Goal: Task Accomplishment & Management: Manage account settings

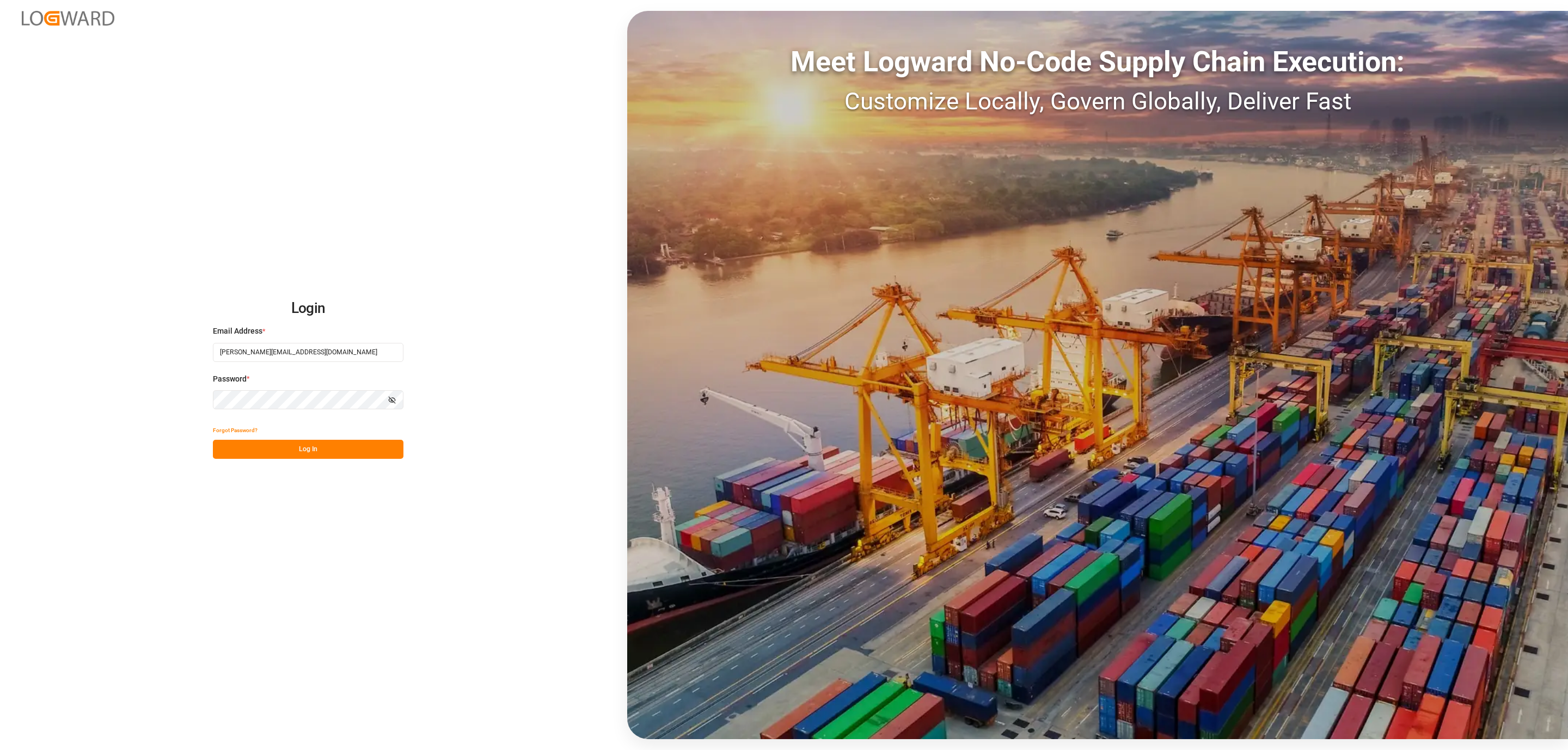
click at [247, 441] on button "Log In" at bounding box center [308, 449] width 191 height 19
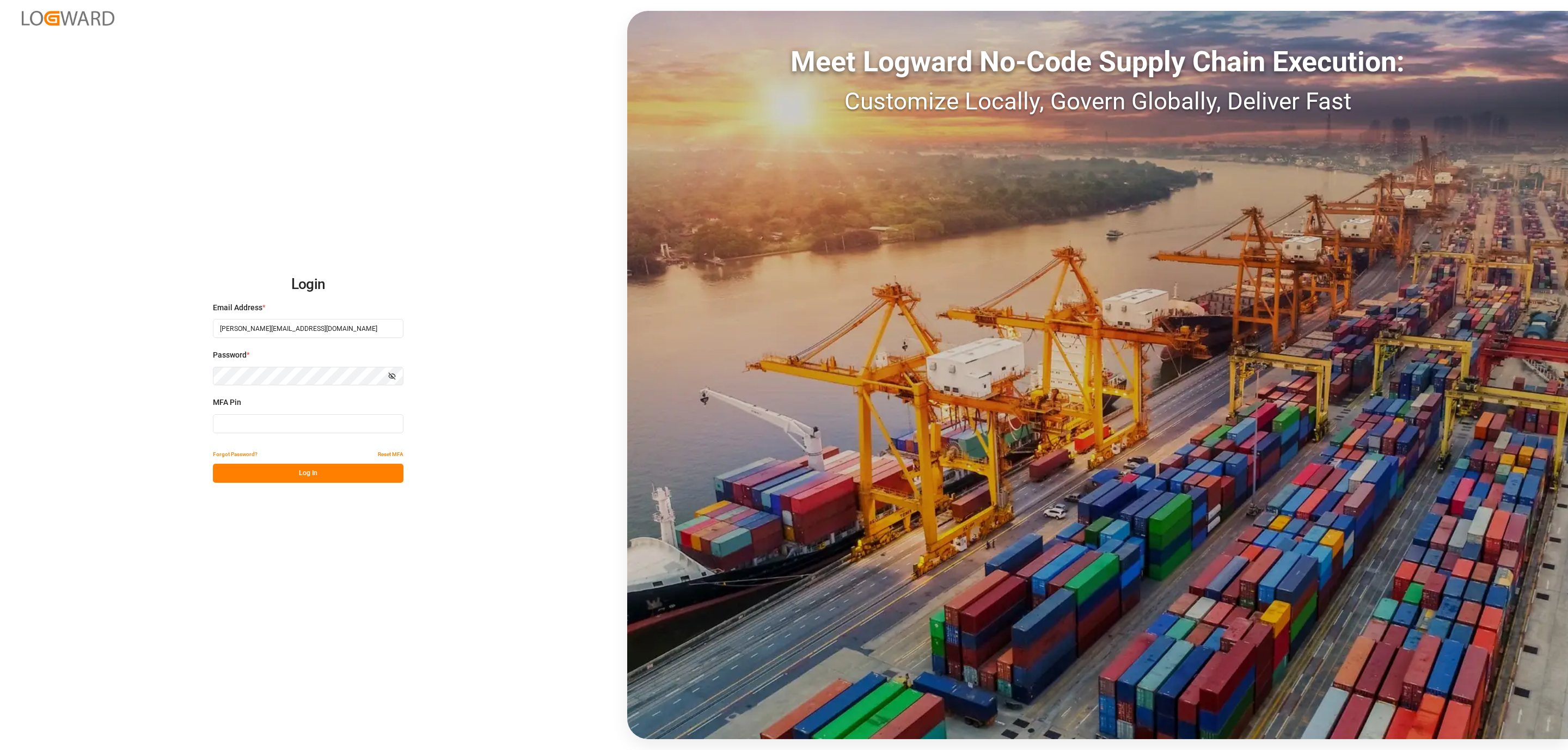
click at [275, 428] on input at bounding box center [308, 424] width 191 height 19
type input "055884"
click at [256, 467] on button "Log In" at bounding box center [308, 473] width 191 height 19
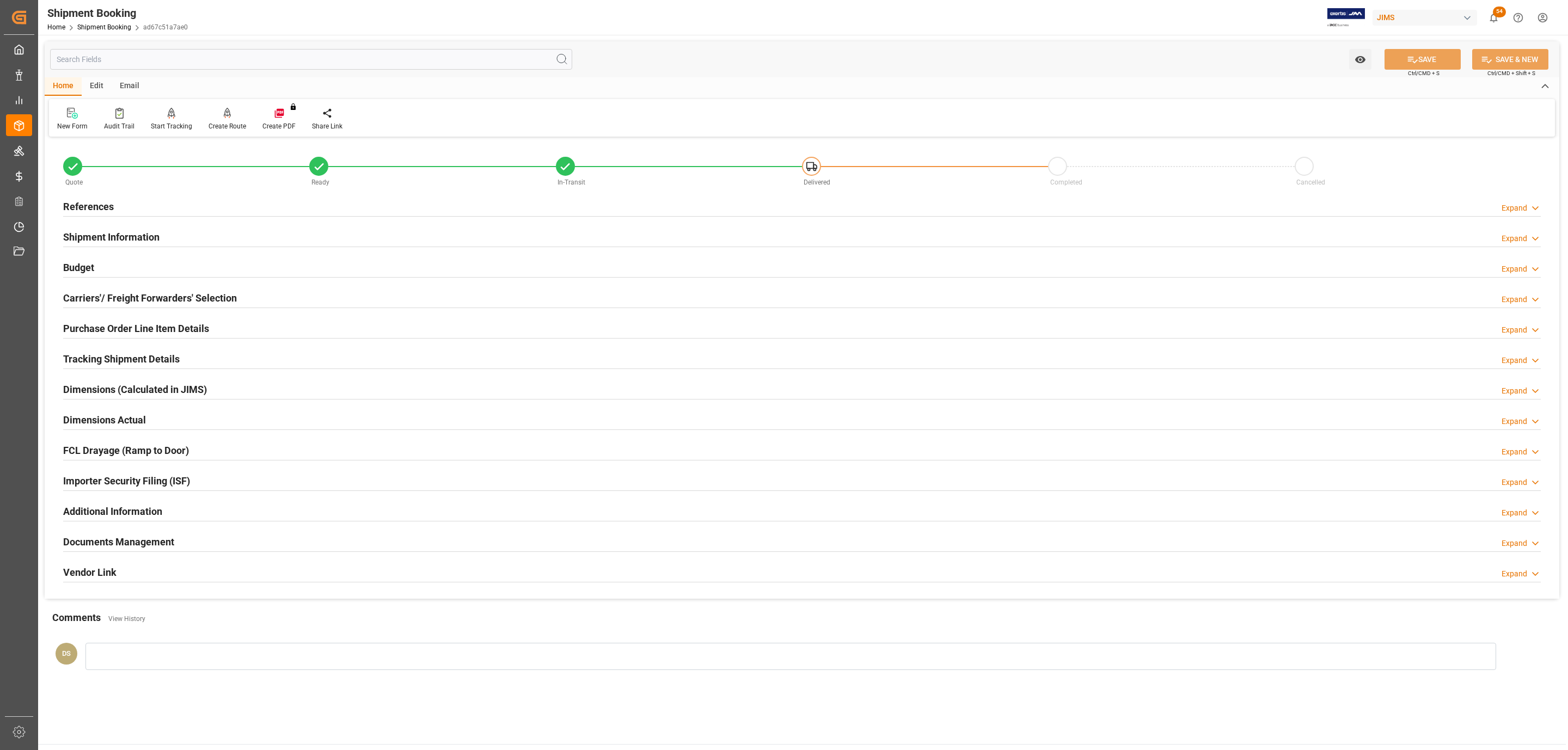
click at [203, 300] on h2 "Carriers'/ Freight Forwarders' Selection" at bounding box center [150, 298] width 174 height 15
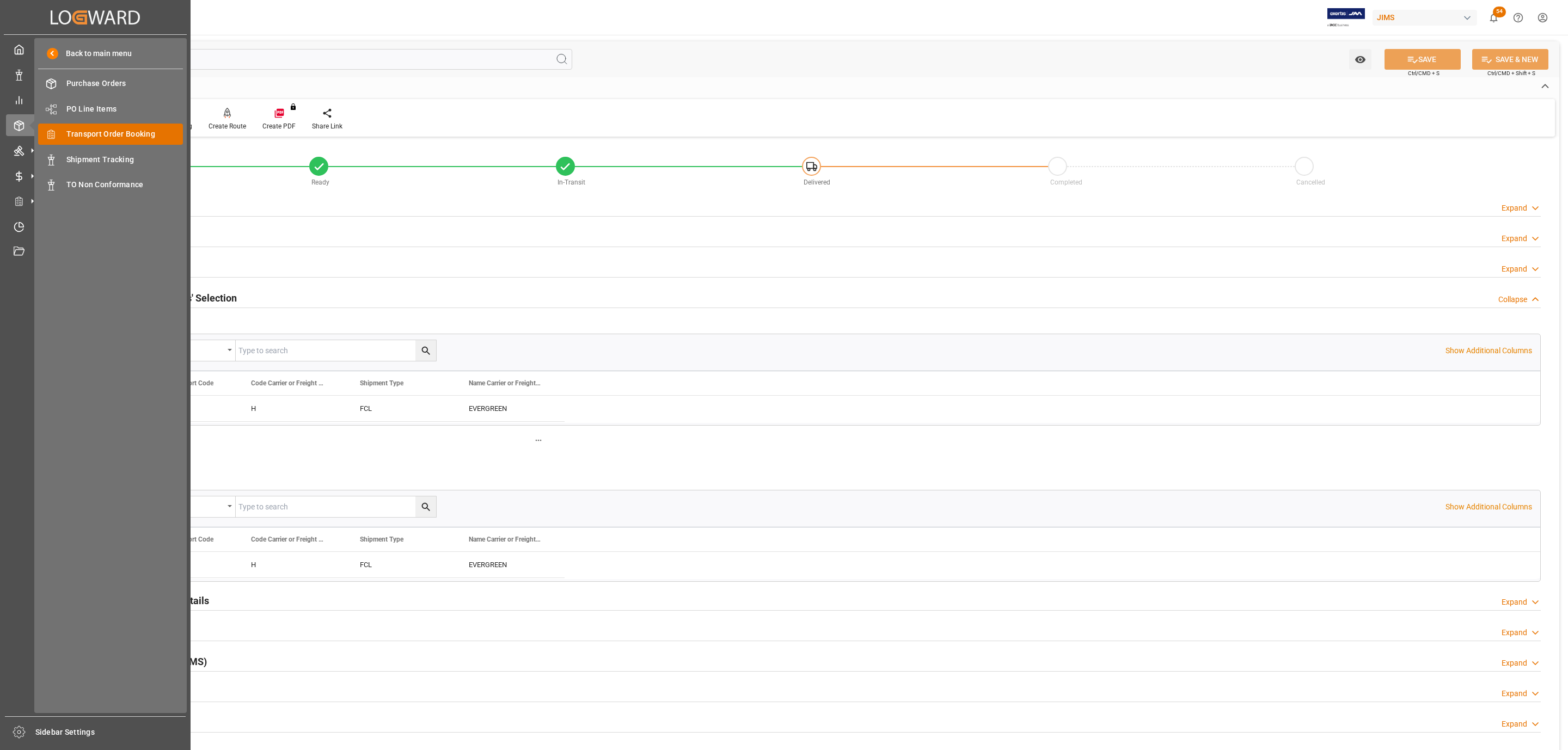
click at [150, 137] on span "Transport Order Booking" at bounding box center [125, 134] width 117 height 11
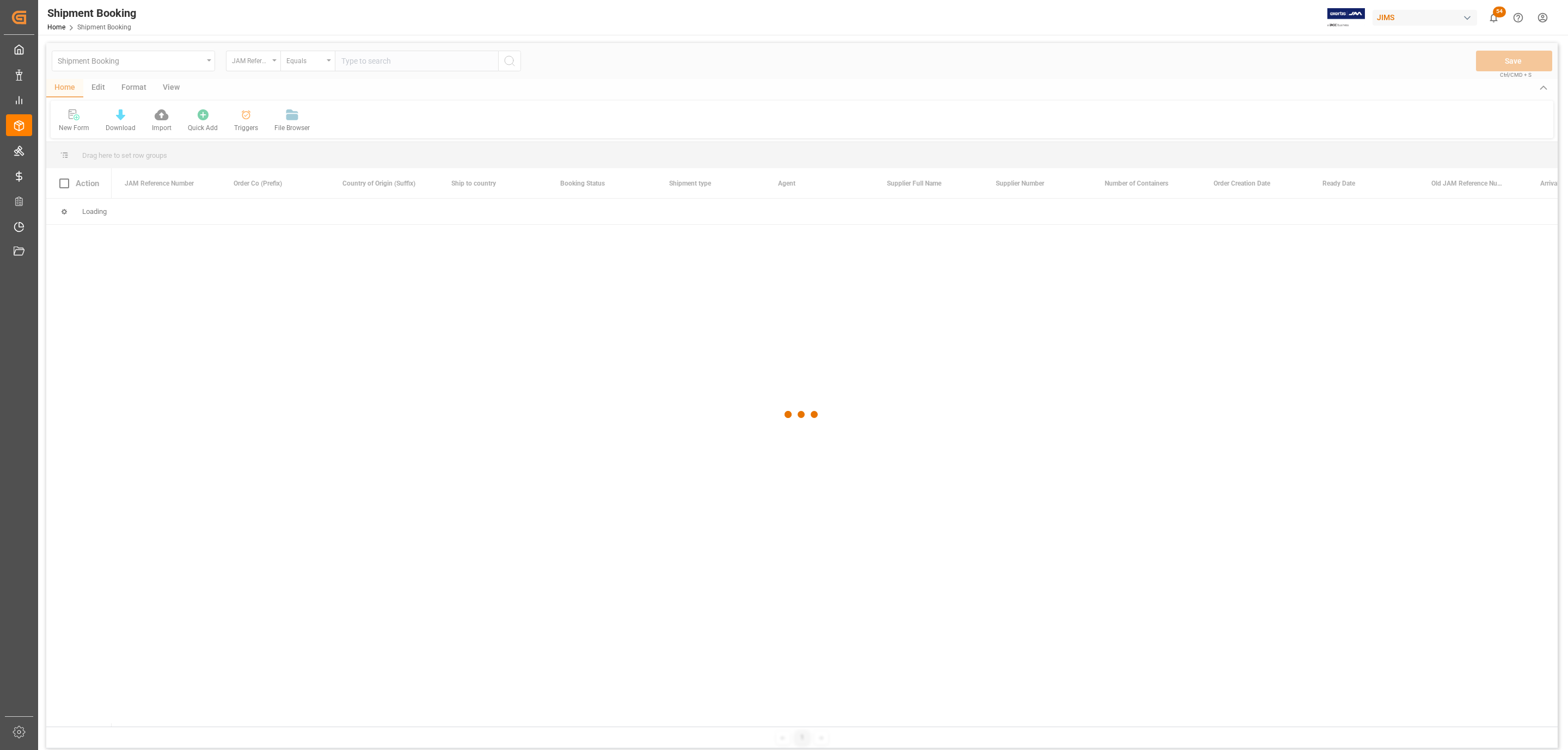
click at [399, 62] on div at bounding box center [801, 414] width 1511 height 744
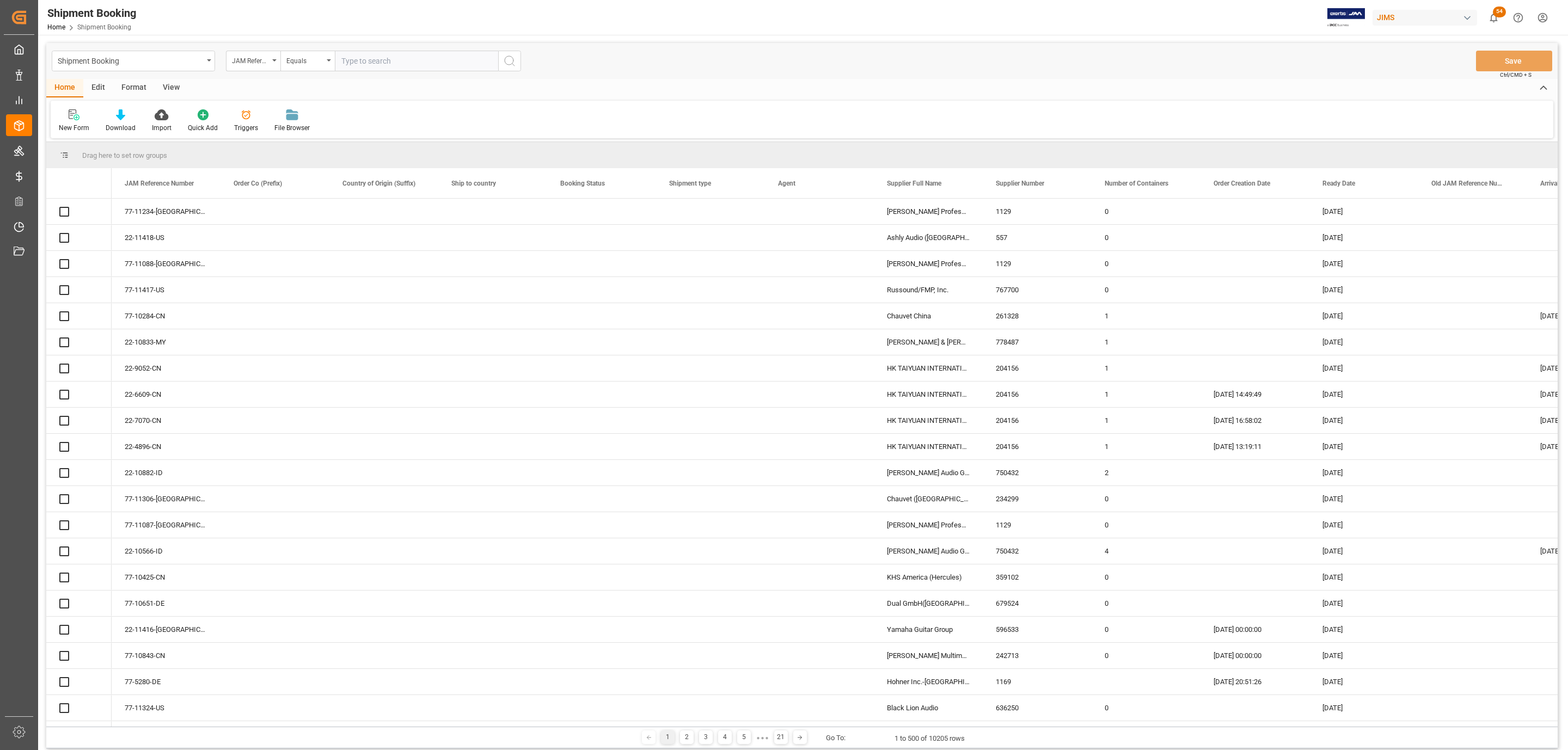
click at [377, 61] on input "text" at bounding box center [417, 61] width 164 height 21
paste input "77-11322-MX"
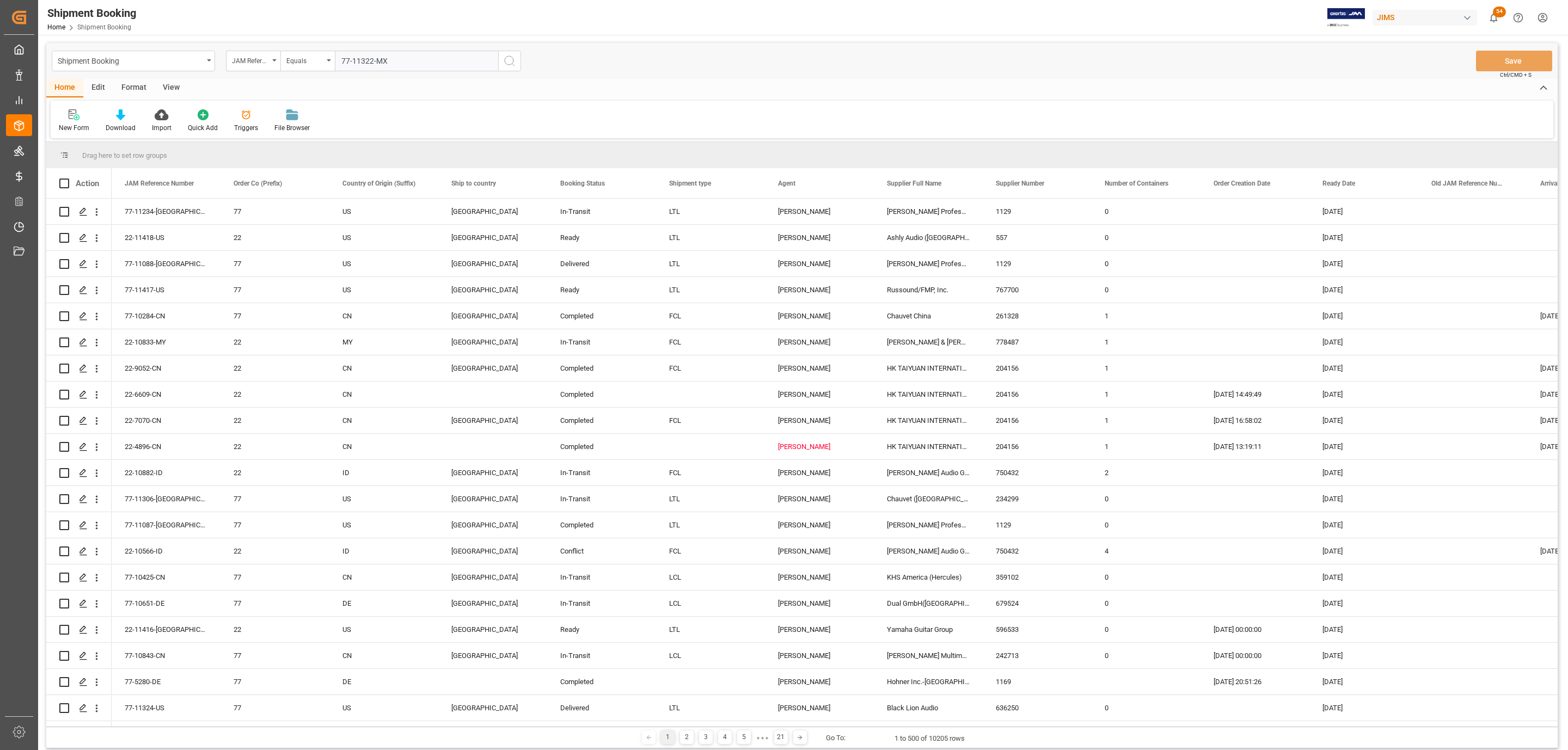
type input "77-11322-MX"
click at [511, 66] on icon "search button" at bounding box center [509, 61] width 13 height 13
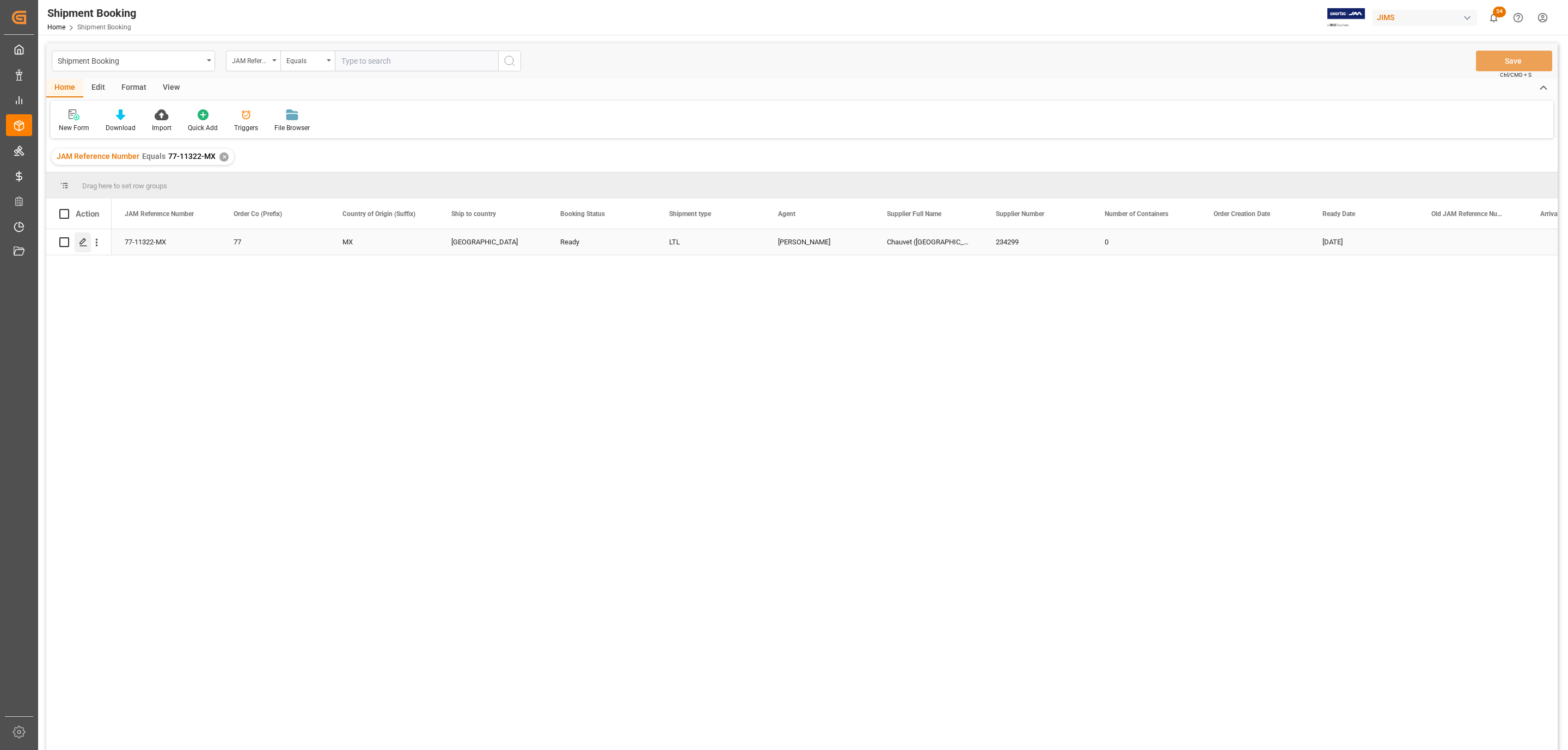
click at [79, 248] on div "Press SPACE to select this row." at bounding box center [83, 242] width 17 height 20
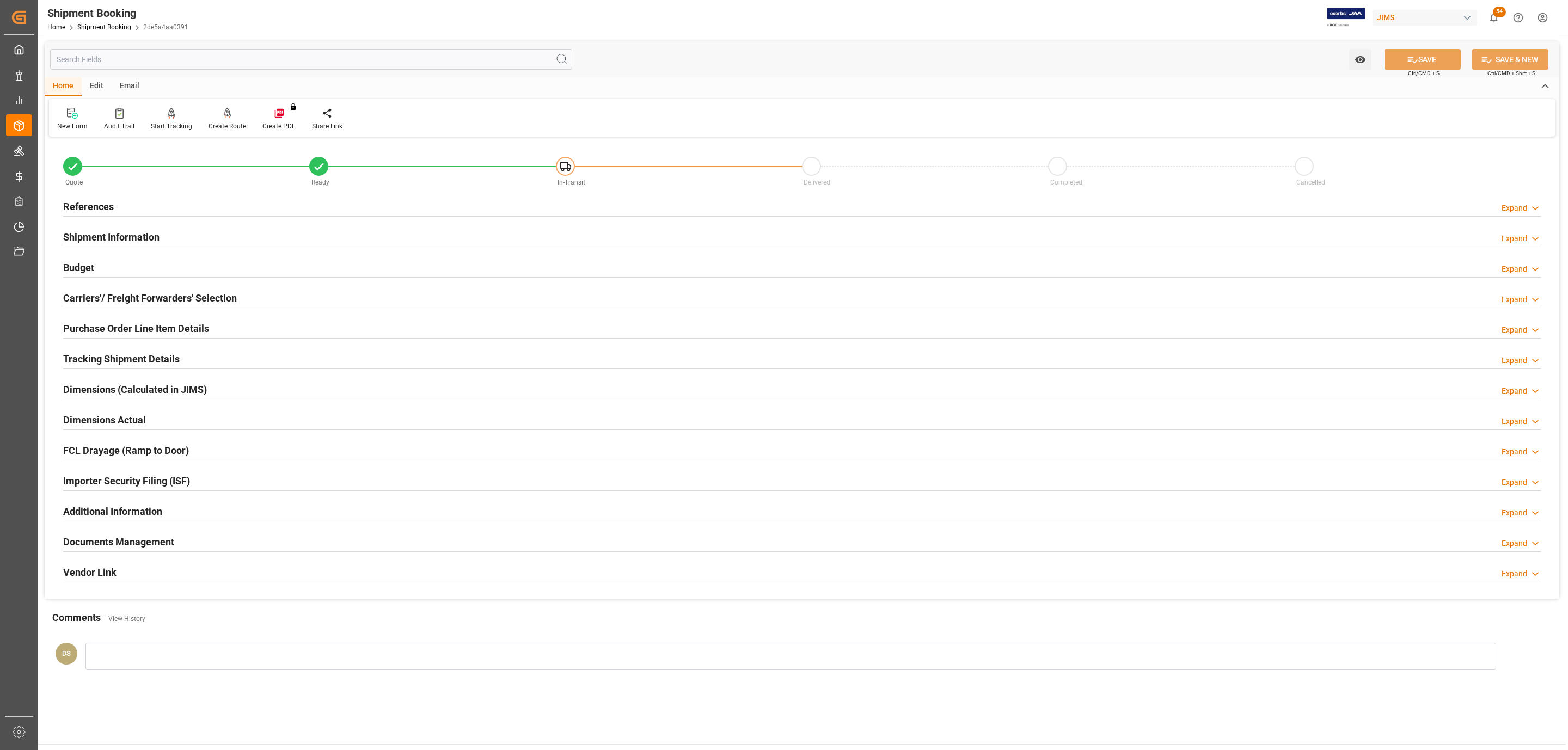
click at [128, 297] on h2 "Carriers'/ Freight Forwarders' Selection" at bounding box center [150, 298] width 174 height 15
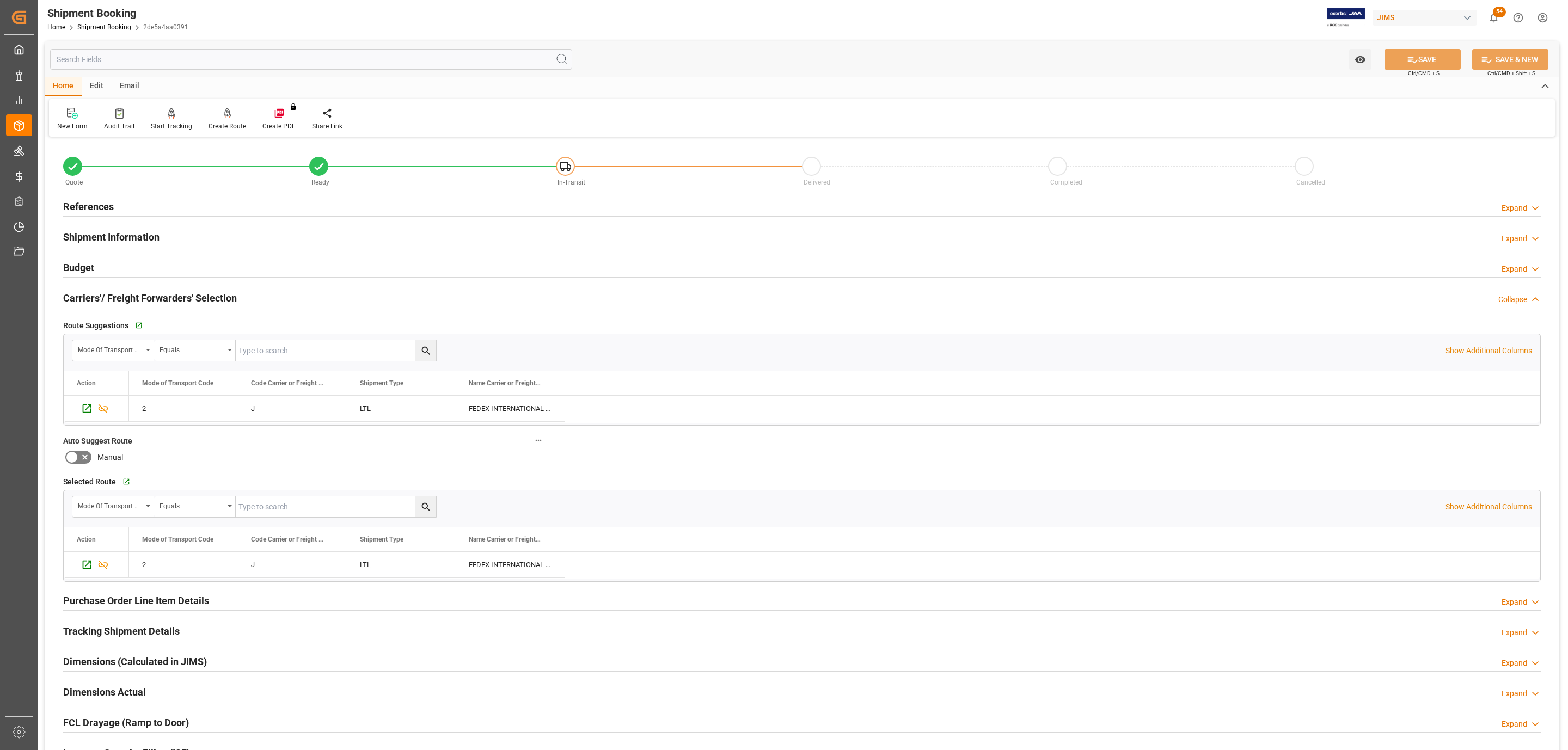
click at [125, 634] on h2 "Tracking Shipment Details" at bounding box center [121, 631] width 117 height 15
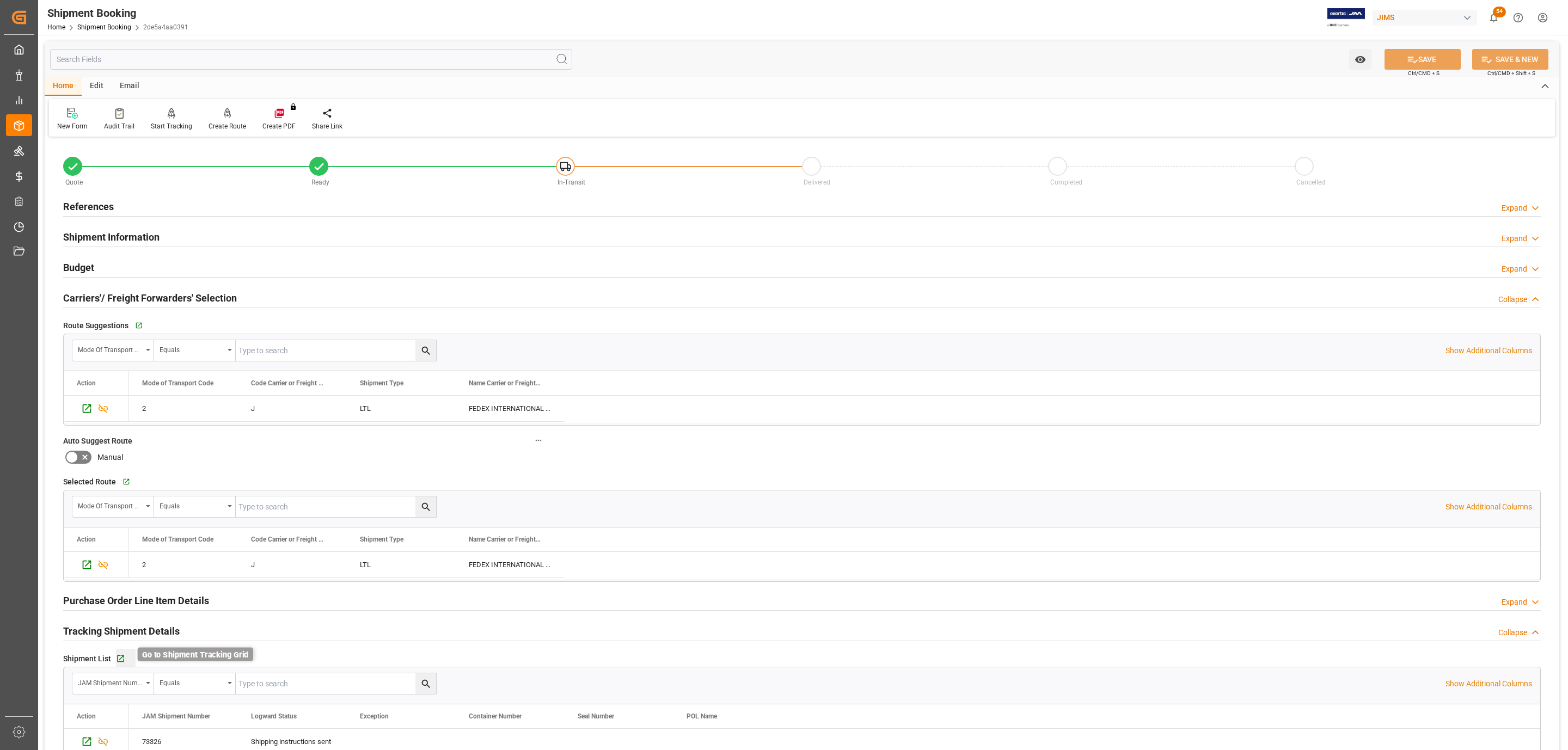
click at [121, 658] on icon "button" at bounding box center [121, 659] width 10 height 10
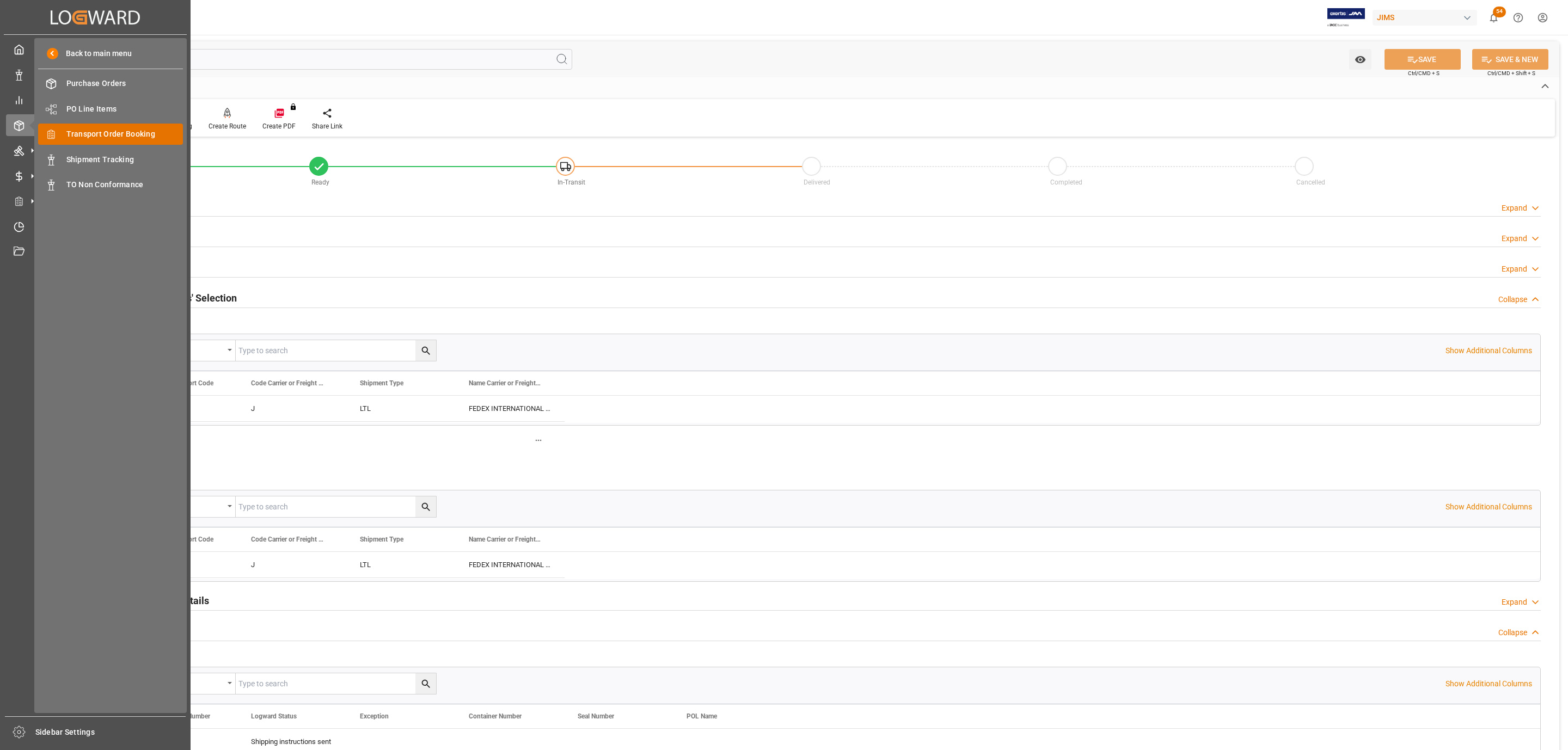
click at [142, 129] on span "Transport Order Booking" at bounding box center [125, 134] width 117 height 11
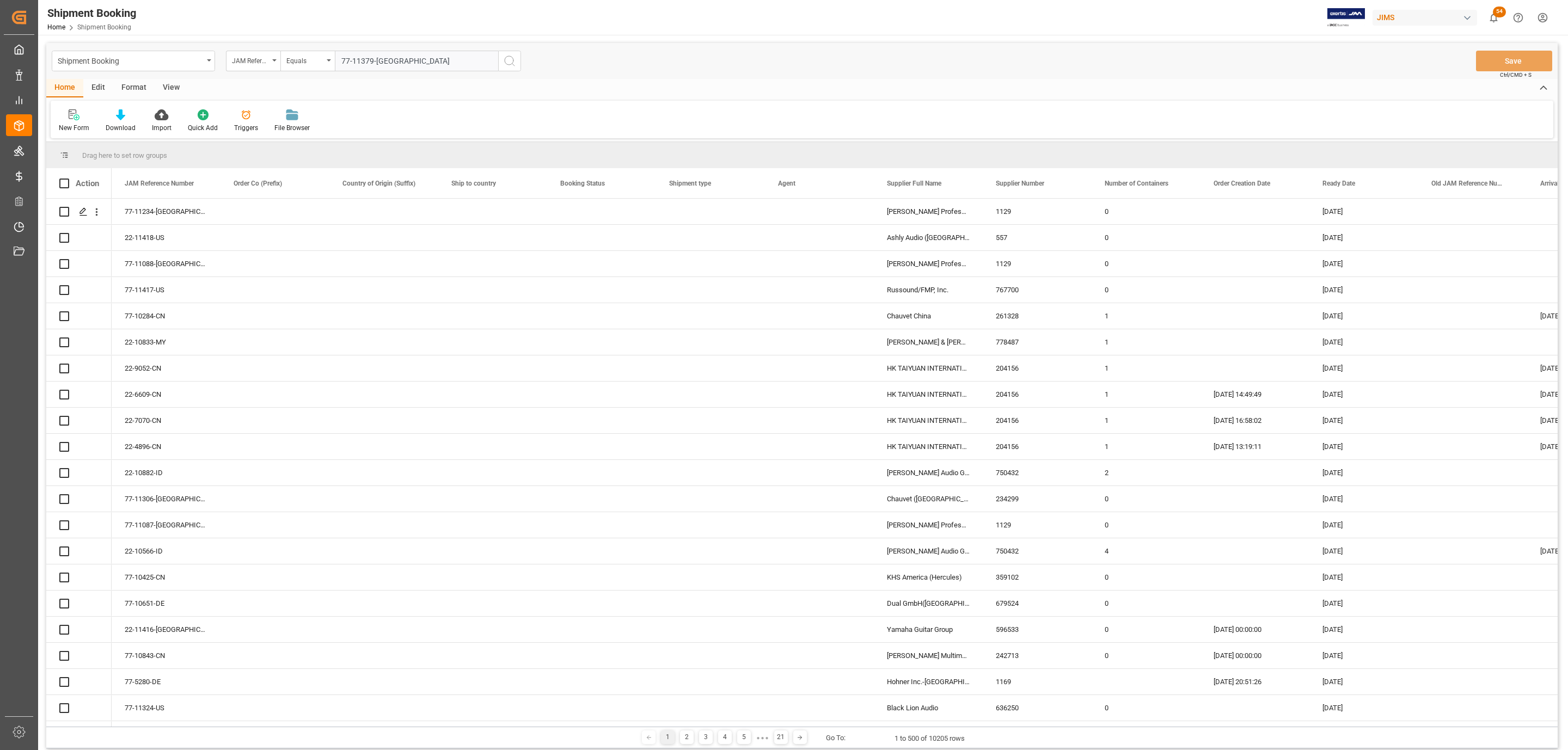
type input "77-11379-US"
click at [510, 61] on icon "search button" at bounding box center [509, 61] width 13 height 13
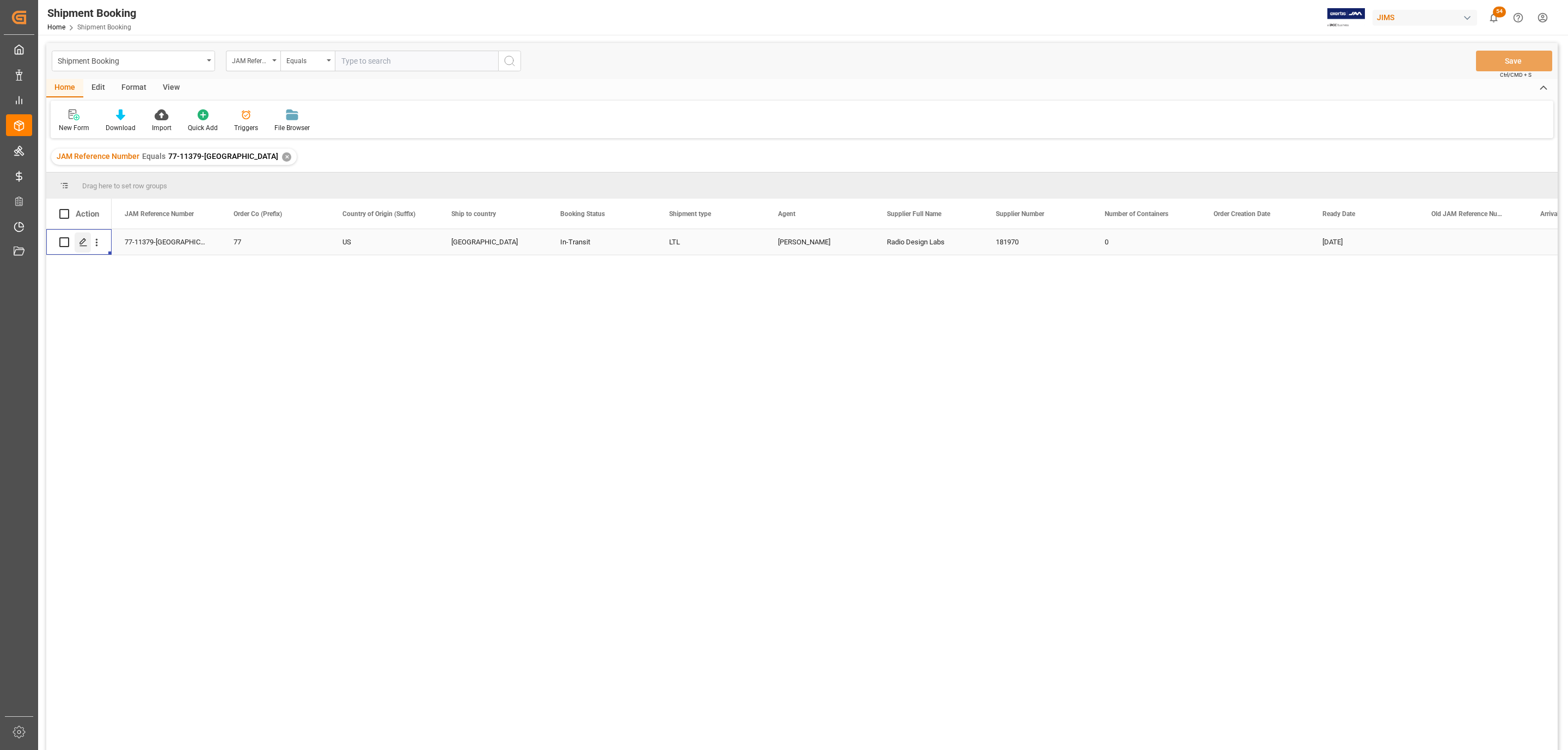
click at [85, 241] on icon "Press SPACE to select this row." at bounding box center [83, 242] width 9 height 9
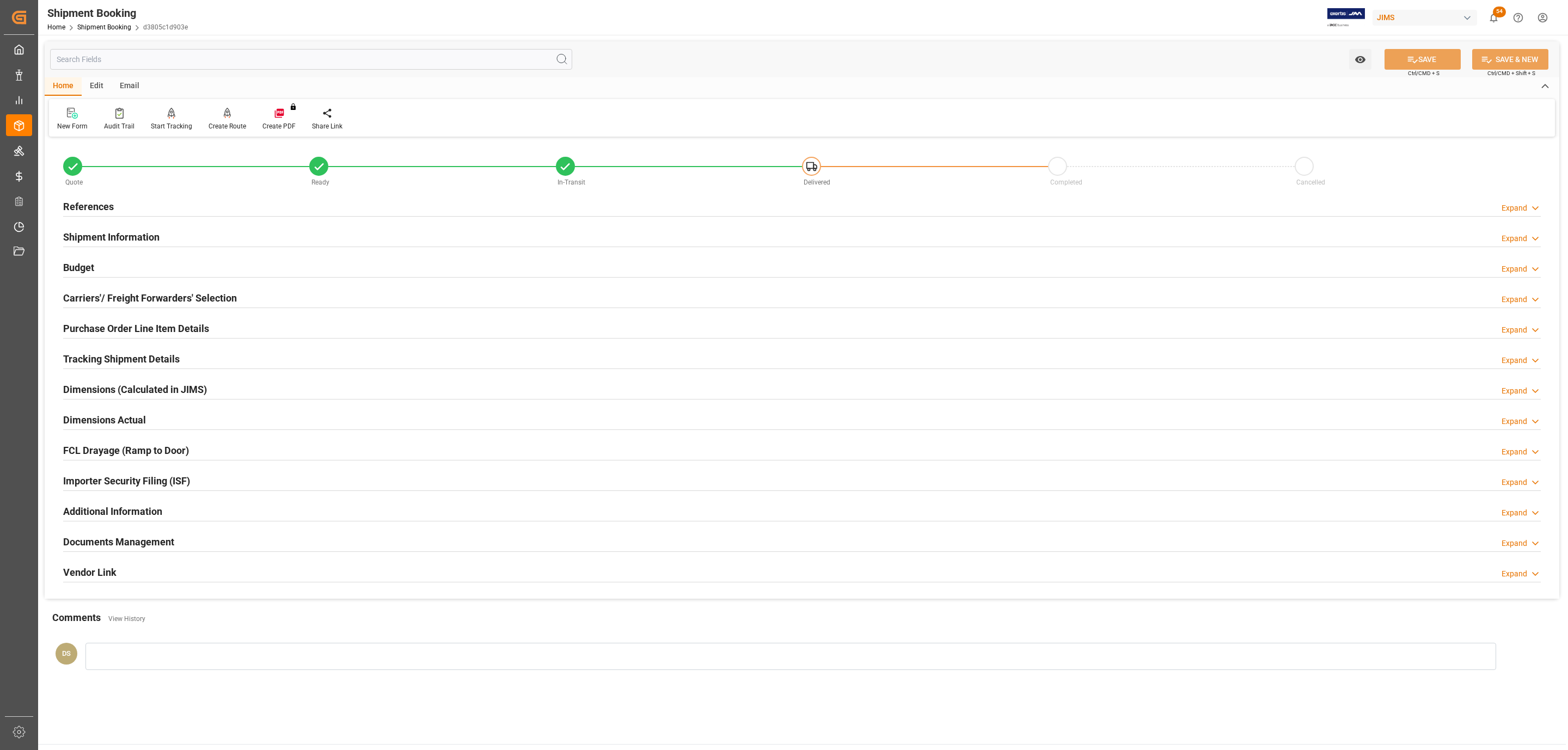
click at [131, 293] on h2 "Carriers'/ Freight Forwarders' Selection" at bounding box center [150, 298] width 174 height 15
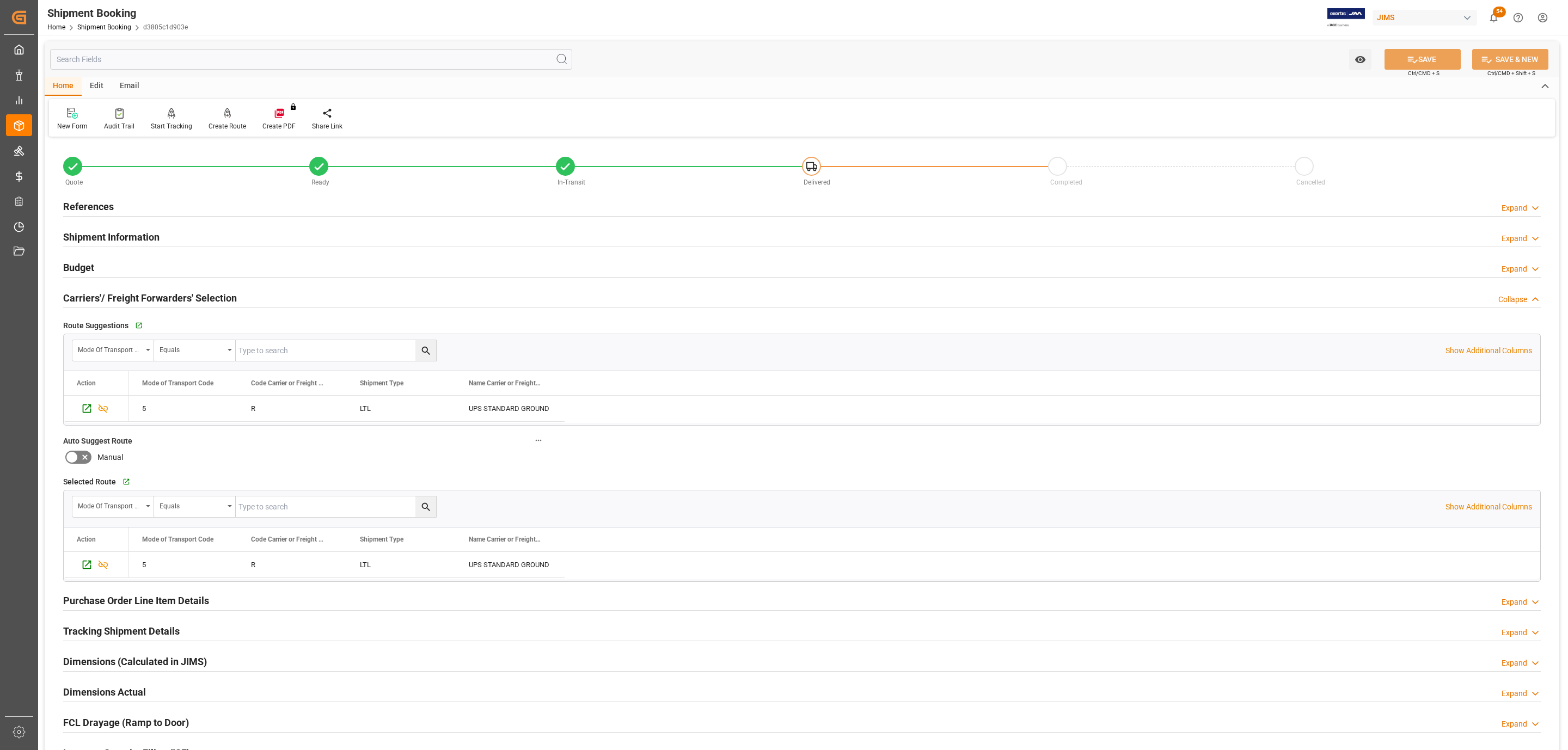
click at [125, 267] on div "Budget Expand" at bounding box center [802, 267] width 1477 height 21
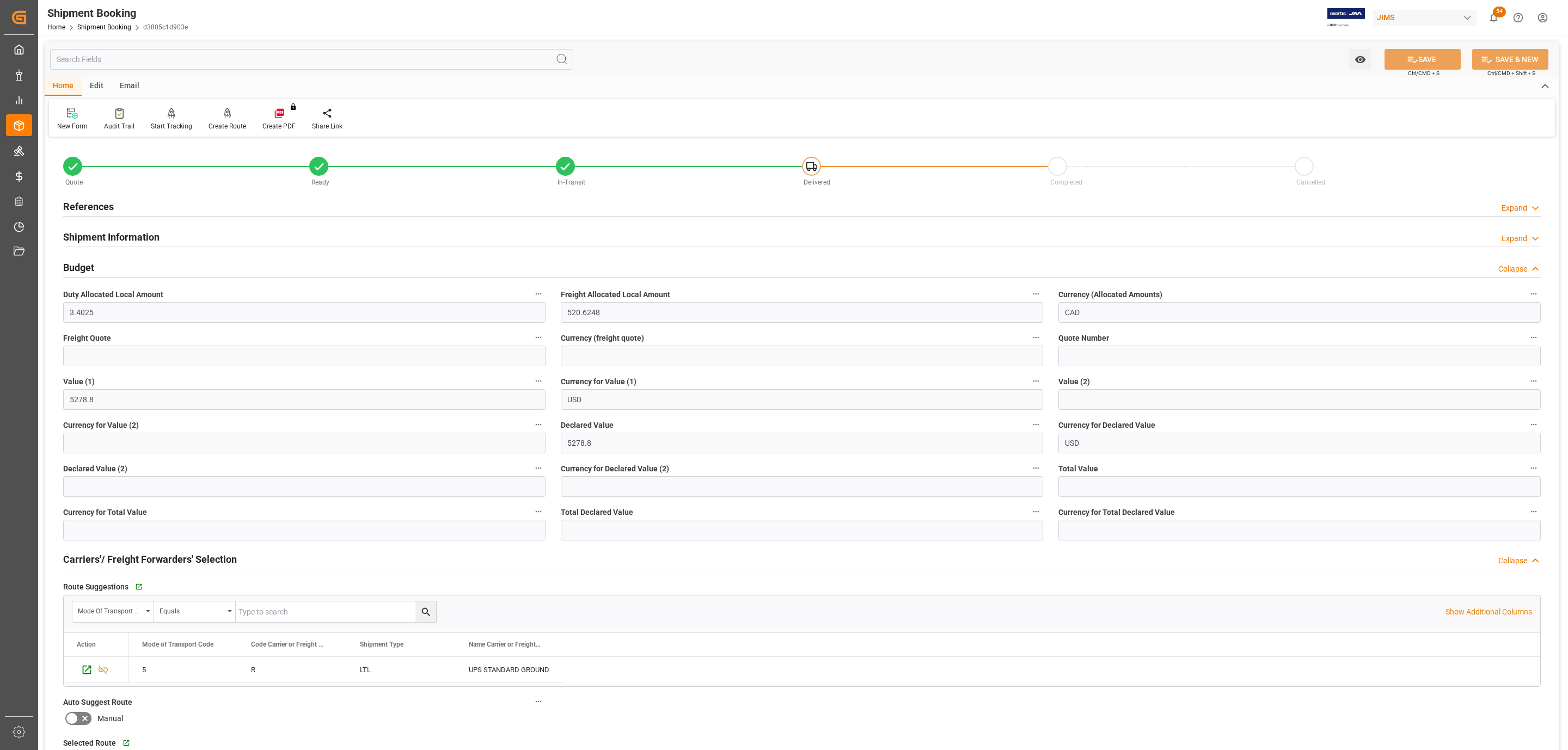
click at [125, 267] on div "Budget Collapse" at bounding box center [802, 267] width 1477 height 21
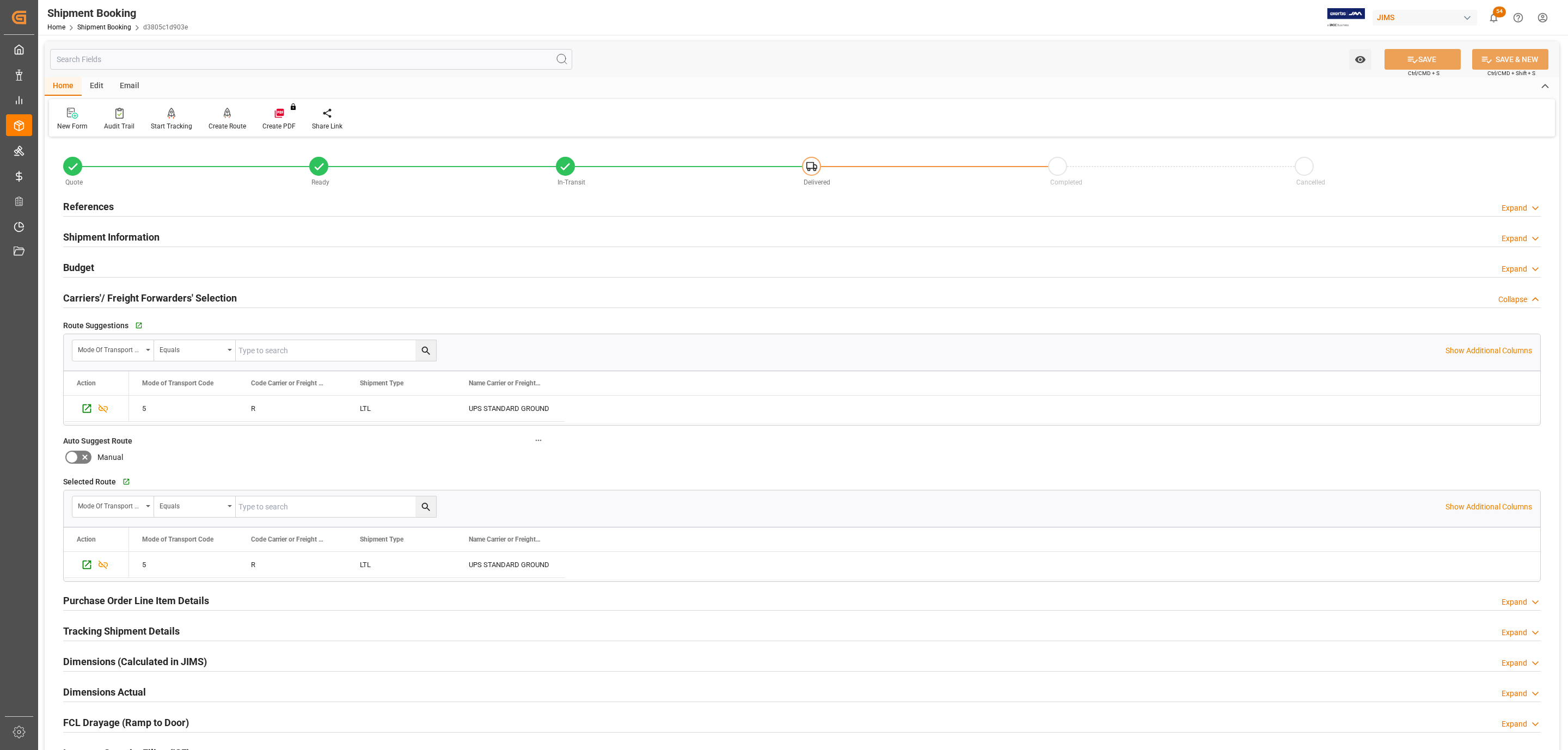
click at [117, 633] on h2 "Tracking Shipment Details" at bounding box center [121, 631] width 117 height 15
click at [118, 653] on button "Go to Shipment Tracking Grid" at bounding box center [125, 658] width 20 height 20
click at [183, 200] on div "References Expand" at bounding box center [802, 206] width 1477 height 21
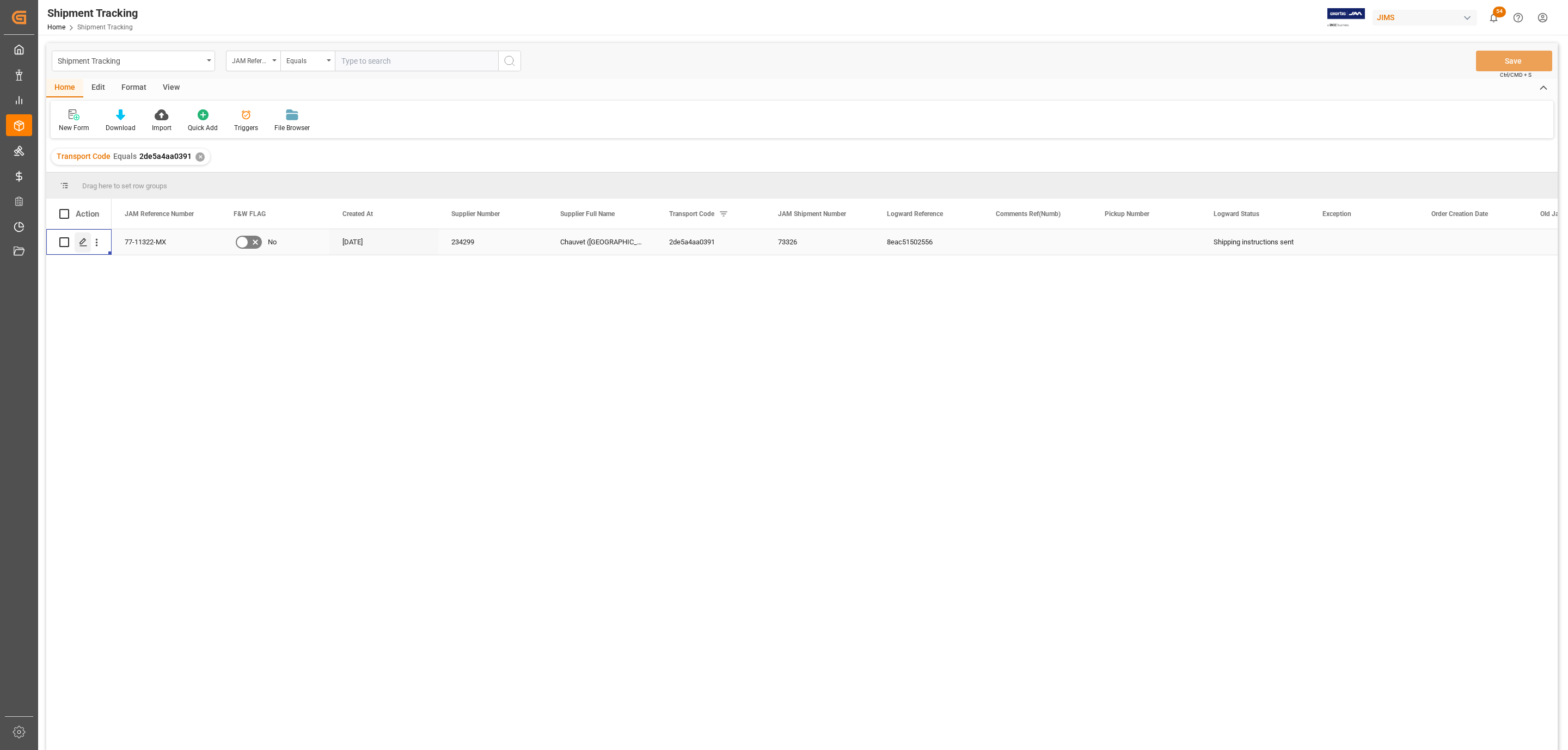
click at [83, 247] on icon "Press SPACE to select this row." at bounding box center [83, 242] width 9 height 9
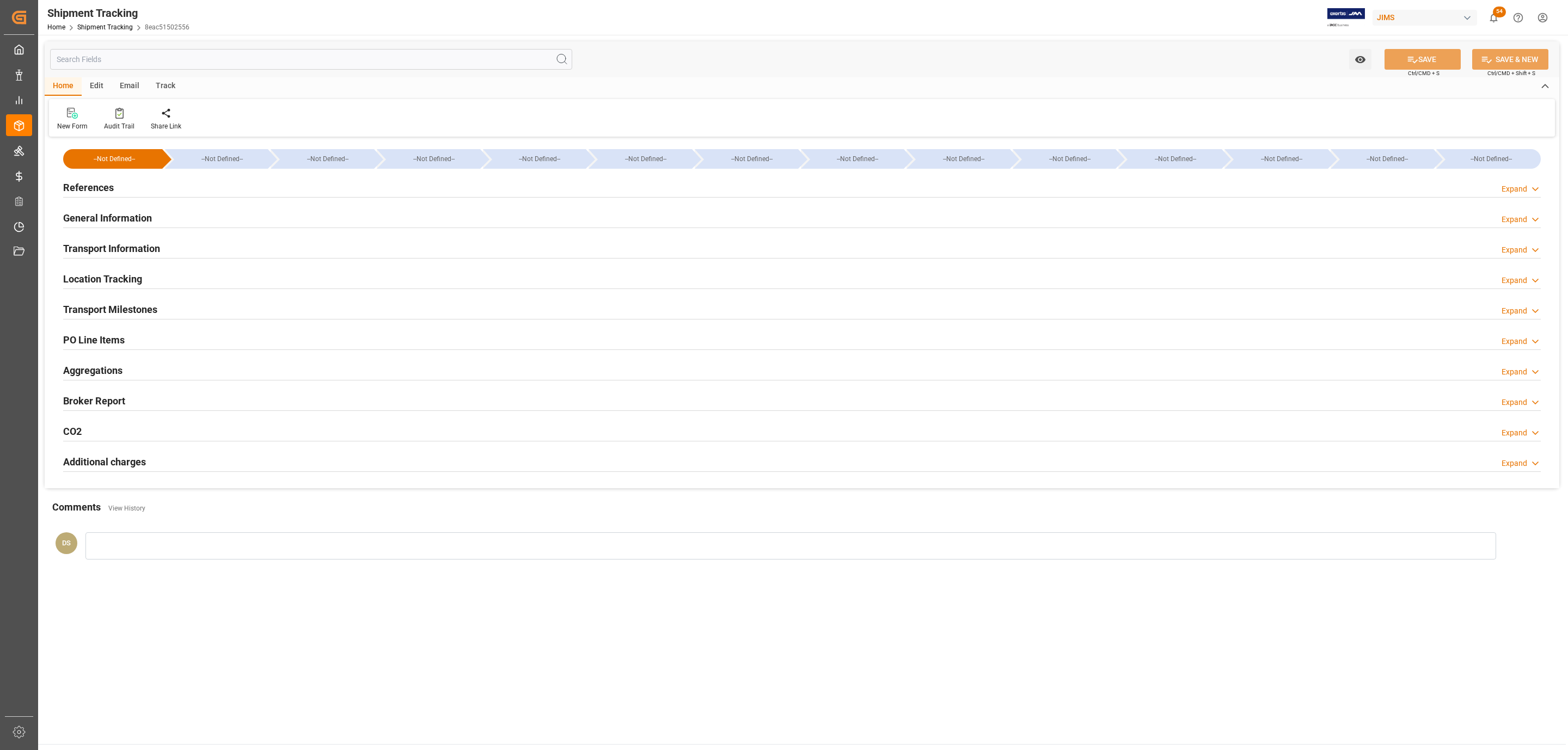
type input "1127.94"
click at [157, 256] on h2 "Transport Information" at bounding box center [112, 248] width 97 height 15
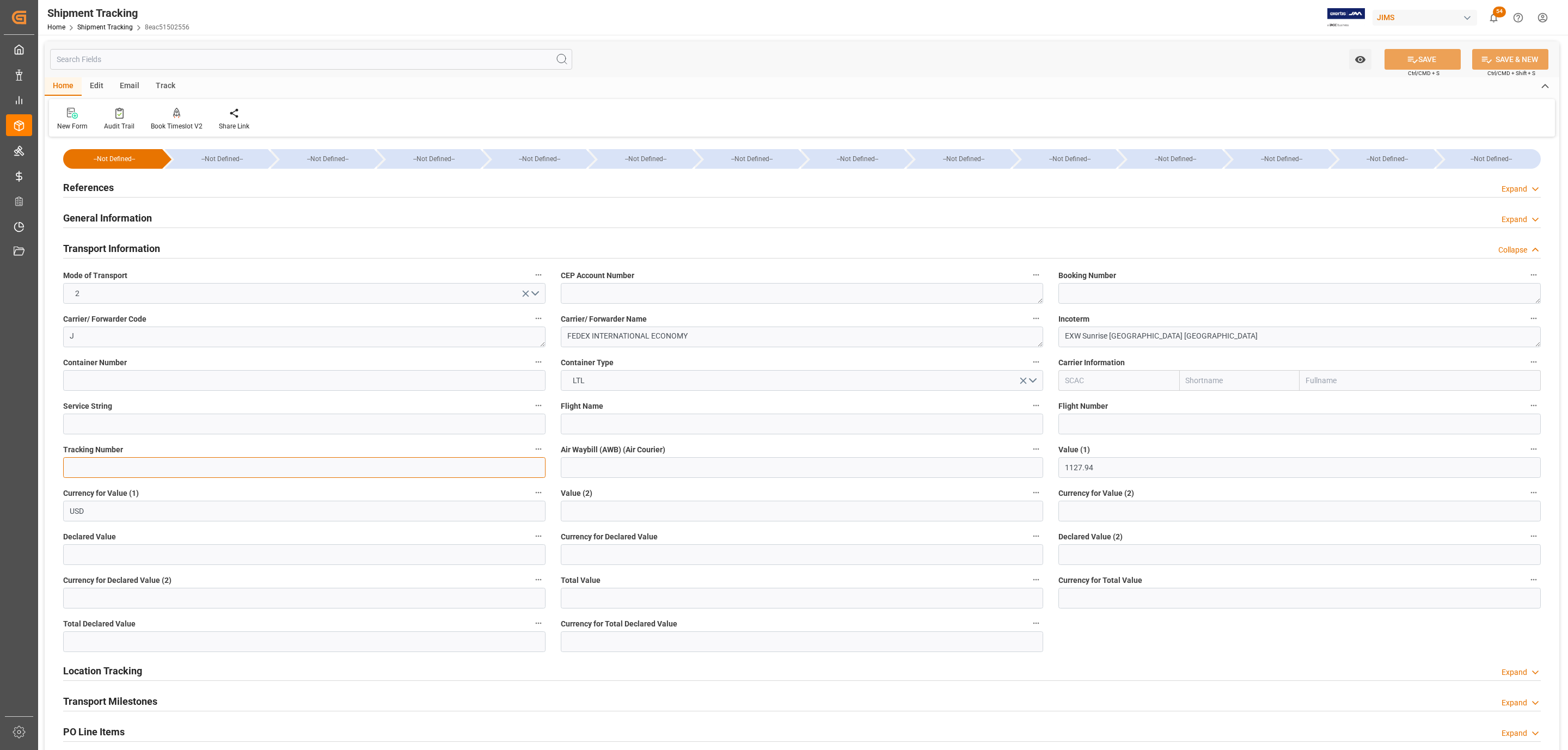
click at [301, 465] on input at bounding box center [304, 467] width 482 height 21
paste input "884946077090"
type input "884946077090"
click at [581, 469] on input at bounding box center [801, 467] width 482 height 21
paste input "884946077090"
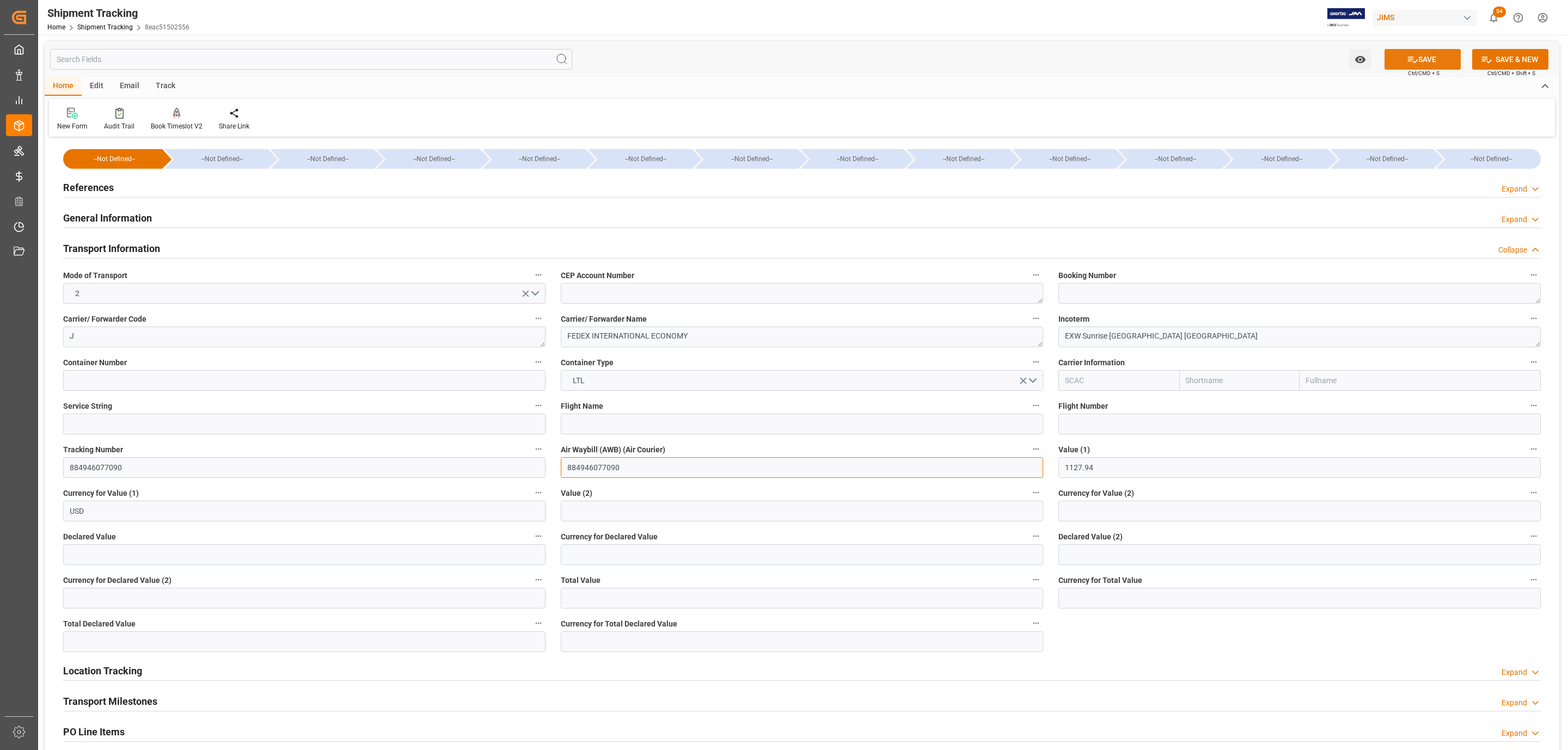
type input "884946077090"
click at [1403, 66] on button "SAVE" at bounding box center [1422, 60] width 76 height 21
click at [1131, 333] on textarea "EXW Sunrise [GEOGRAPHIC_DATA] [GEOGRAPHIC_DATA]" at bounding box center [1299, 337] width 482 height 21
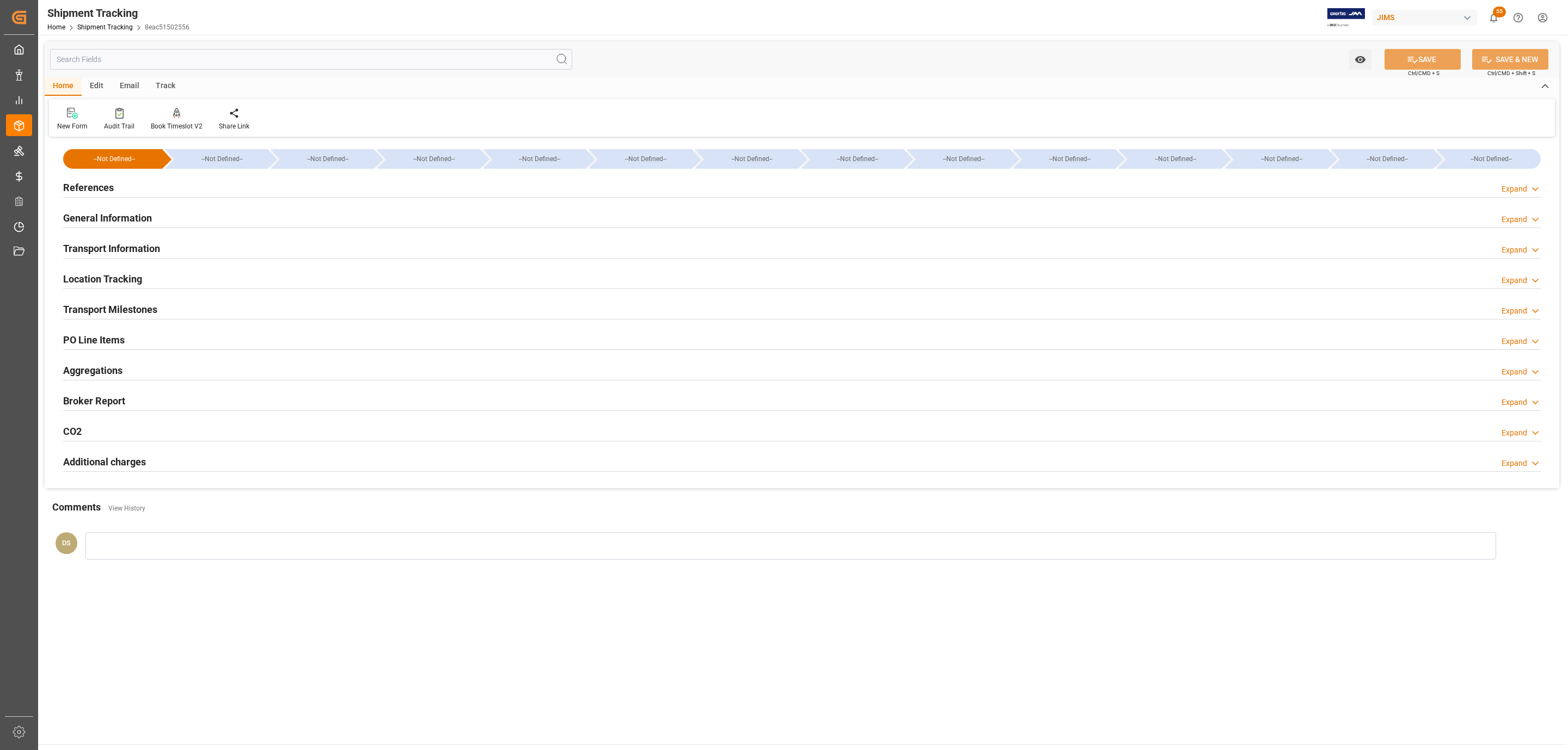
click at [115, 333] on h2 "PO Line Items" at bounding box center [94, 340] width 61 height 15
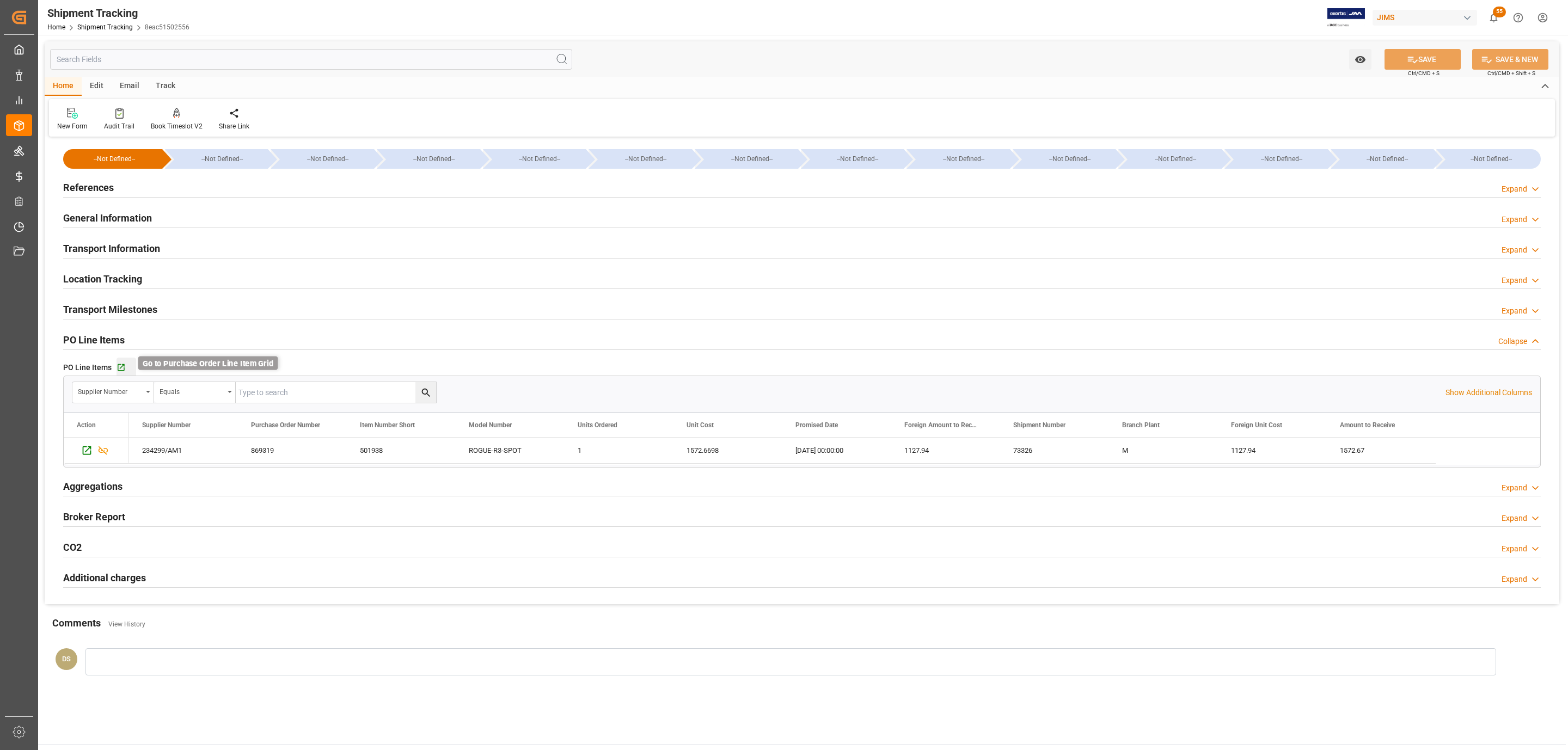
click at [121, 367] on icon "button" at bounding box center [121, 367] width 10 height 10
click at [122, 371] on icon "button" at bounding box center [121, 367] width 10 height 10
click at [185, 309] on div "Transport Milestones Expand" at bounding box center [802, 309] width 1477 height 21
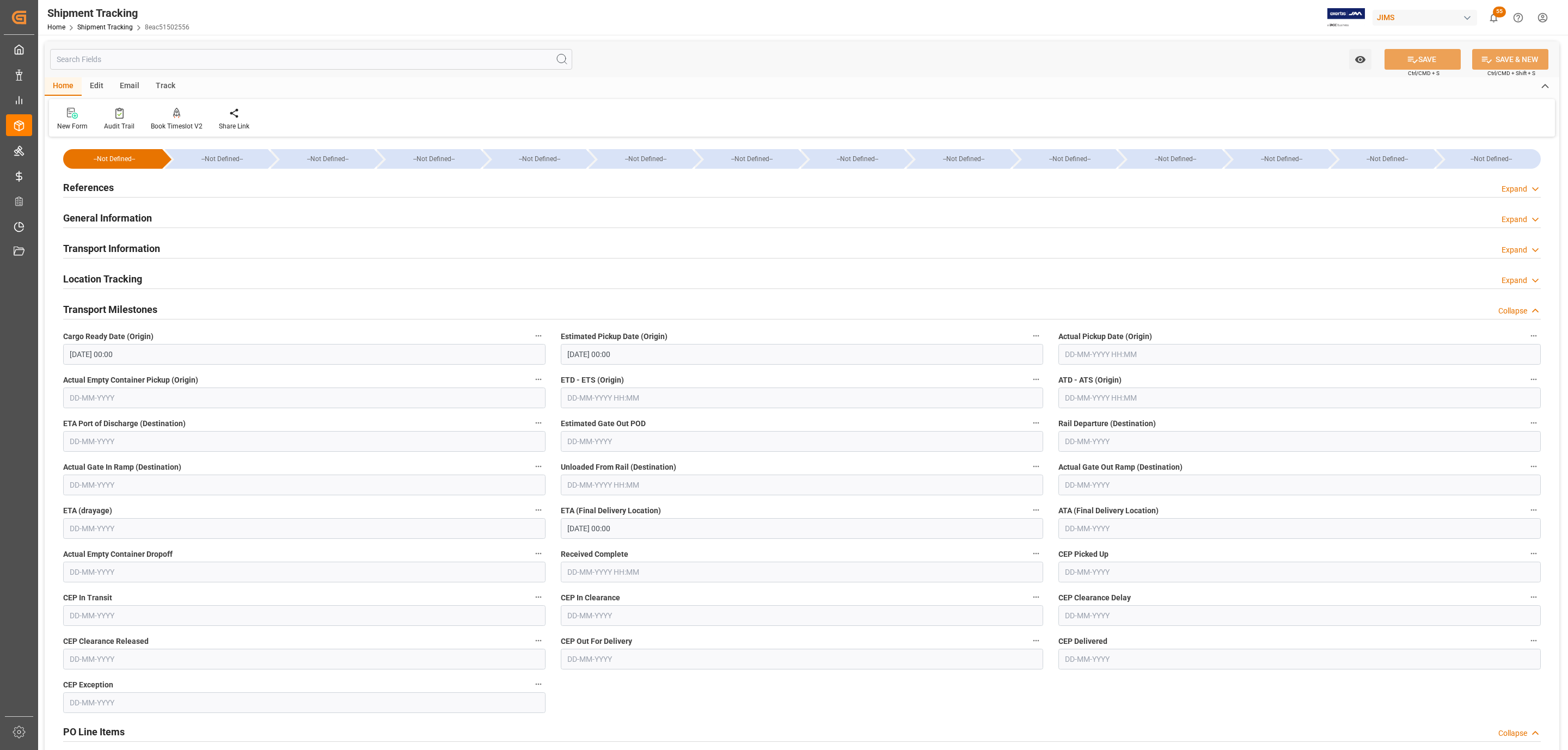
click at [1092, 348] on input "text" at bounding box center [1299, 354] width 482 height 21
click at [1096, 443] on div "7" at bounding box center [1093, 443] width 13 height 13
type input "07-10-2025 00:00"
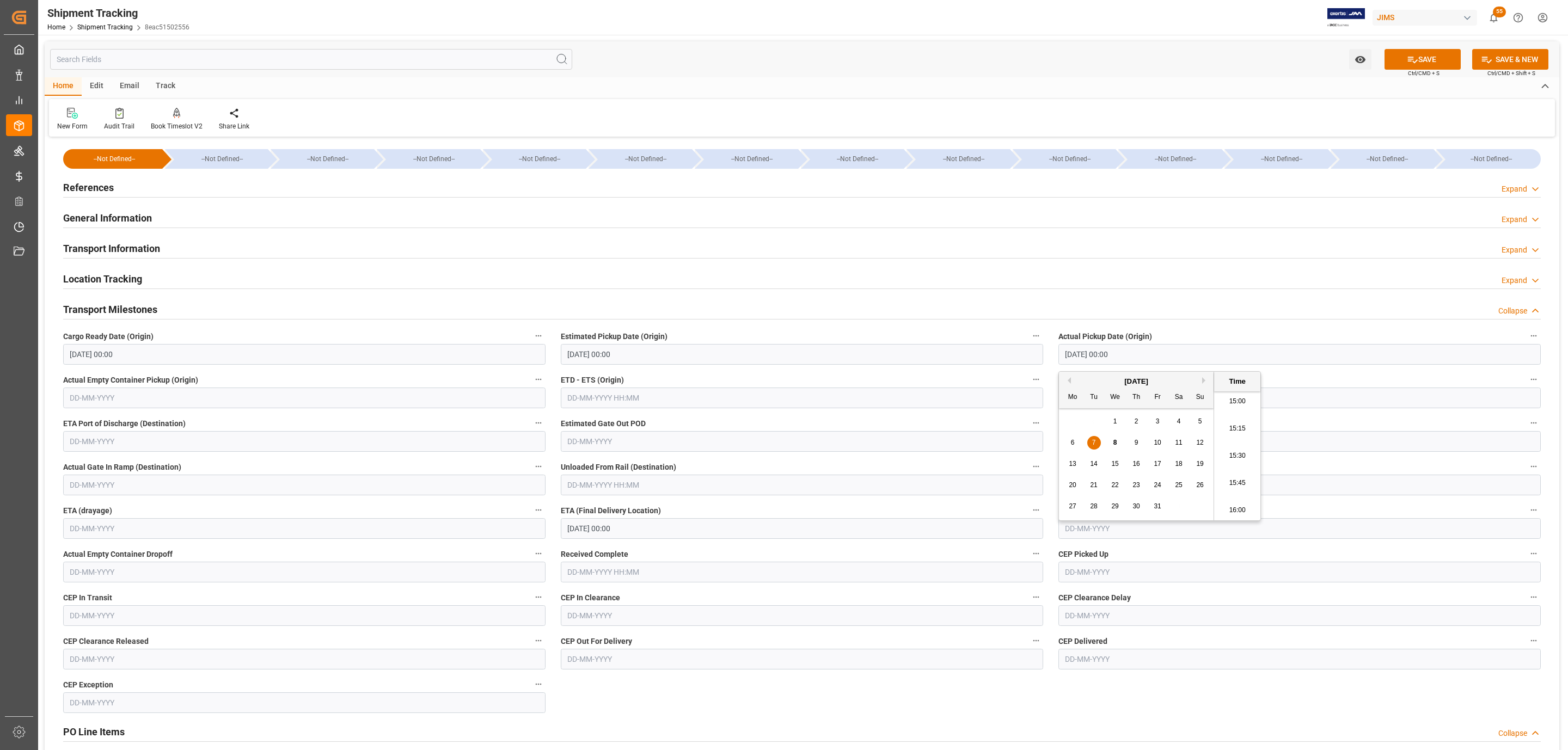
click at [591, 358] on input "06-10-2025 00:00" at bounding box center [801, 354] width 482 height 21
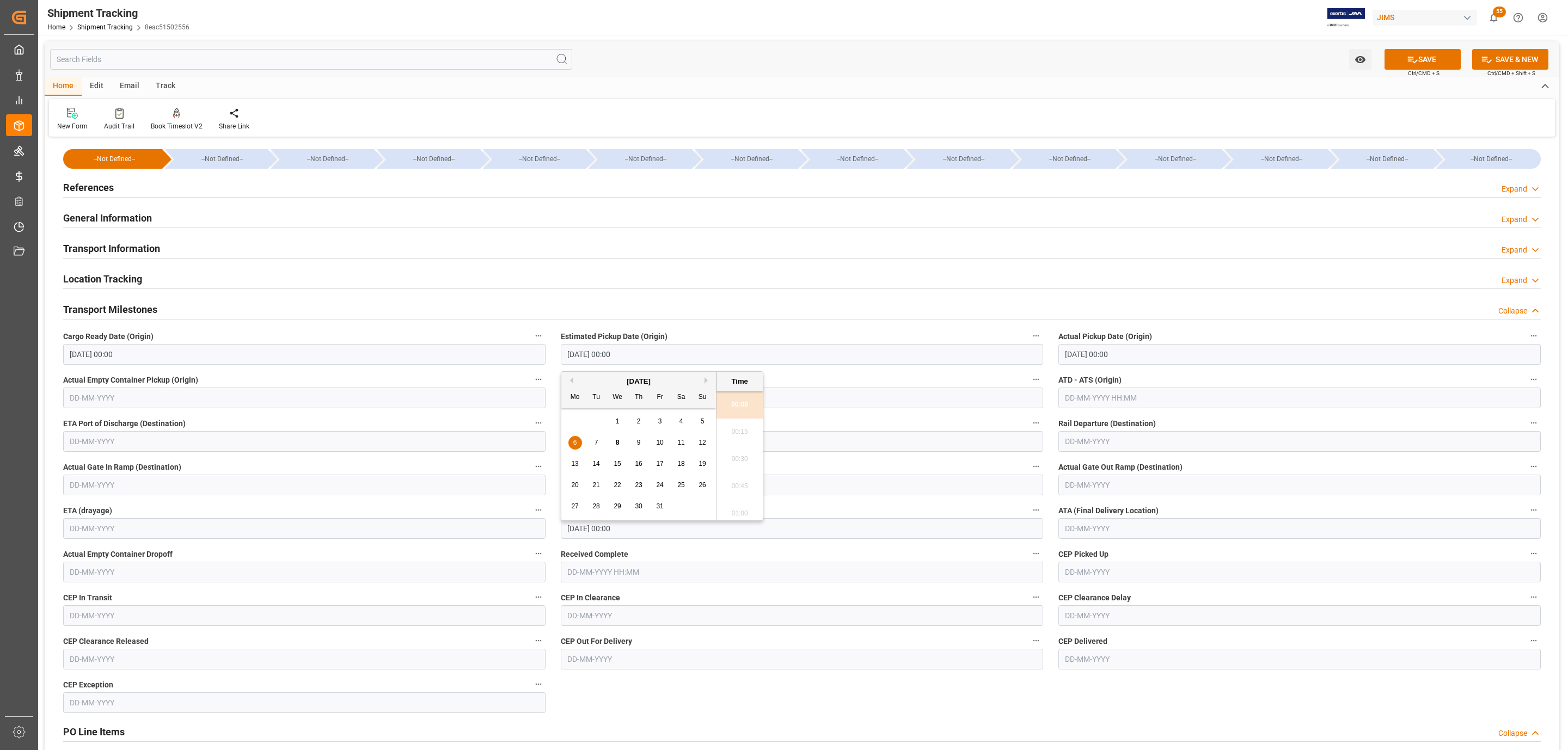
click at [590, 440] on div "7" at bounding box center [595, 443] width 13 height 13
type input "07-10-2025 00:00"
click at [1424, 57] on button "SAVE" at bounding box center [1422, 60] width 76 height 21
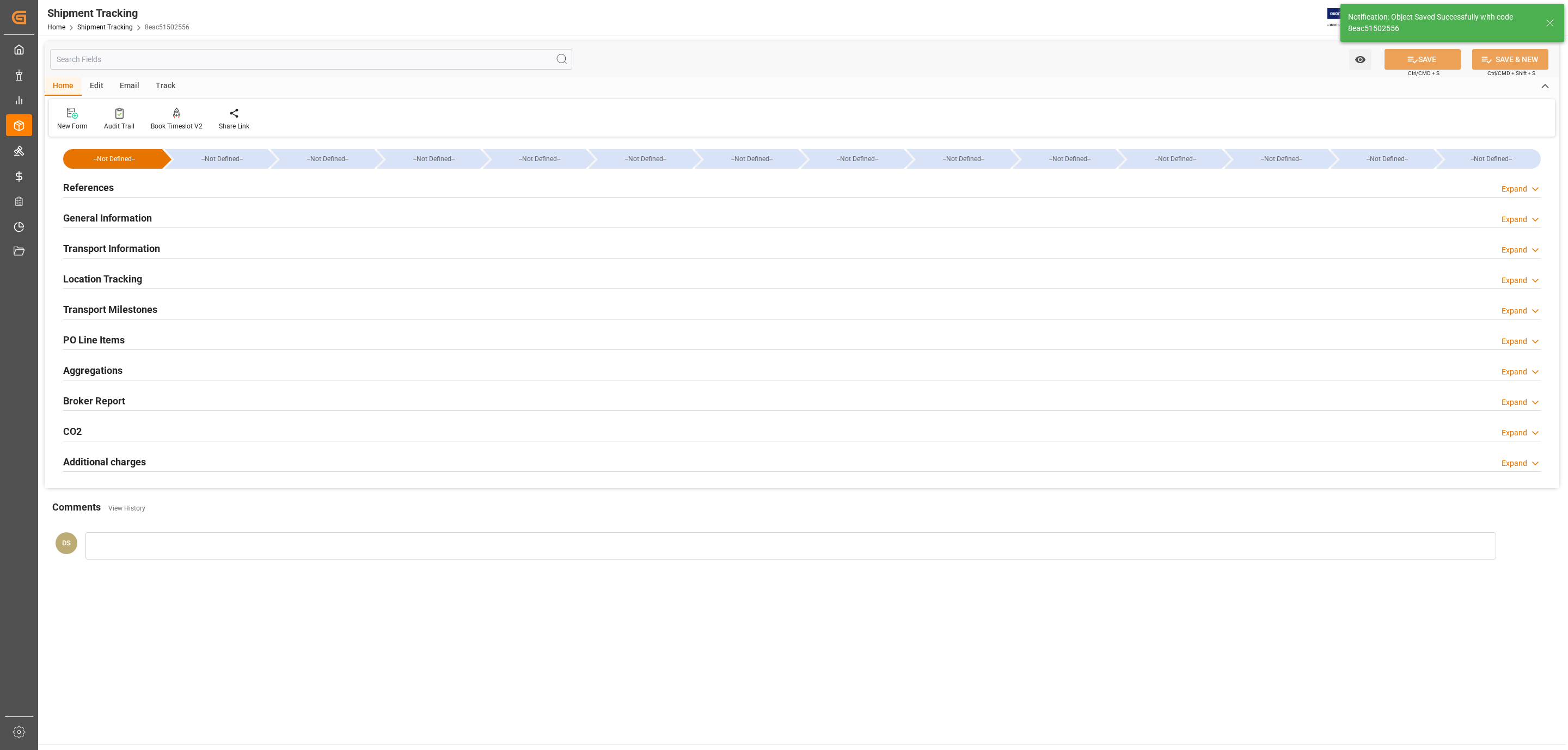
click at [173, 243] on div "Transport Information Expand" at bounding box center [802, 248] width 1477 height 21
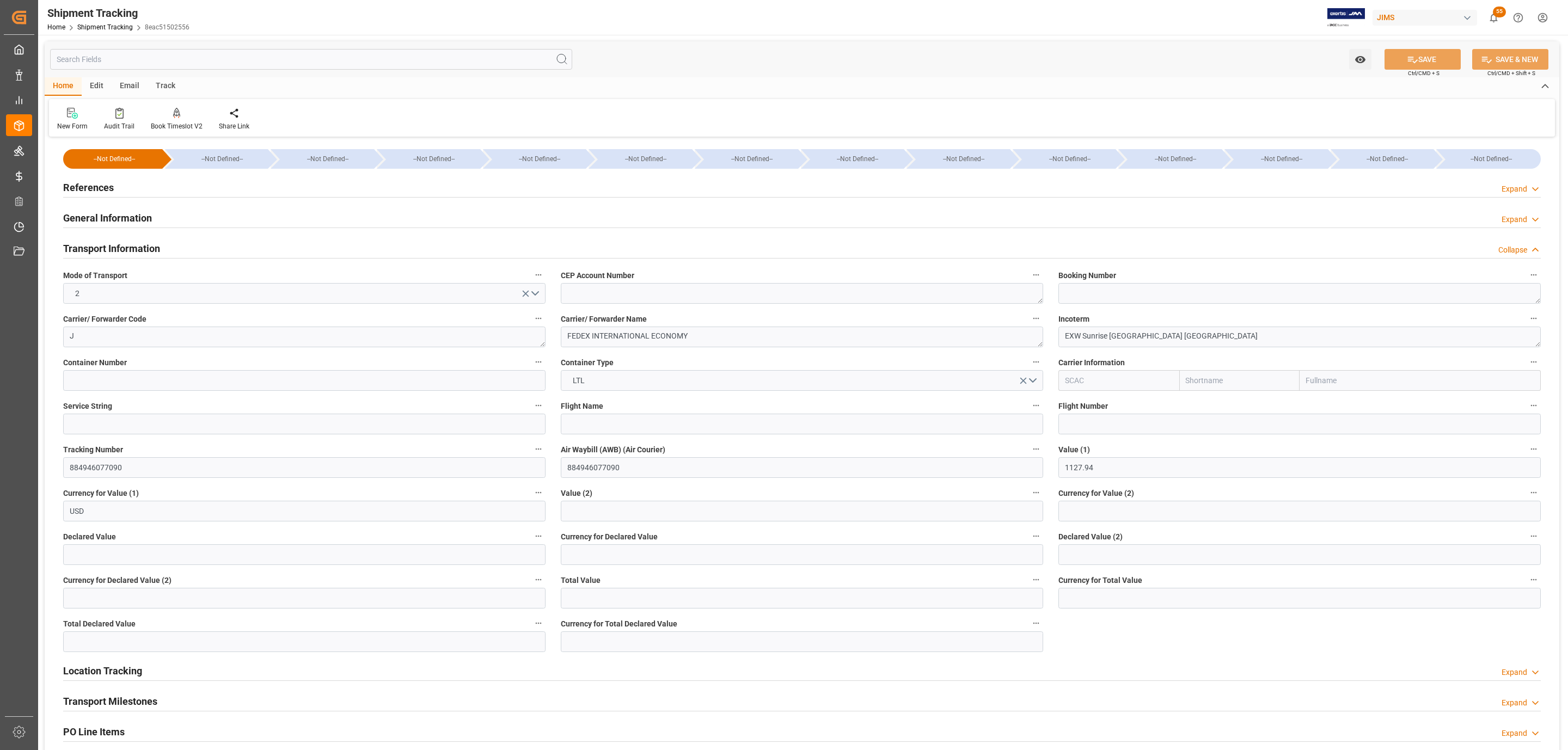
click at [129, 185] on div "References Expand" at bounding box center [802, 187] width 1477 height 21
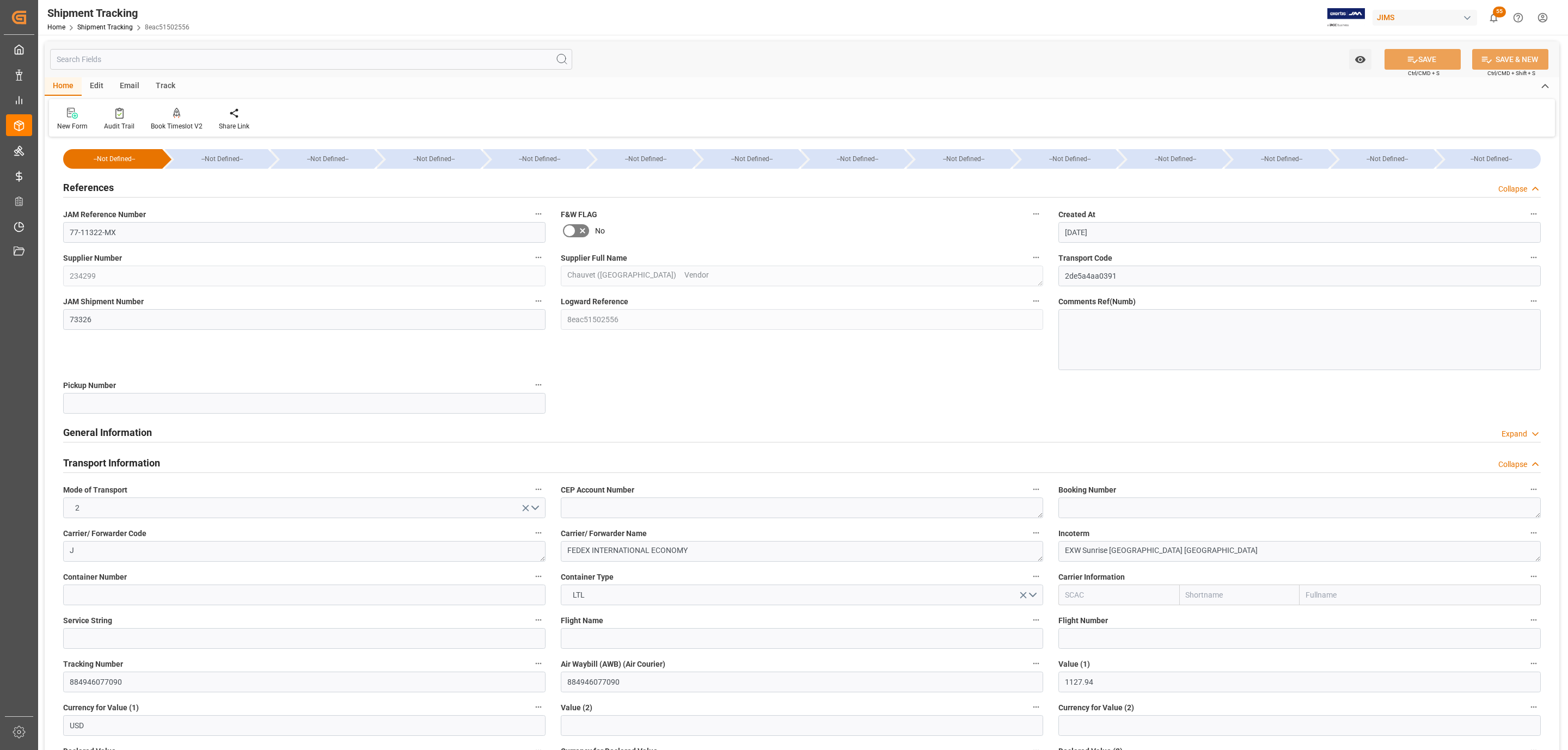
click at [129, 185] on div "References Collapse" at bounding box center [802, 187] width 1477 height 21
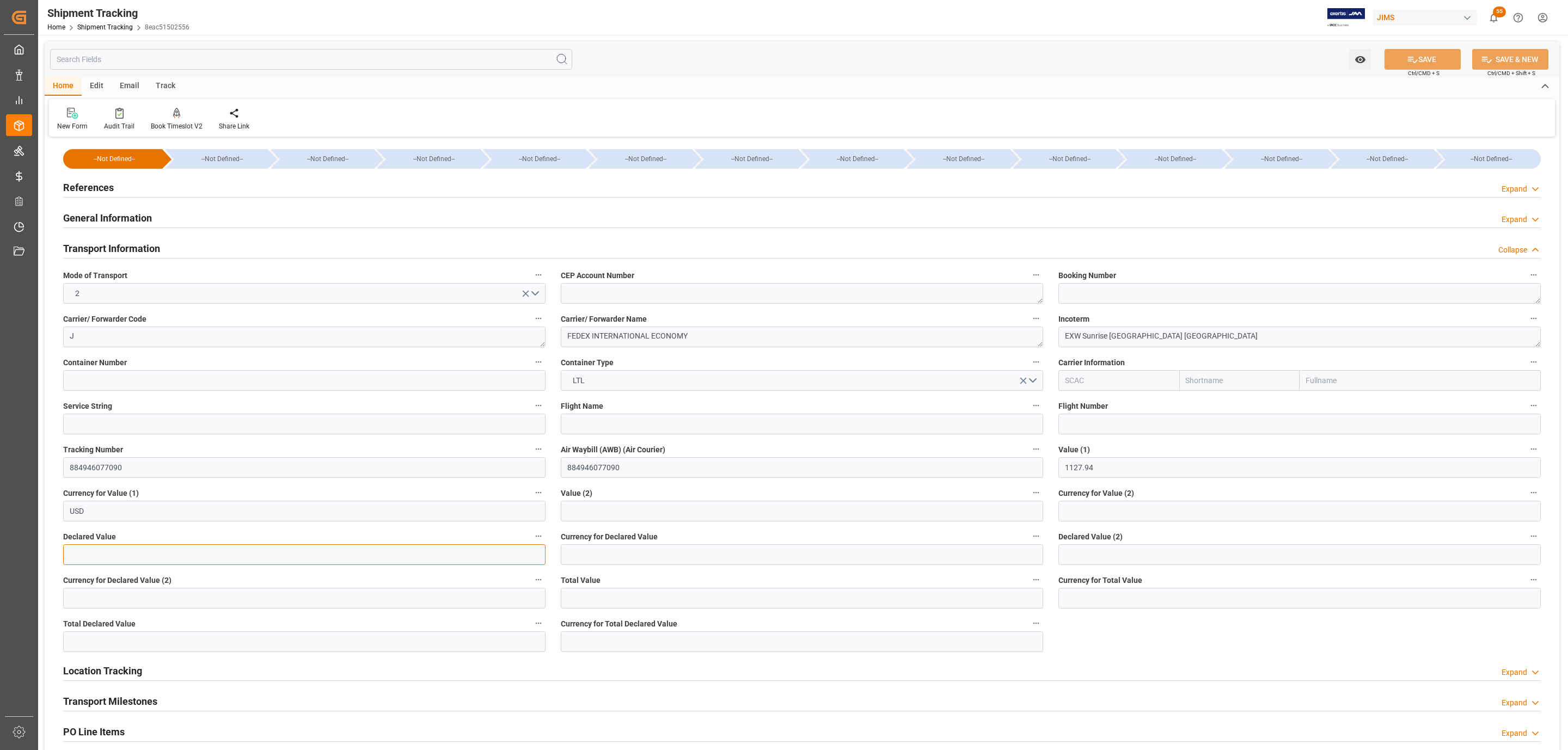
click at [103, 553] on input "text" at bounding box center [304, 555] width 482 height 21
type input "1127.94"
click at [582, 553] on input at bounding box center [801, 555] width 482 height 21
type input "USD"
click at [1429, 60] on button "SAVE" at bounding box center [1422, 60] width 76 height 21
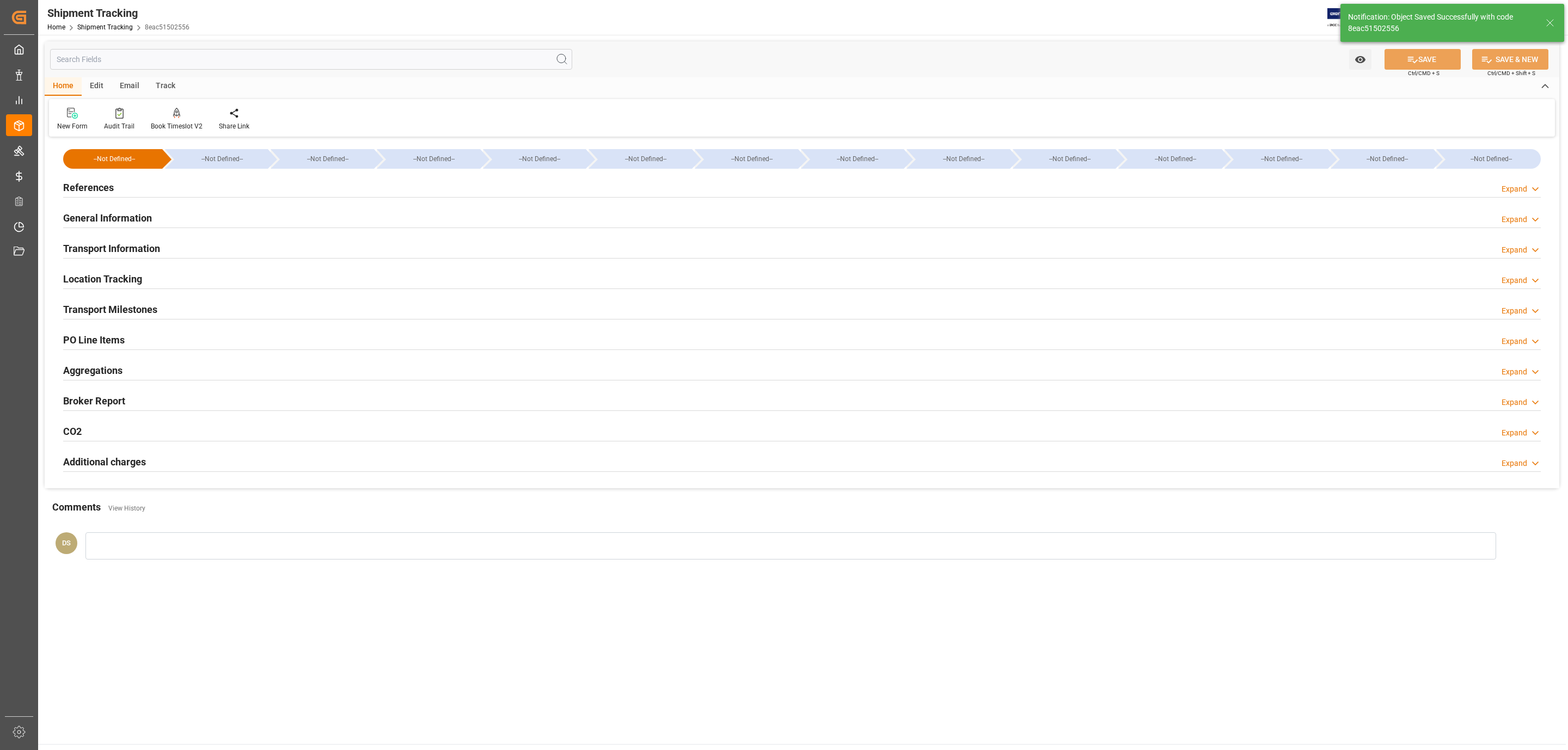
click at [151, 185] on div "References Expand" at bounding box center [802, 187] width 1477 height 21
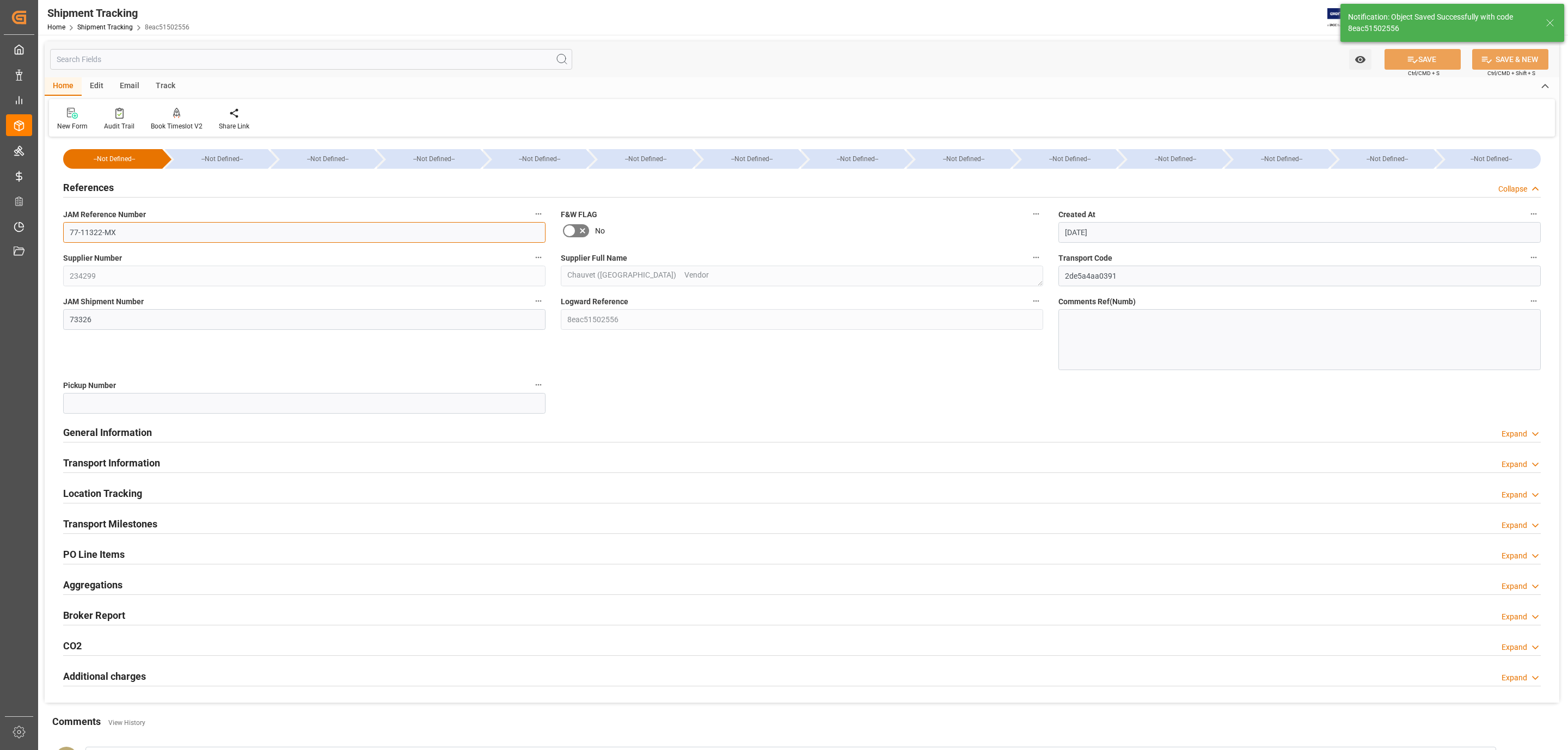
click at [128, 228] on input "77-11322-MX" at bounding box center [304, 233] width 482 height 21
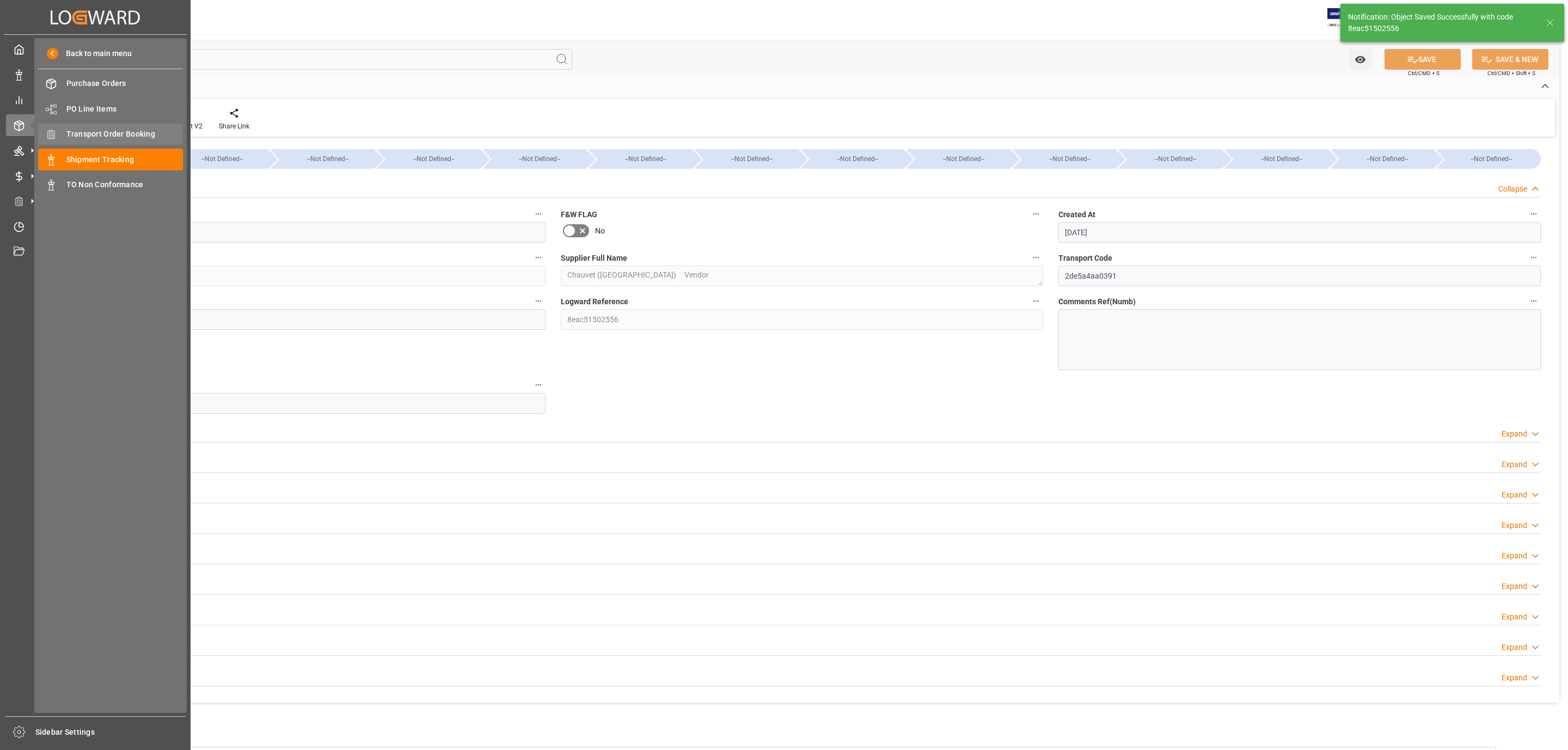
click at [145, 136] on span "Transport Order Booking" at bounding box center [125, 134] width 117 height 11
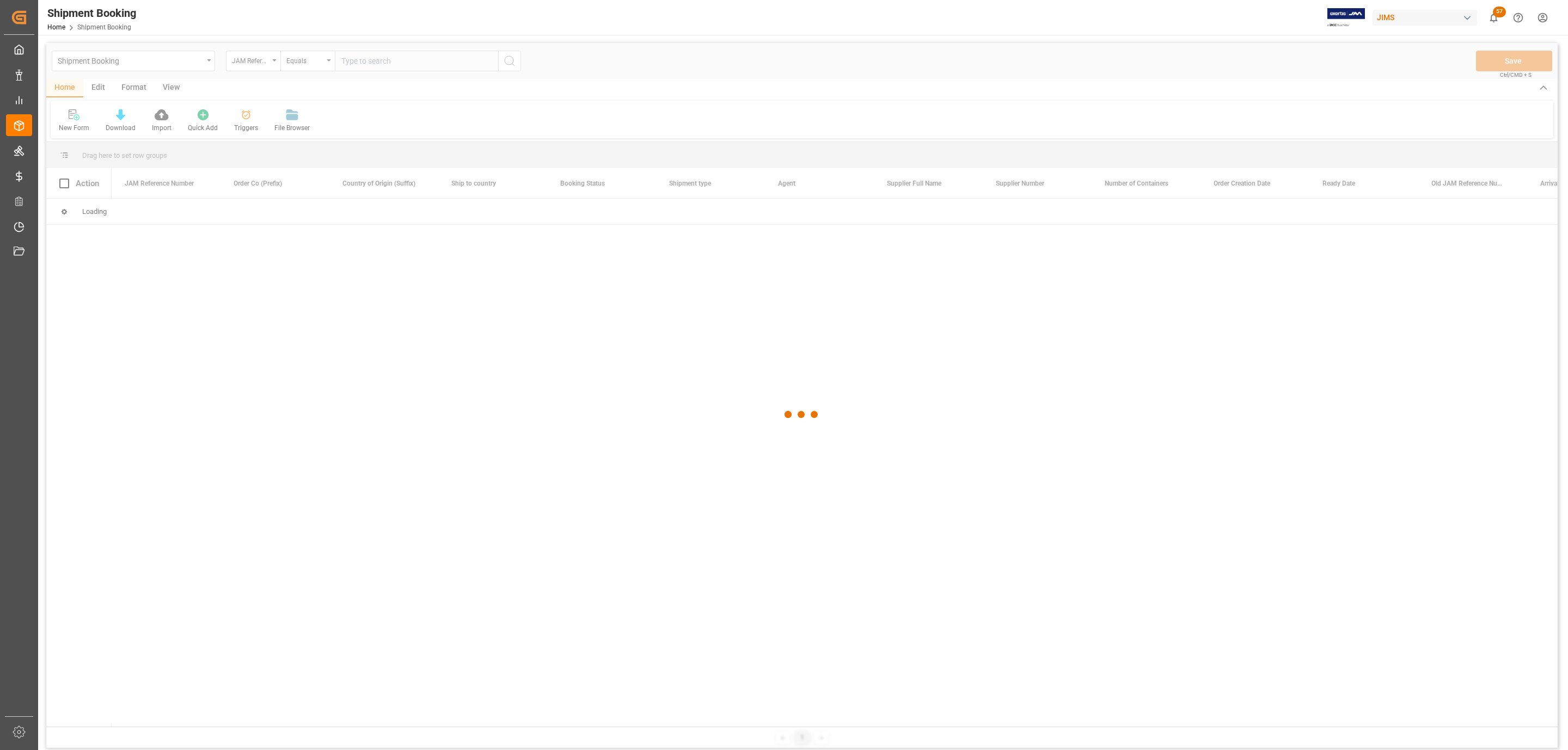
click at [385, 65] on div at bounding box center [801, 414] width 1511 height 744
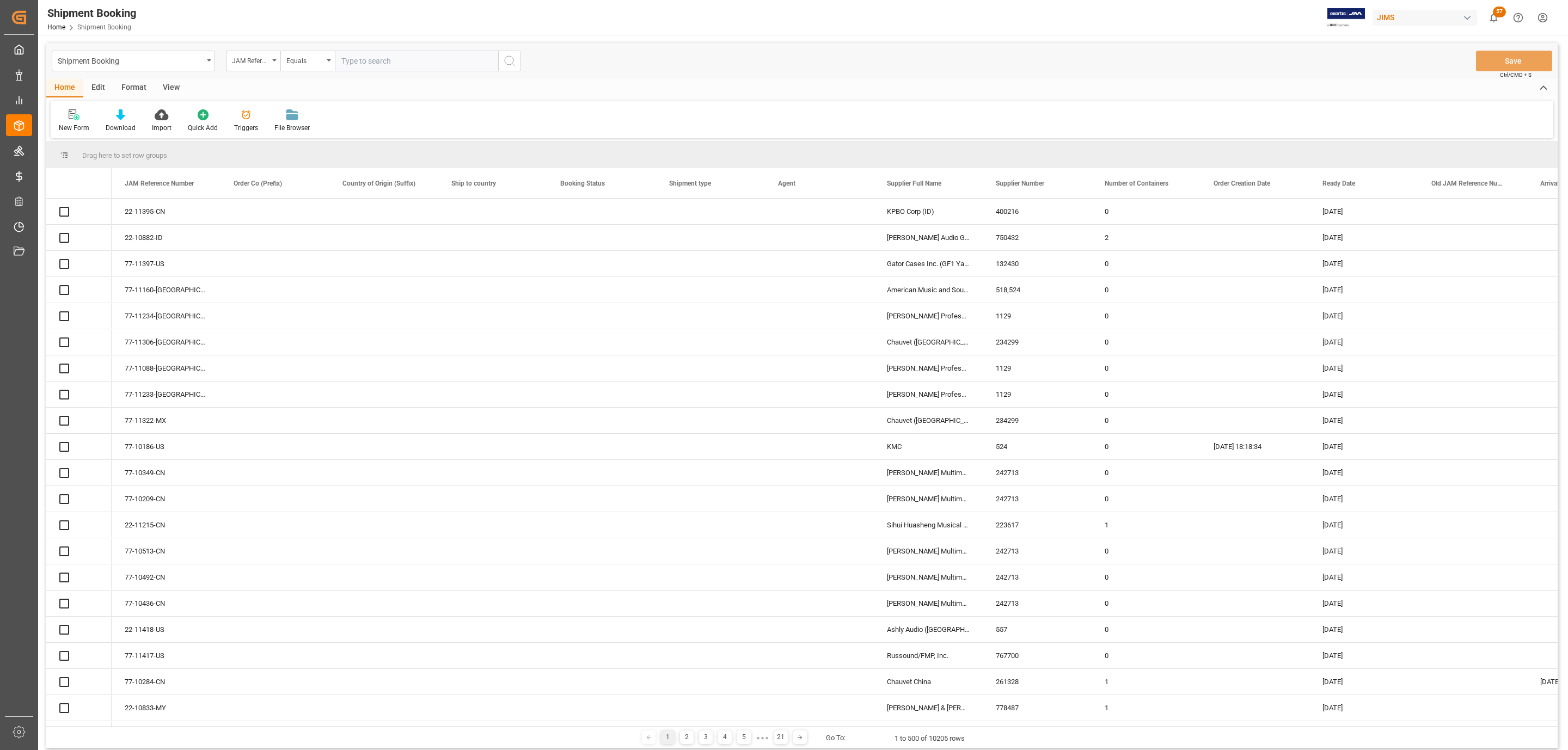
click at [403, 62] on input "text" at bounding box center [417, 61] width 164 height 21
paste input "77-11322-MX"
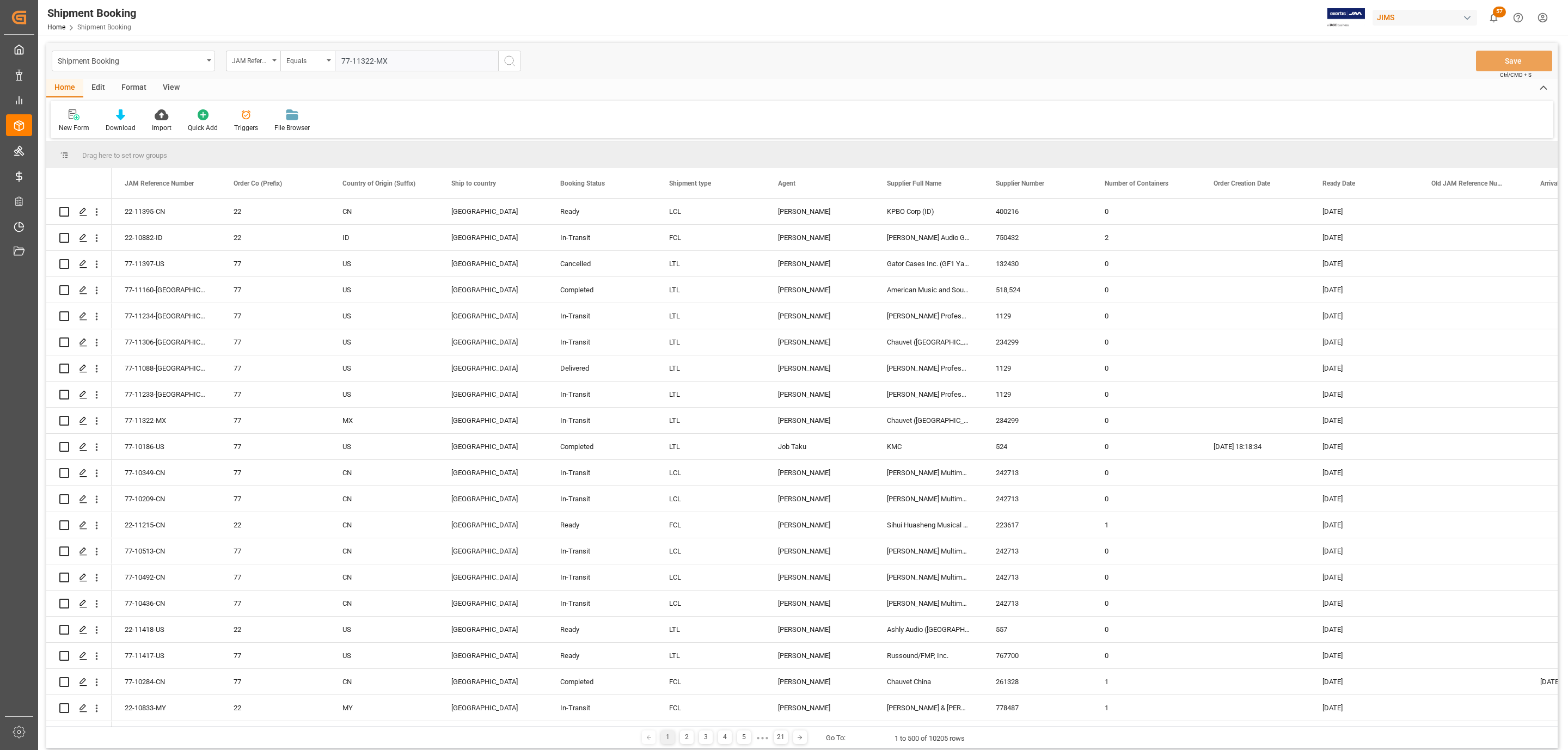
type input "77-11322-MX"
click at [515, 59] on icon "search button" at bounding box center [509, 61] width 13 height 13
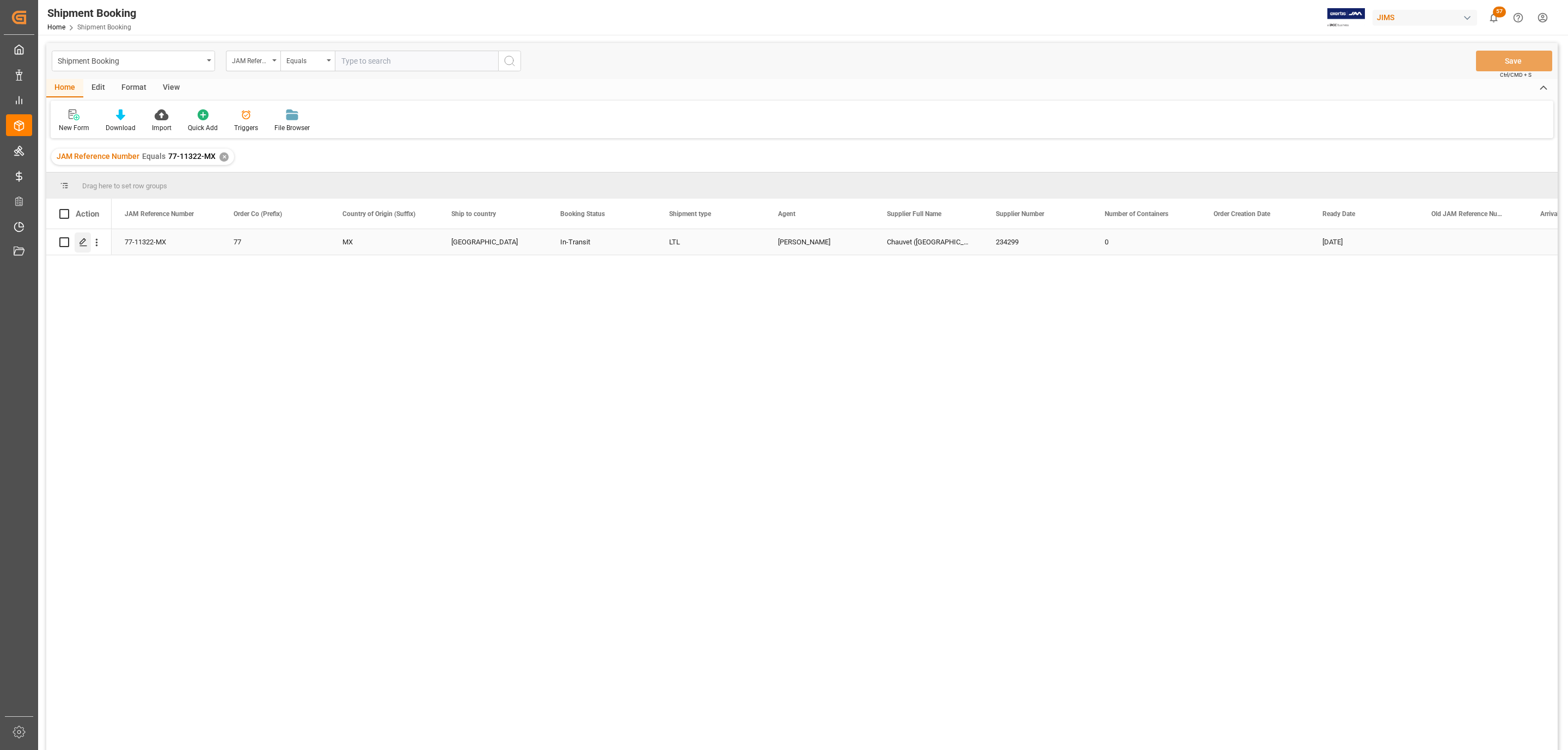
click at [83, 250] on div "Press SPACE to select this row." at bounding box center [83, 242] width 17 height 20
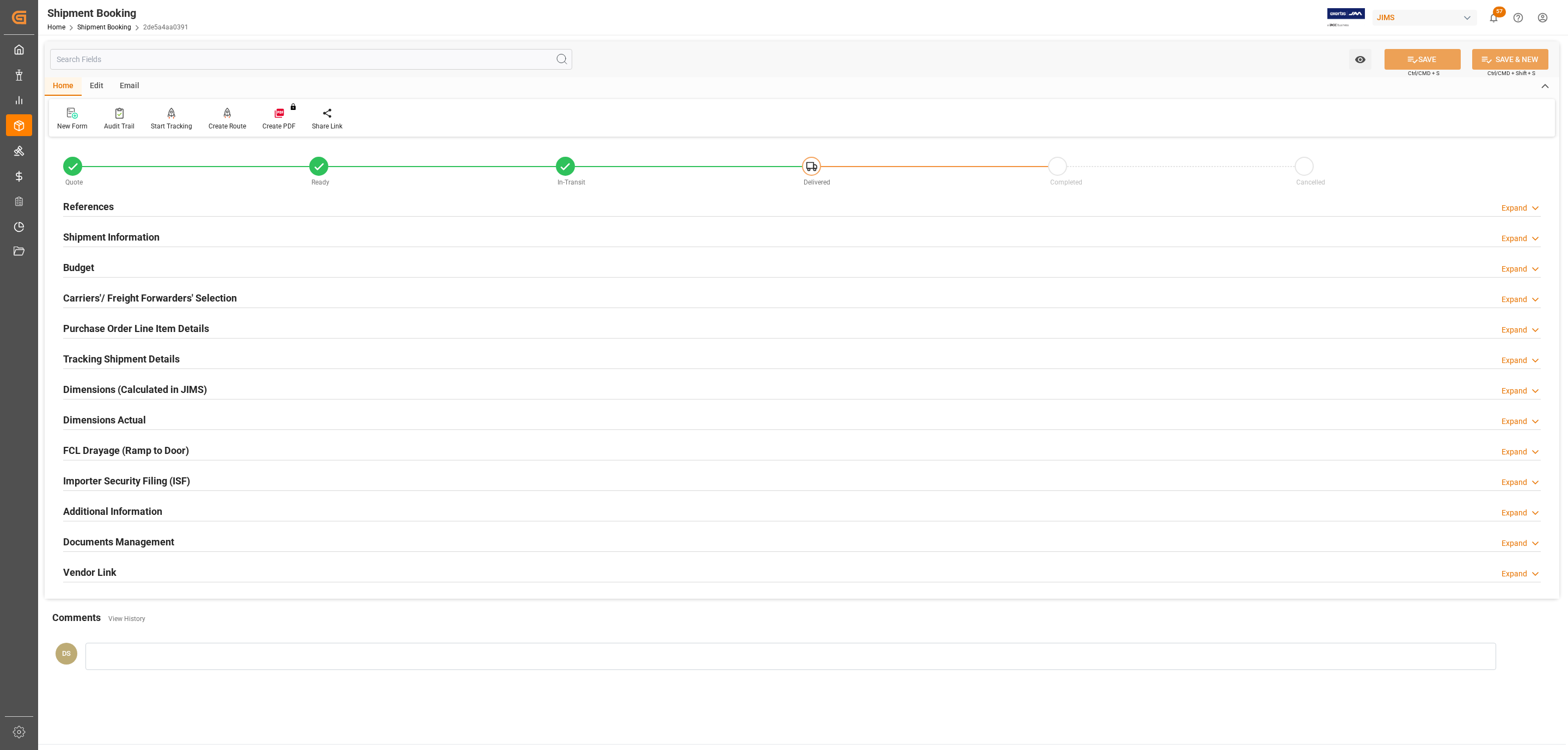
click at [108, 298] on h2 "Carriers'/ Freight Forwarders' Selection" at bounding box center [150, 298] width 174 height 15
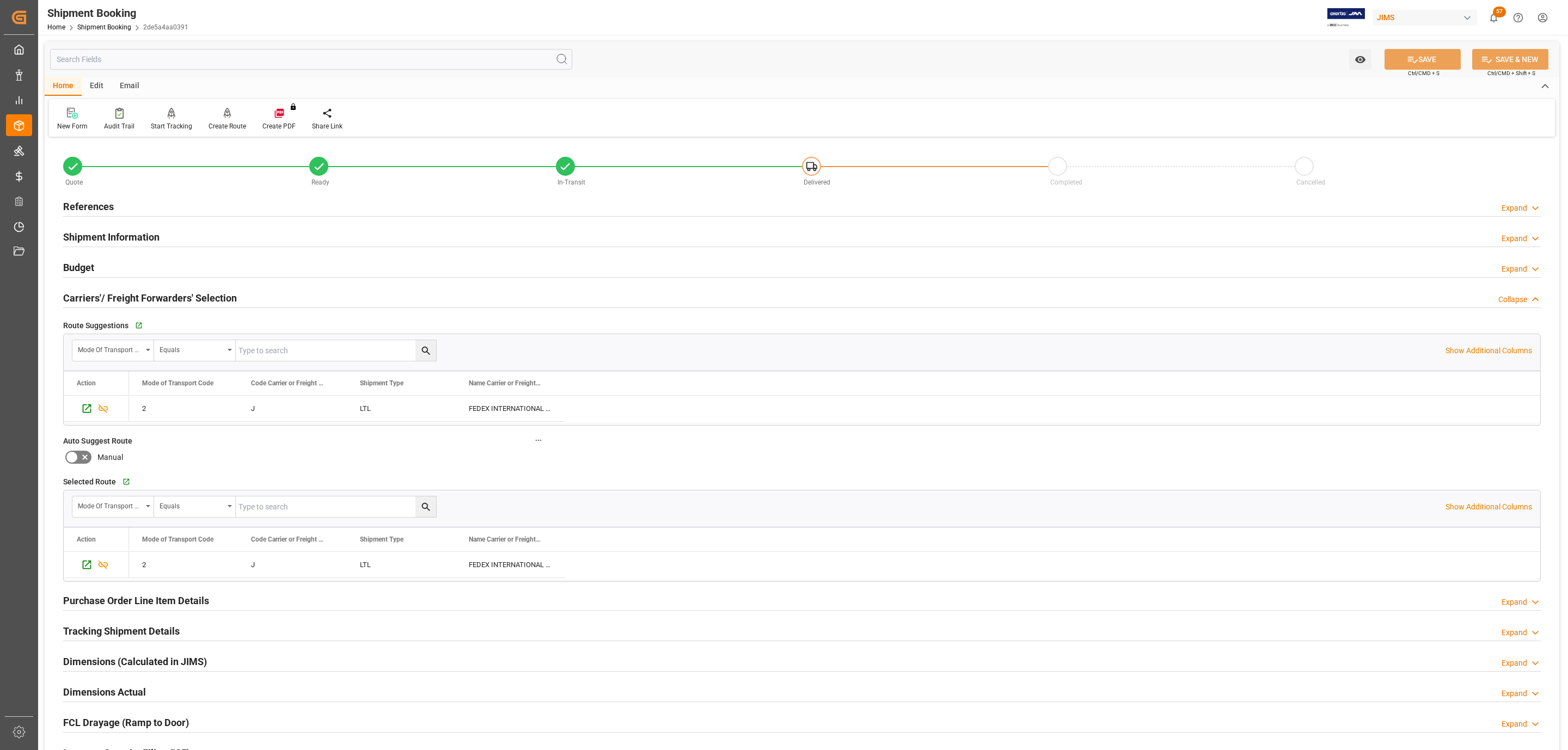
click at [105, 263] on div "Budget Expand" at bounding box center [802, 267] width 1477 height 21
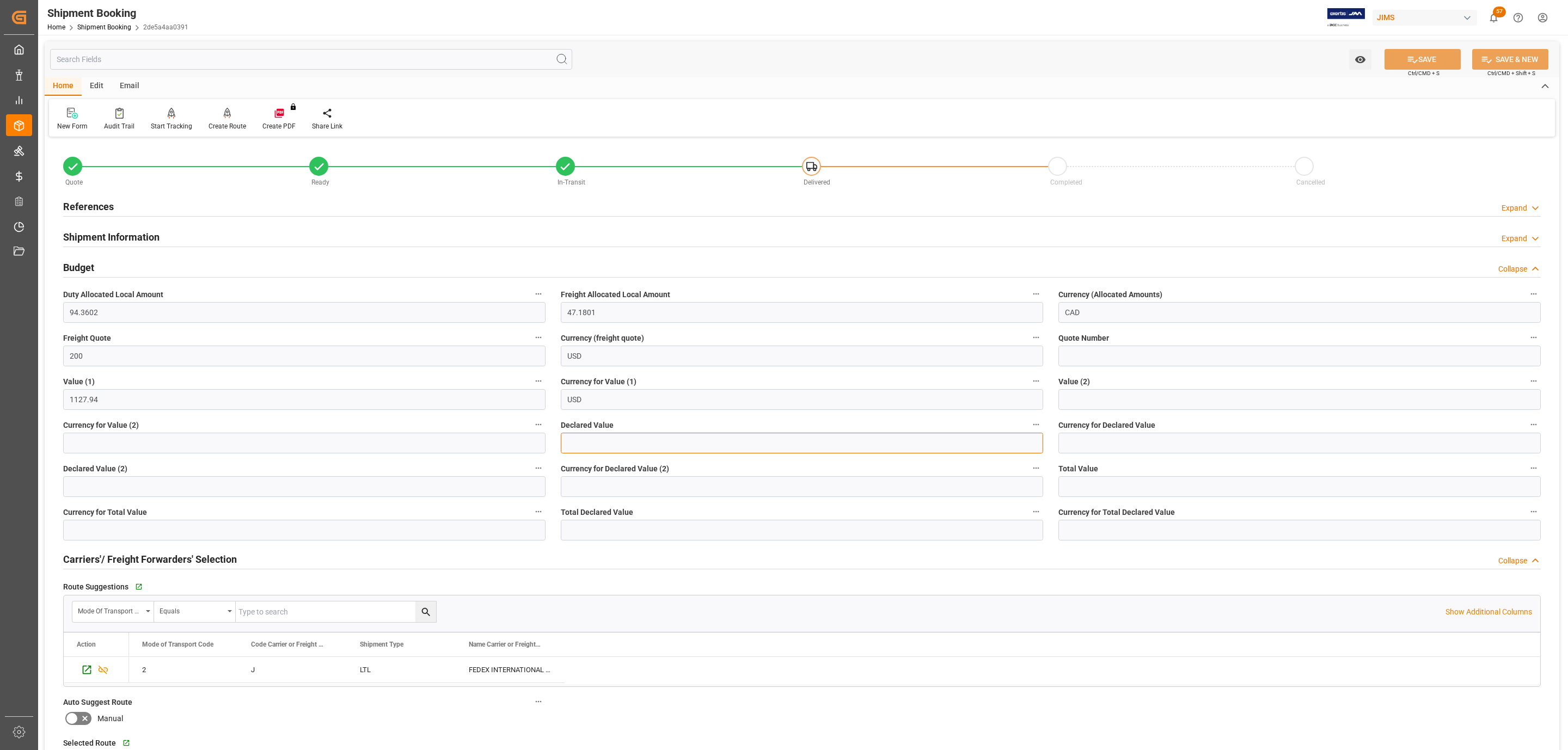
click at [618, 443] on input "text" at bounding box center [801, 443] width 482 height 21
type input "1127.94"
type input "USD"
click at [1416, 52] on button "SAVE" at bounding box center [1422, 60] width 76 height 21
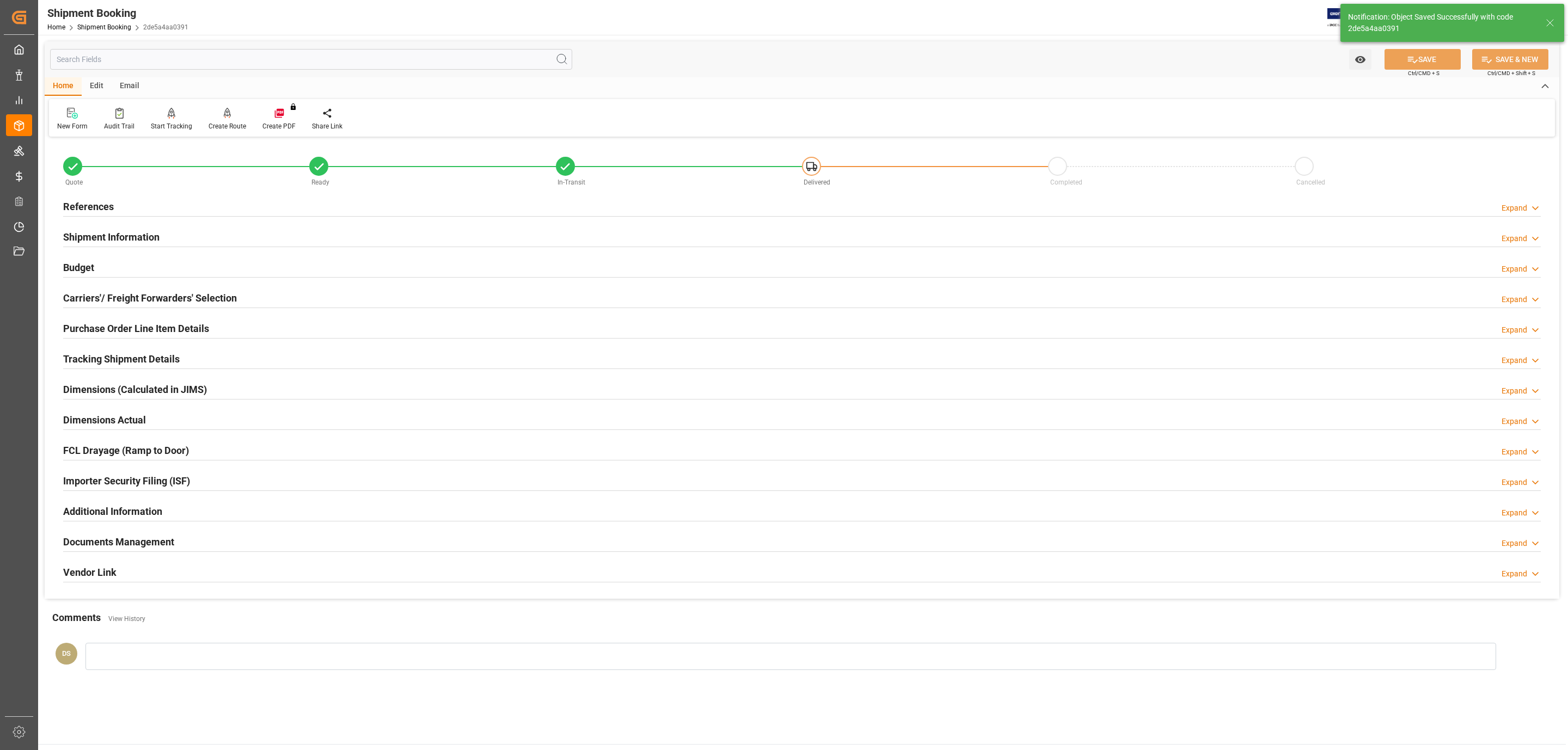
click at [105, 540] on h2 "Documents Management" at bounding box center [119, 541] width 111 height 15
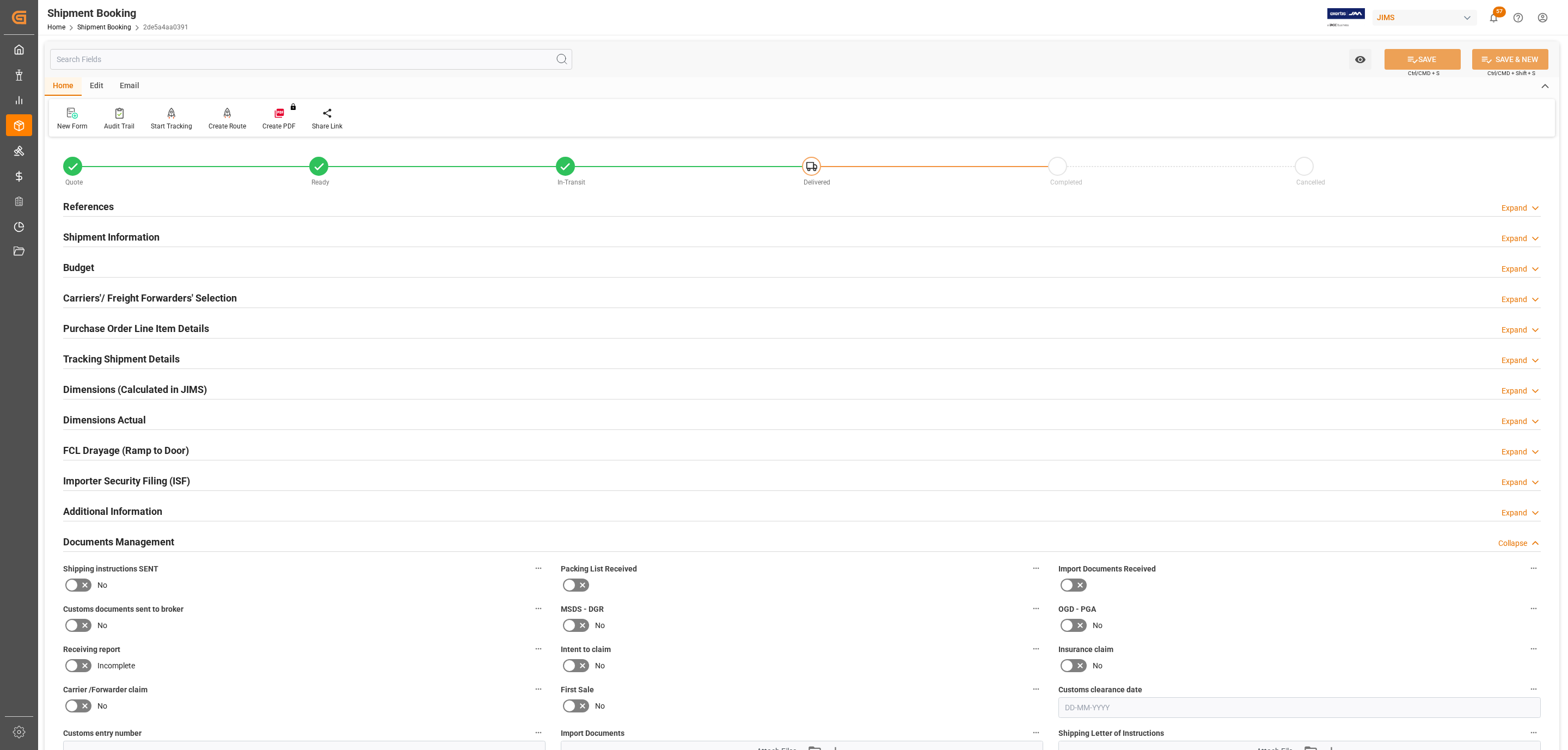
click at [80, 591] on icon at bounding box center [85, 585] width 13 height 13
click at [0, 0] on input "checkbox" at bounding box center [0, 0] width 0 height 0
click at [79, 624] on icon at bounding box center [85, 625] width 13 height 13
click at [0, 0] on input "checkbox" at bounding box center [0, 0] width 0 height 0
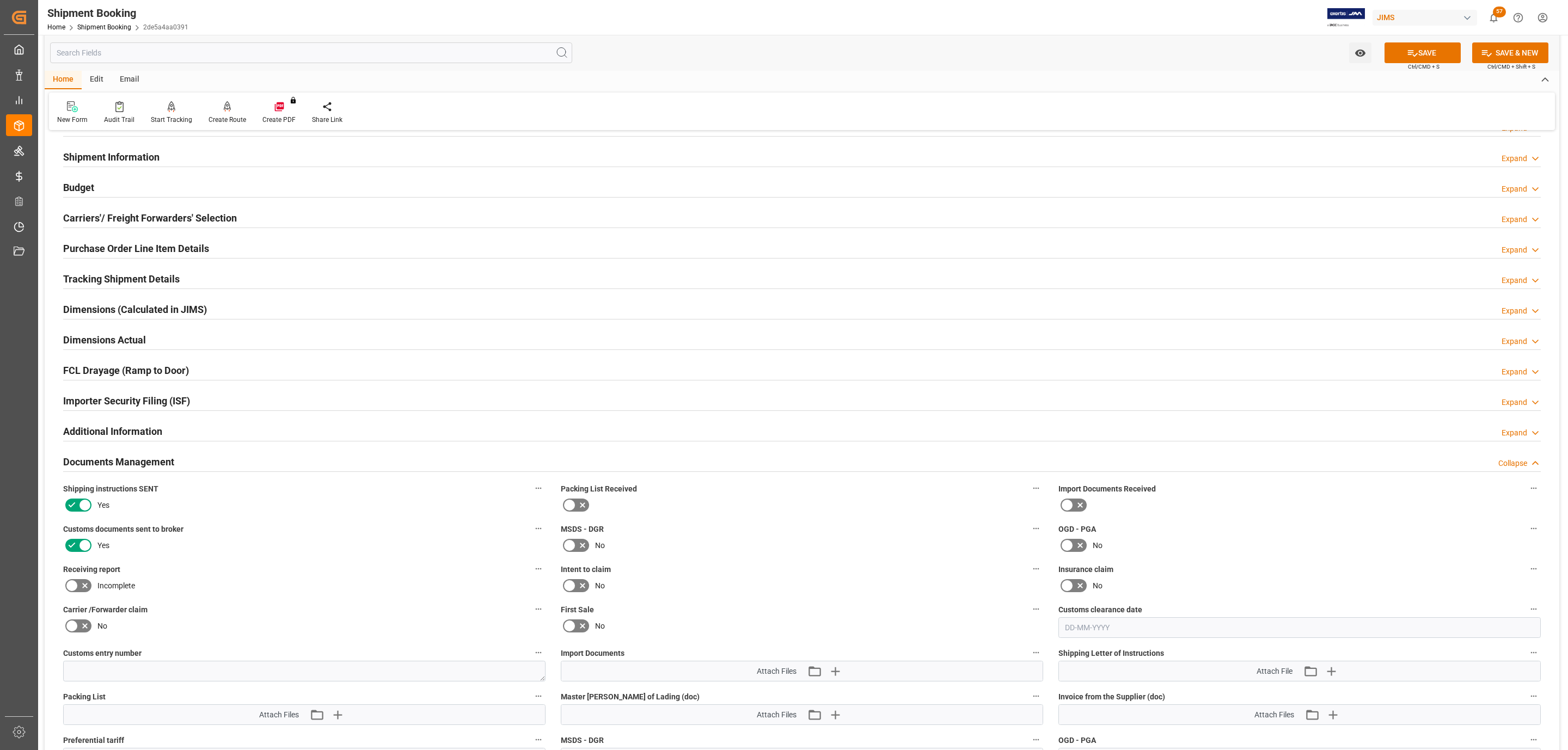
scroll to position [245, 0]
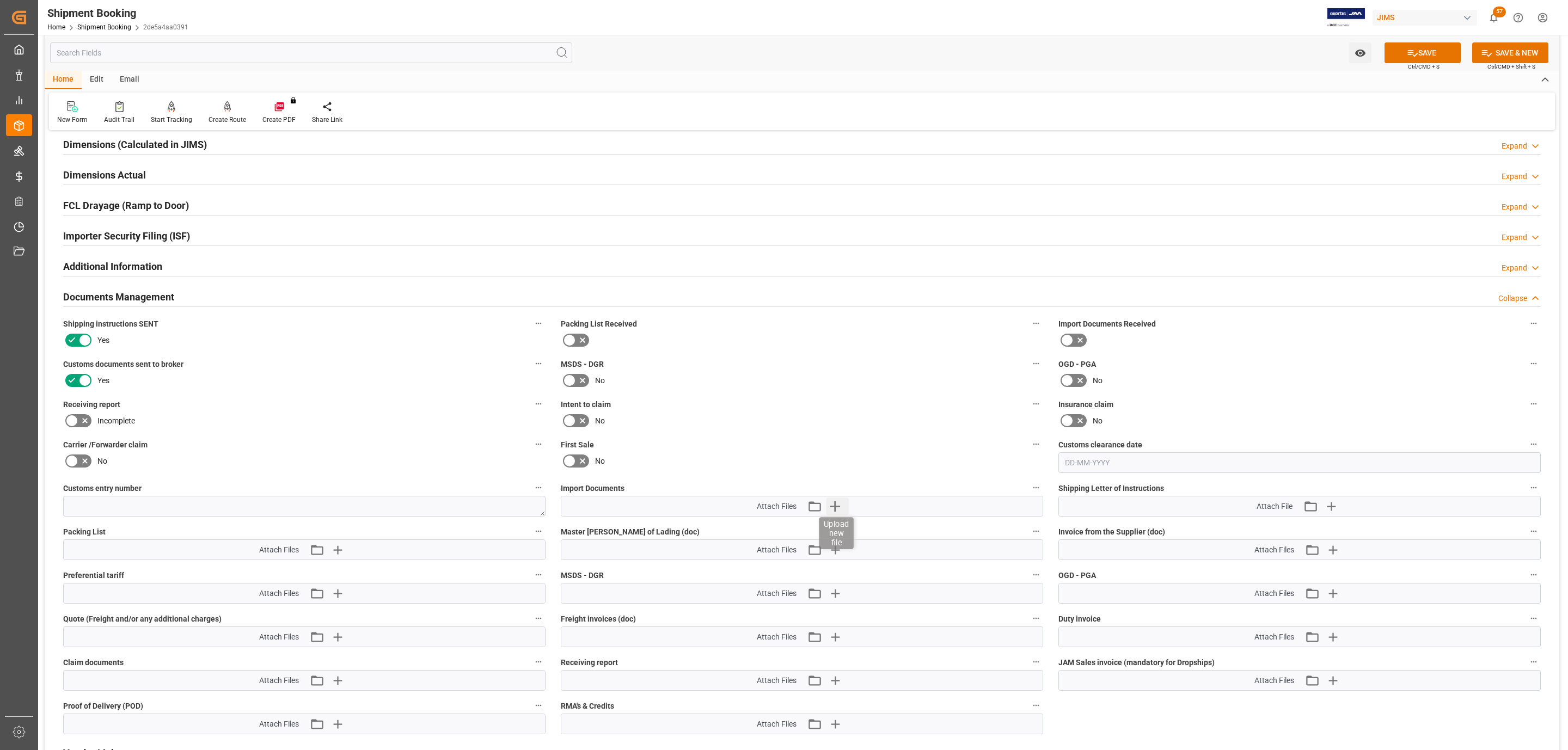
click at [842, 503] on icon "button" at bounding box center [835, 506] width 17 height 17
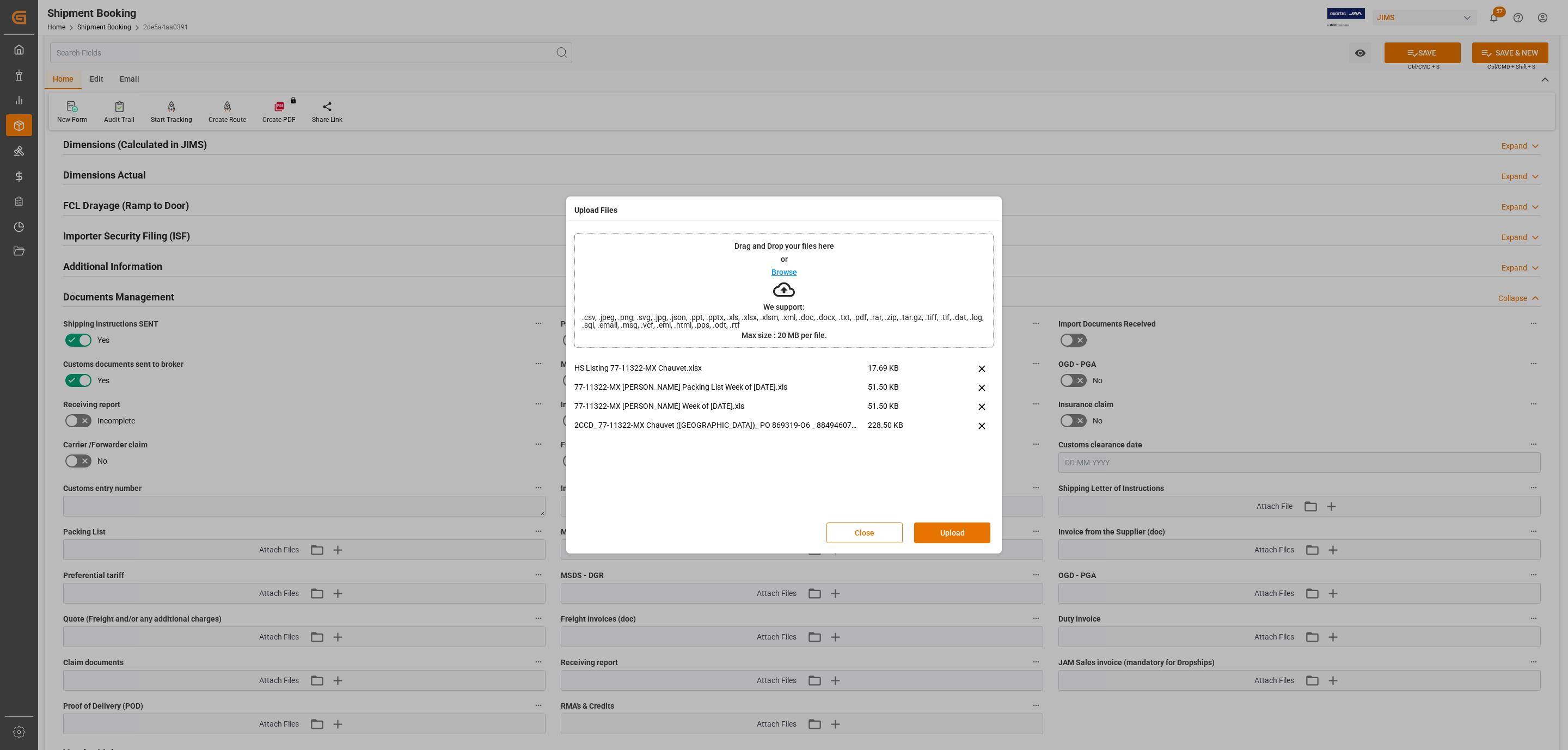
click at [958, 533] on button "Upload" at bounding box center [952, 533] width 76 height 21
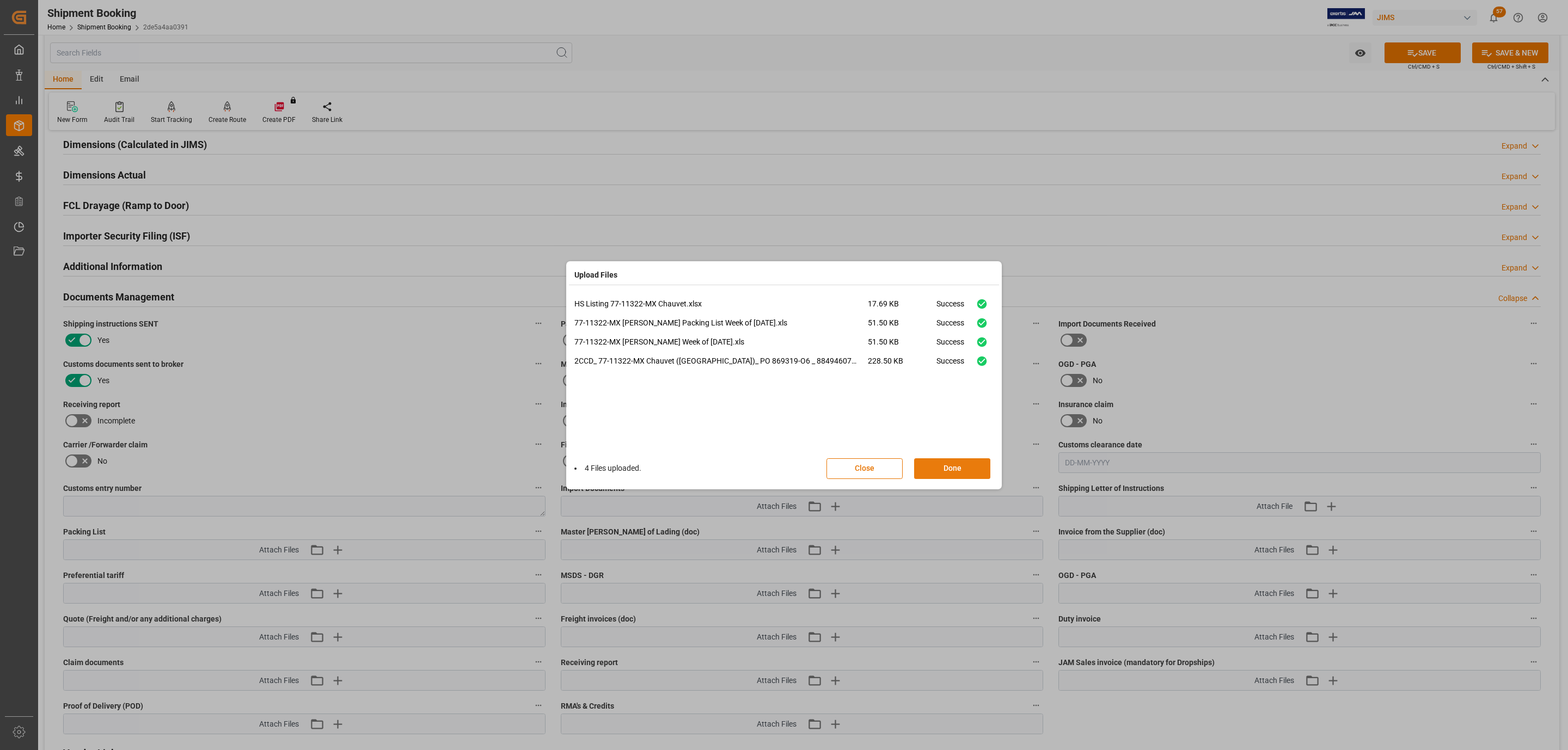
click at [932, 465] on button "Done" at bounding box center [952, 468] width 76 height 21
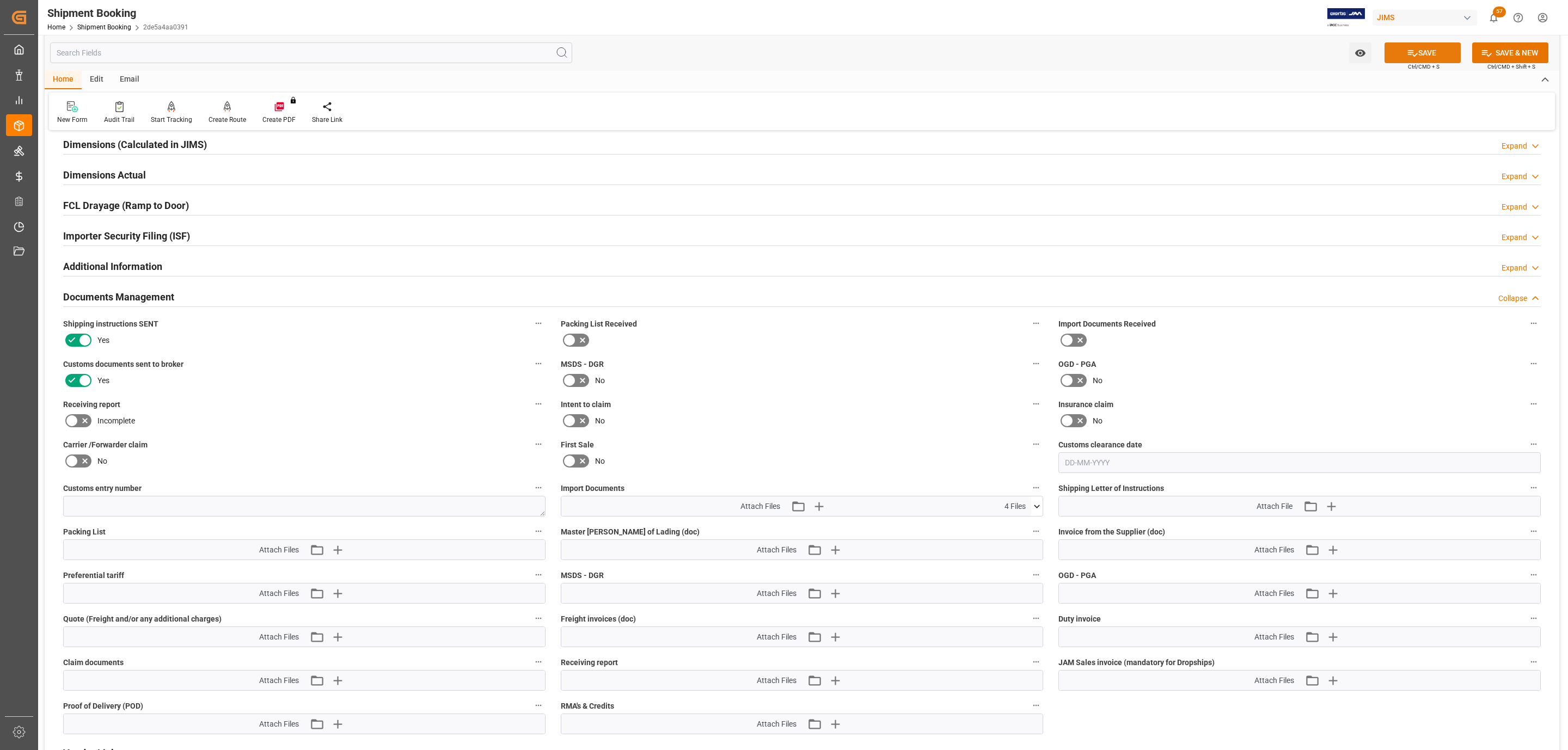
click at [1434, 57] on button "SAVE" at bounding box center [1422, 52] width 76 height 21
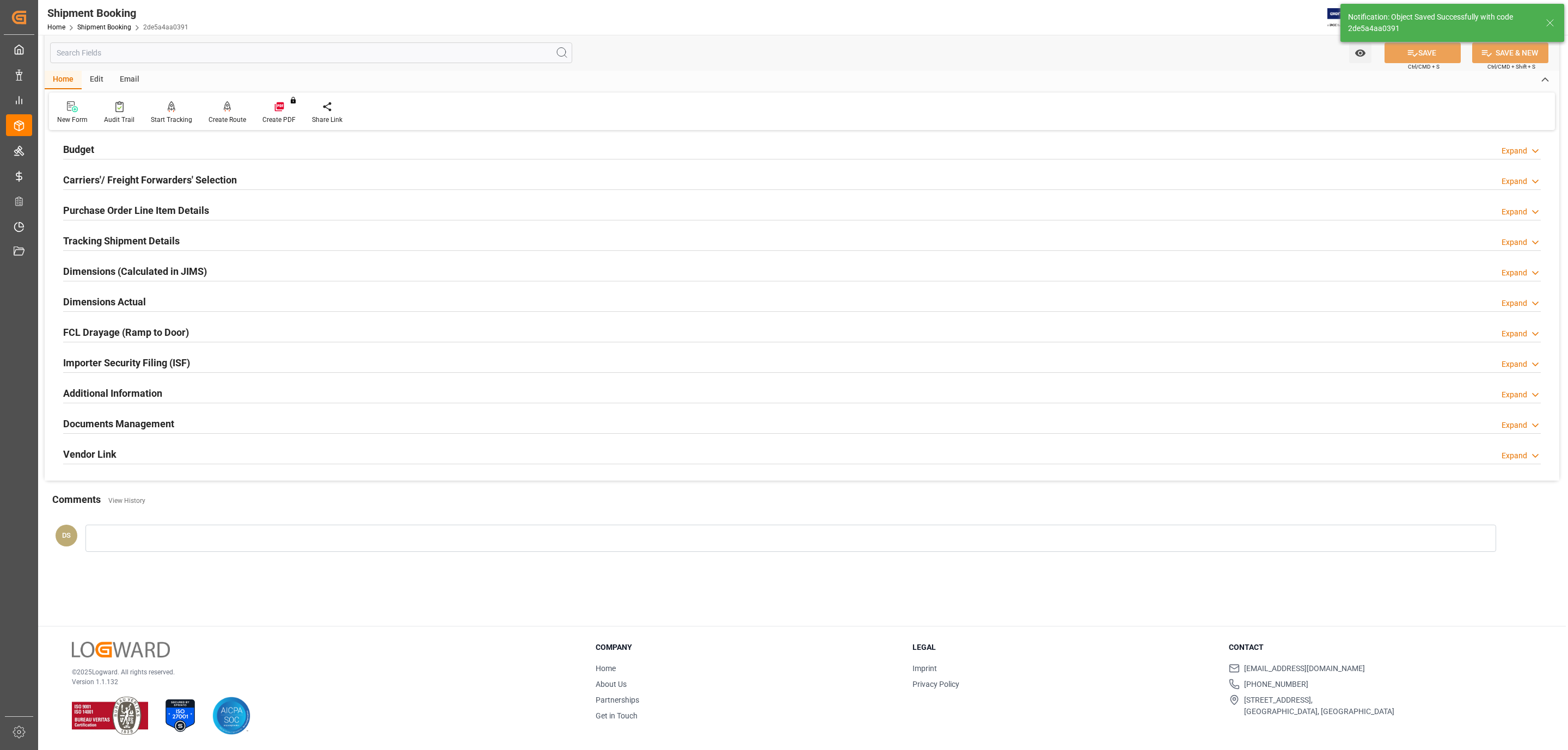
scroll to position [118, 0]
click at [156, 423] on h2 "Documents Management" at bounding box center [119, 423] width 111 height 15
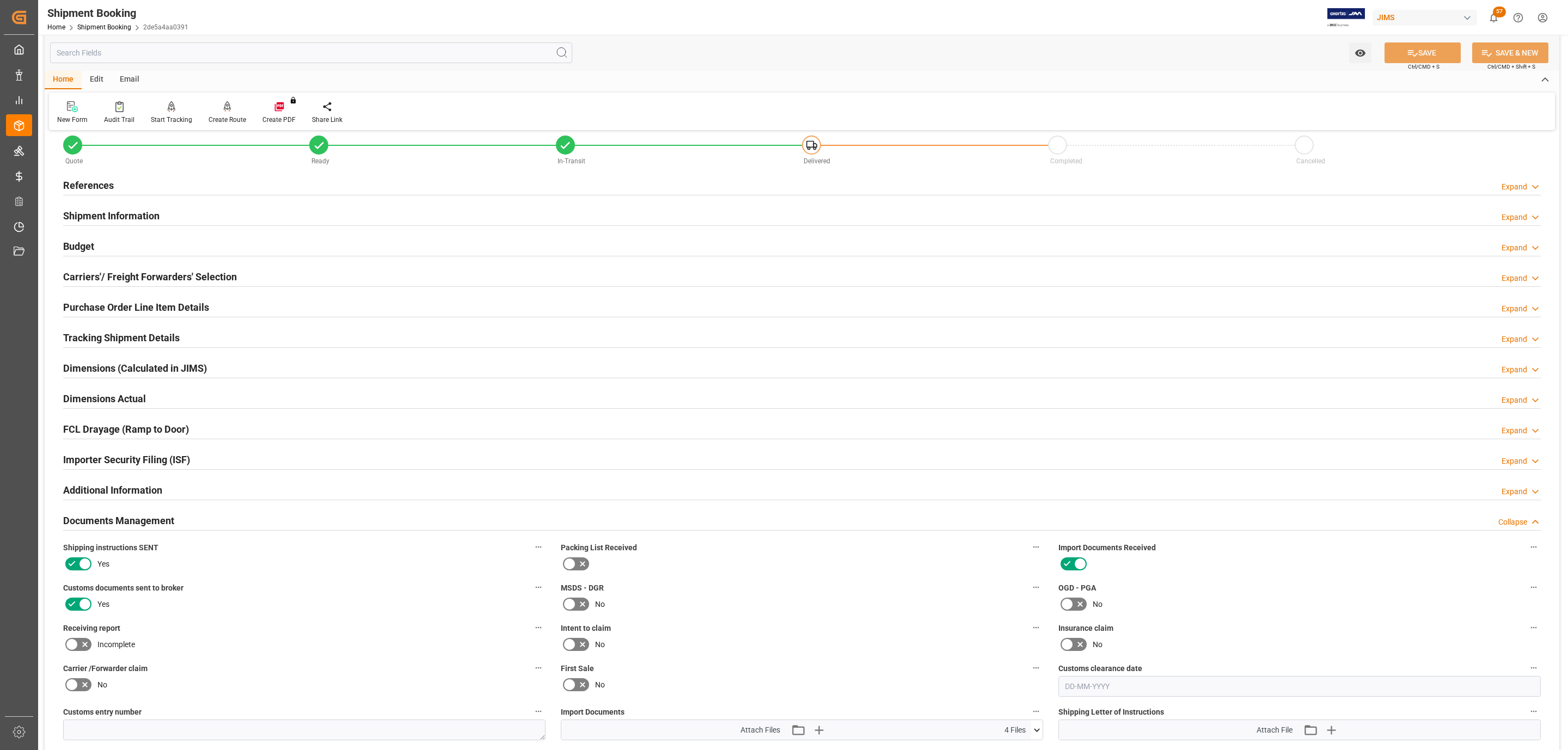
scroll to position [0, 0]
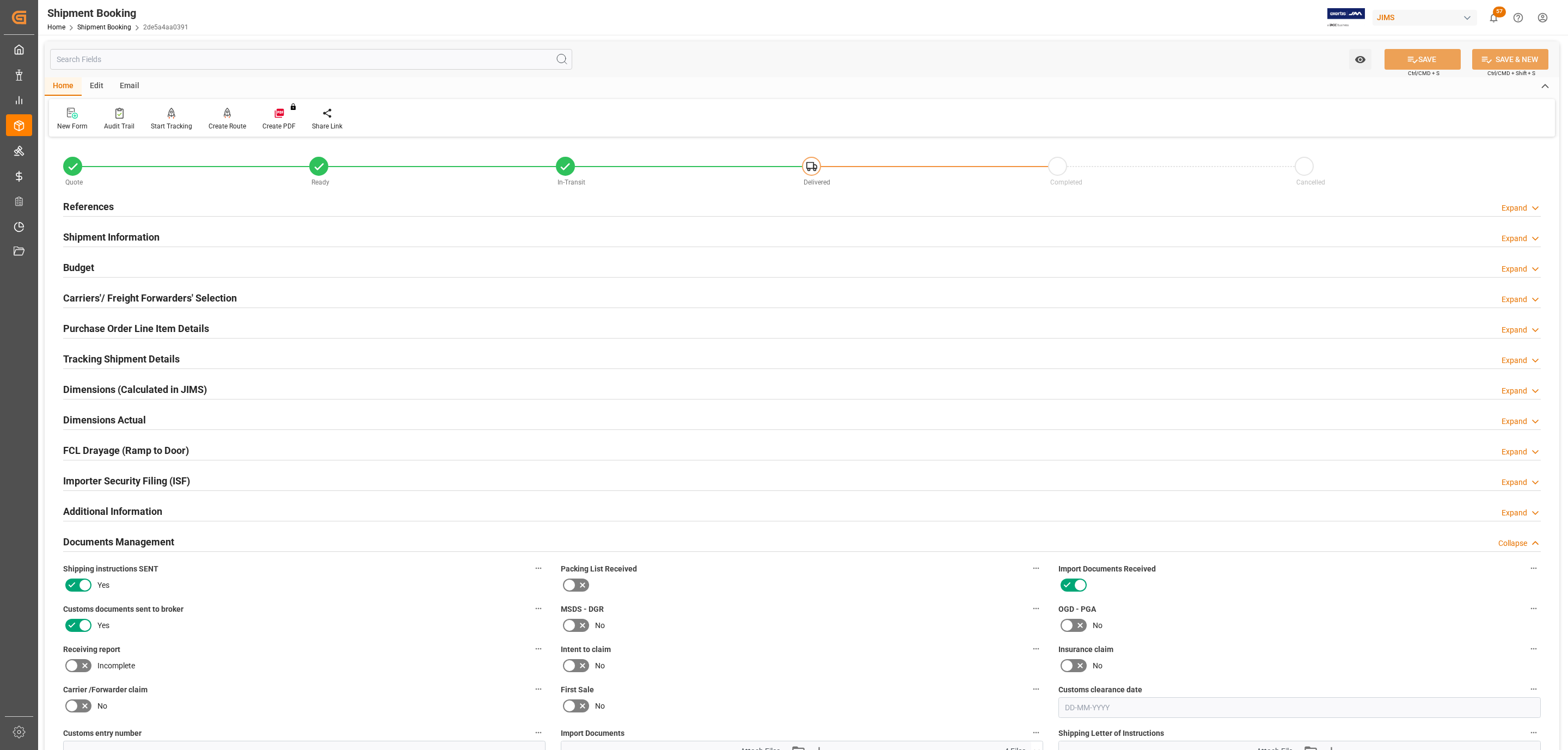
click at [94, 194] on div "References Expand" at bounding box center [802, 206] width 1493 height 30
click at [97, 217] on div "References Expand" at bounding box center [802, 206] width 1493 height 30
click at [99, 212] on h2 "References" at bounding box center [89, 206] width 51 height 15
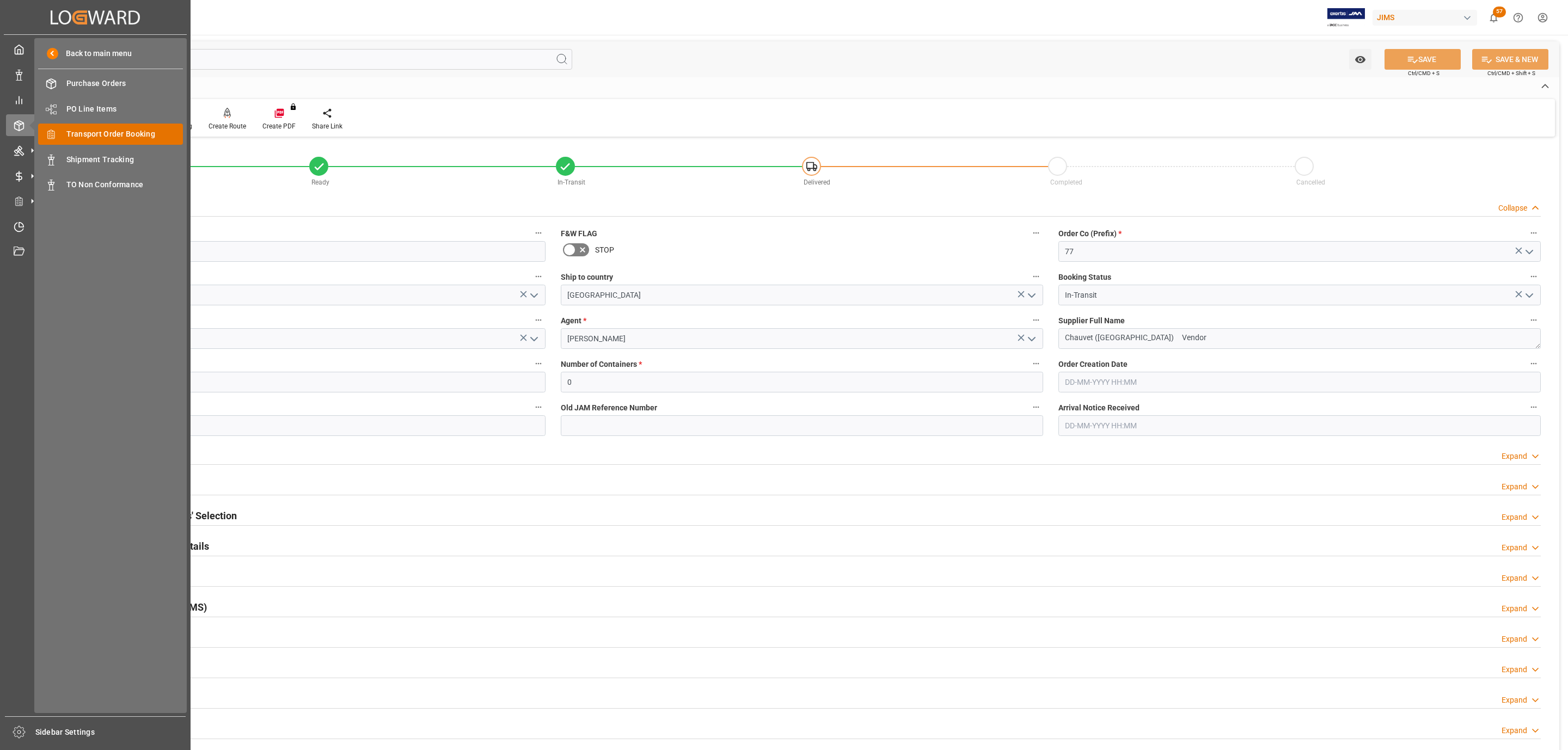
click at [123, 134] on span "Transport Order Booking" at bounding box center [125, 134] width 117 height 11
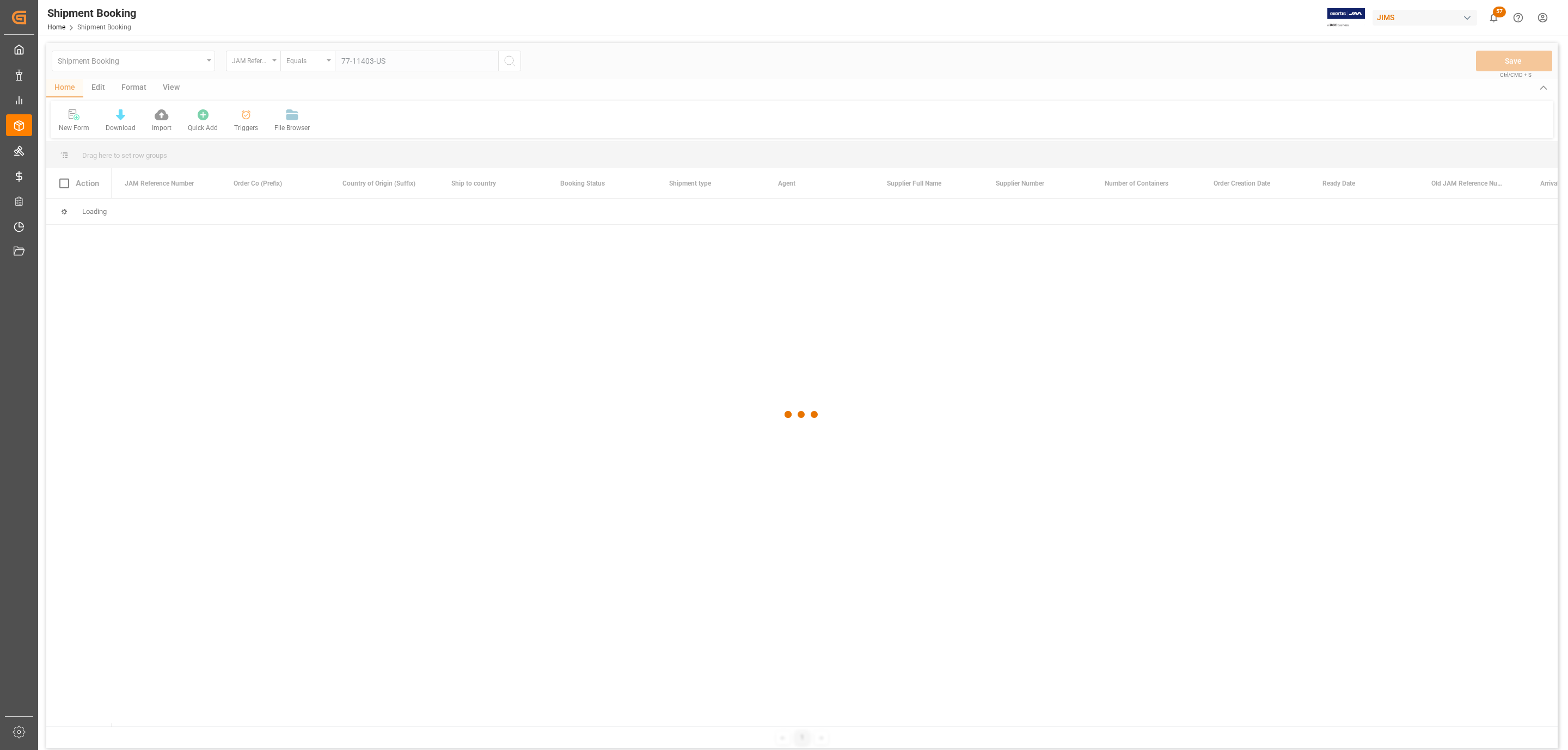
type input "77-11403-US"
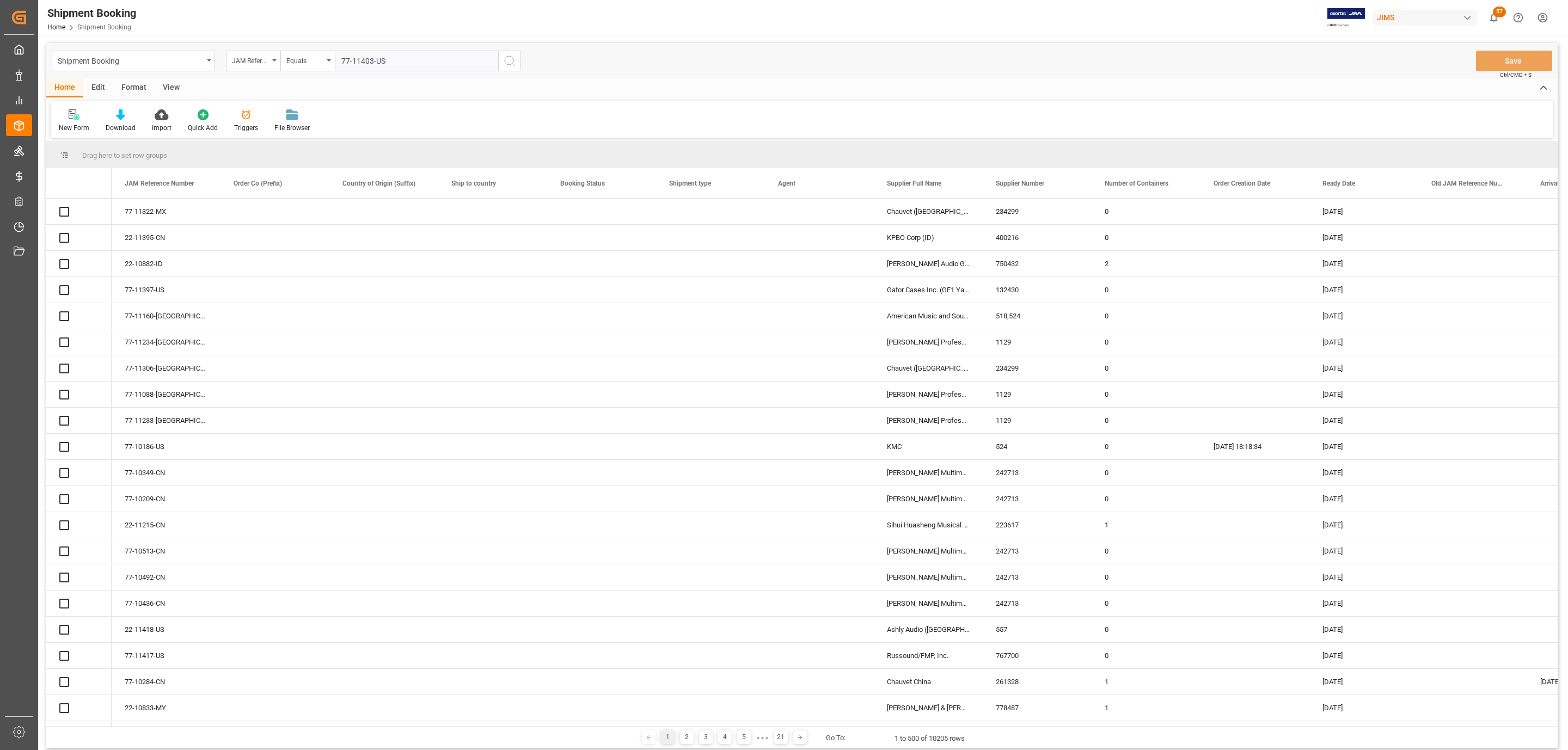
click at [503, 60] on icon "search button" at bounding box center [509, 61] width 13 height 13
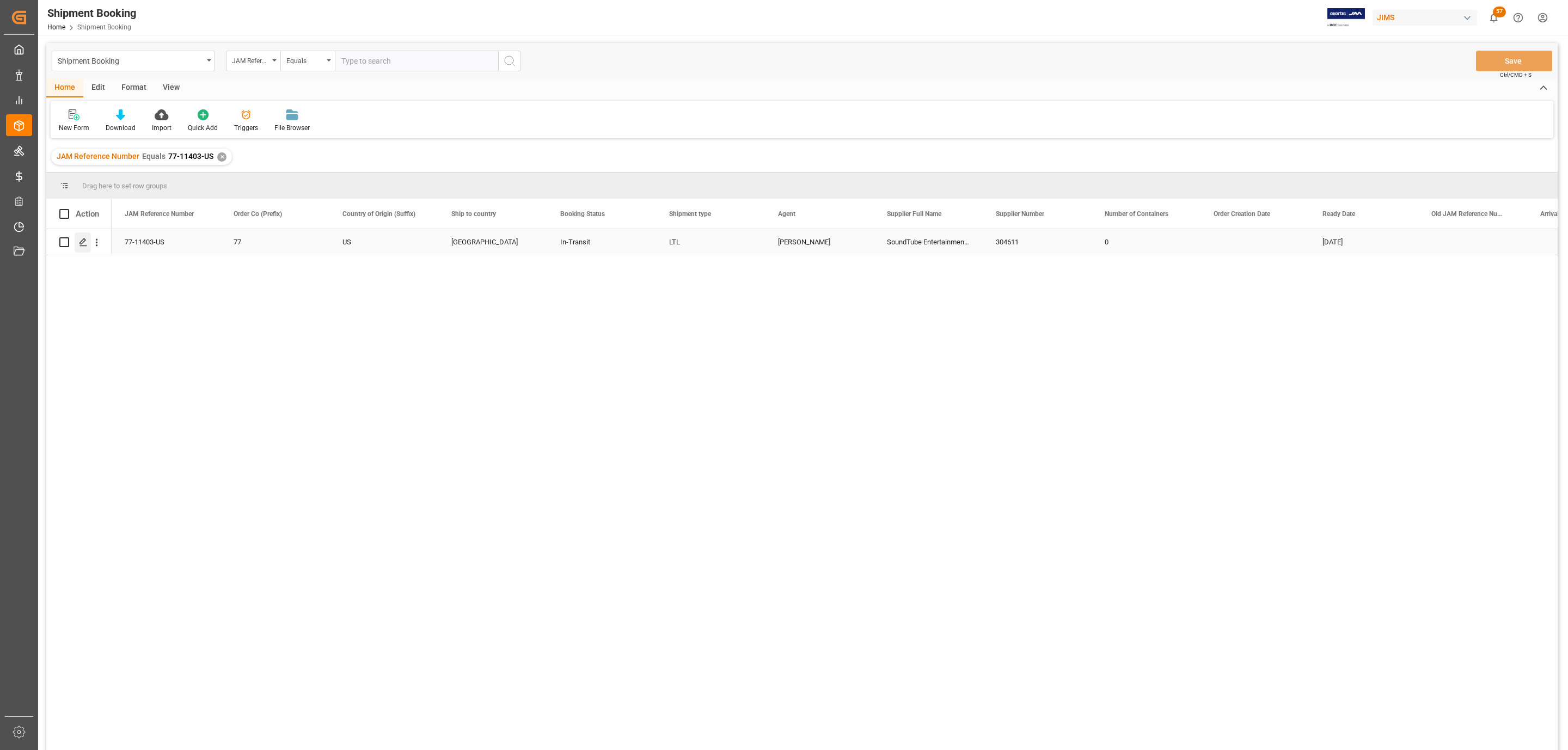
click at [83, 242] on polygon "Press SPACE to select this row." at bounding box center [83, 241] width 6 height 6
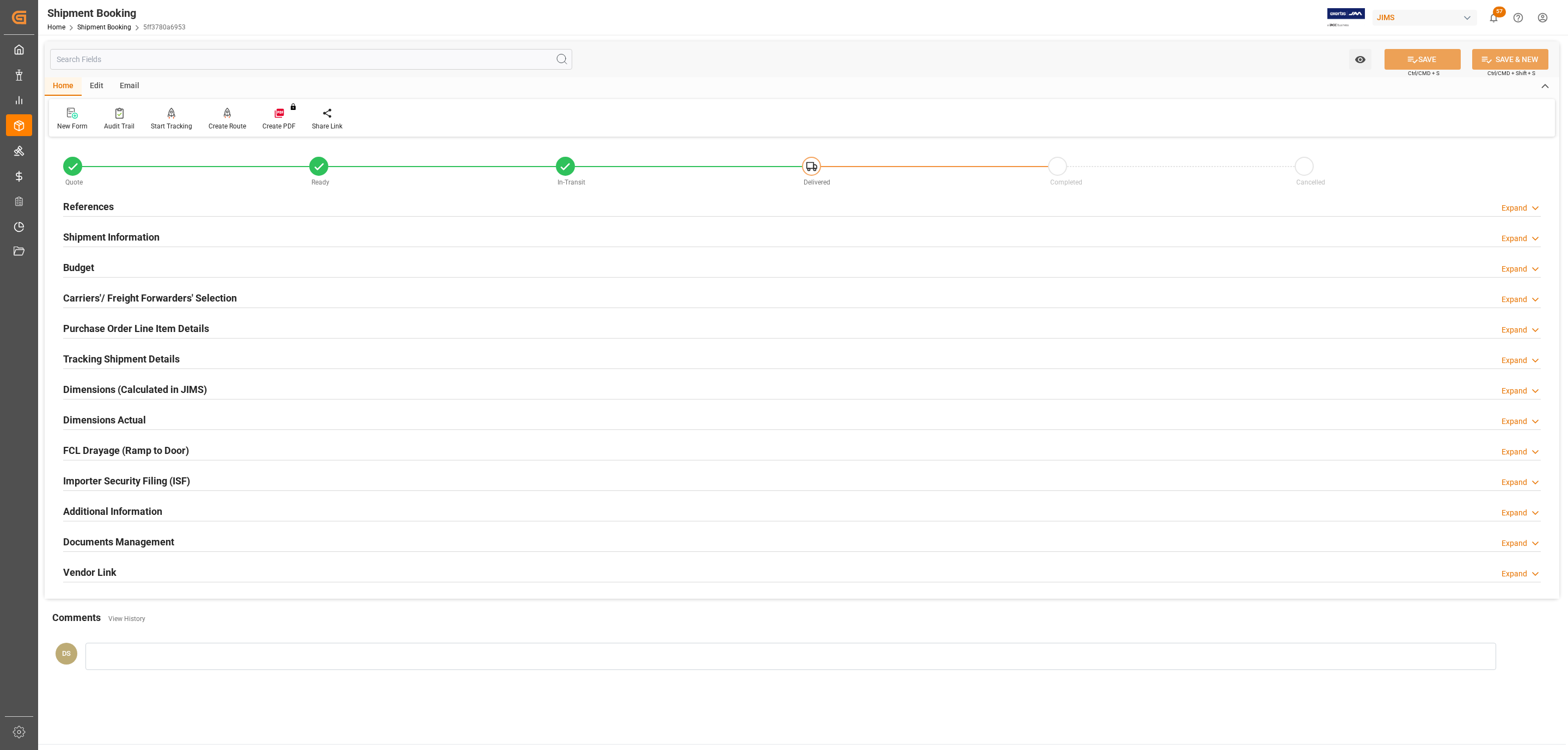
click at [106, 357] on h2 "Tracking Shipment Details" at bounding box center [121, 359] width 117 height 15
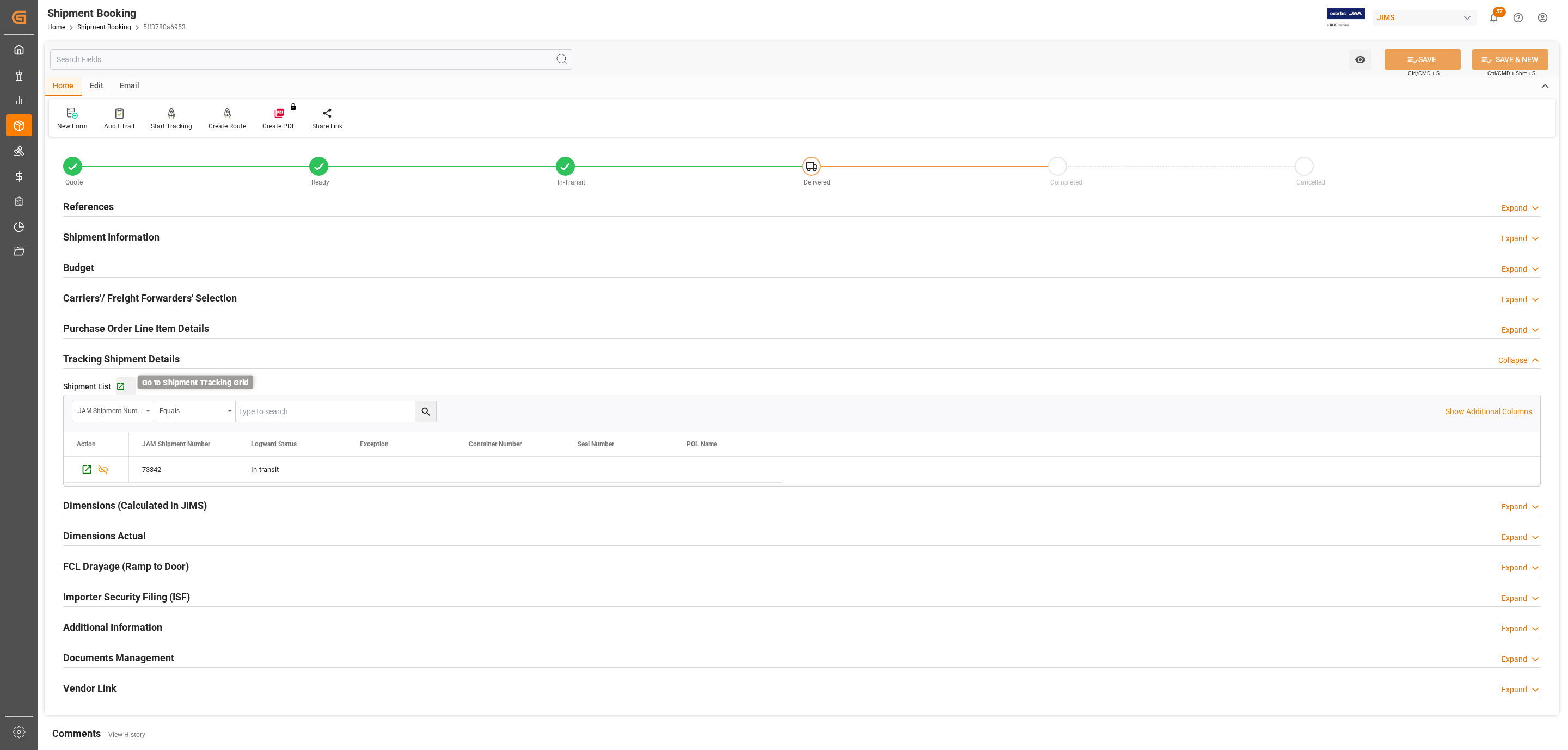
click at [116, 387] on icon "button" at bounding box center [121, 387] width 10 height 10
click at [235, 198] on div "References Expand" at bounding box center [802, 206] width 1477 height 21
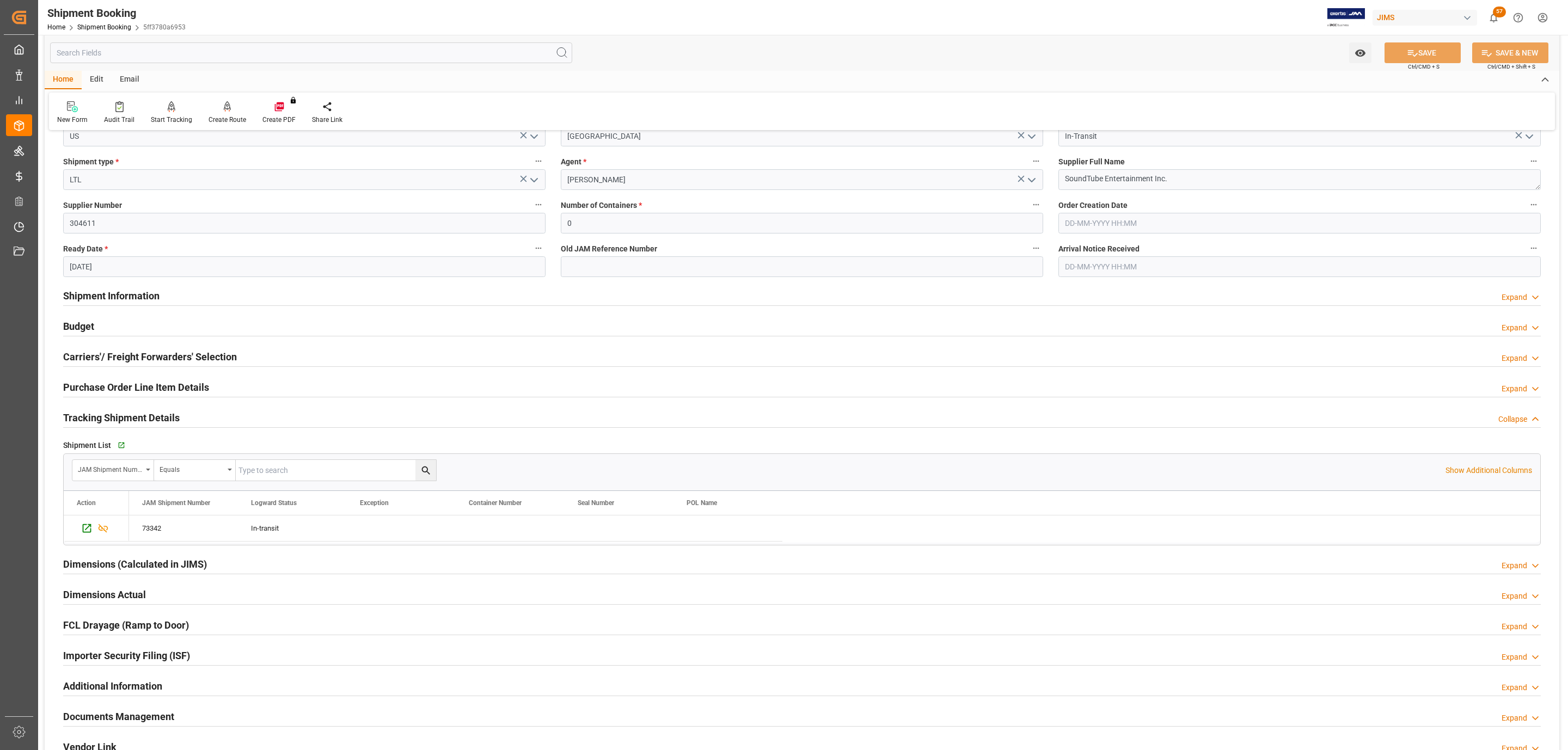
scroll to position [406, 0]
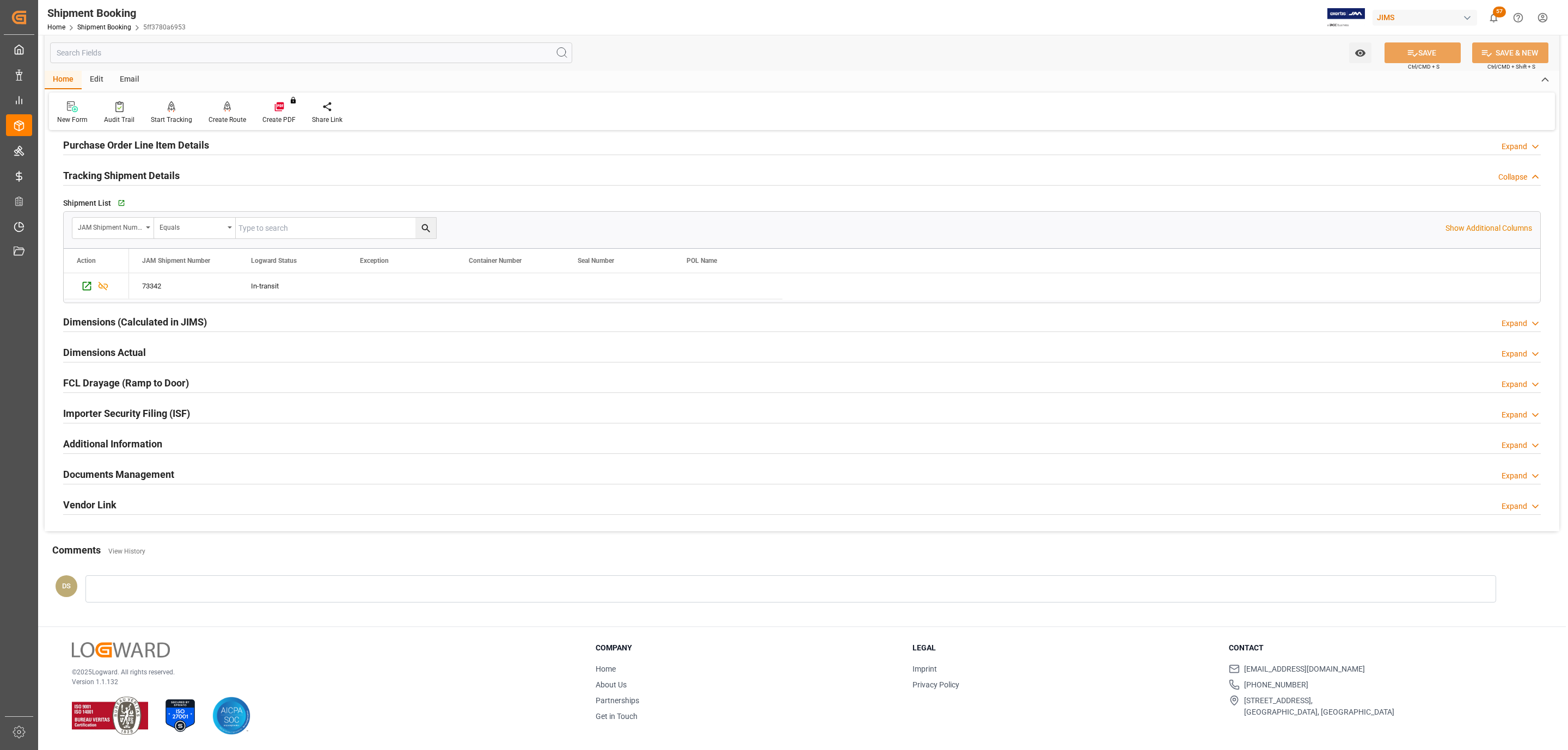
click at [112, 471] on h2 "Documents Management" at bounding box center [119, 474] width 111 height 15
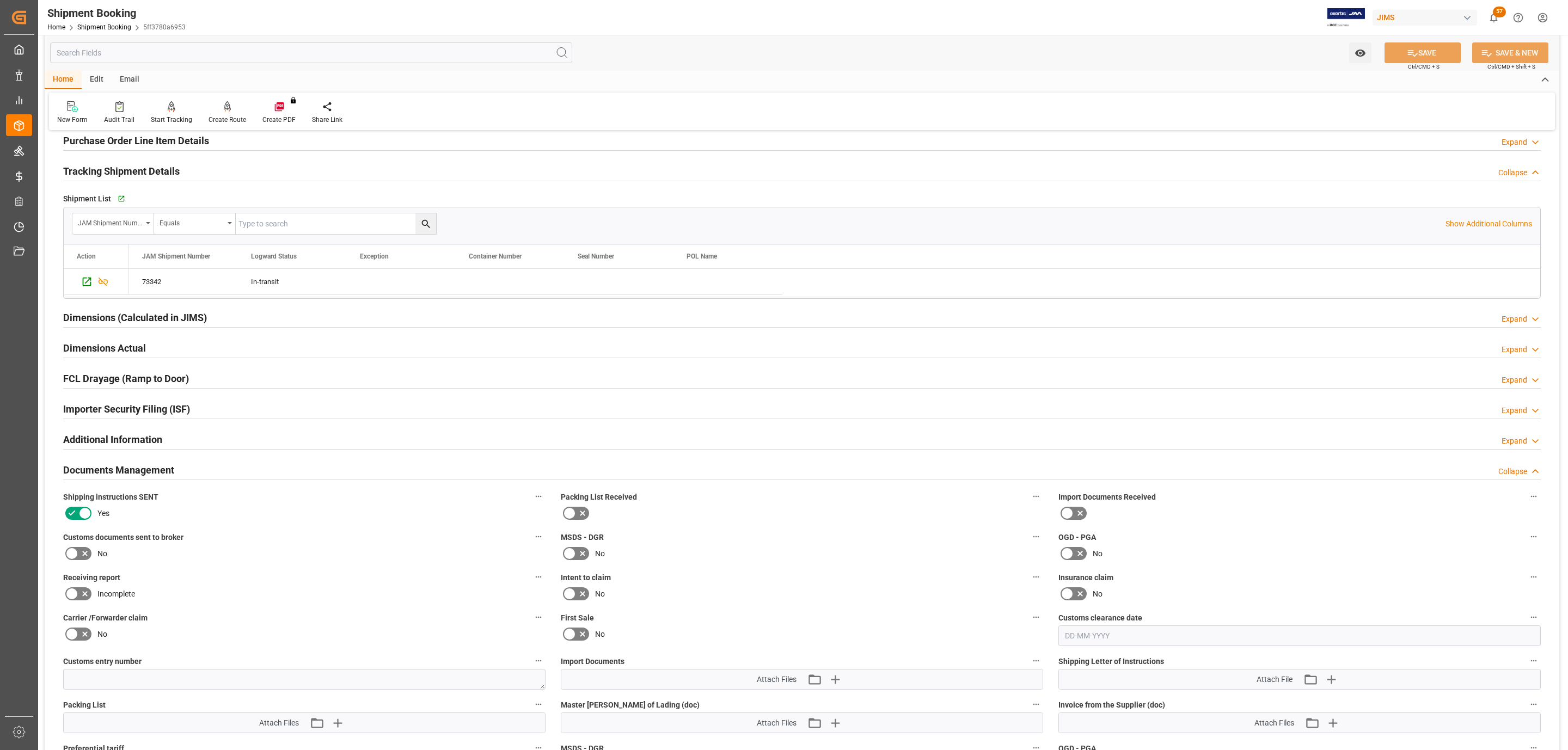
click at [80, 552] on icon at bounding box center [85, 553] width 13 height 13
click at [0, 0] on input "checkbox" at bounding box center [0, 0] width 0 height 0
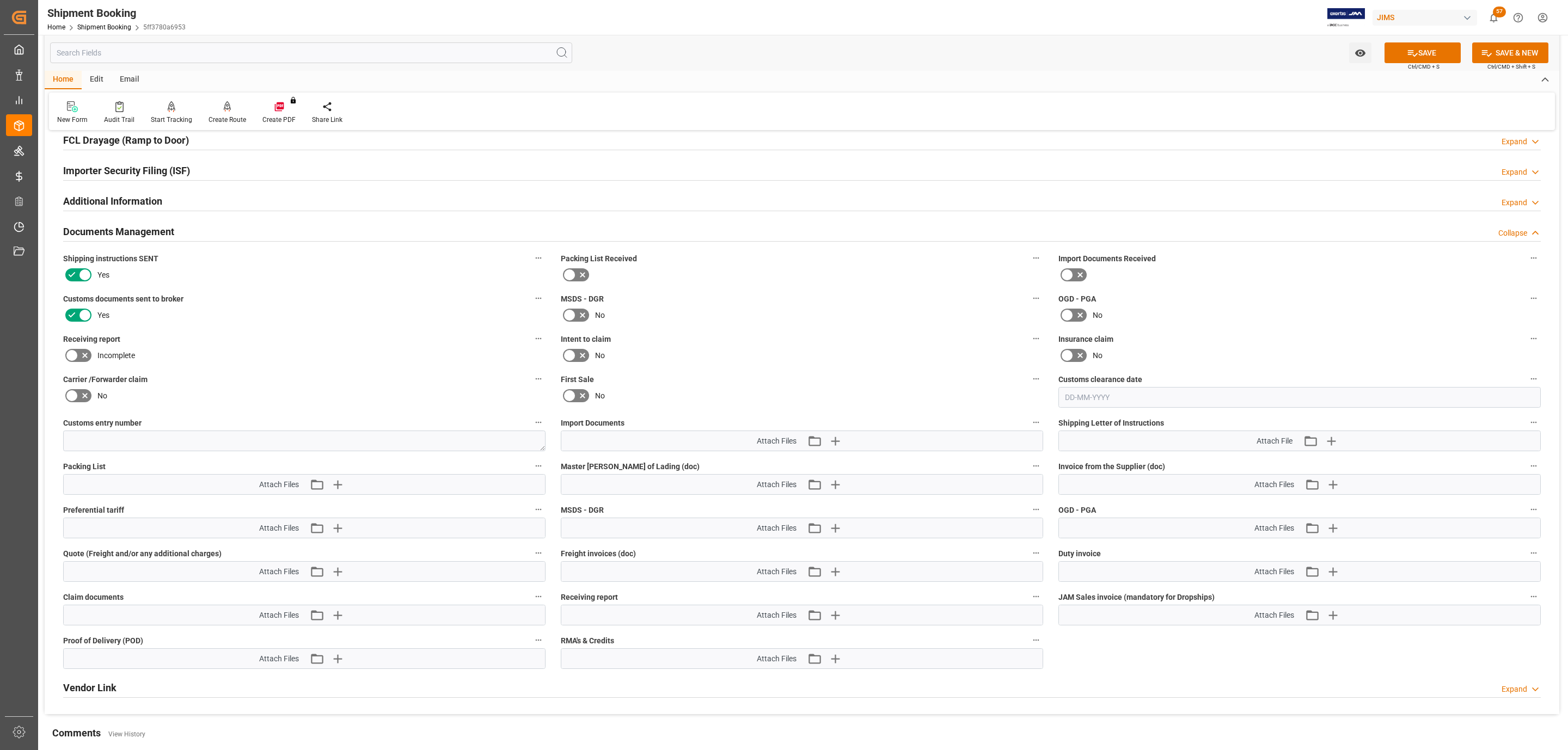
scroll to position [650, 0]
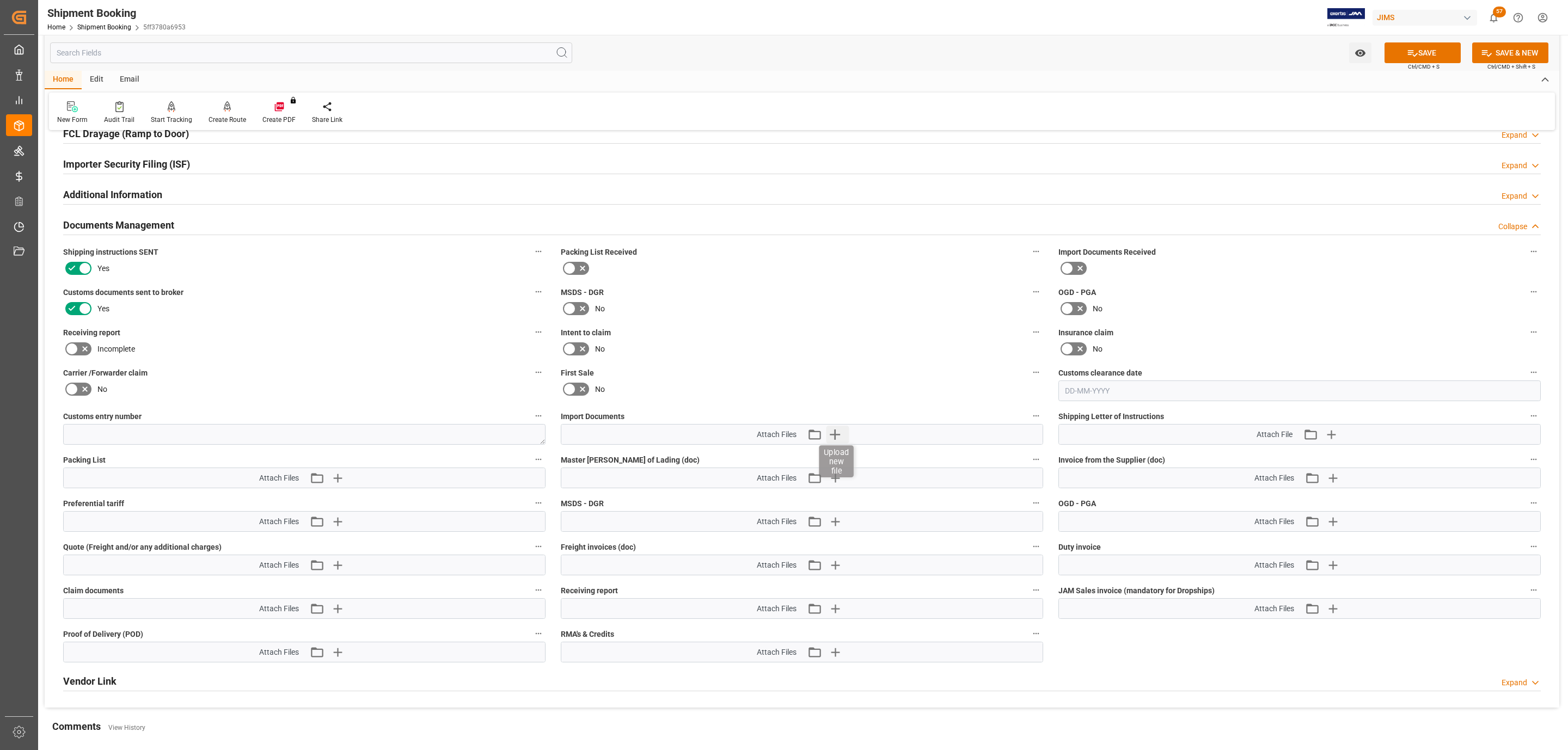
click at [836, 440] on icon "button" at bounding box center [835, 434] width 17 height 17
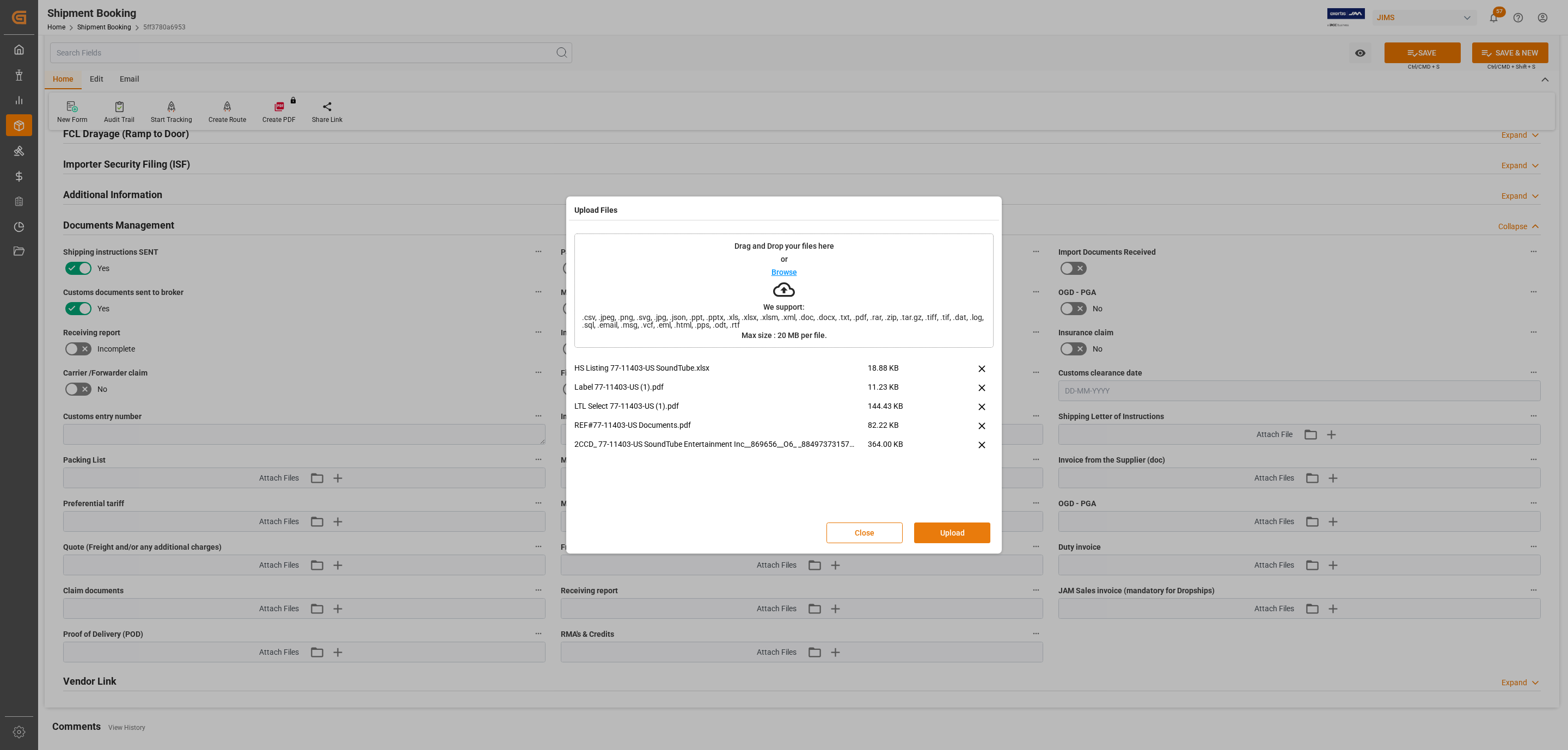
click at [928, 527] on button "Upload" at bounding box center [952, 533] width 76 height 21
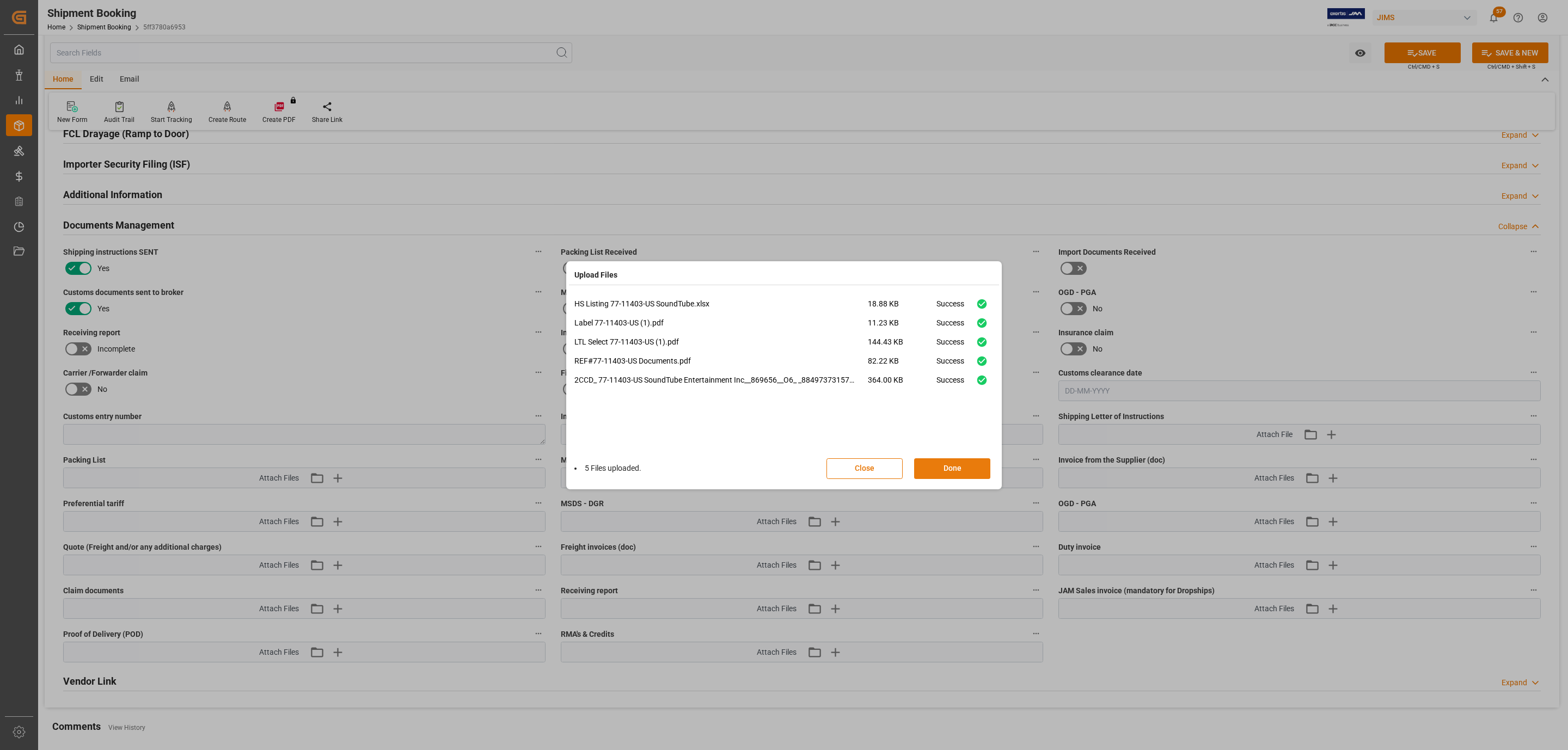
click at [928, 469] on button "Done" at bounding box center [952, 468] width 76 height 21
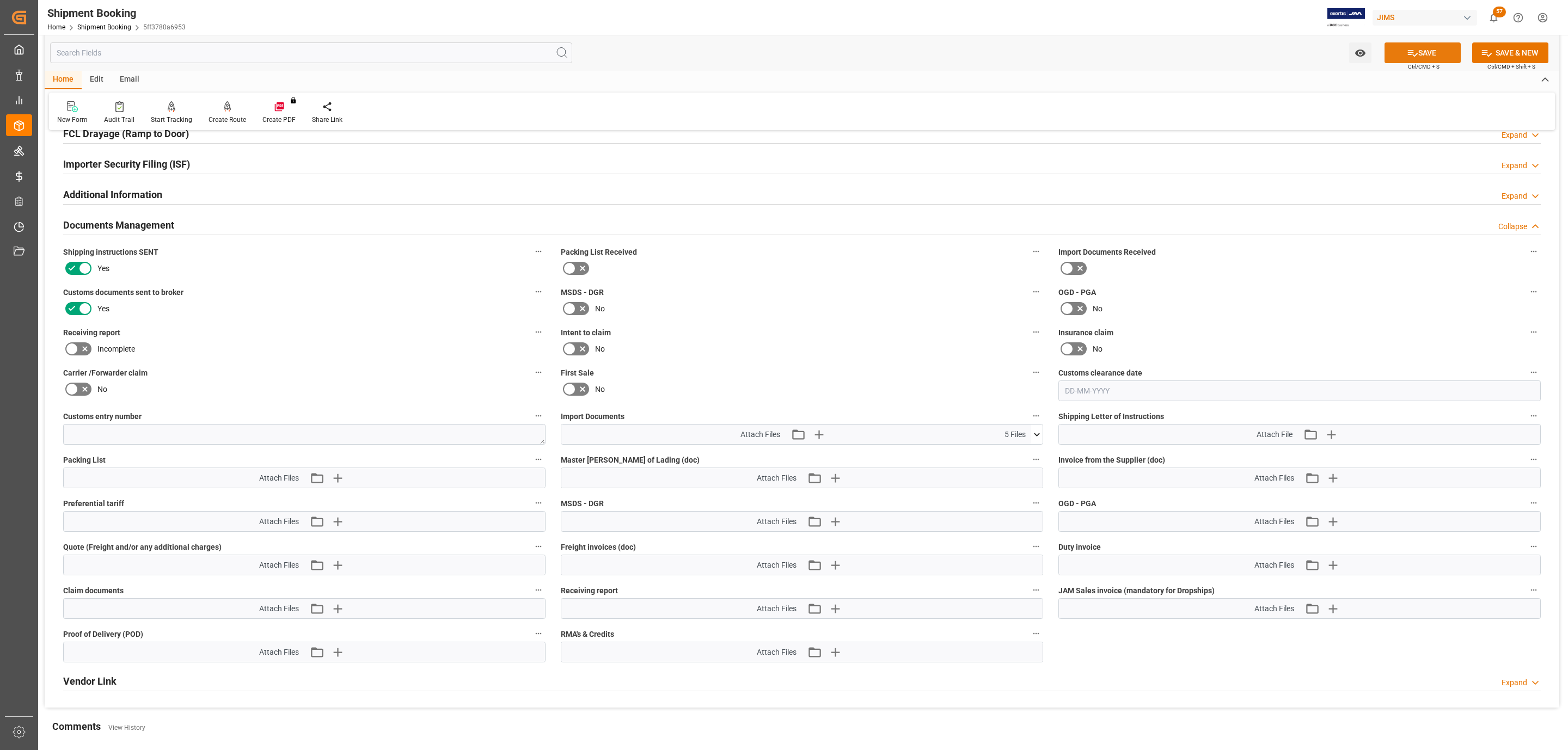
click at [1393, 57] on button "SAVE" at bounding box center [1422, 52] width 76 height 21
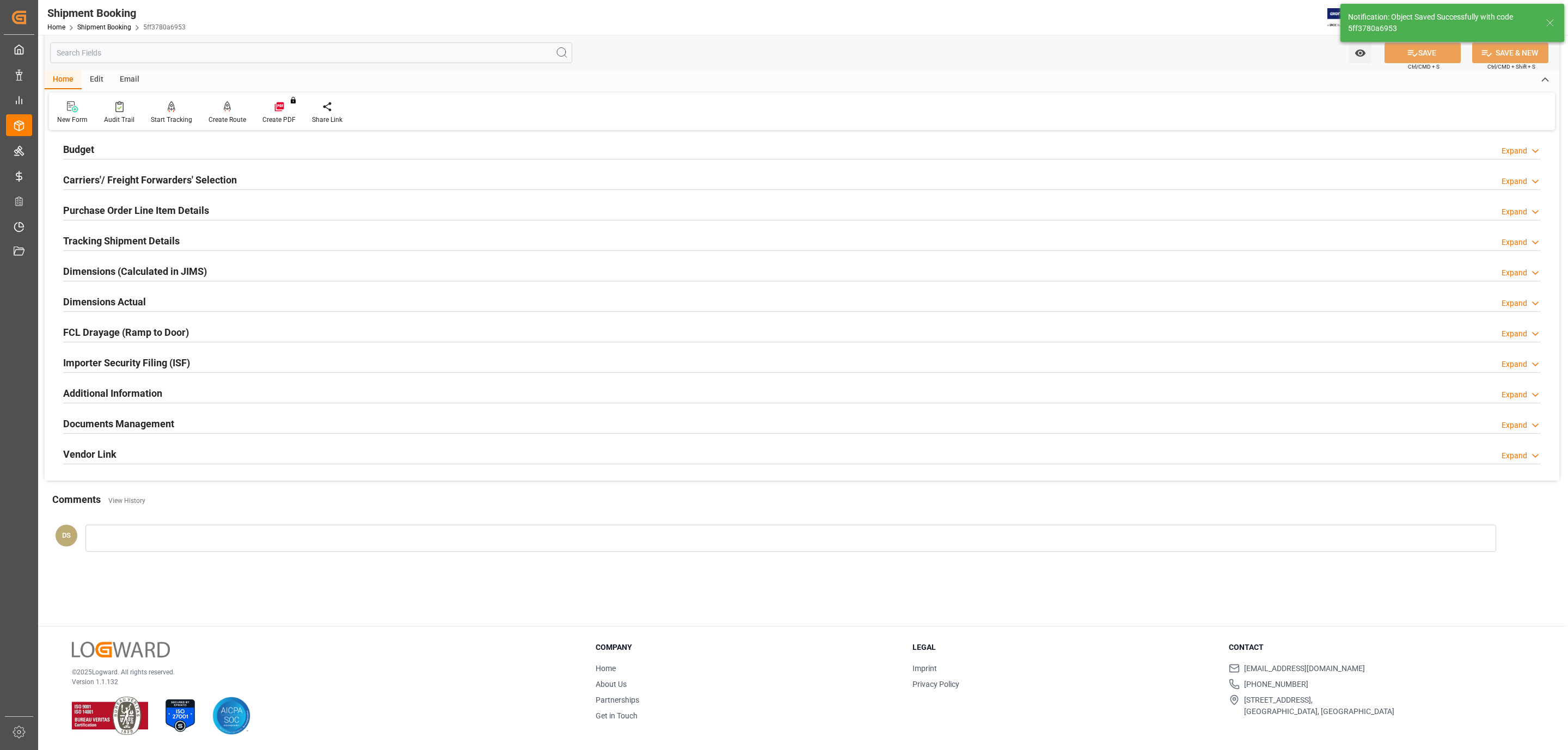
scroll to position [118, 0]
click at [102, 420] on div "Documents Management" at bounding box center [119, 423] width 111 height 21
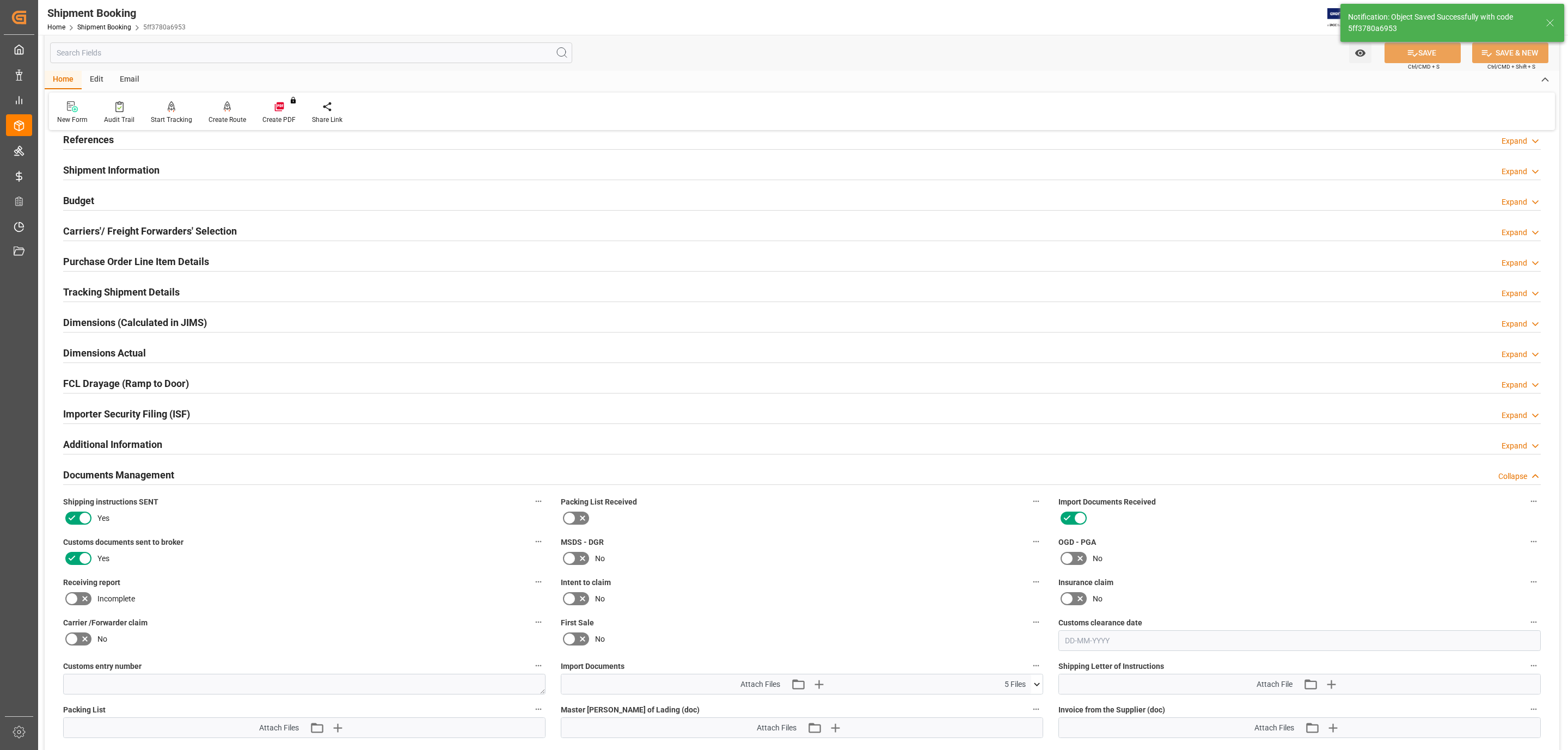
scroll to position [0, 0]
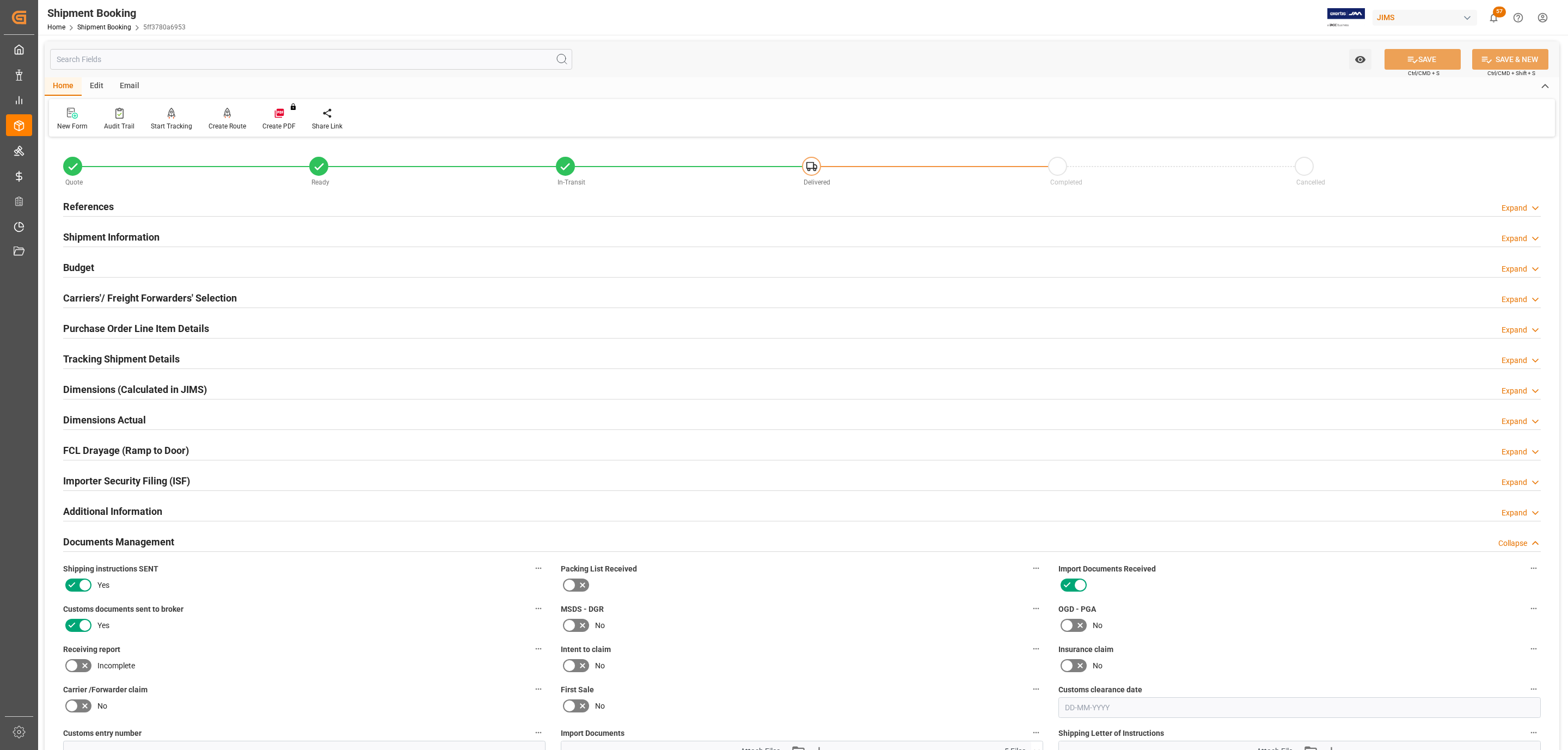
click at [92, 363] on h2 "Tracking Shipment Details" at bounding box center [121, 359] width 117 height 15
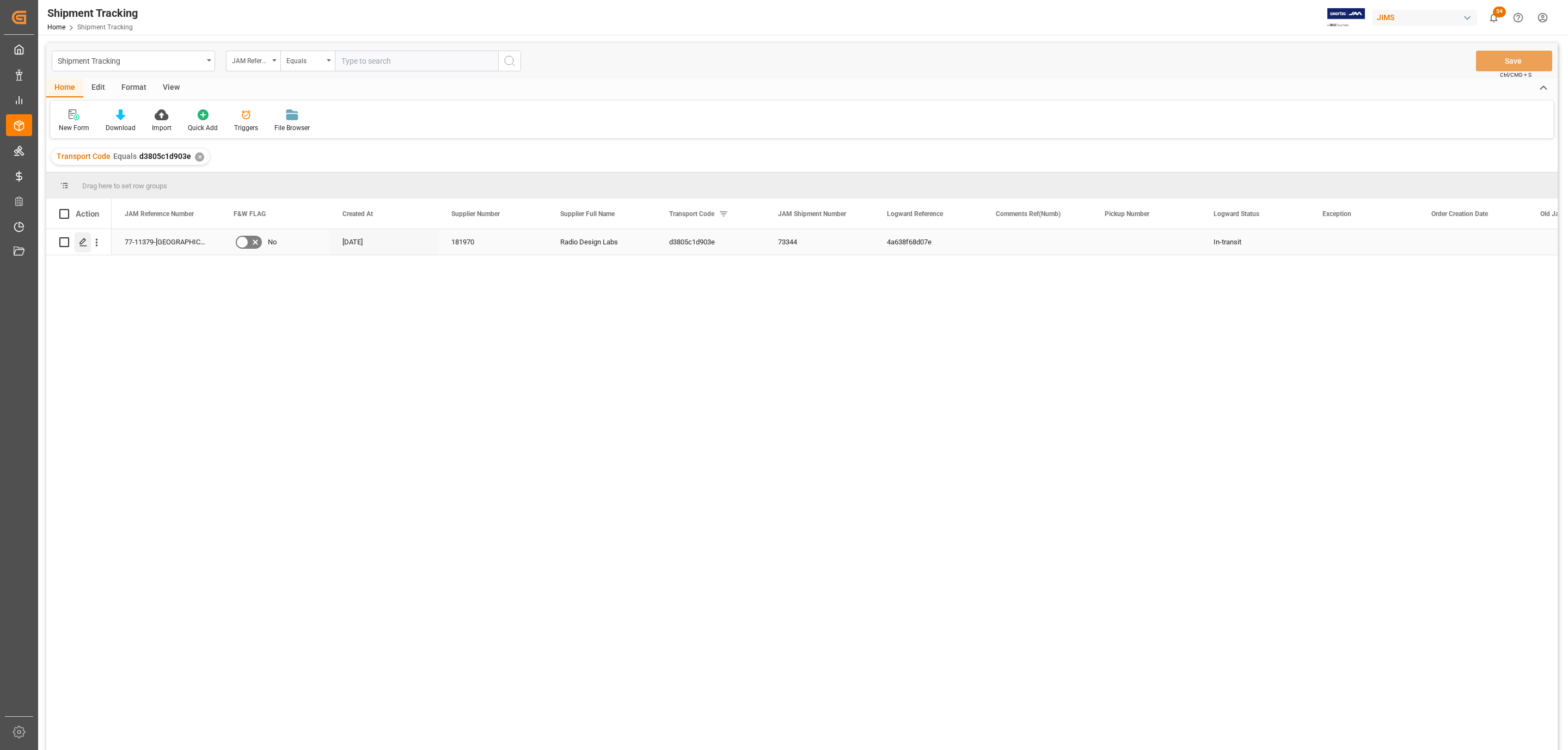
click at [84, 246] on line "Press SPACE to select this row." at bounding box center [83, 246] width 6 height 0
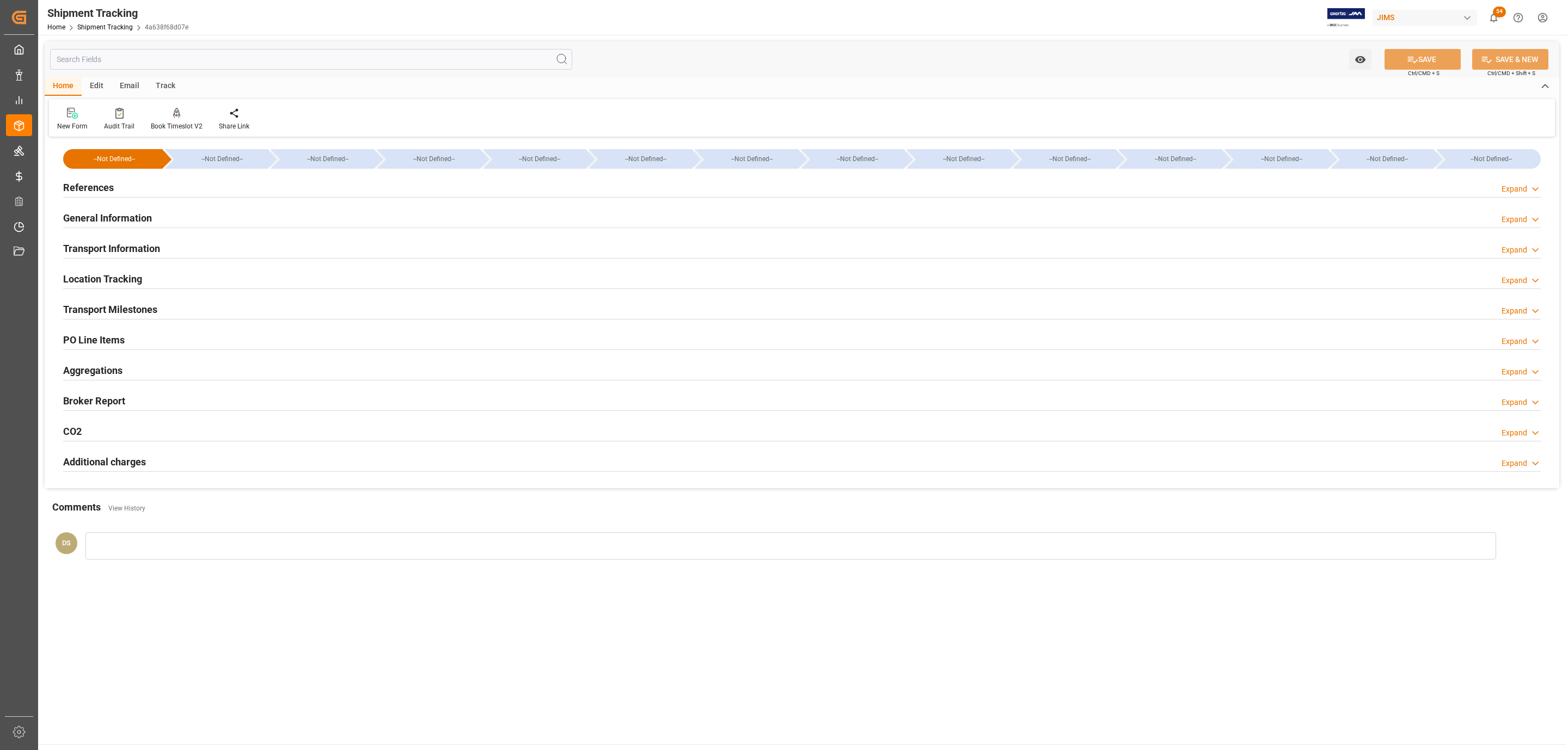
click at [133, 340] on div "PO Line Items Expand" at bounding box center [802, 339] width 1477 height 21
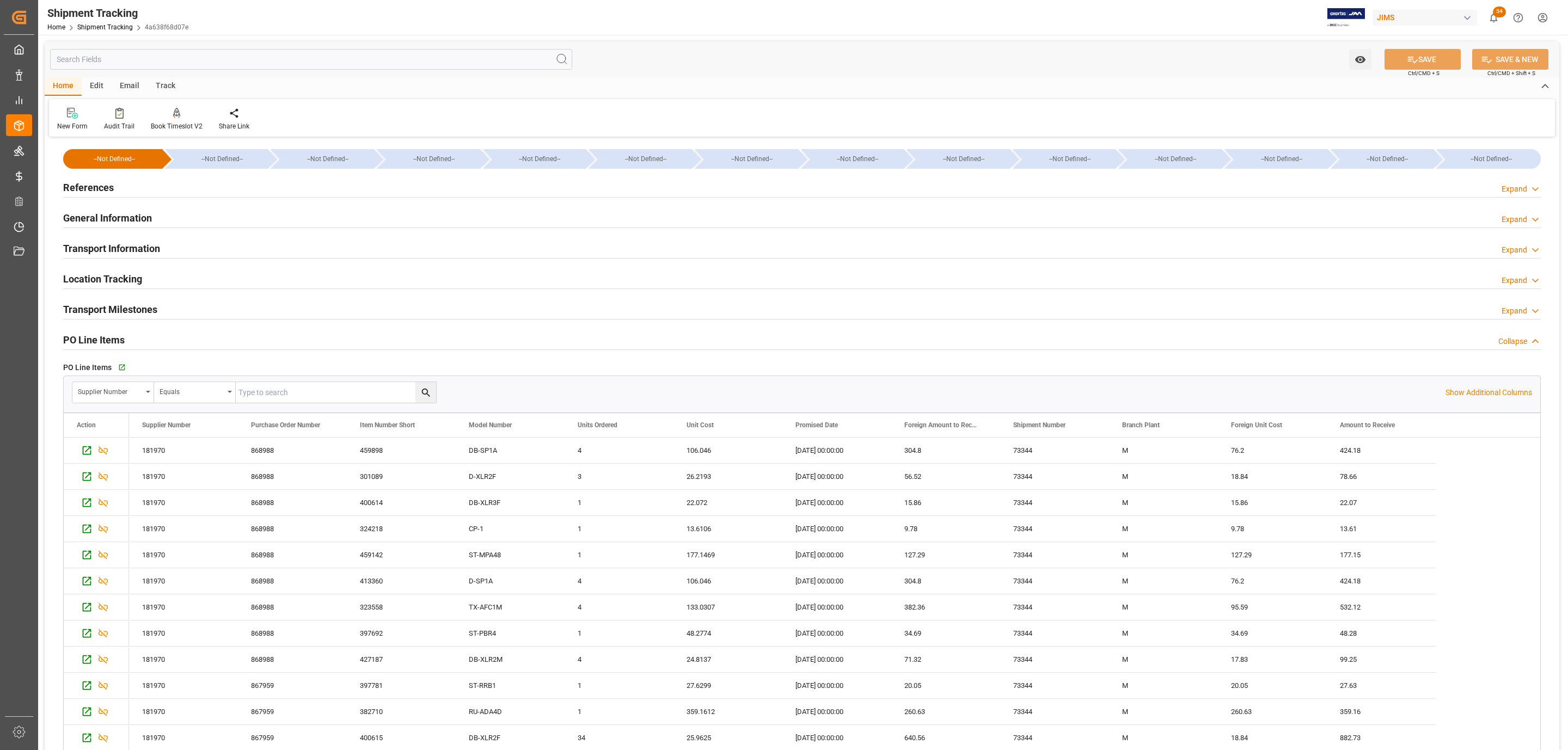
click at [134, 188] on div "References Expand" at bounding box center [802, 187] width 1477 height 21
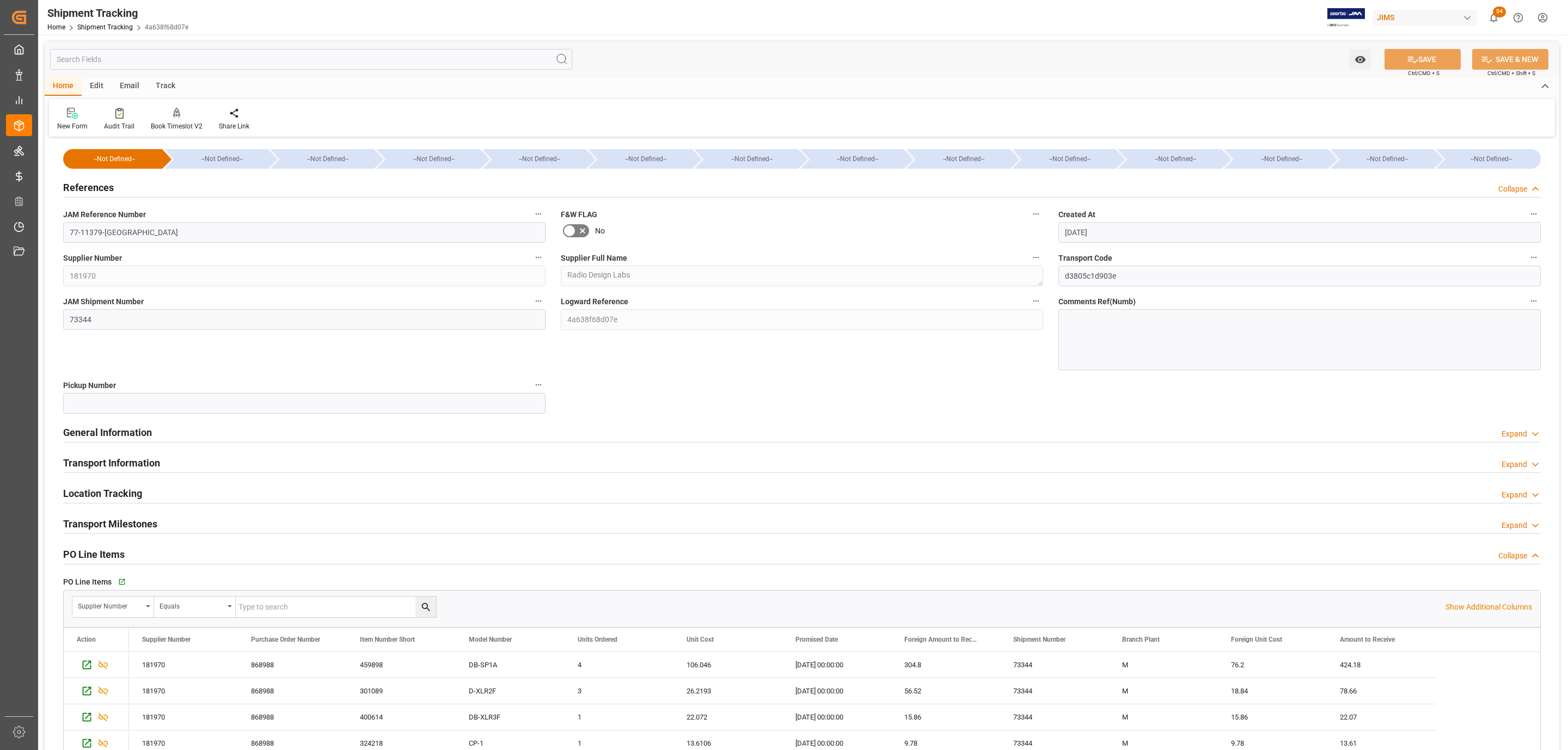
click at [134, 188] on div "References Collapse" at bounding box center [802, 187] width 1477 height 21
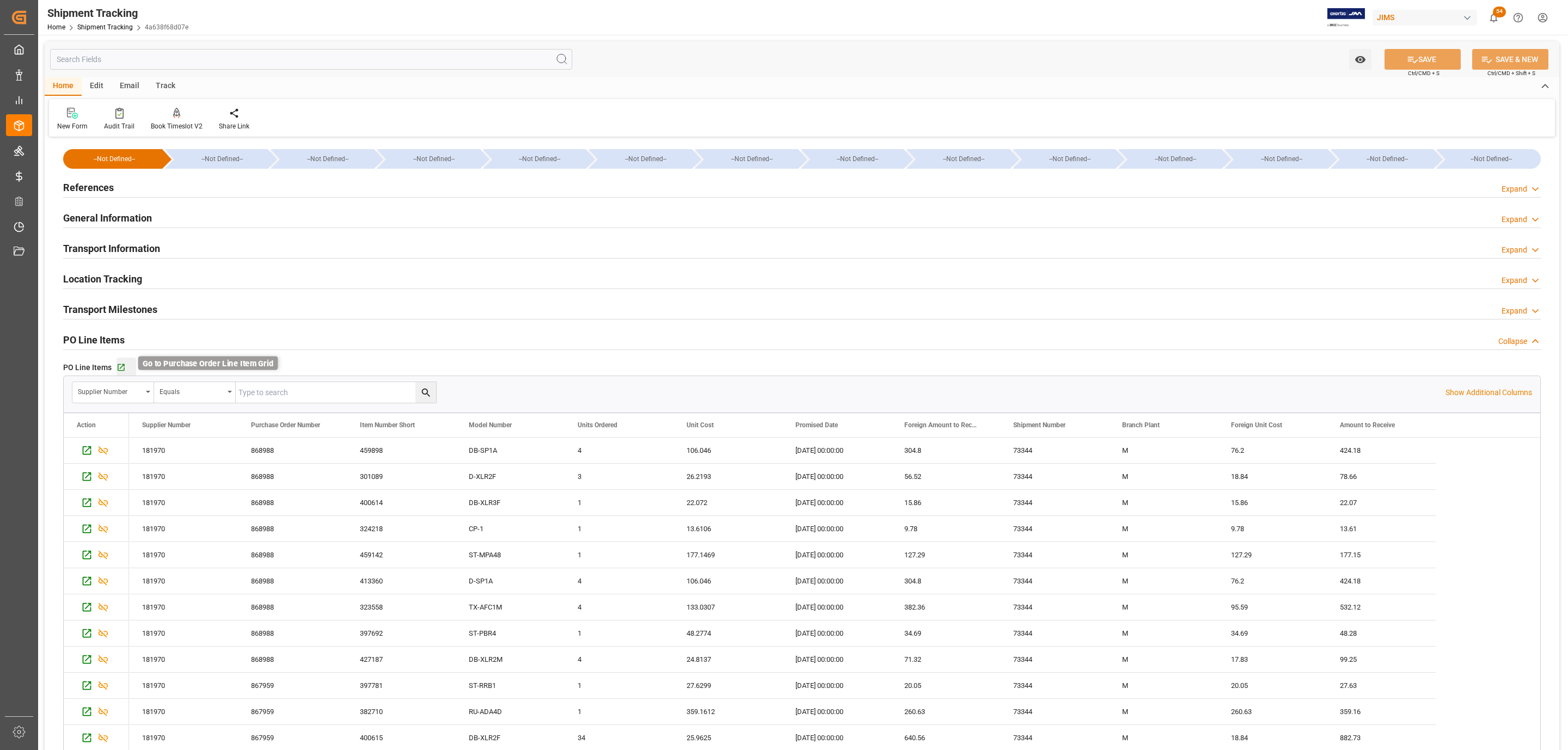
click at [123, 370] on icon "button" at bounding box center [121, 367] width 7 height 7
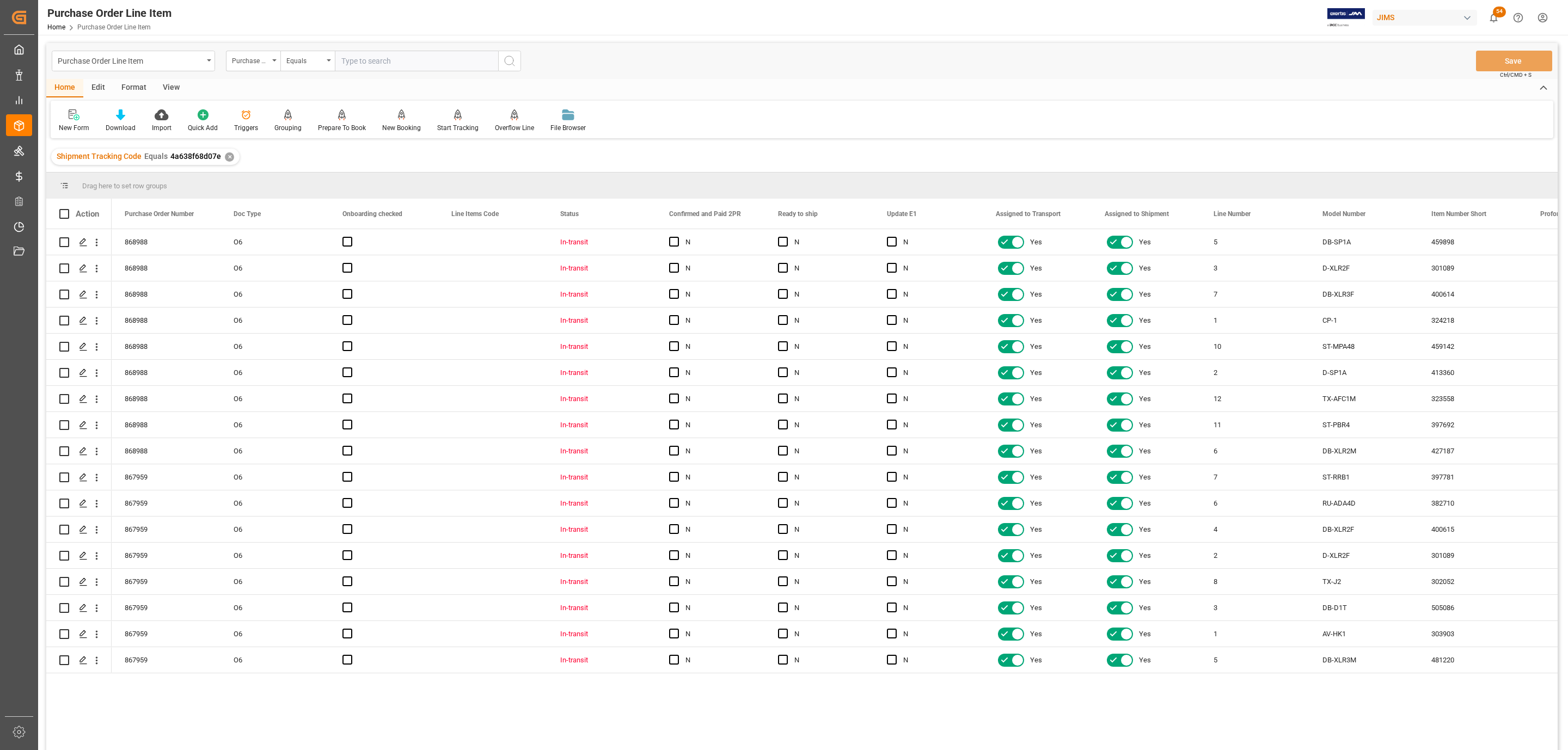
click at [173, 89] on div "View" at bounding box center [171, 87] width 33 height 18
click at [119, 117] on icon at bounding box center [124, 115] width 11 height 11
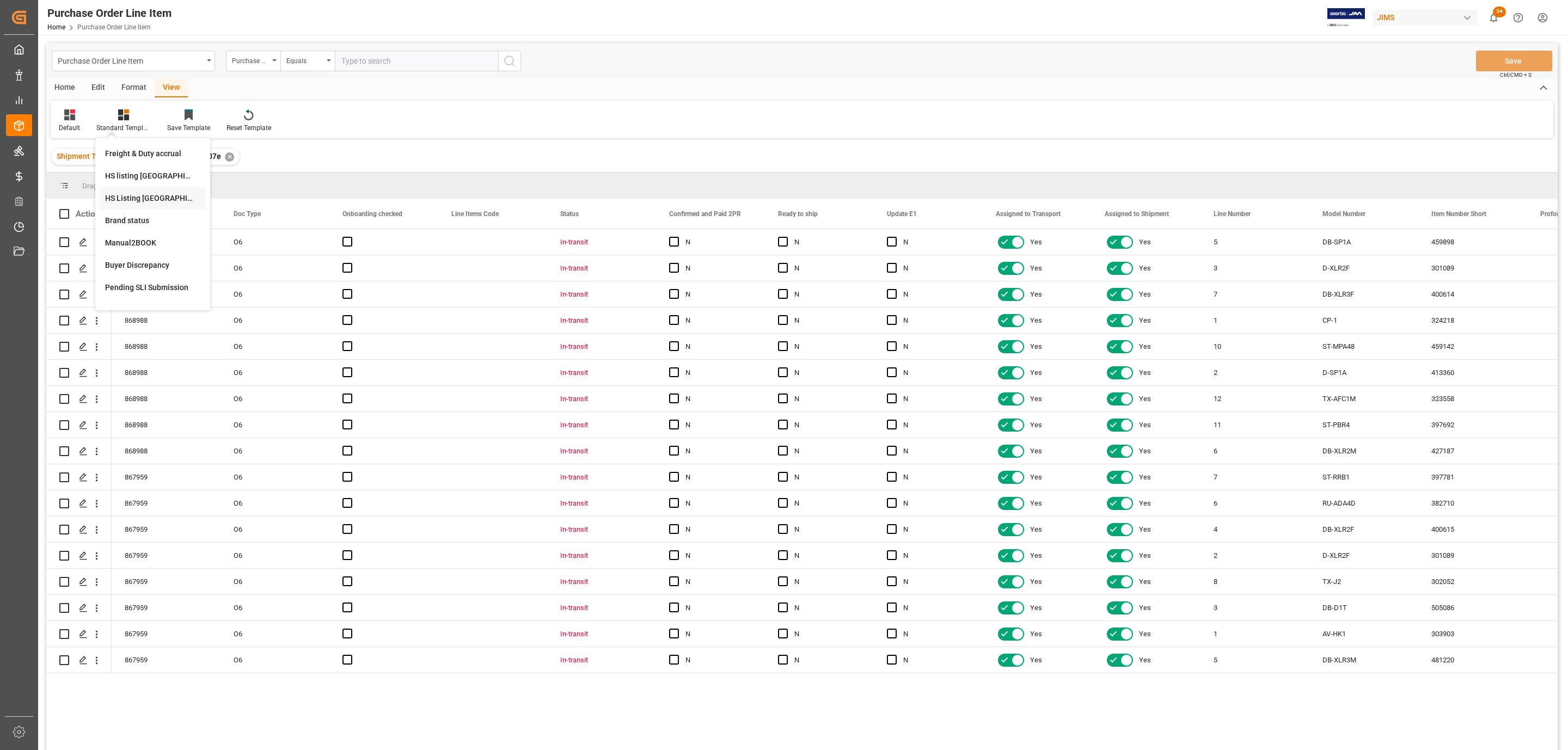
click at [148, 196] on div "HS Listing CANADA" at bounding box center [152, 198] width 95 height 11
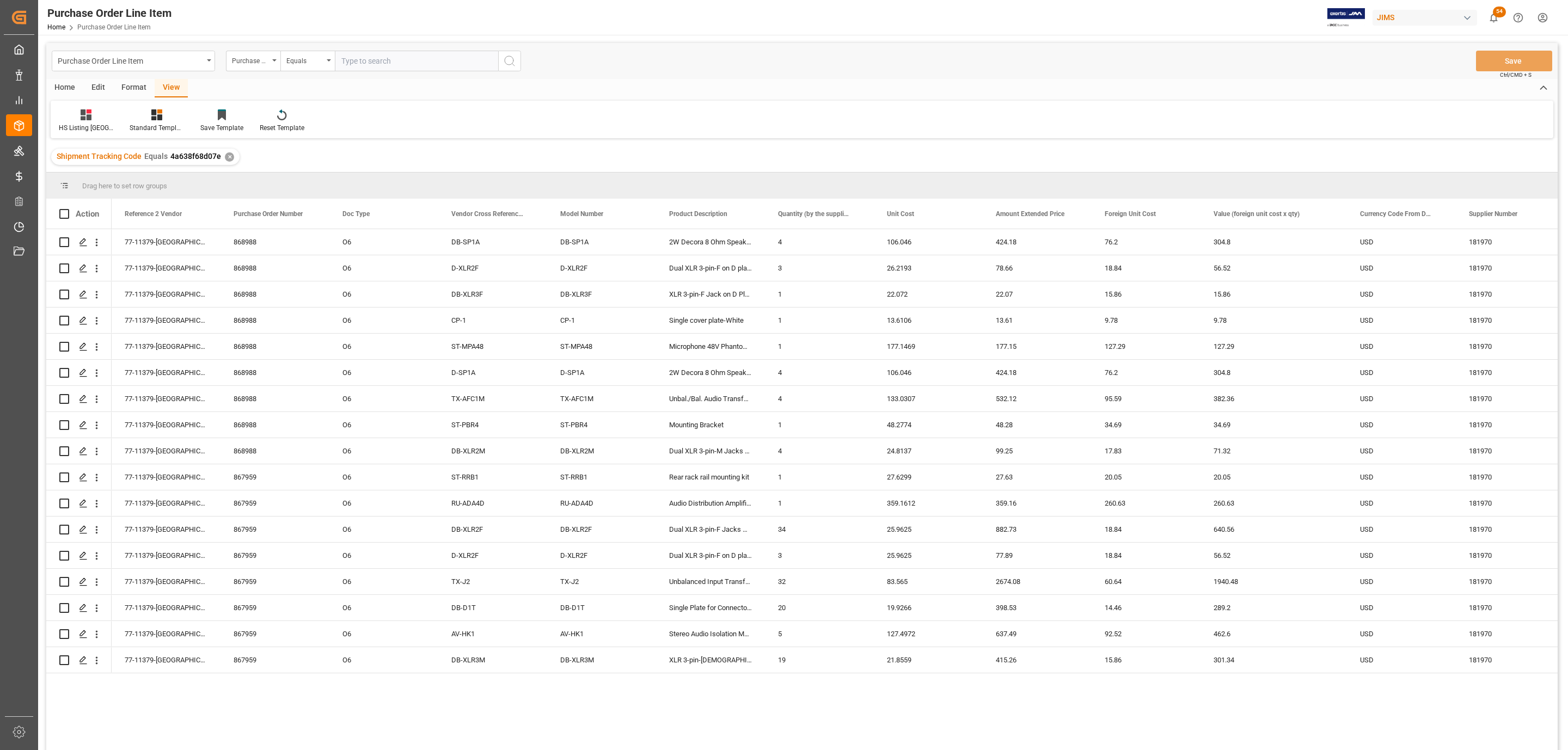
click at [64, 214] on span at bounding box center [64, 213] width 10 height 10
click at [67, 209] on input "checkbox" at bounding box center [67, 209] width 0 height 0
checkbox input "true"
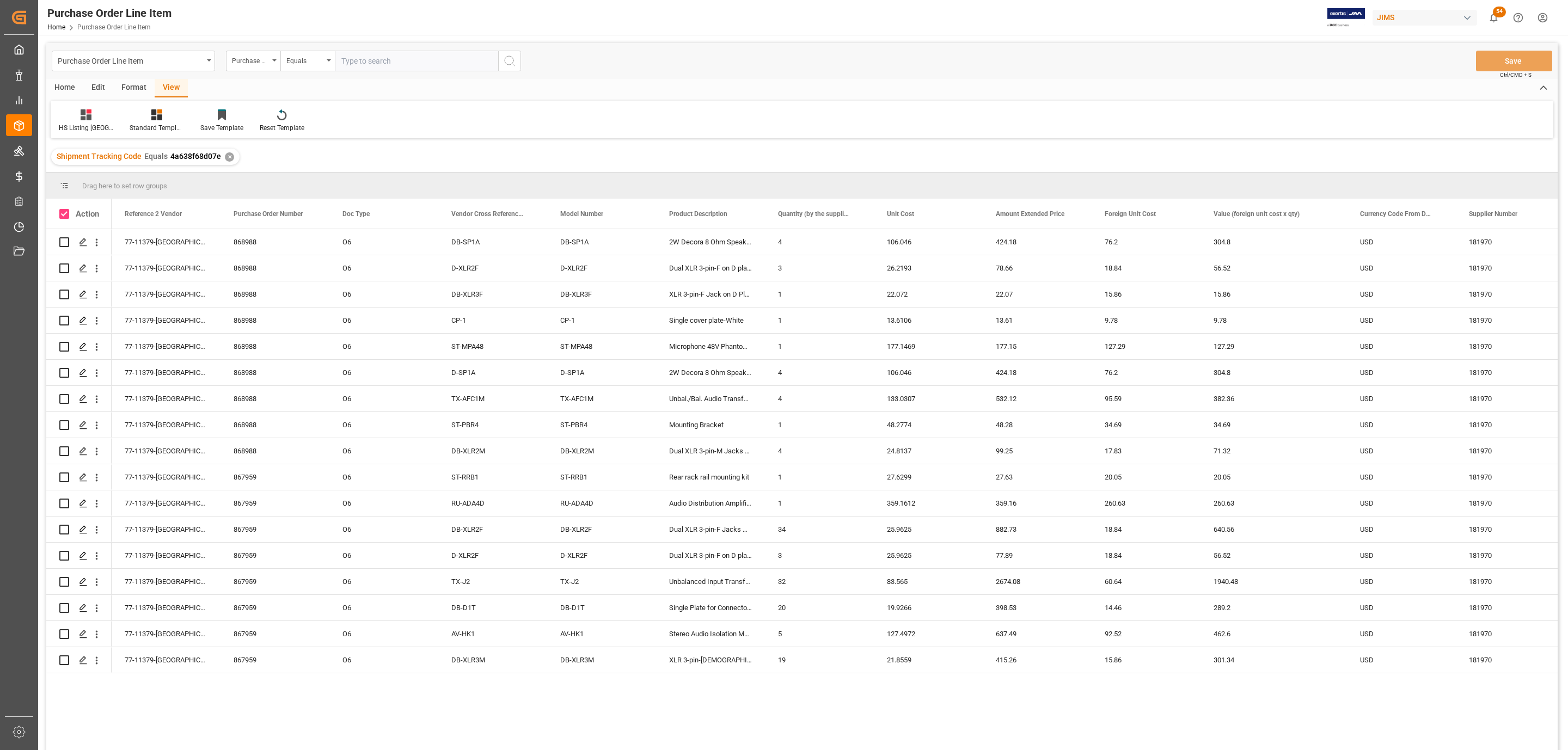
checkbox input "true"
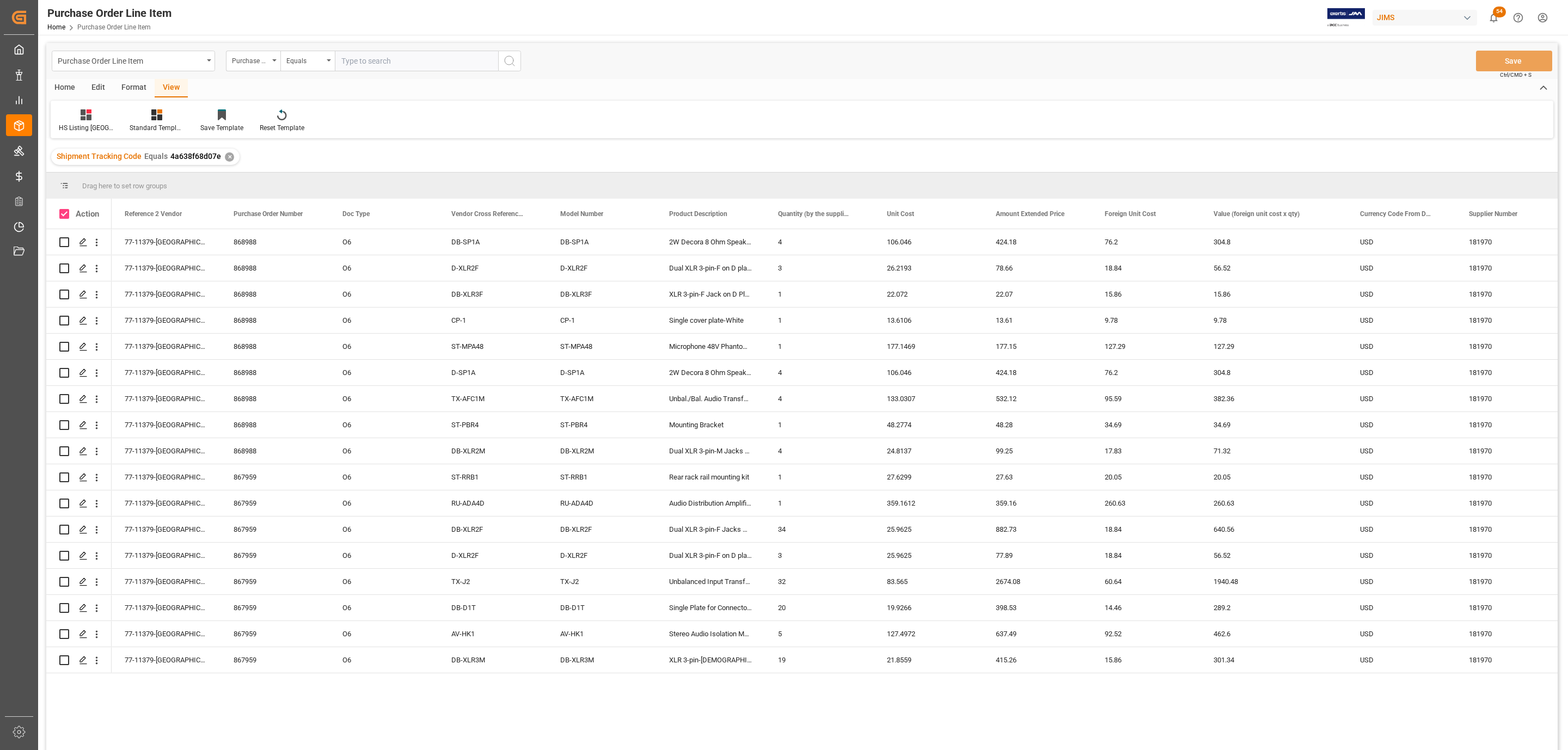
checkbox input "true"
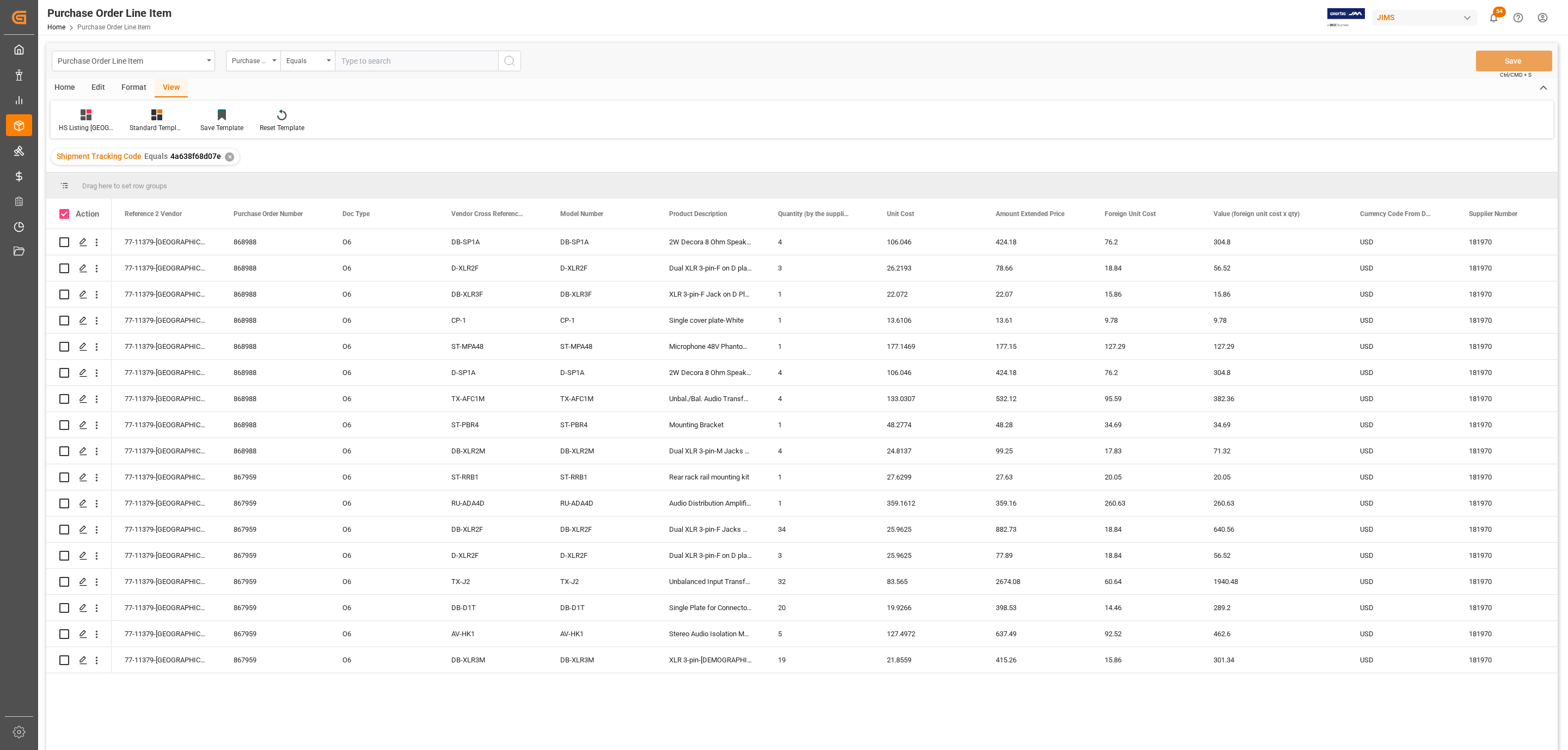
checkbox input "true"
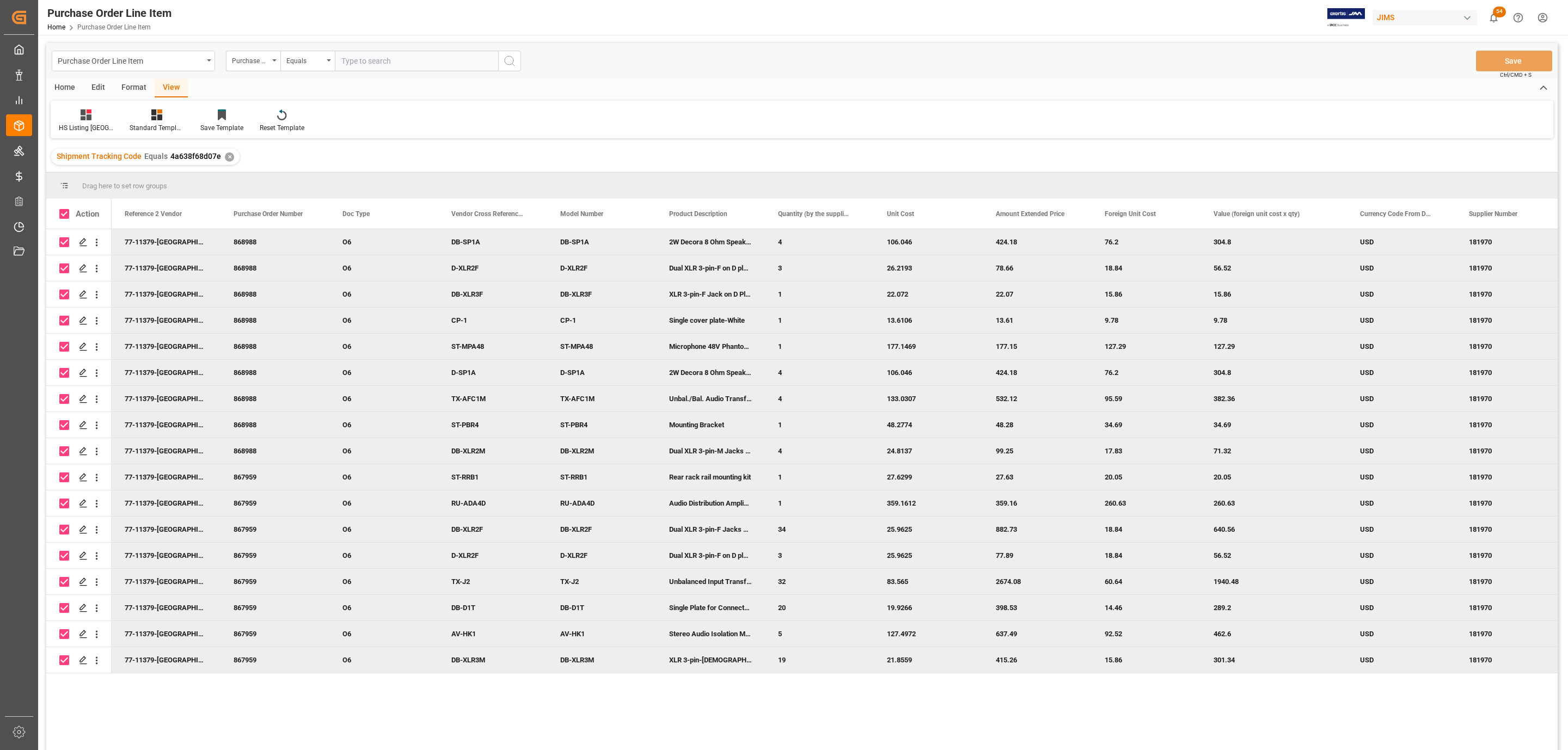
click at [60, 89] on div "Home" at bounding box center [64, 87] width 37 height 18
click at [117, 114] on icon at bounding box center [121, 115] width 10 height 11
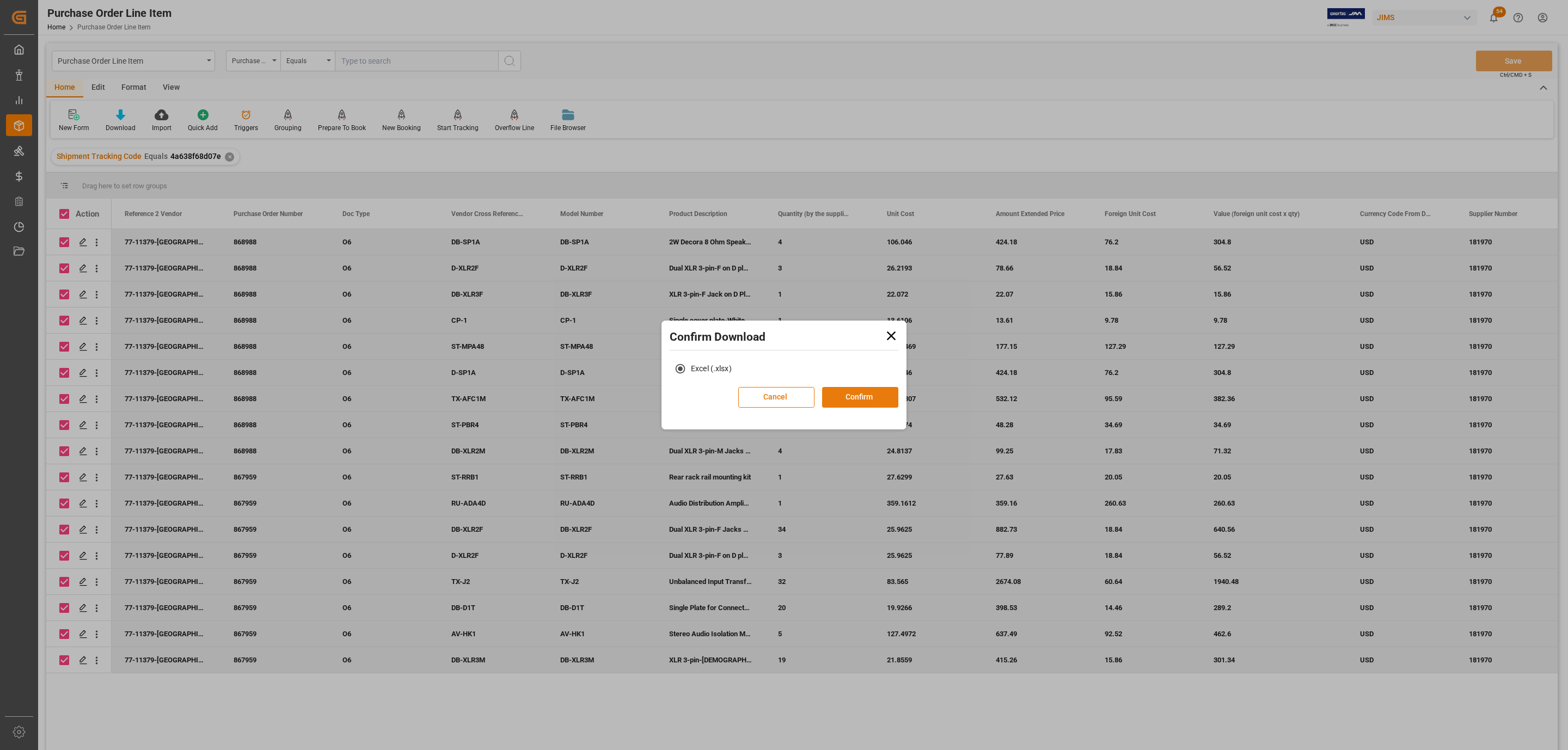
click at [853, 406] on button "Confirm" at bounding box center [860, 397] width 76 height 21
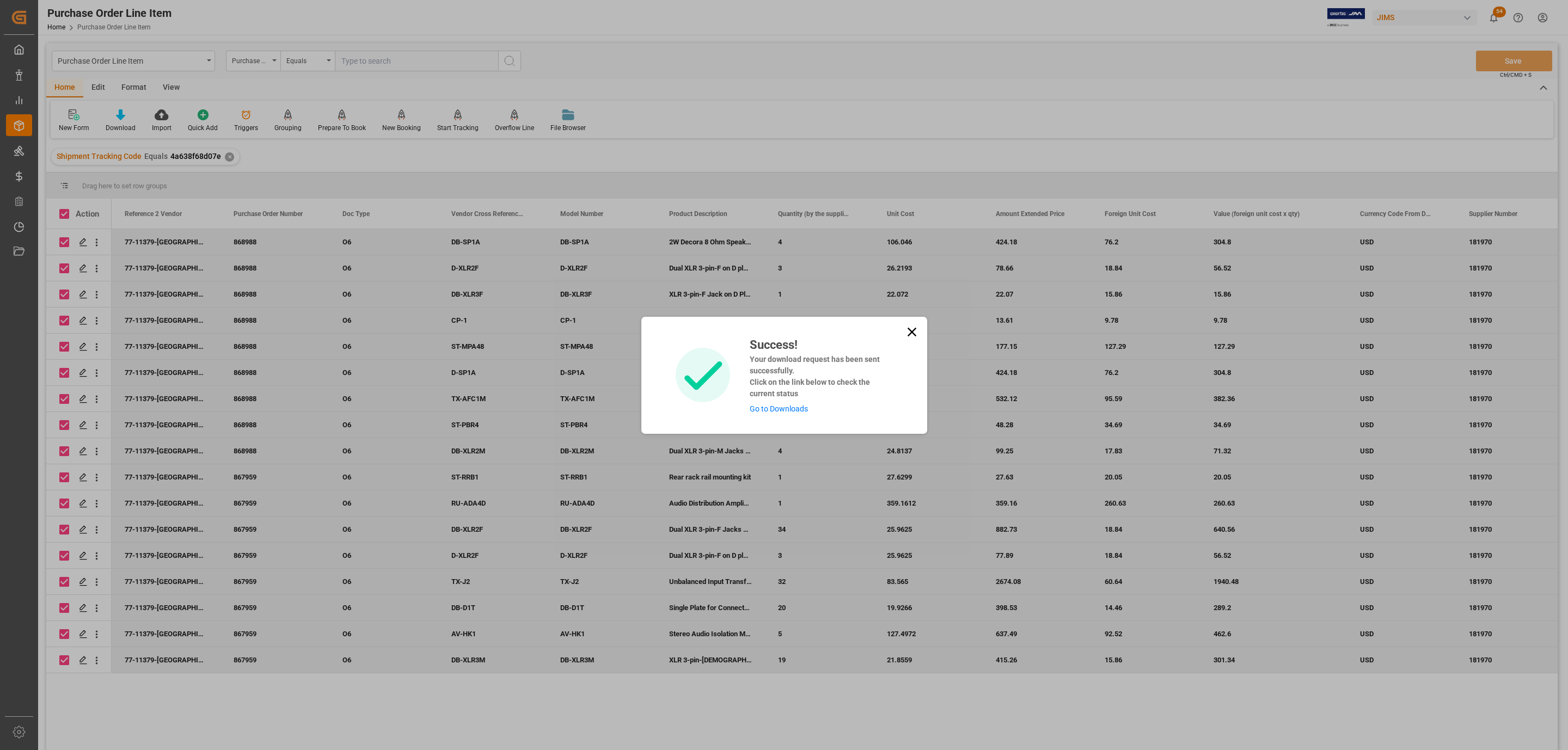
click at [800, 410] on link "Go to Downloads" at bounding box center [778, 408] width 58 height 9
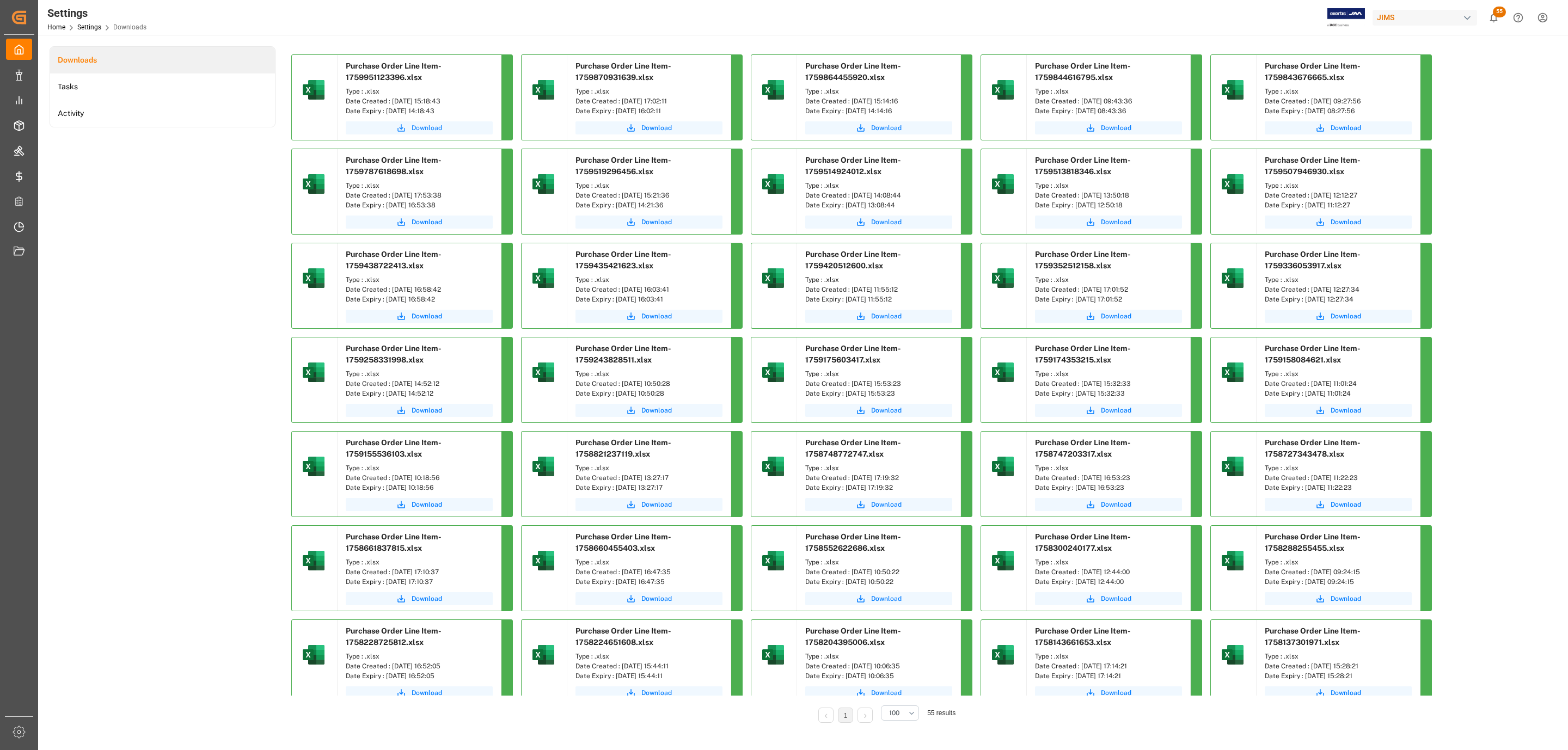
click at [410, 126] on button "Download" at bounding box center [418, 128] width 147 height 13
drag, startPoint x: 240, startPoint y: 256, endPoint x: 215, endPoint y: 200, distance: 61.3
click at [240, 256] on div "Downloads Tasks Activity" at bounding box center [162, 391] width 226 height 691
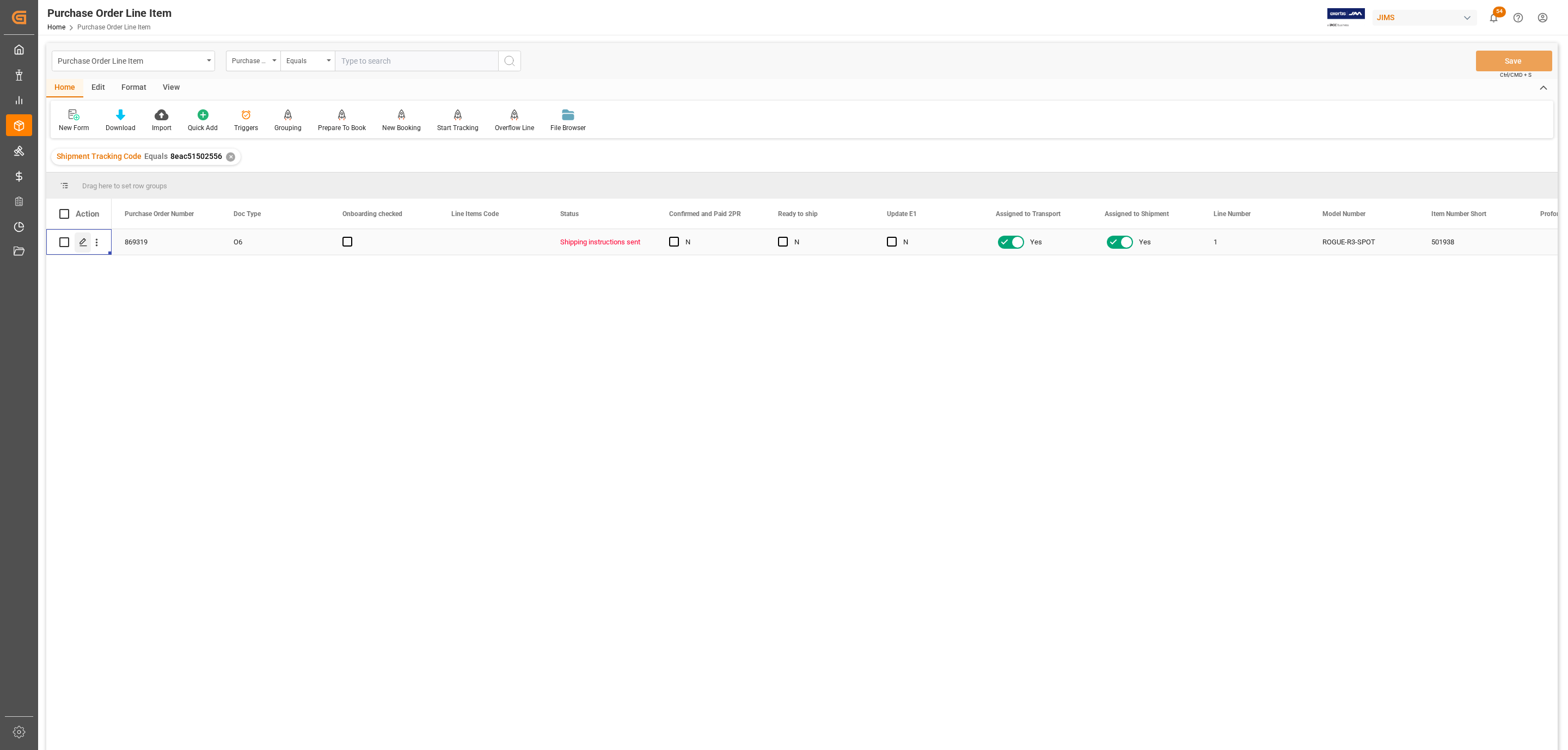
click at [86, 246] on line "Press SPACE to select this row." at bounding box center [83, 246] width 6 height 0
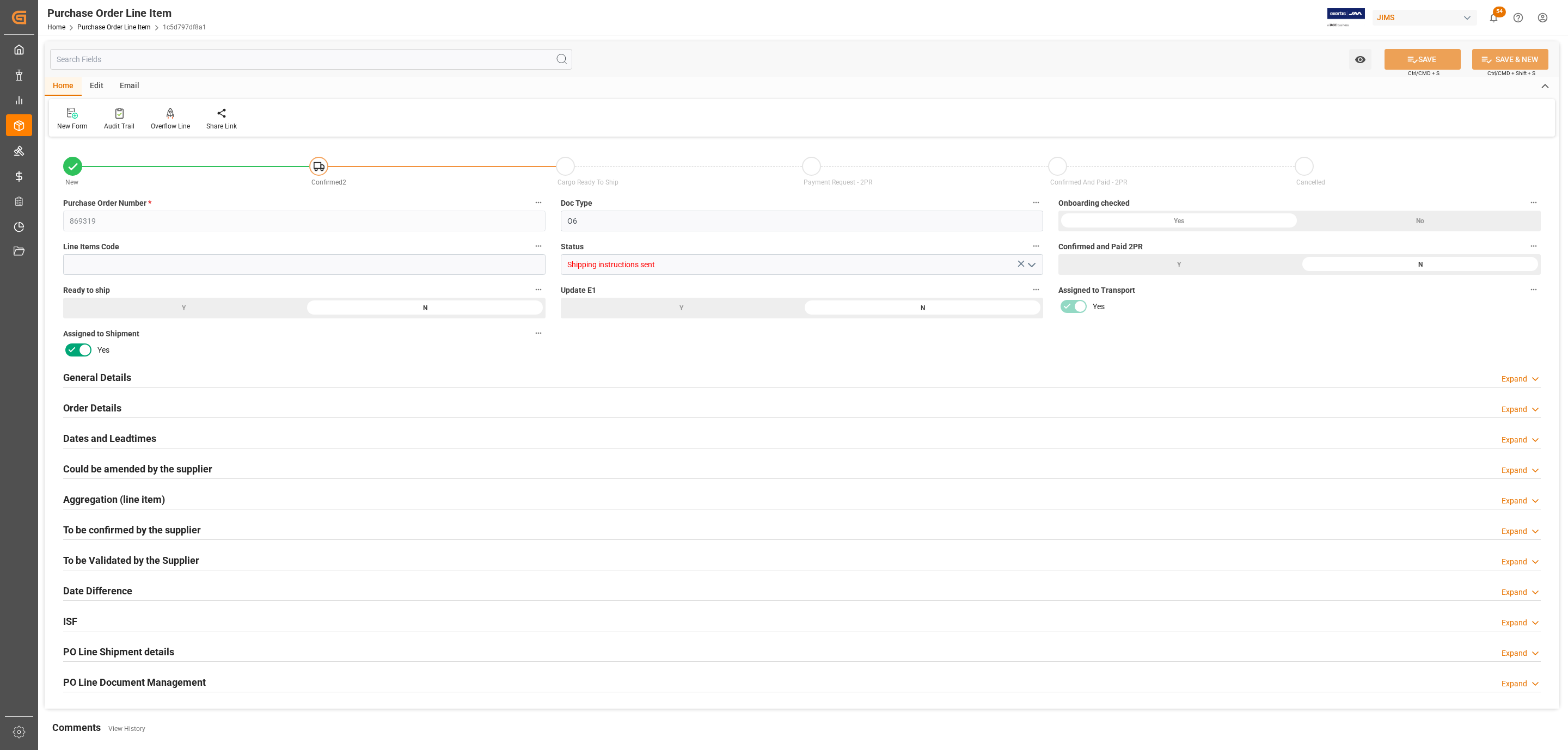
click at [102, 198] on span "Purchase Order Number *" at bounding box center [107, 203] width 88 height 11
click at [531, 198] on button "Purchase Order Number *" at bounding box center [538, 202] width 14 height 14
click at [105, 374] on div at bounding box center [784, 375] width 1568 height 750
click at [108, 382] on h2 "General Details" at bounding box center [98, 377] width 68 height 15
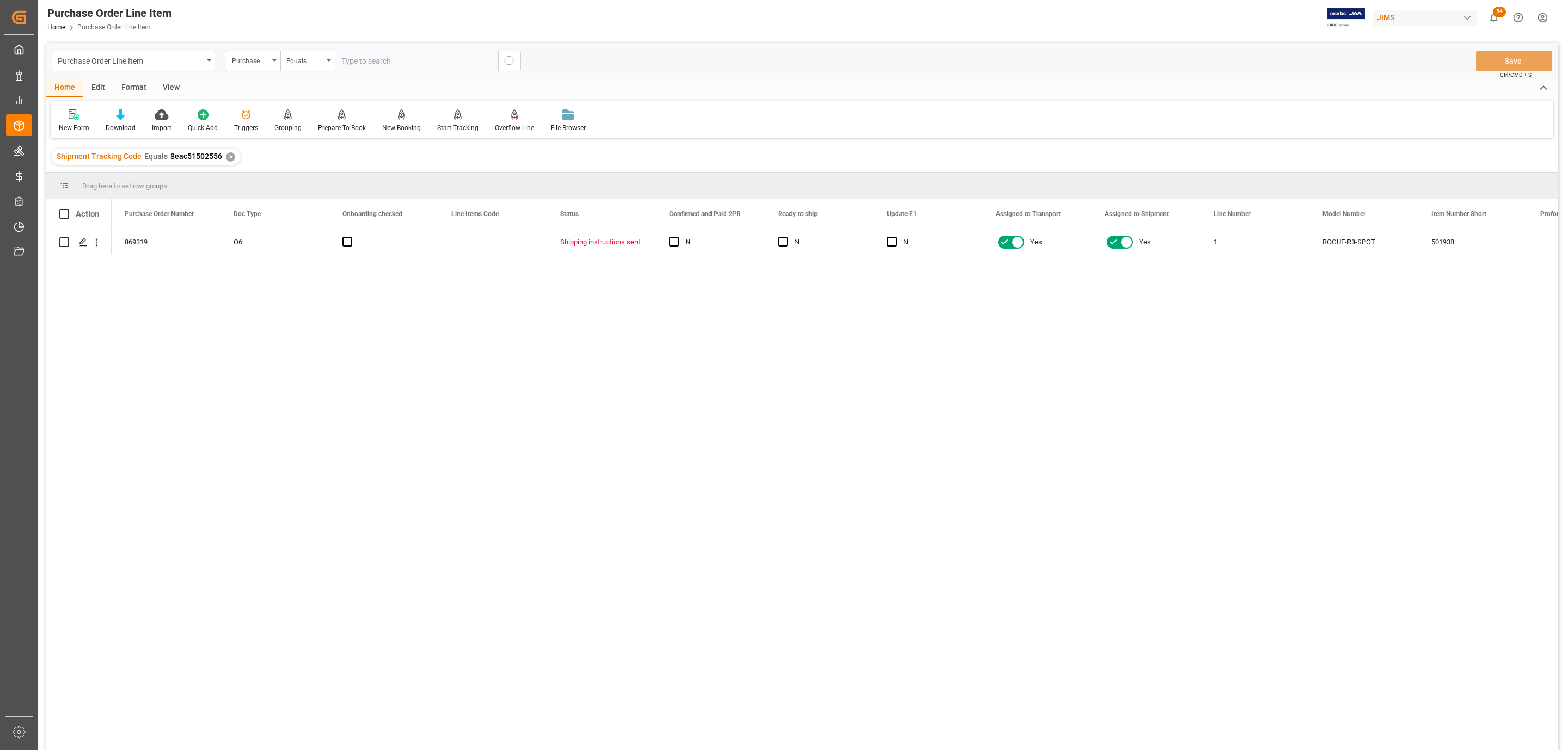
click at [169, 87] on div "View" at bounding box center [171, 87] width 33 height 18
click at [125, 114] on icon at bounding box center [124, 115] width 11 height 11
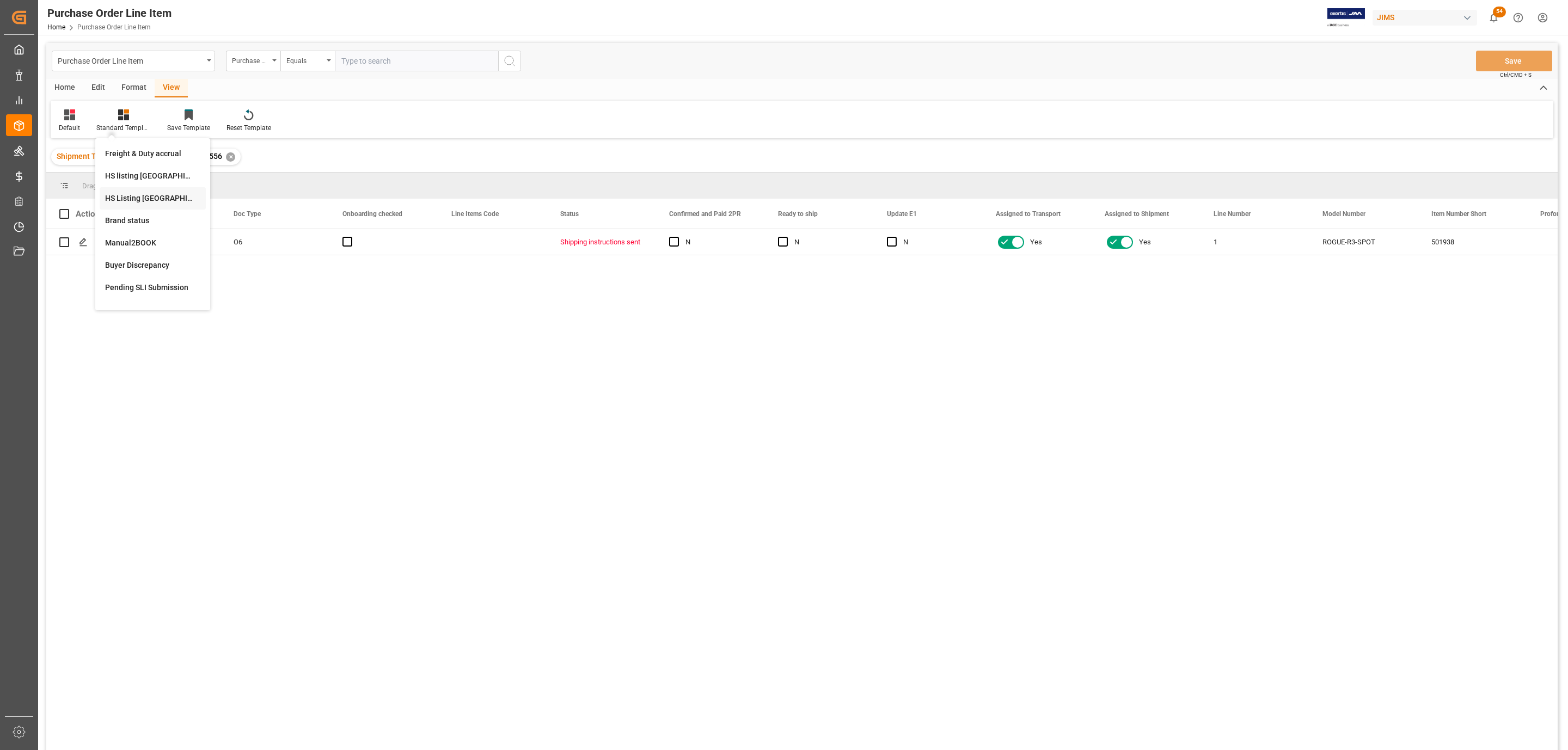
click at [133, 193] on div "HS Listing [GEOGRAPHIC_DATA]" at bounding box center [152, 198] width 95 height 11
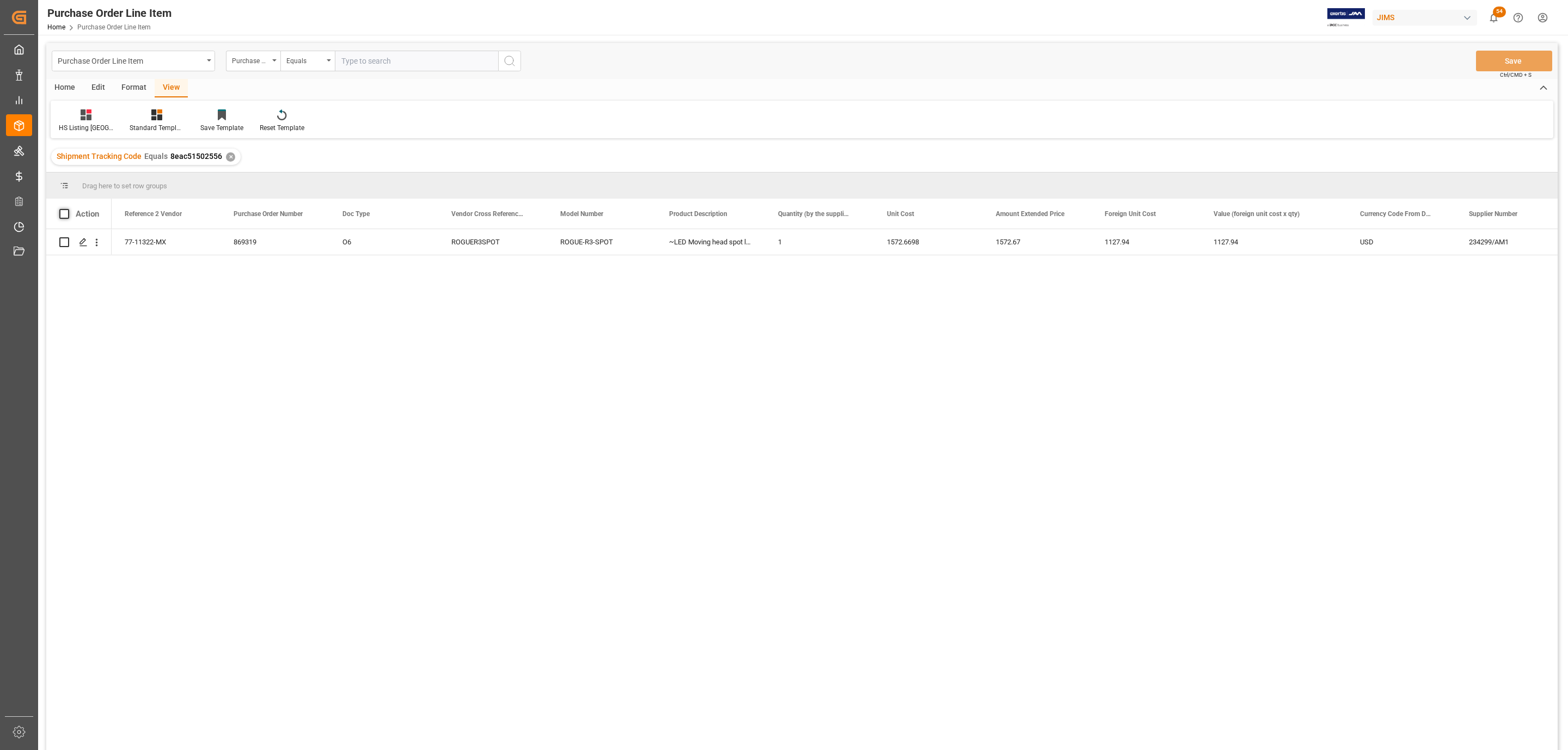
click at [68, 217] on span at bounding box center [64, 213] width 10 height 10
click at [67, 209] on input "checkbox" at bounding box center [67, 209] width 0 height 0
checkbox input "true"
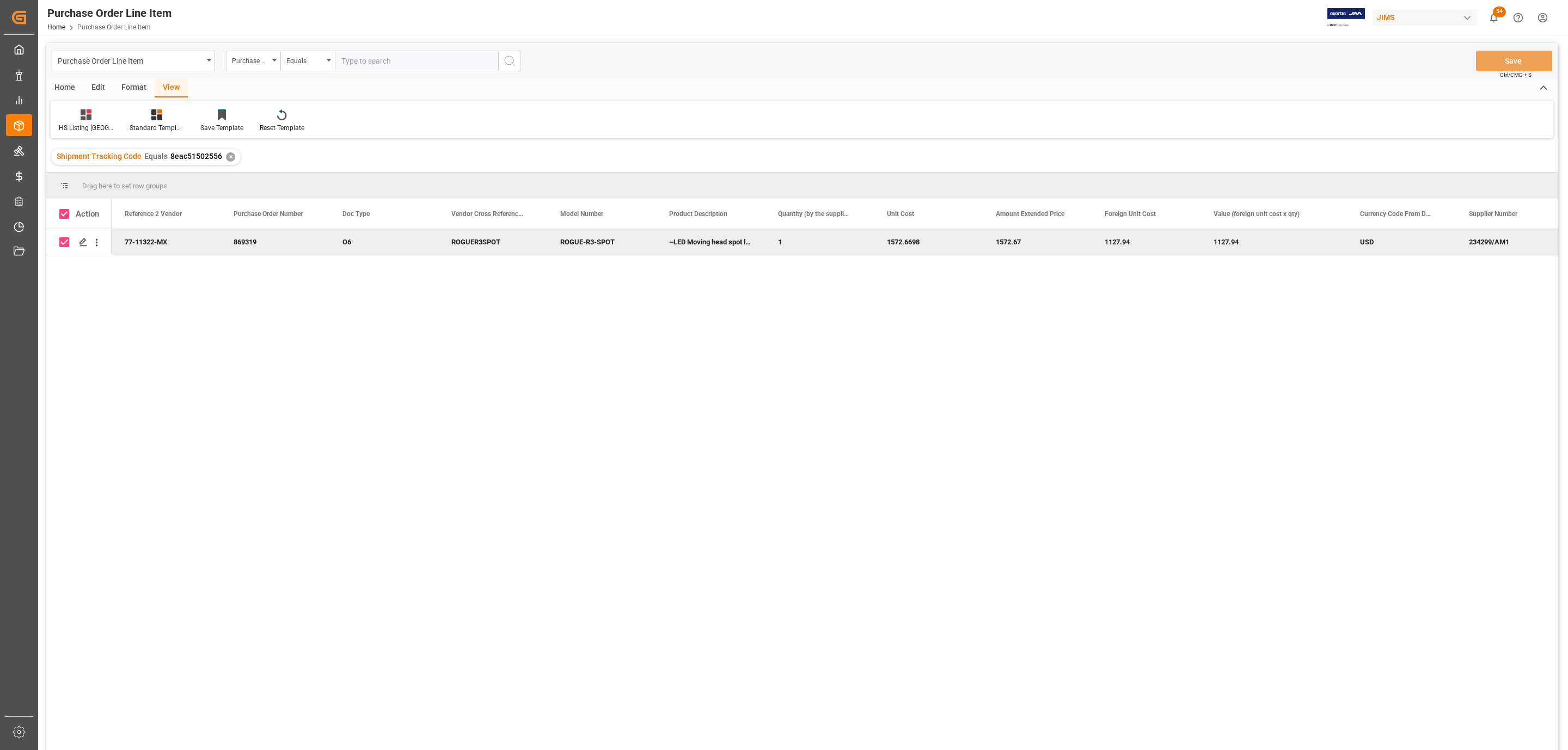
click at [67, 91] on div "Home" at bounding box center [64, 87] width 37 height 18
click at [116, 113] on icon at bounding box center [121, 115] width 10 height 11
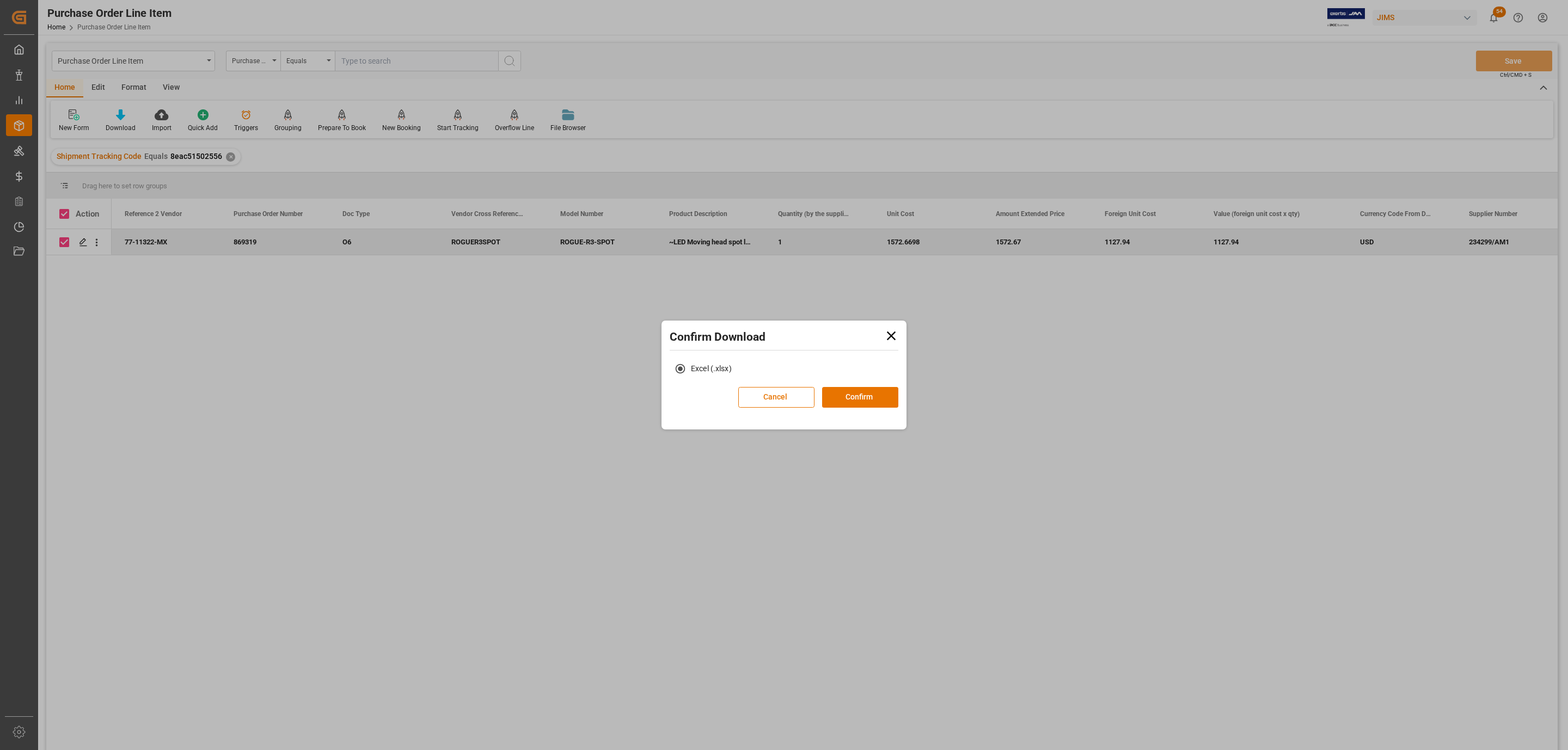
click at [832, 384] on div "Excel (.xlsx)" at bounding box center [784, 372] width 240 height 29
click at [836, 390] on button "Confirm" at bounding box center [860, 397] width 76 height 21
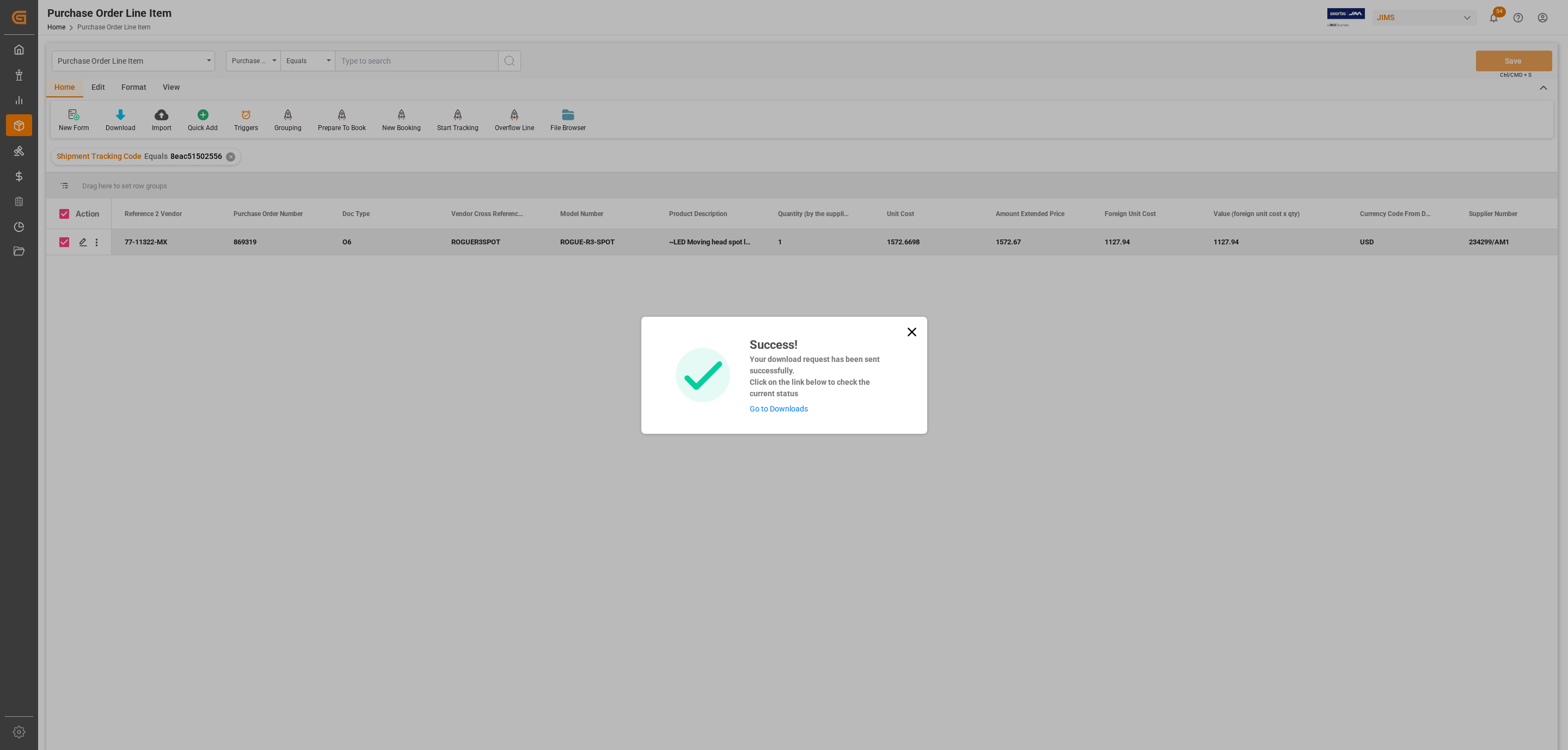
click at [802, 406] on link "Go to Downloads" at bounding box center [778, 408] width 58 height 9
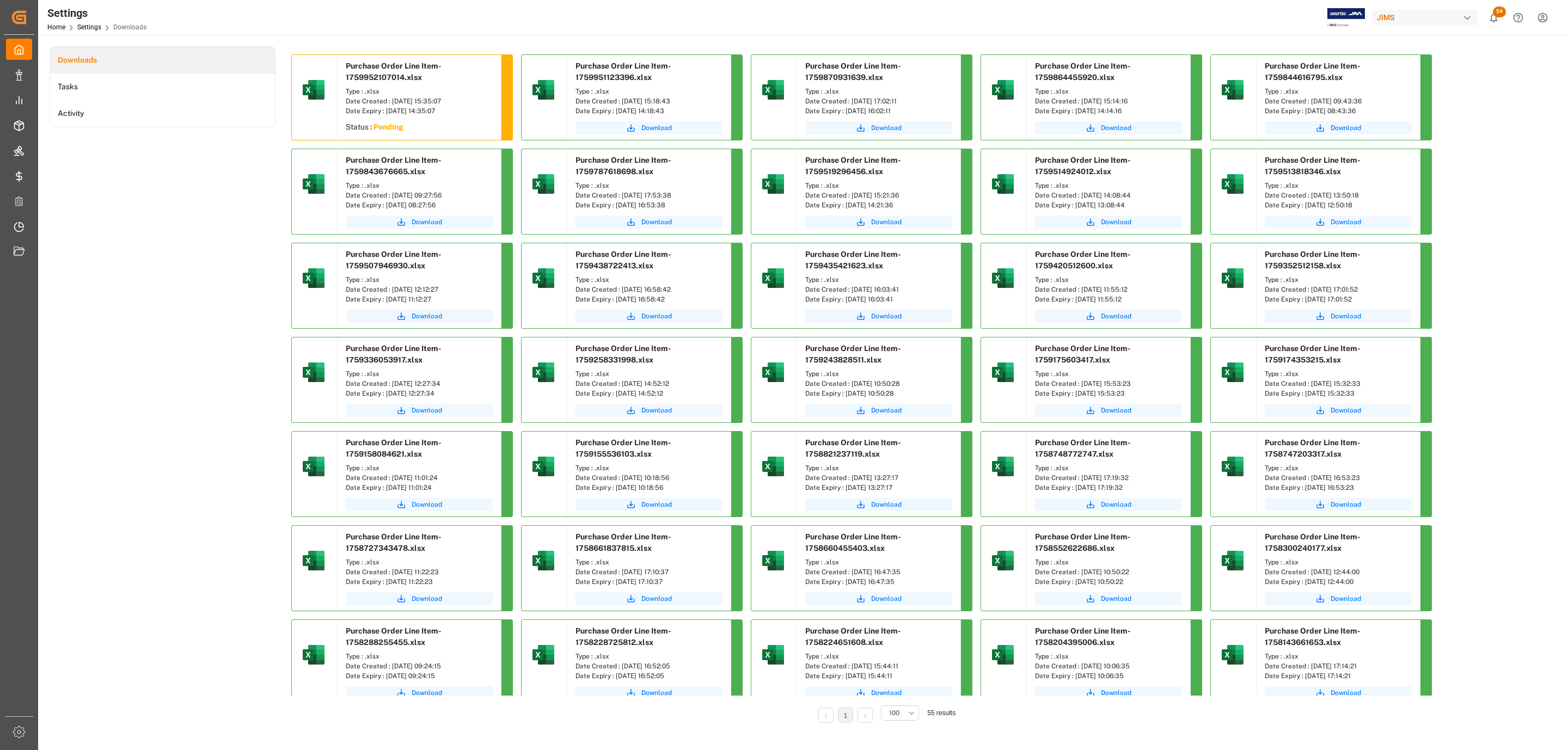
click at [174, 234] on div "Downloads Tasks Activity" at bounding box center [162, 391] width 226 height 691
click at [418, 131] on span "Download" at bounding box center [426, 128] width 30 height 10
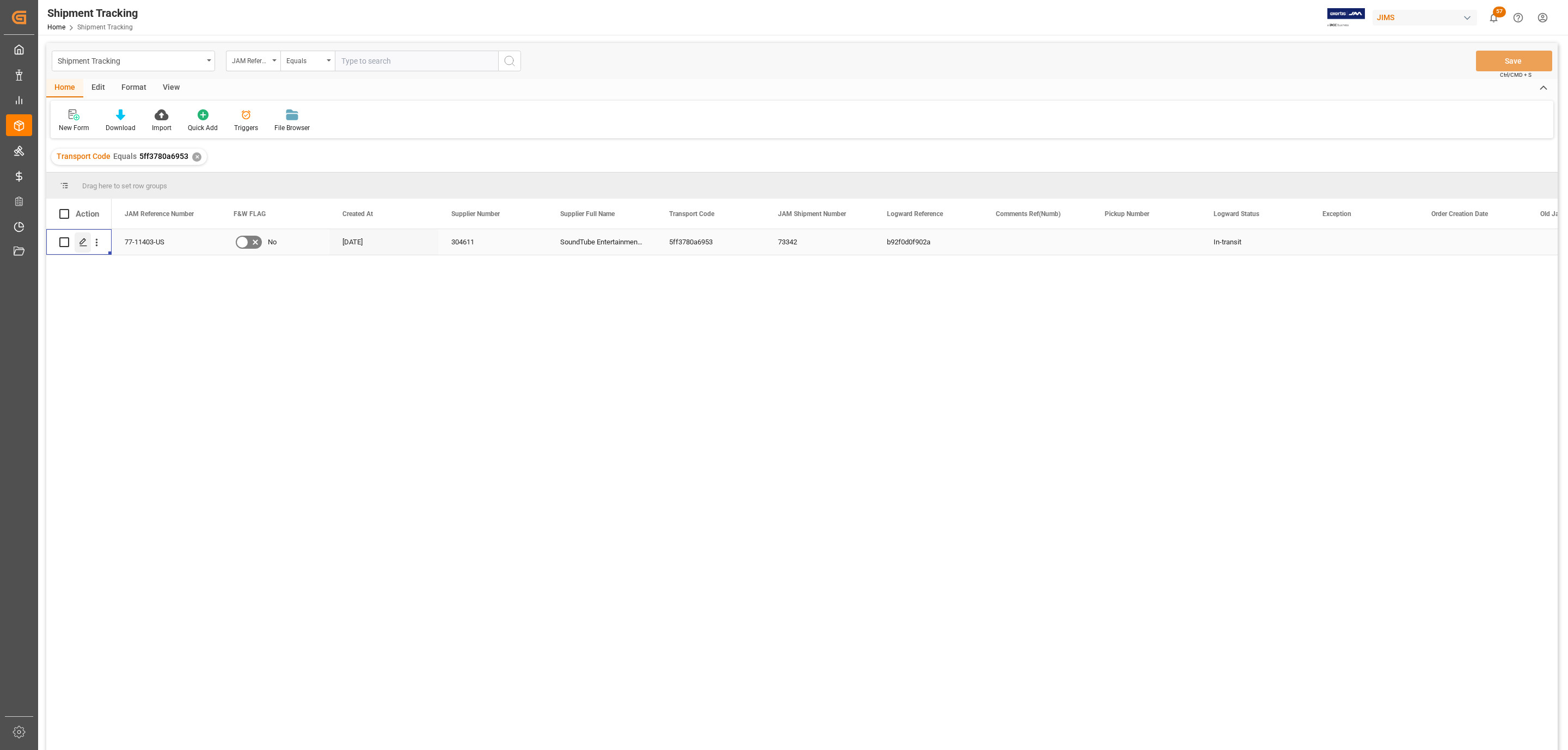
click at [87, 240] on icon "Press SPACE to select this row." at bounding box center [83, 242] width 9 height 9
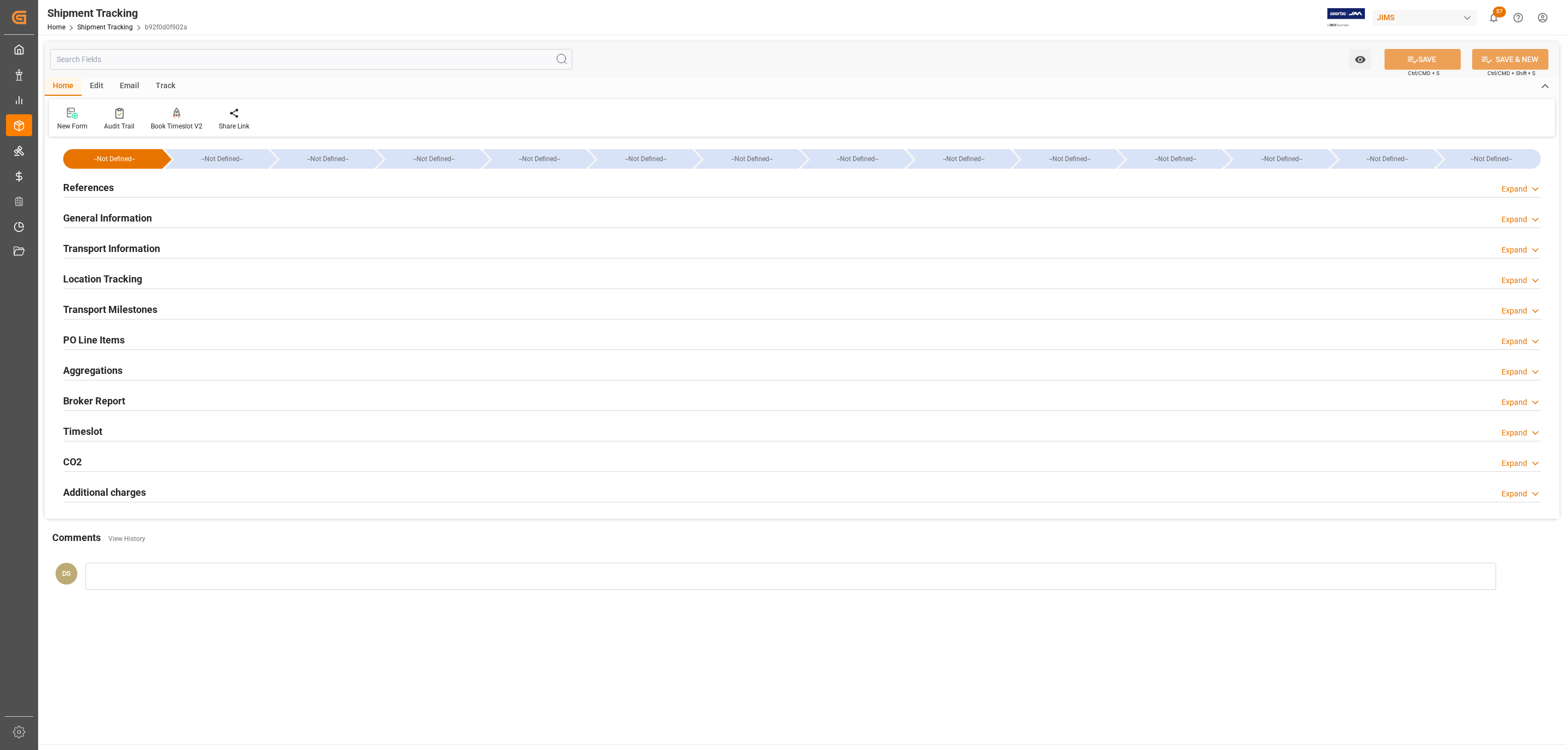
click at [118, 304] on h2 "Transport Milestones" at bounding box center [110, 310] width 94 height 15
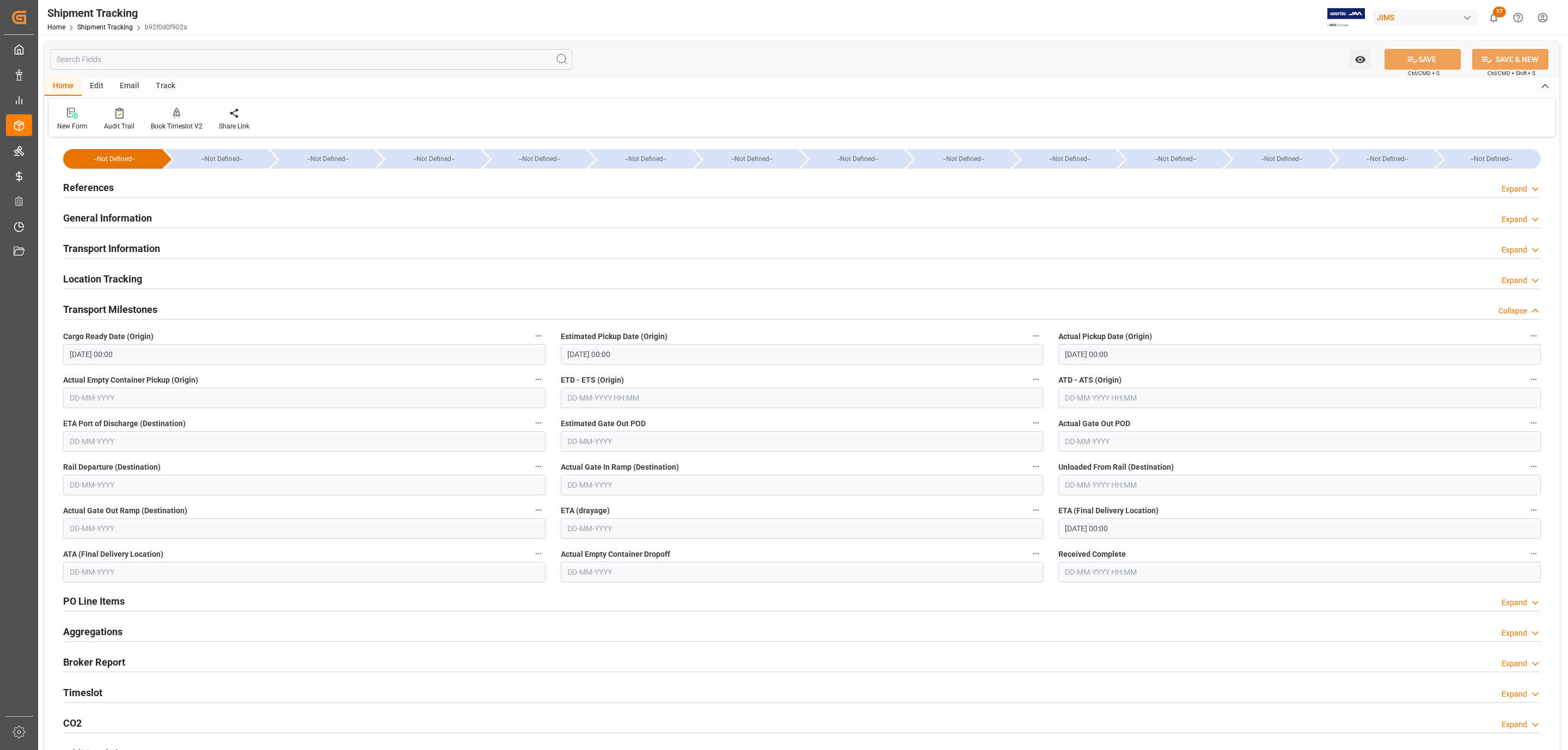
click at [118, 304] on h2 "Transport Milestones" at bounding box center [110, 310] width 94 height 15
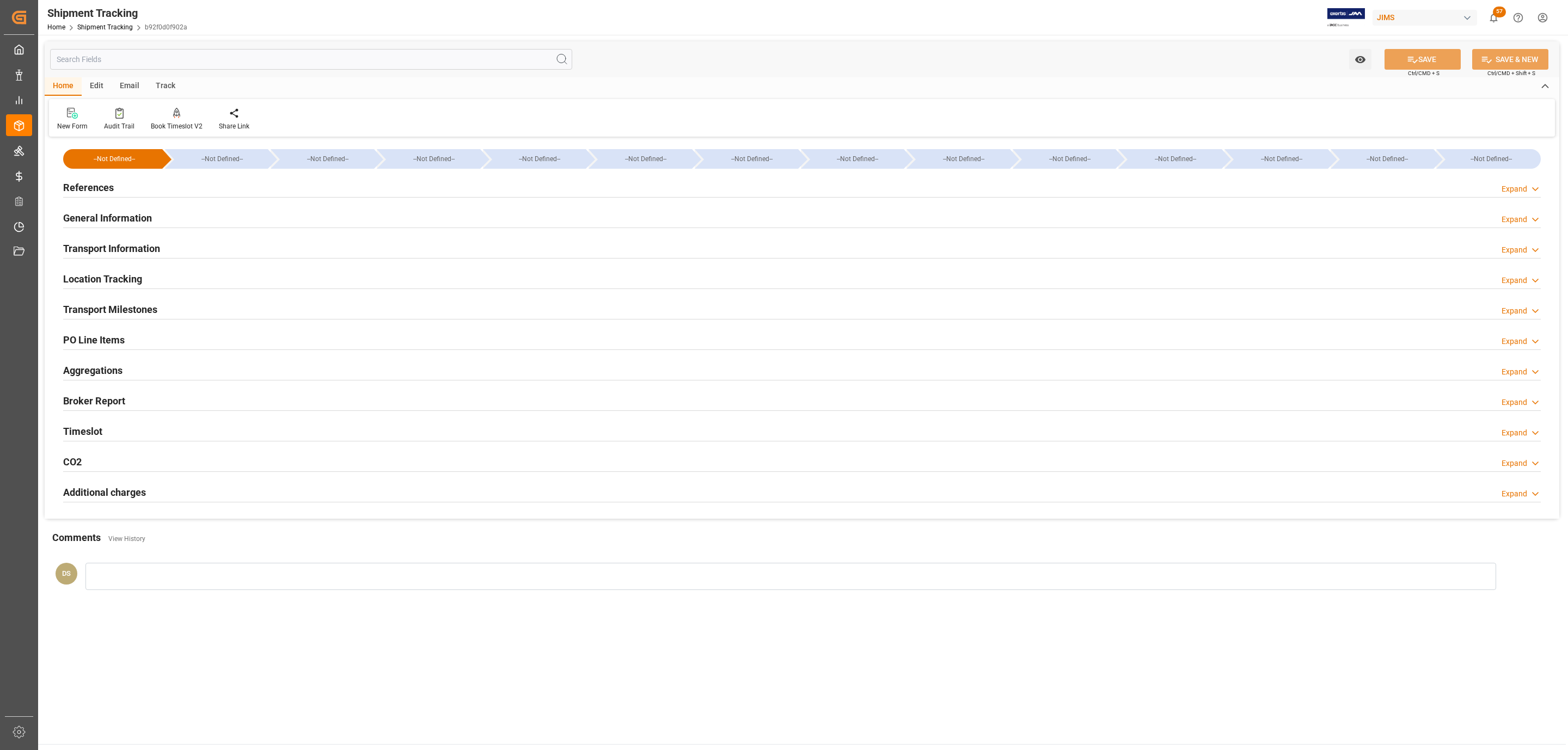
click at [114, 338] on h2 "PO Line Items" at bounding box center [94, 340] width 61 height 15
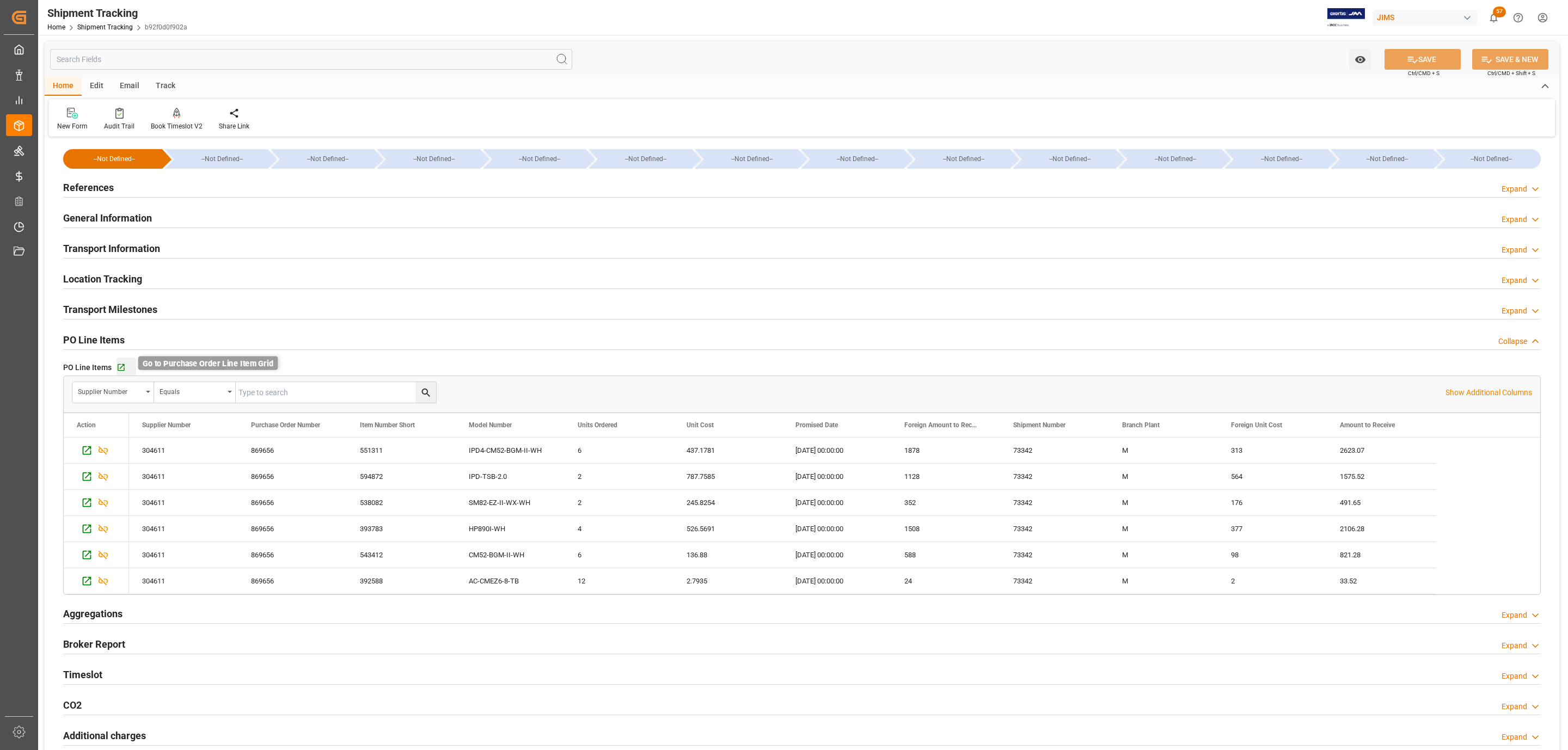
click at [120, 370] on icon "button" at bounding box center [121, 367] width 7 height 7
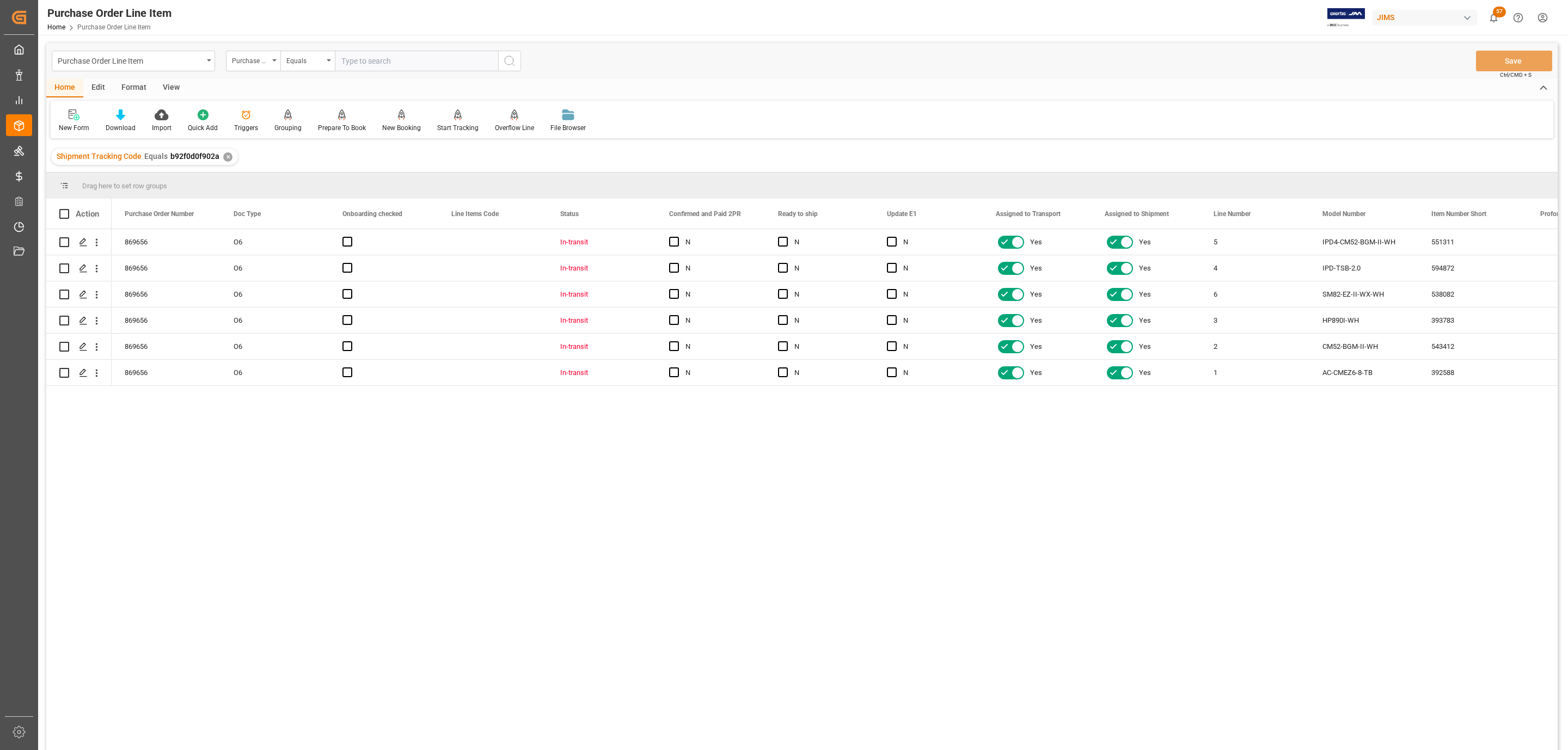
click at [170, 89] on div "View" at bounding box center [171, 87] width 33 height 18
click at [119, 117] on icon at bounding box center [124, 115] width 11 height 11
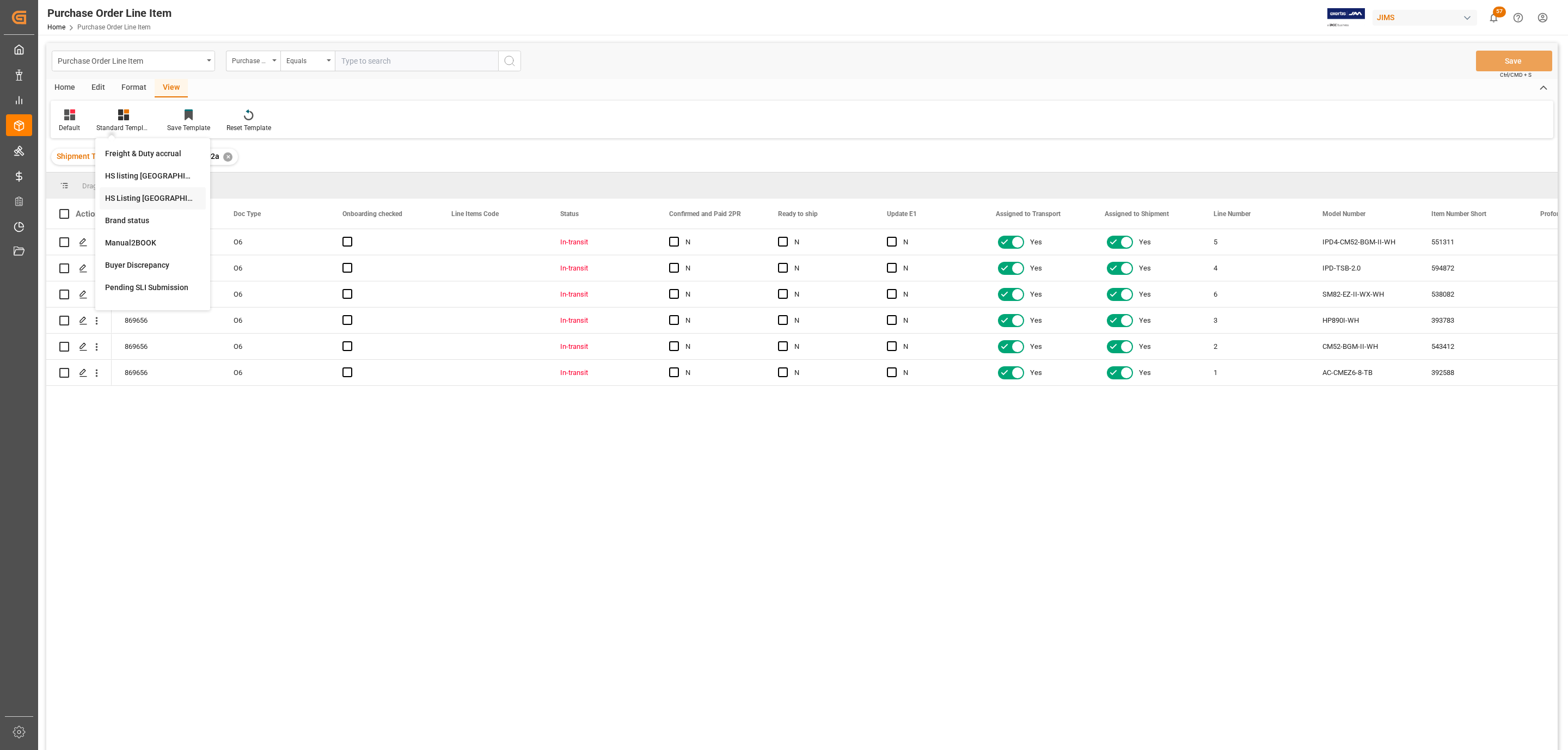
click at [157, 200] on div "HS Listing [GEOGRAPHIC_DATA]" at bounding box center [152, 198] width 95 height 11
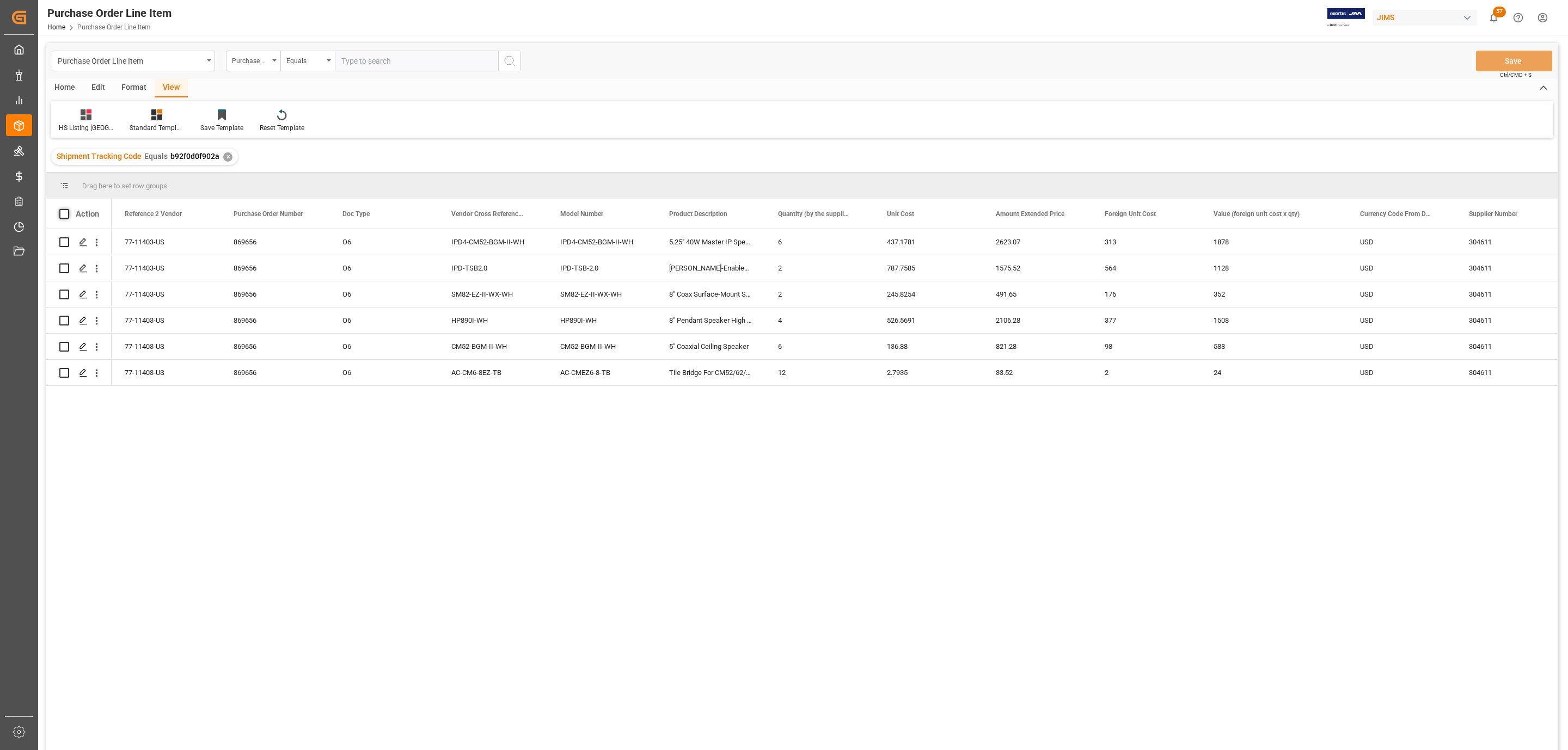
click at [63, 212] on span at bounding box center [64, 213] width 10 height 10
click at [67, 209] on input "checkbox" at bounding box center [67, 209] width 0 height 0
checkbox input "true"
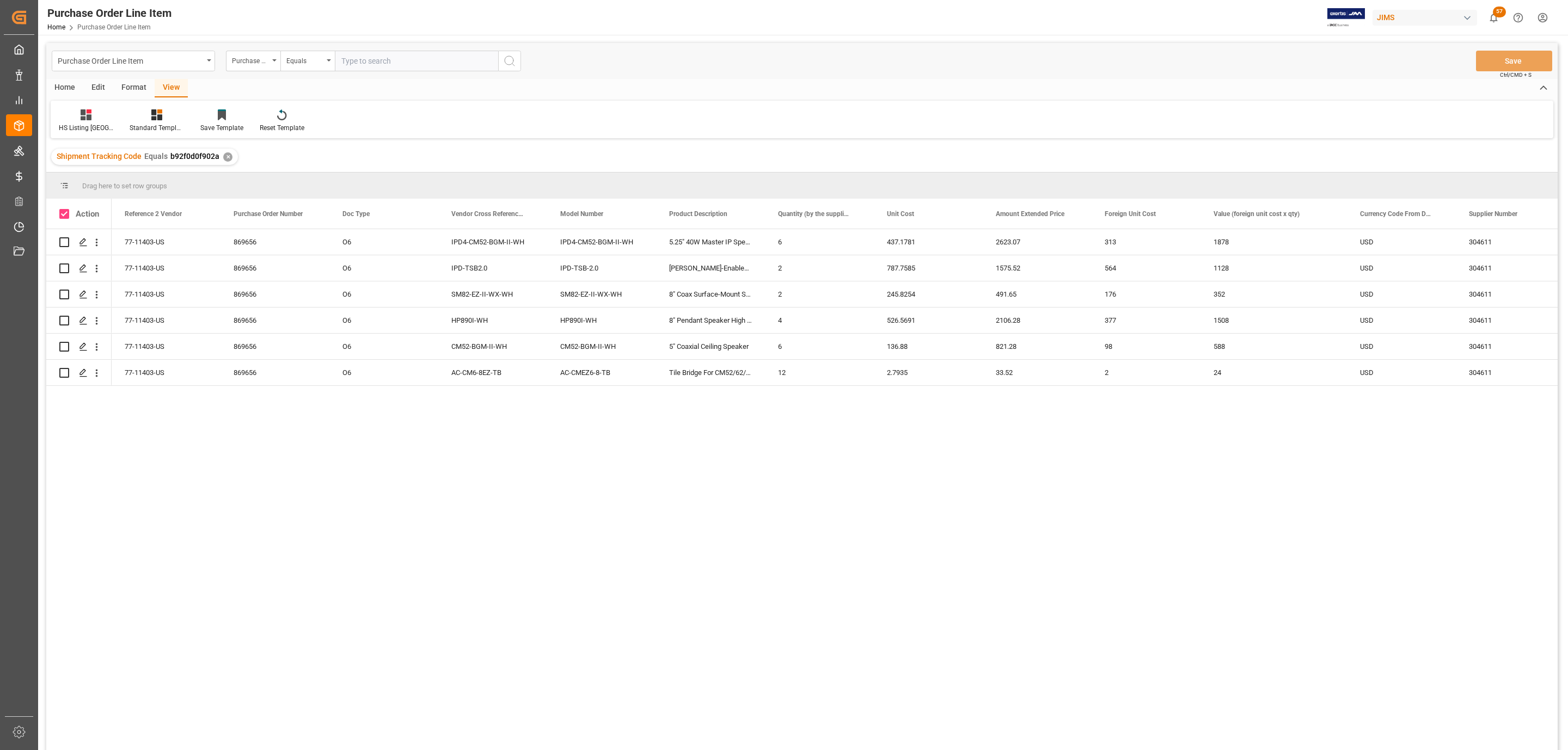
checkbox input "true"
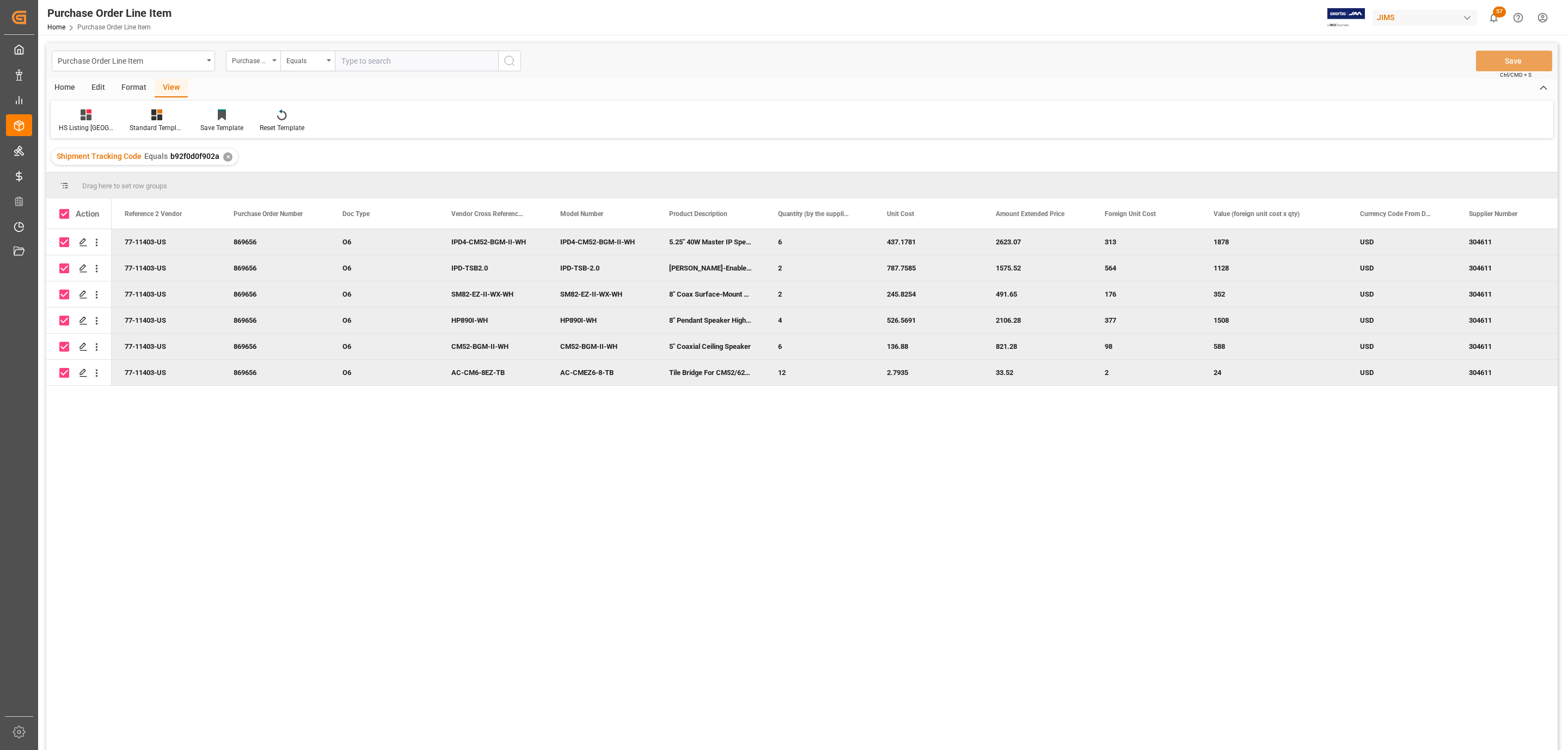
click at [60, 92] on div "Home" at bounding box center [64, 87] width 37 height 18
click at [114, 119] on div at bounding box center [121, 114] width 30 height 11
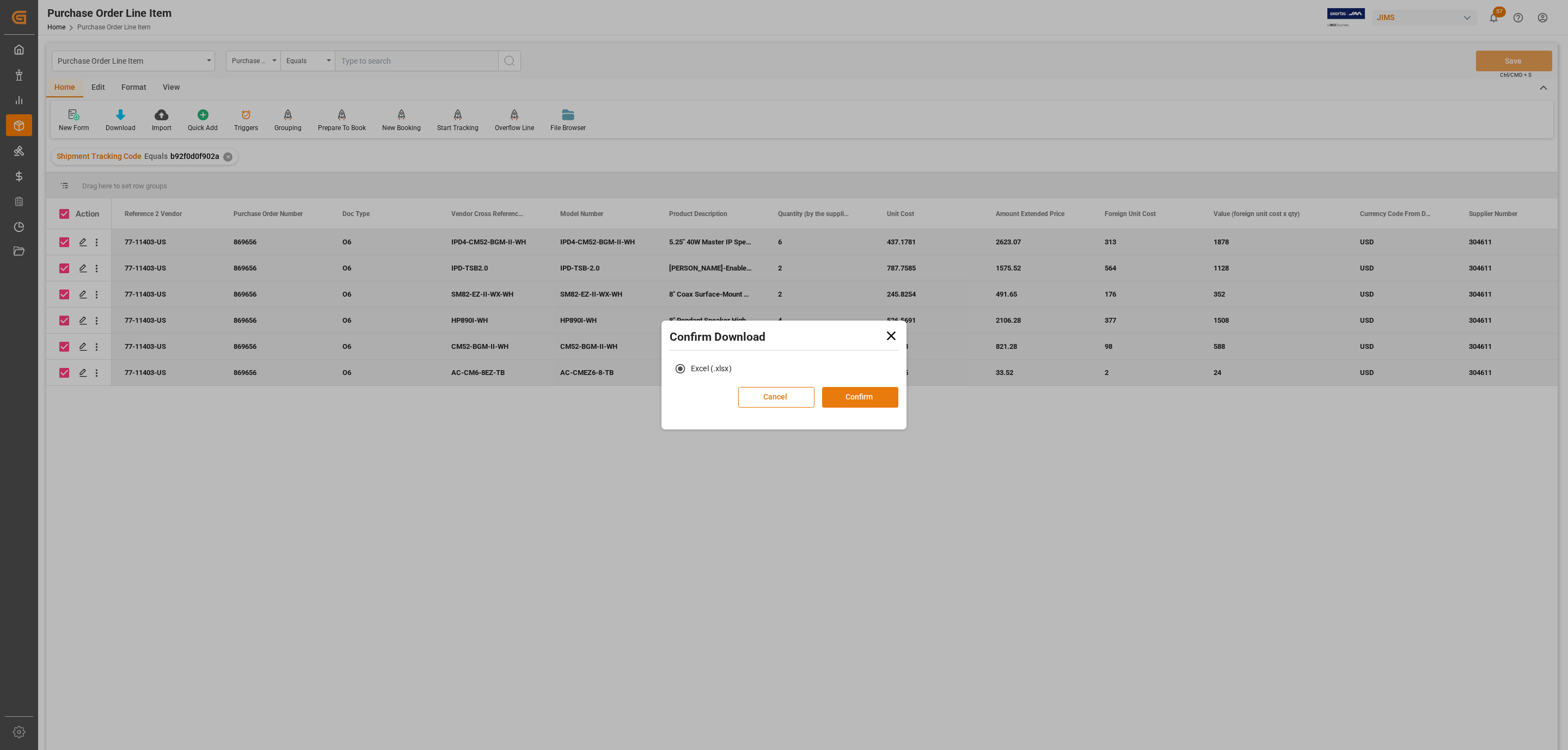
click at [863, 394] on button "Confirm" at bounding box center [860, 397] width 76 height 21
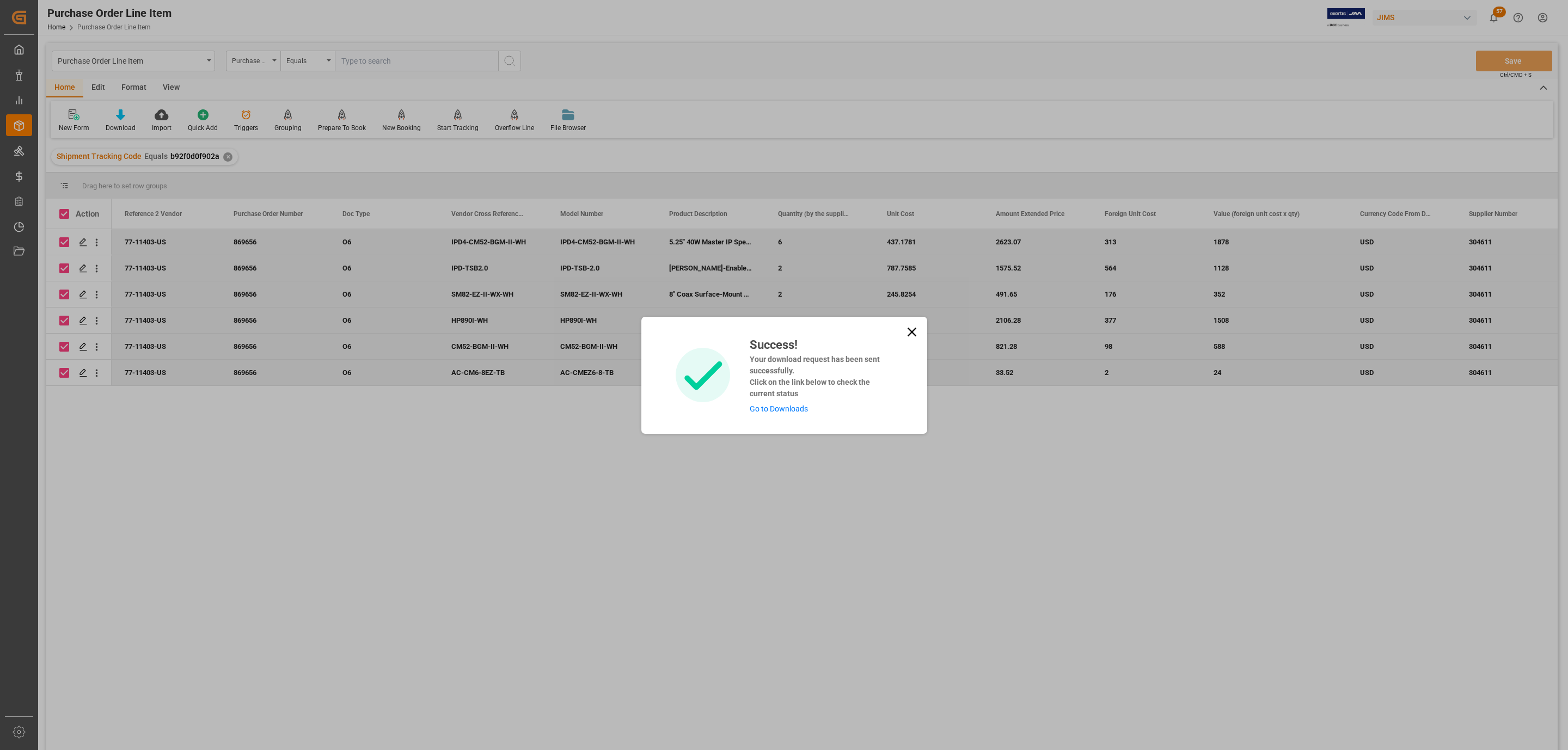
click at [758, 405] on link "Go to Downloads" at bounding box center [778, 408] width 58 height 9
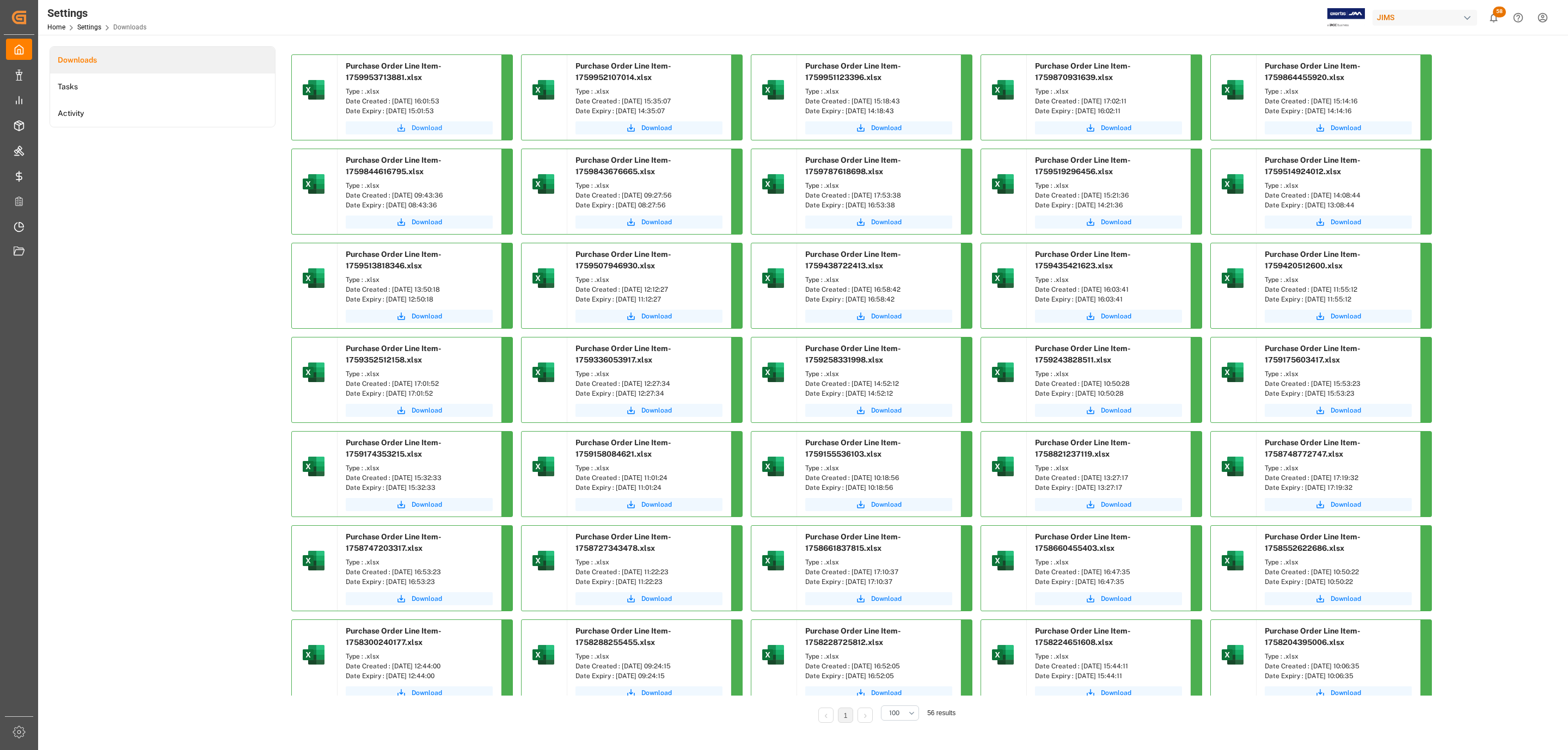
click at [427, 125] on span "Download" at bounding box center [426, 128] width 30 height 10
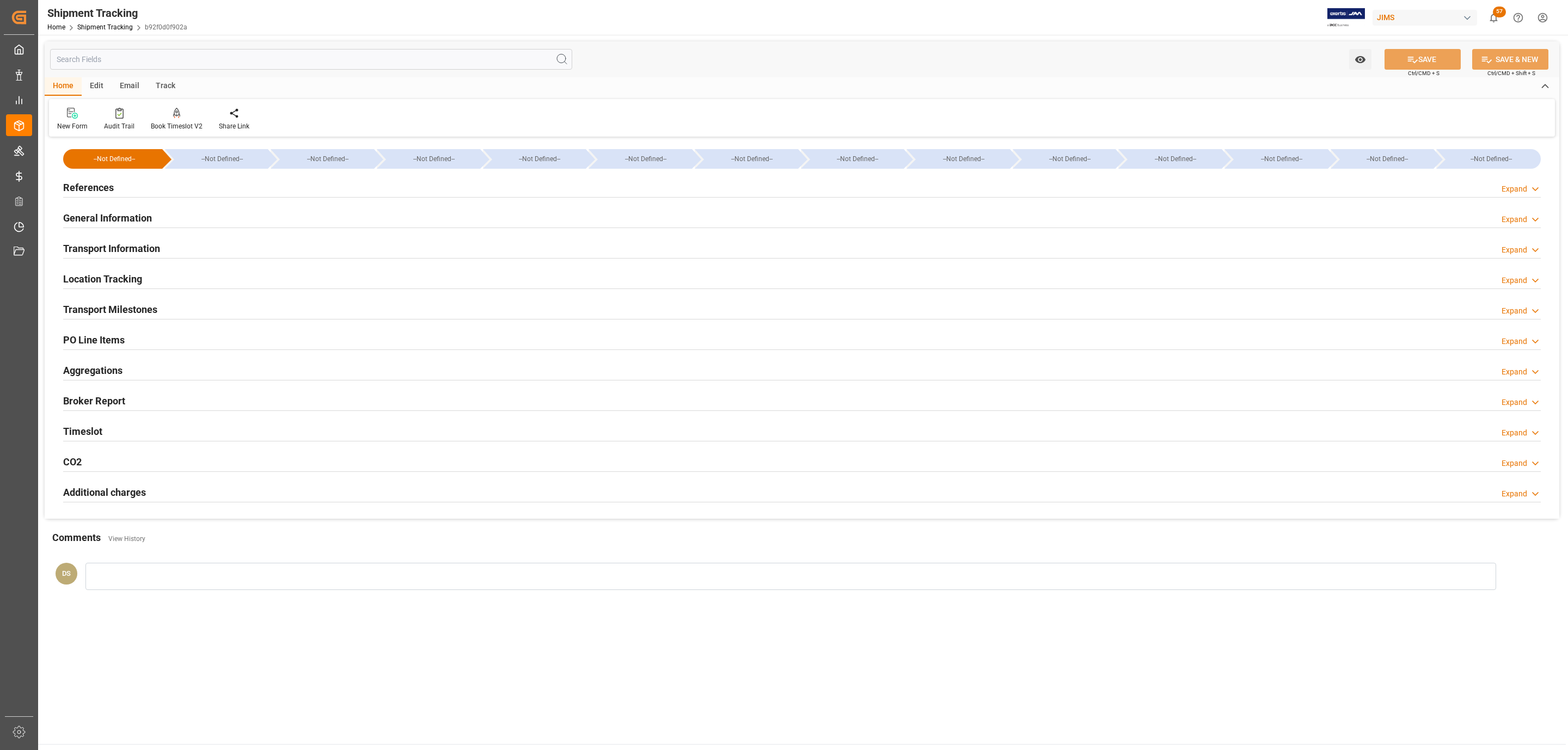
type input "[DATE] 00:00"
click at [118, 298] on div "Transport Milestones" at bounding box center [110, 309] width 94 height 21
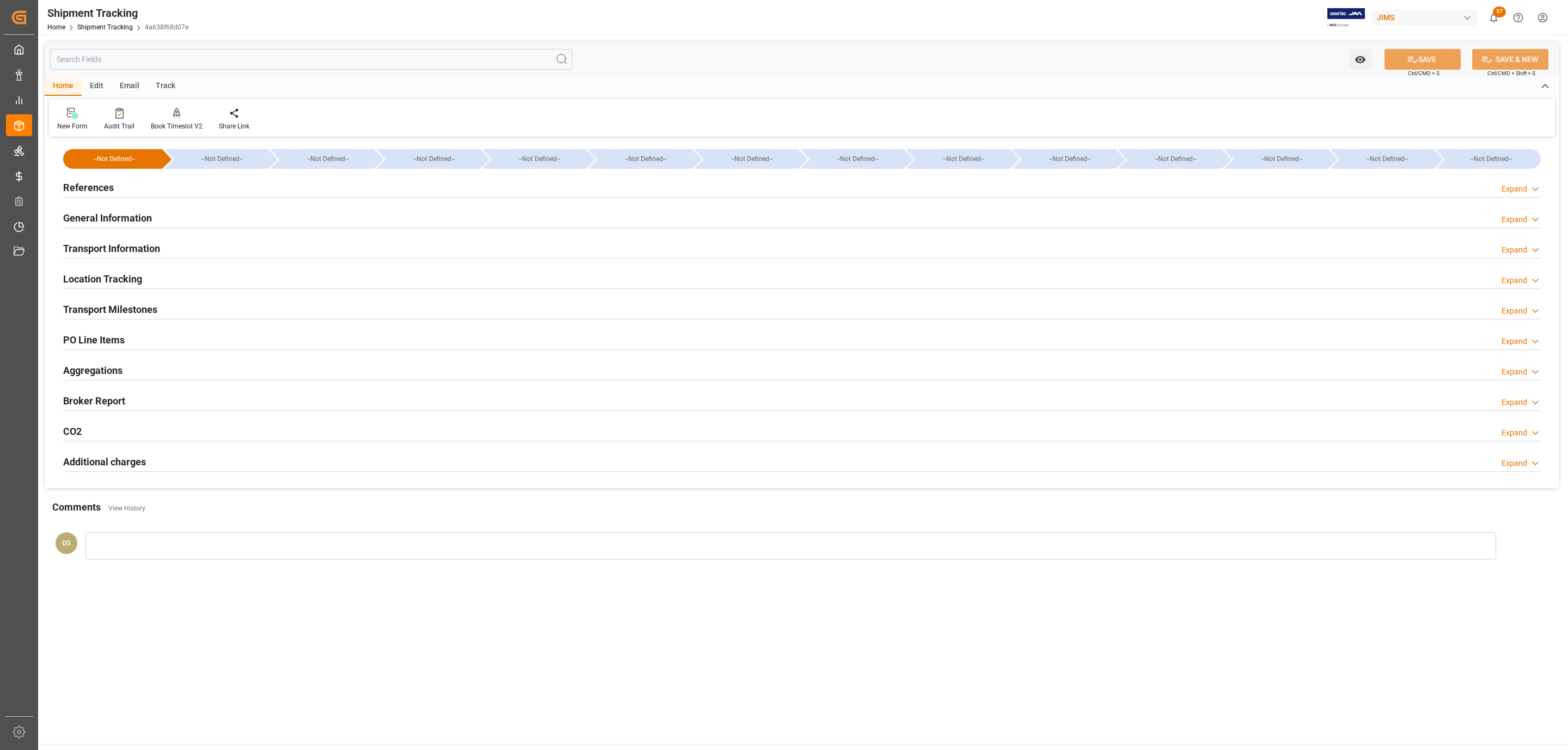
click at [206, 338] on div "PO Line Items Expand" at bounding box center [802, 339] width 1477 height 21
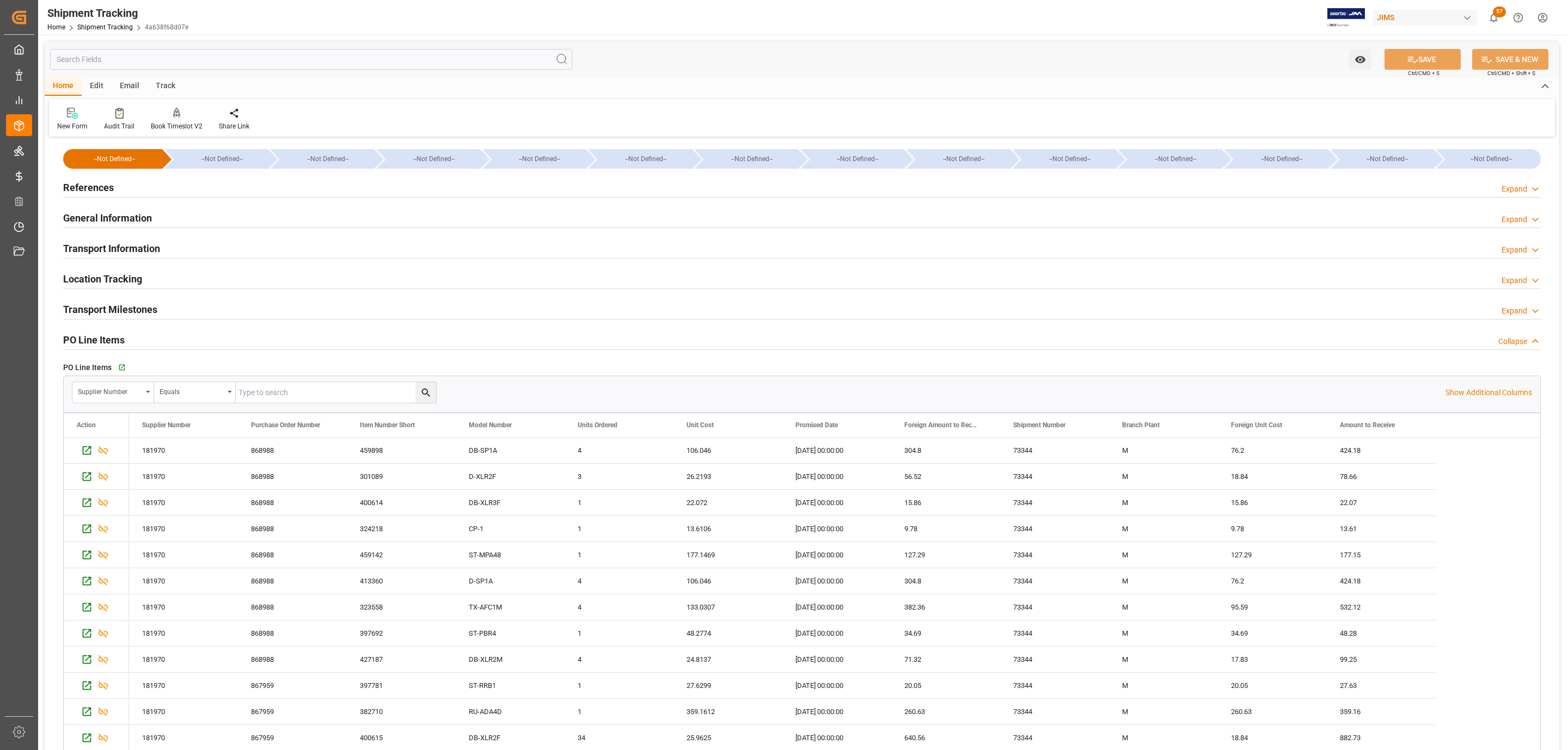
click at [137, 179] on div "References Expand" at bounding box center [802, 187] width 1477 height 21
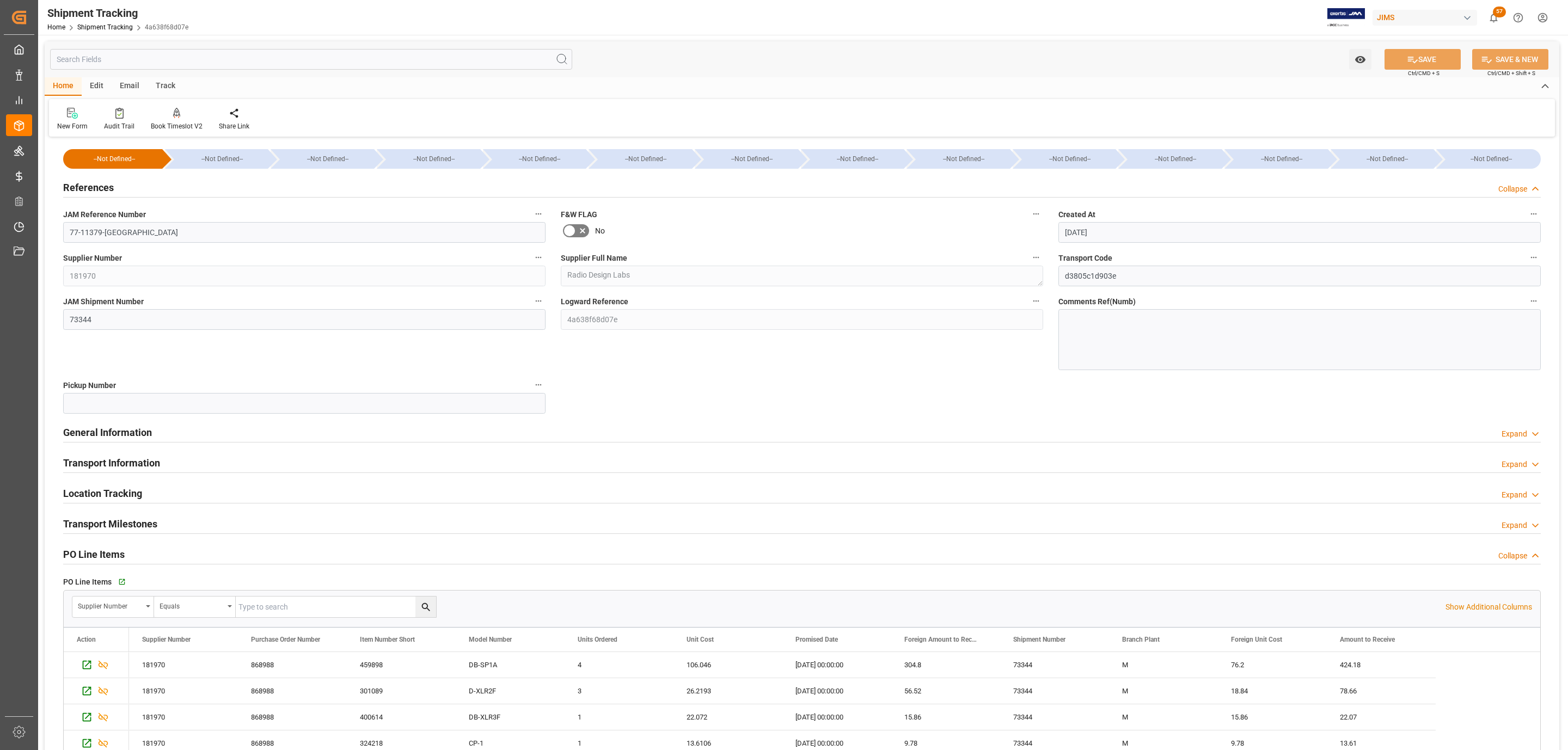
click at [137, 179] on div "References Collapse" at bounding box center [802, 187] width 1477 height 21
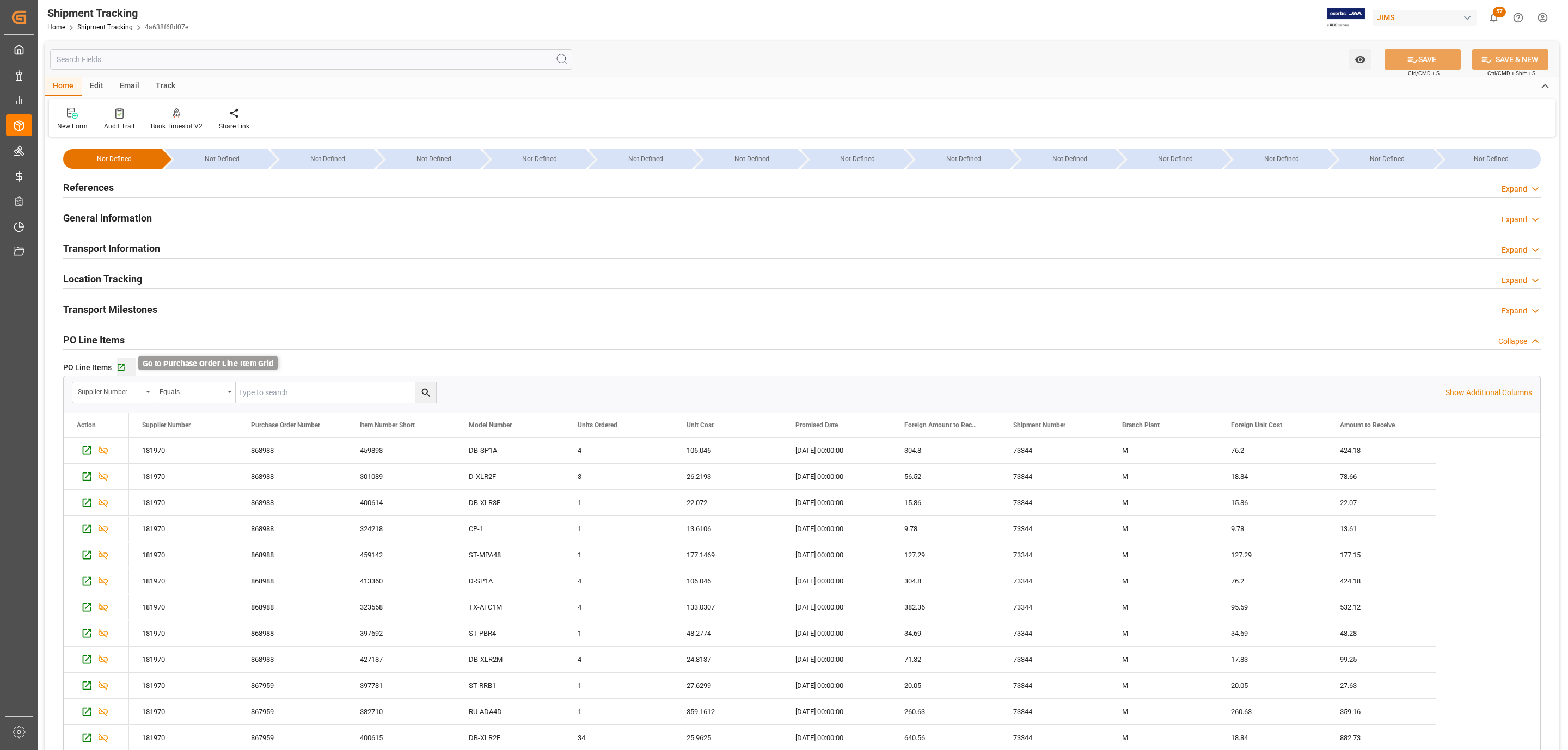
click at [121, 371] on icon "button" at bounding box center [121, 367] width 10 height 10
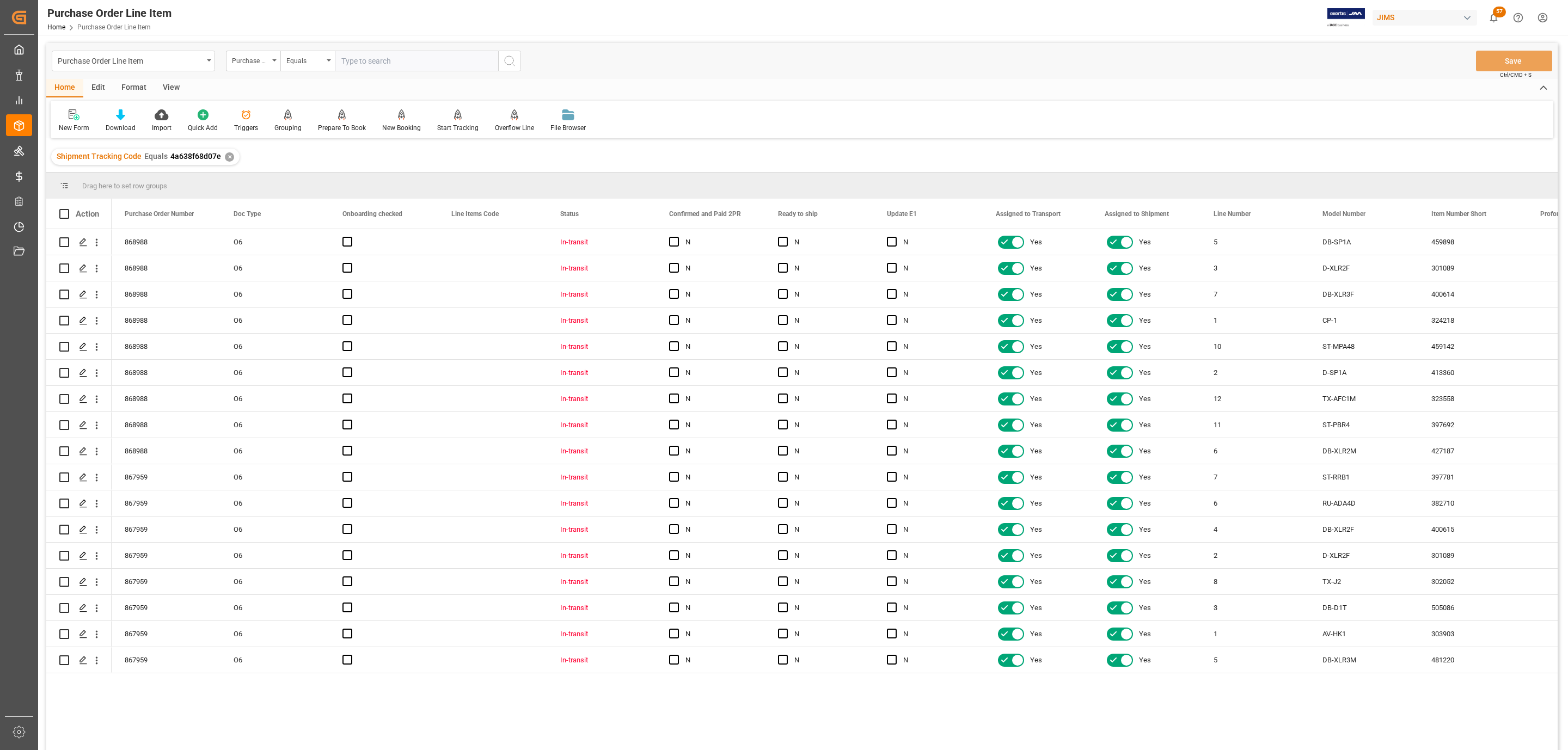
click at [162, 91] on div "View" at bounding box center [171, 87] width 33 height 18
click at [121, 121] on div "Standard Templates" at bounding box center [123, 121] width 71 height 24
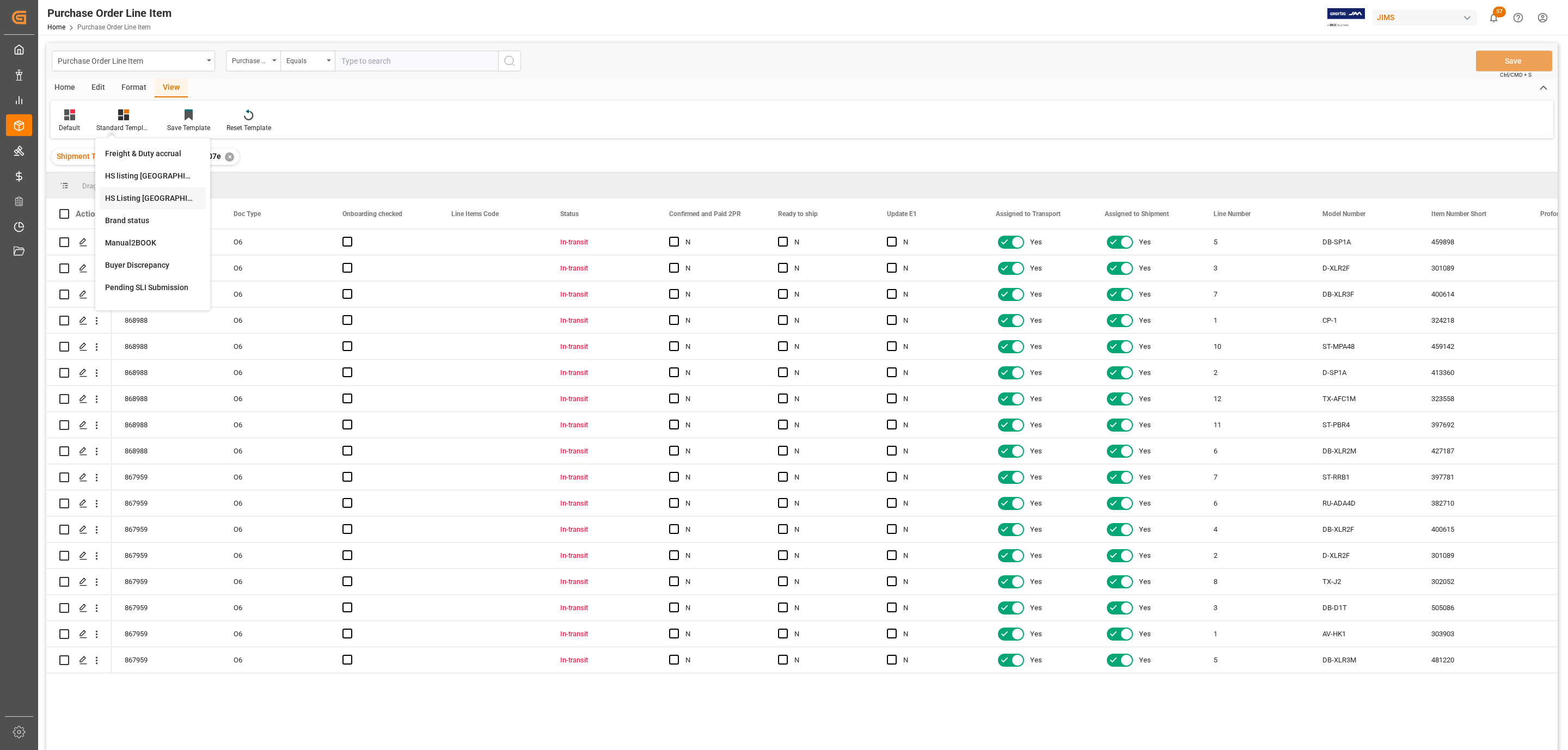
click at [167, 194] on div "HS Listing CANADA" at bounding box center [152, 198] width 95 height 11
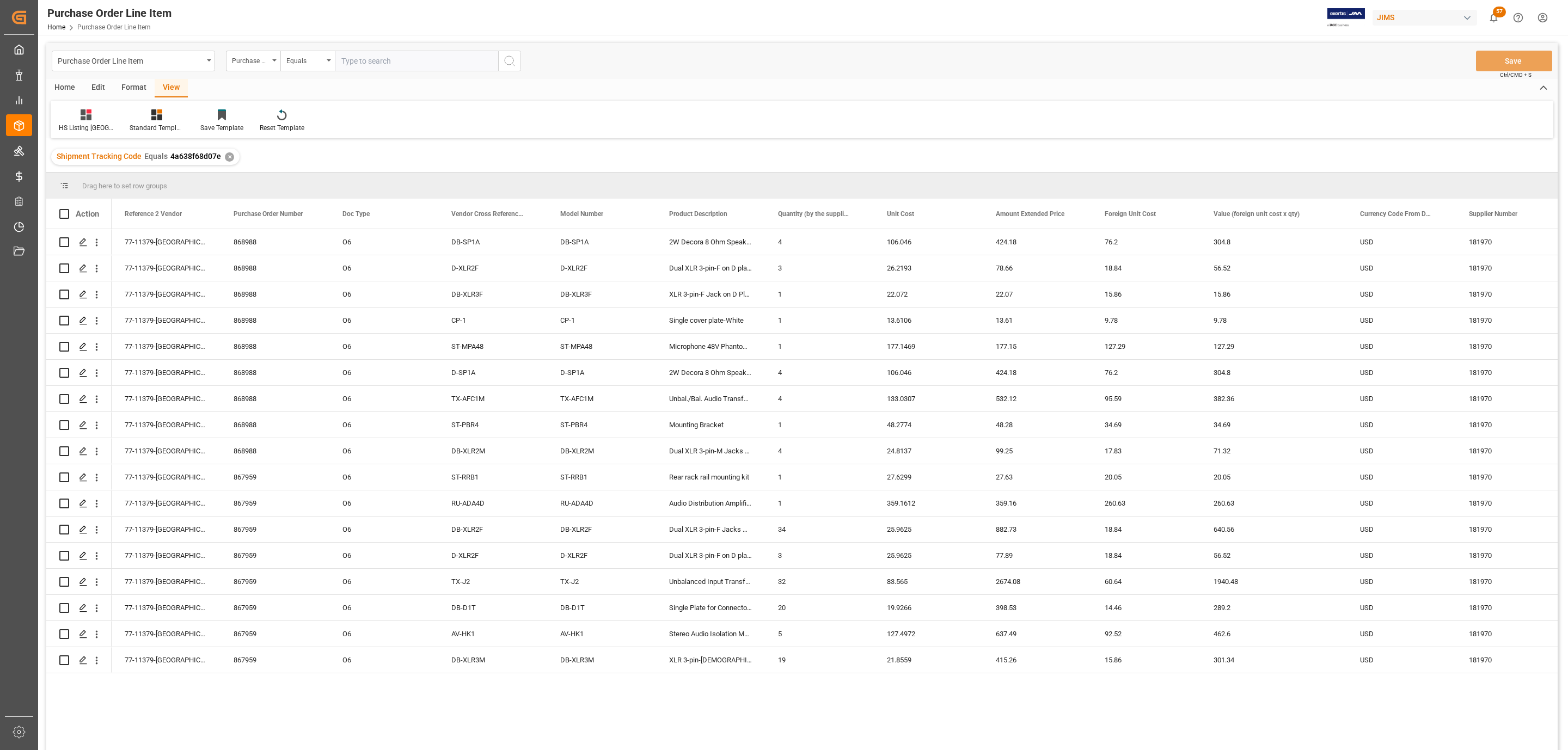
click at [62, 80] on div "Home" at bounding box center [64, 87] width 37 height 18
click at [66, 213] on span at bounding box center [64, 213] width 10 height 10
click at [67, 209] on input "checkbox" at bounding box center [67, 209] width 0 height 0
checkbox input "true"
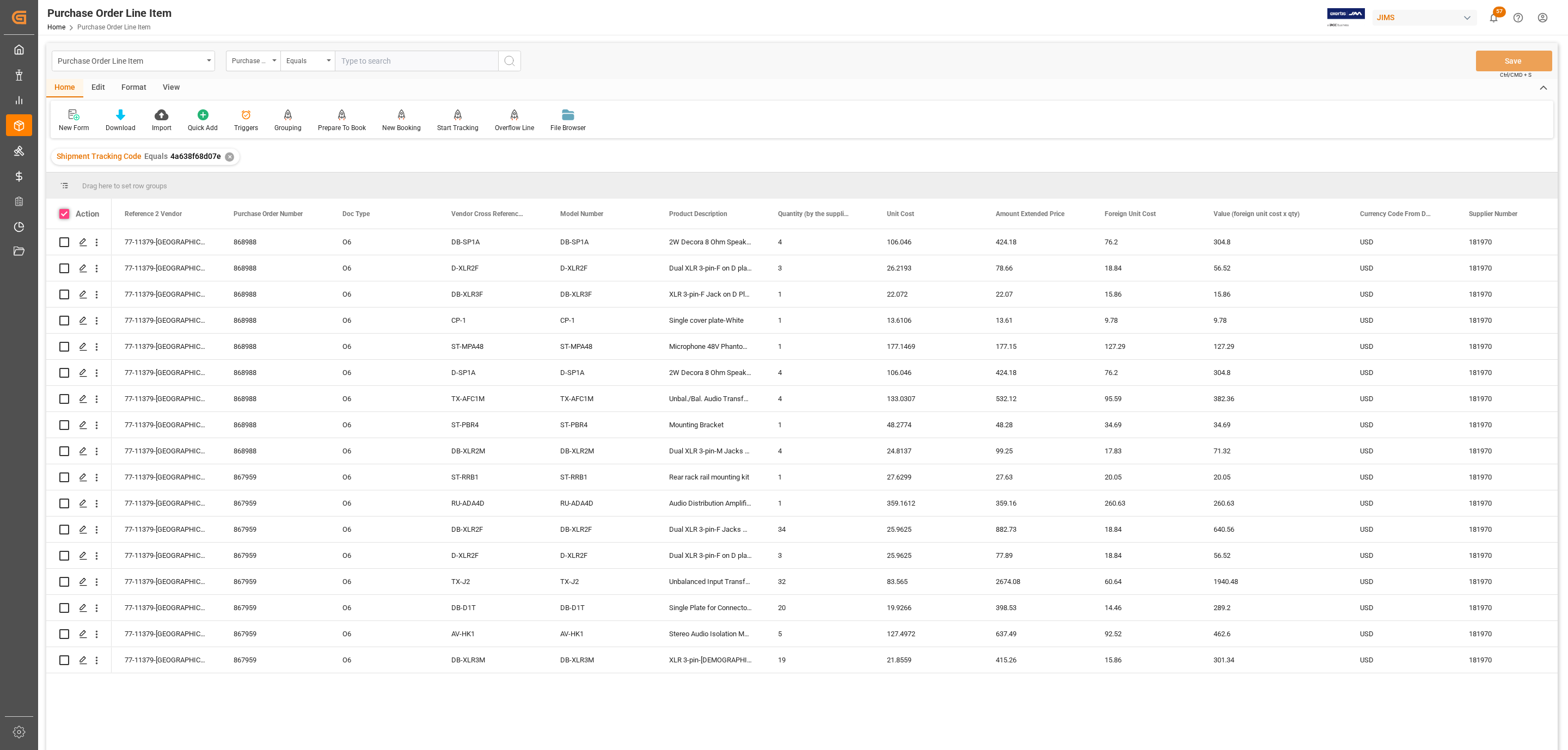
checkbox input "true"
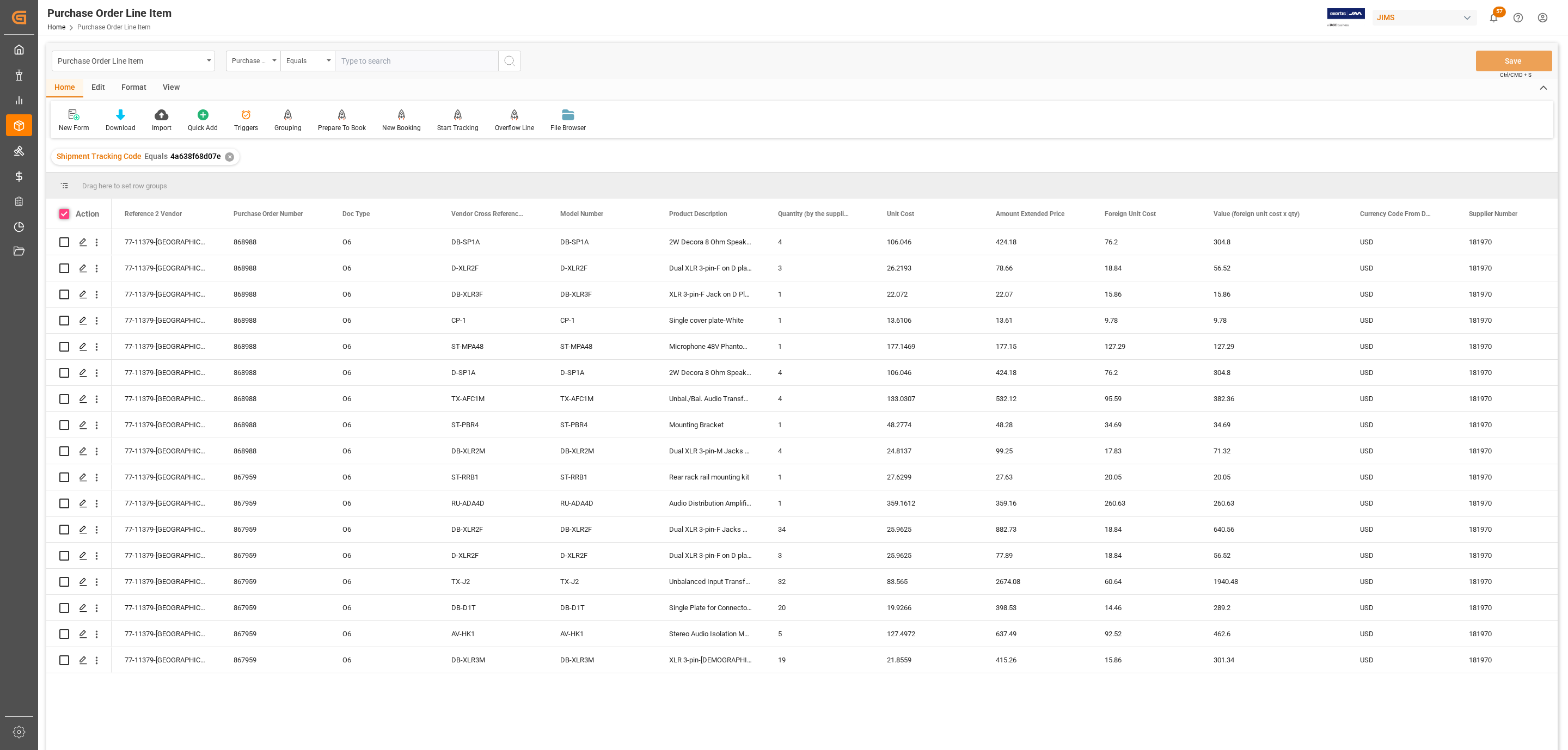
checkbox input "true"
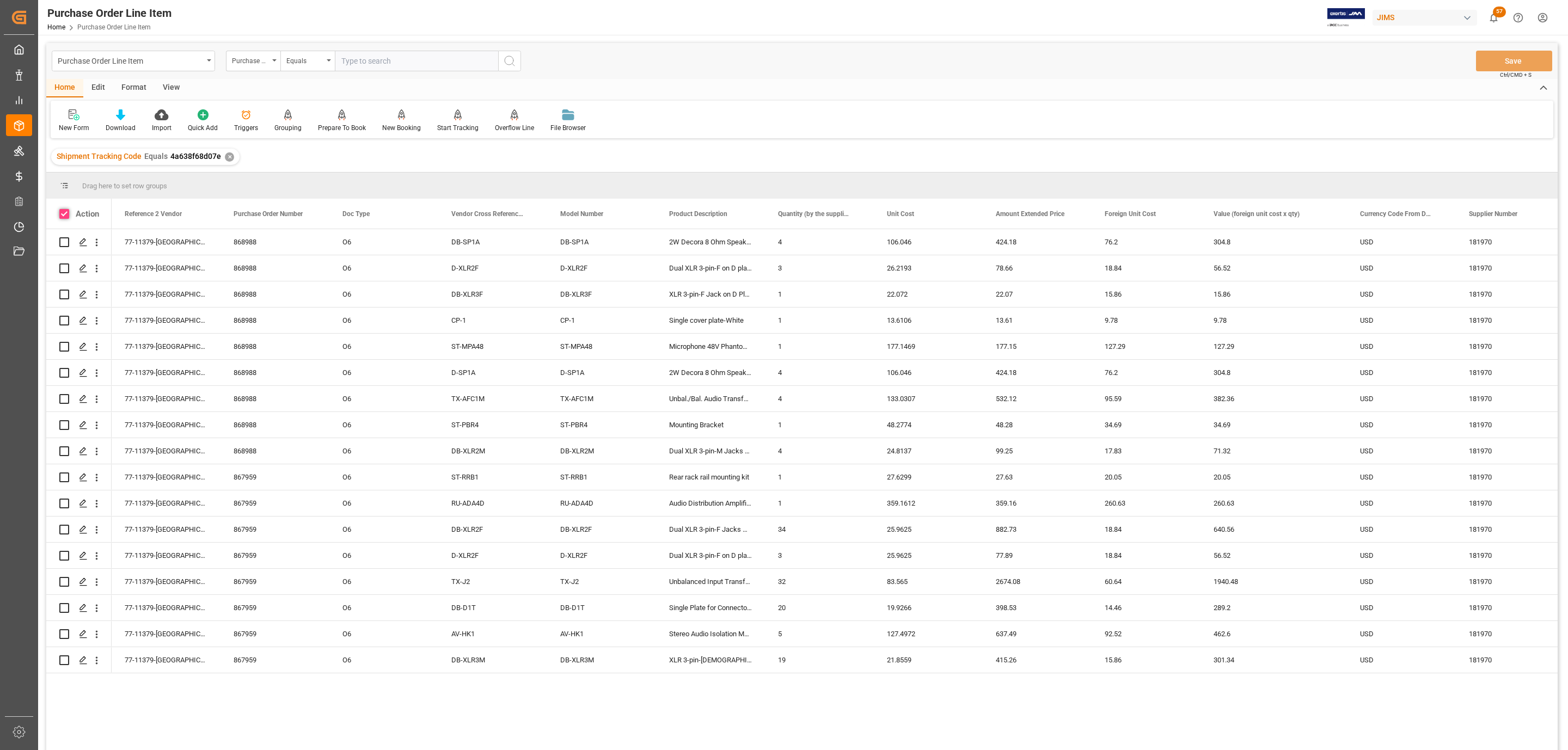
checkbox input "true"
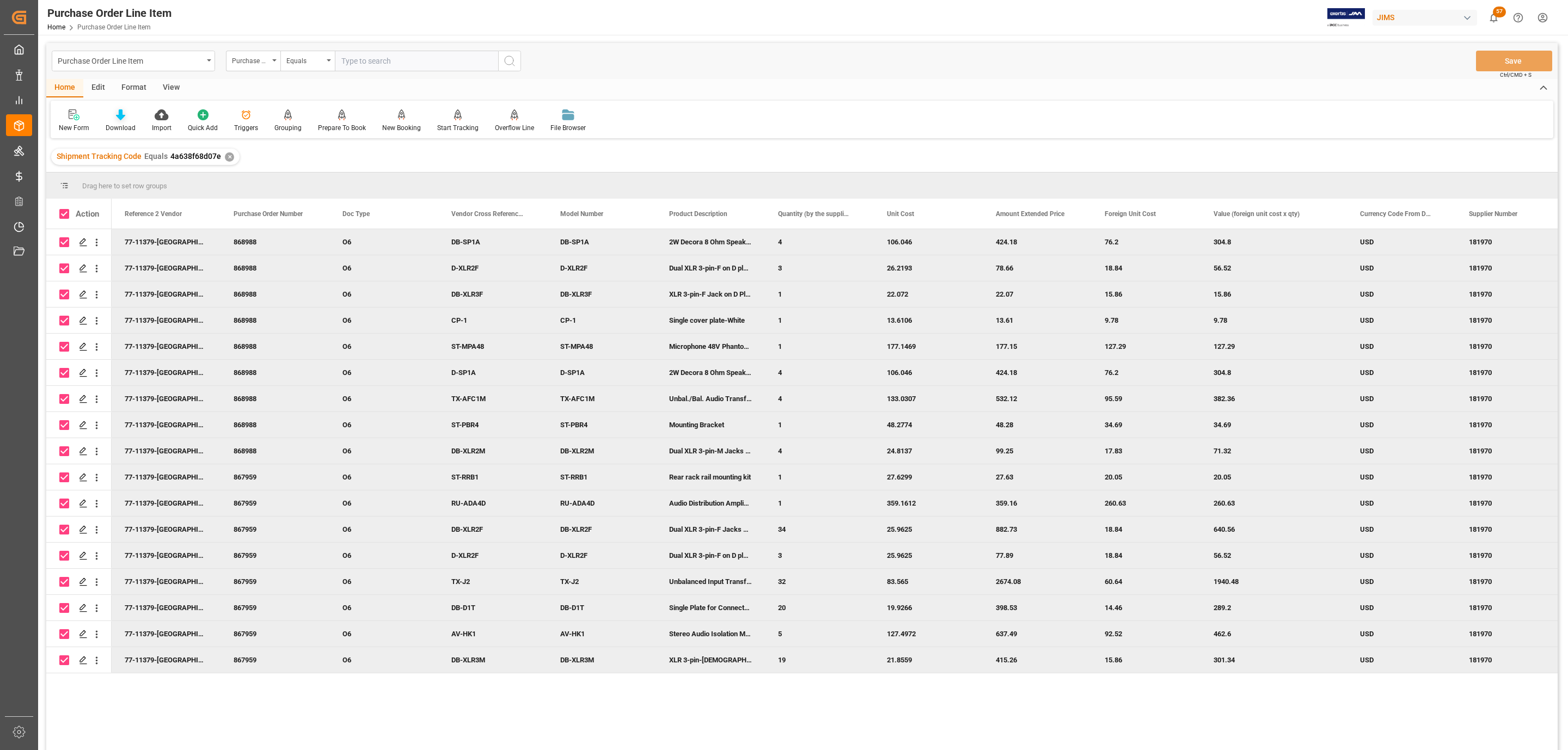
click at [116, 117] on icon at bounding box center [121, 115] width 10 height 11
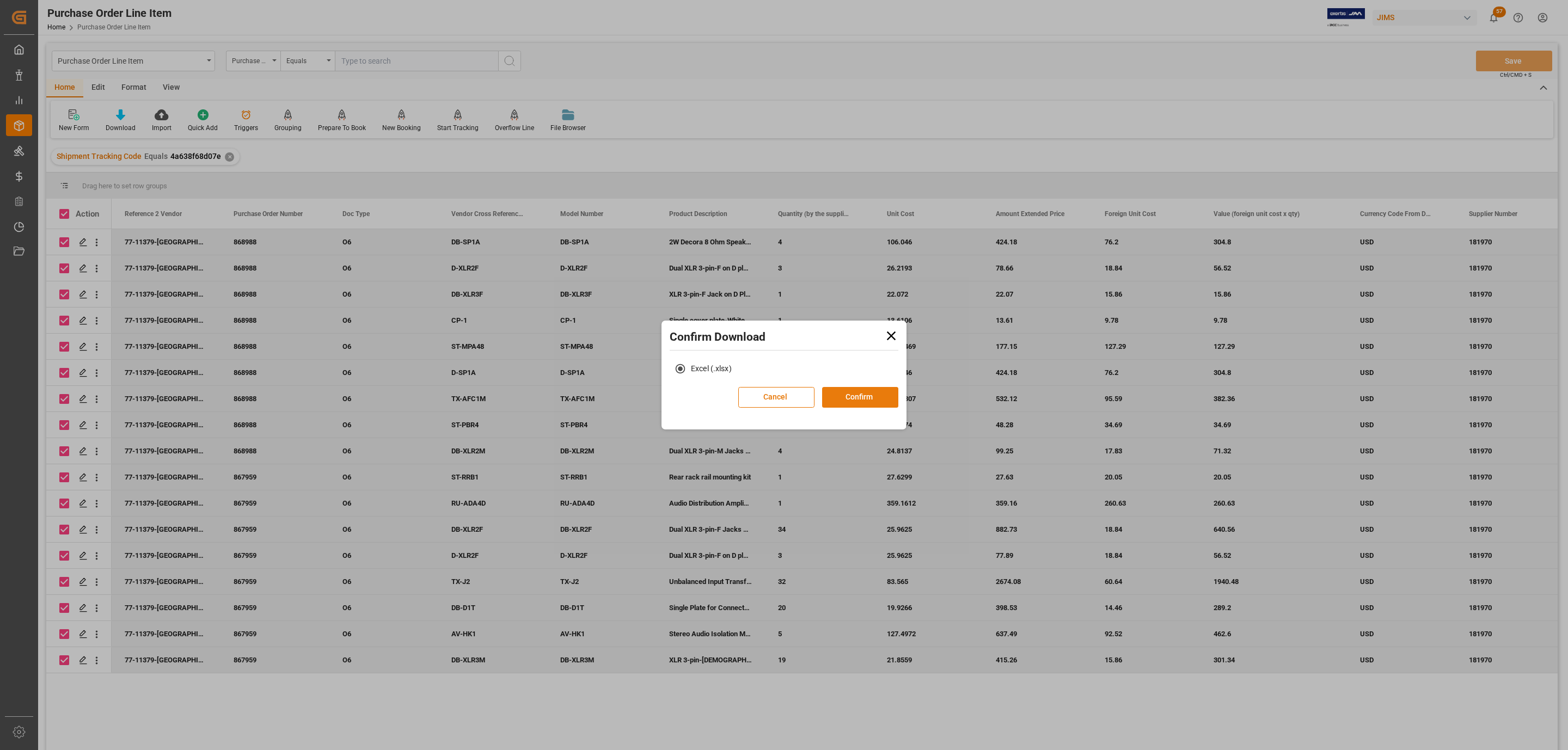
click at [873, 401] on button "Confirm" at bounding box center [860, 397] width 76 height 21
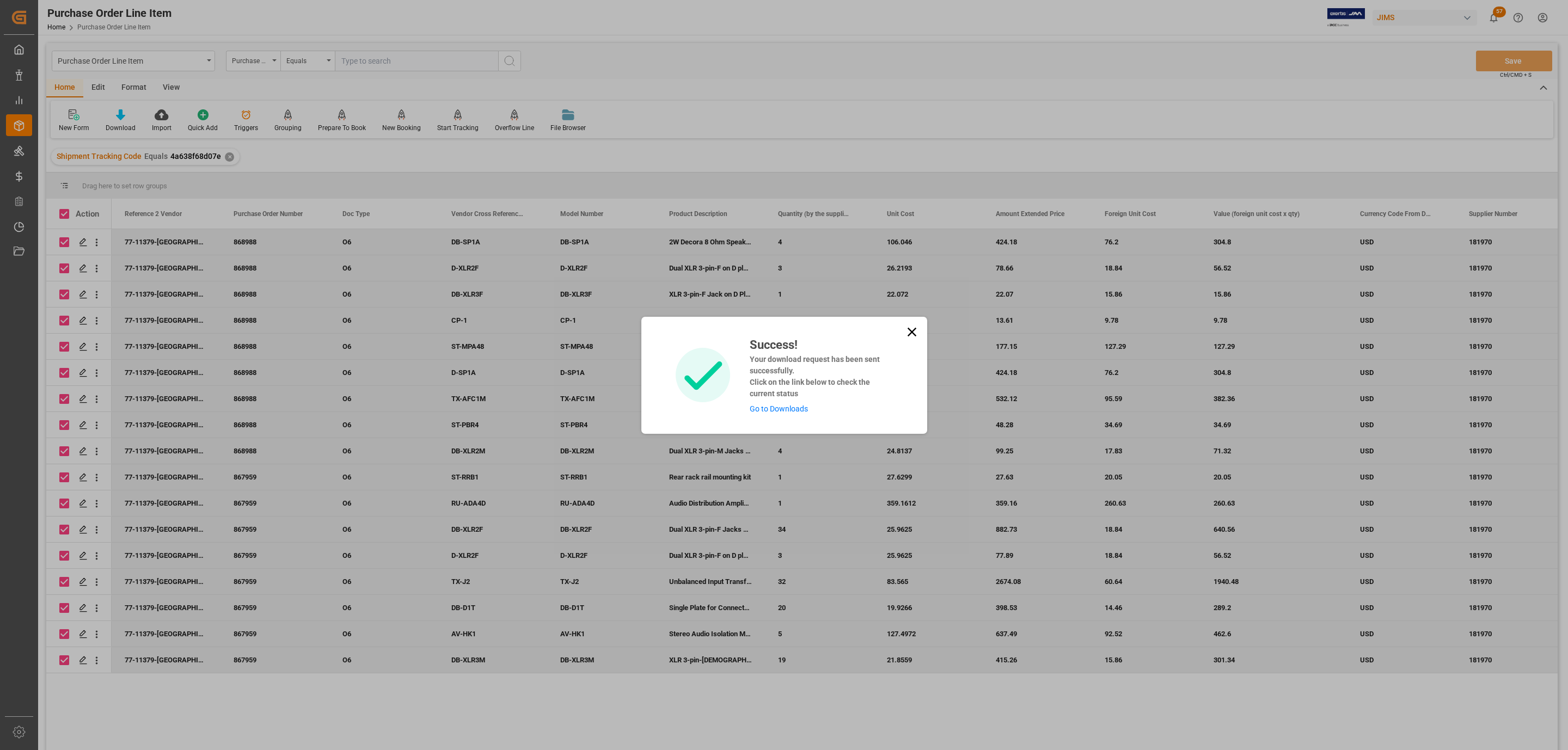
click at [772, 410] on link "Go to Downloads" at bounding box center [778, 408] width 58 height 9
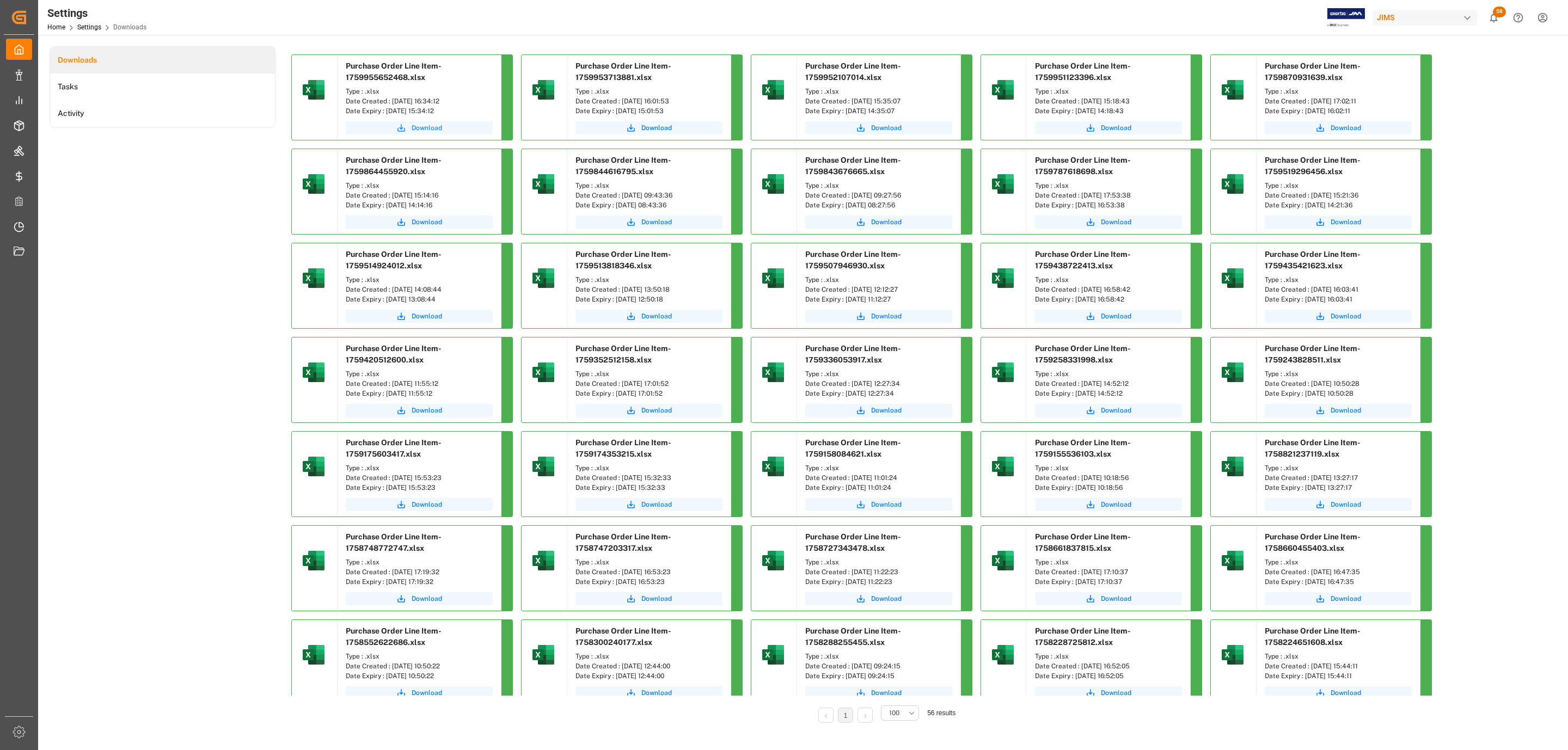
click at [435, 127] on span "Download" at bounding box center [426, 128] width 30 height 10
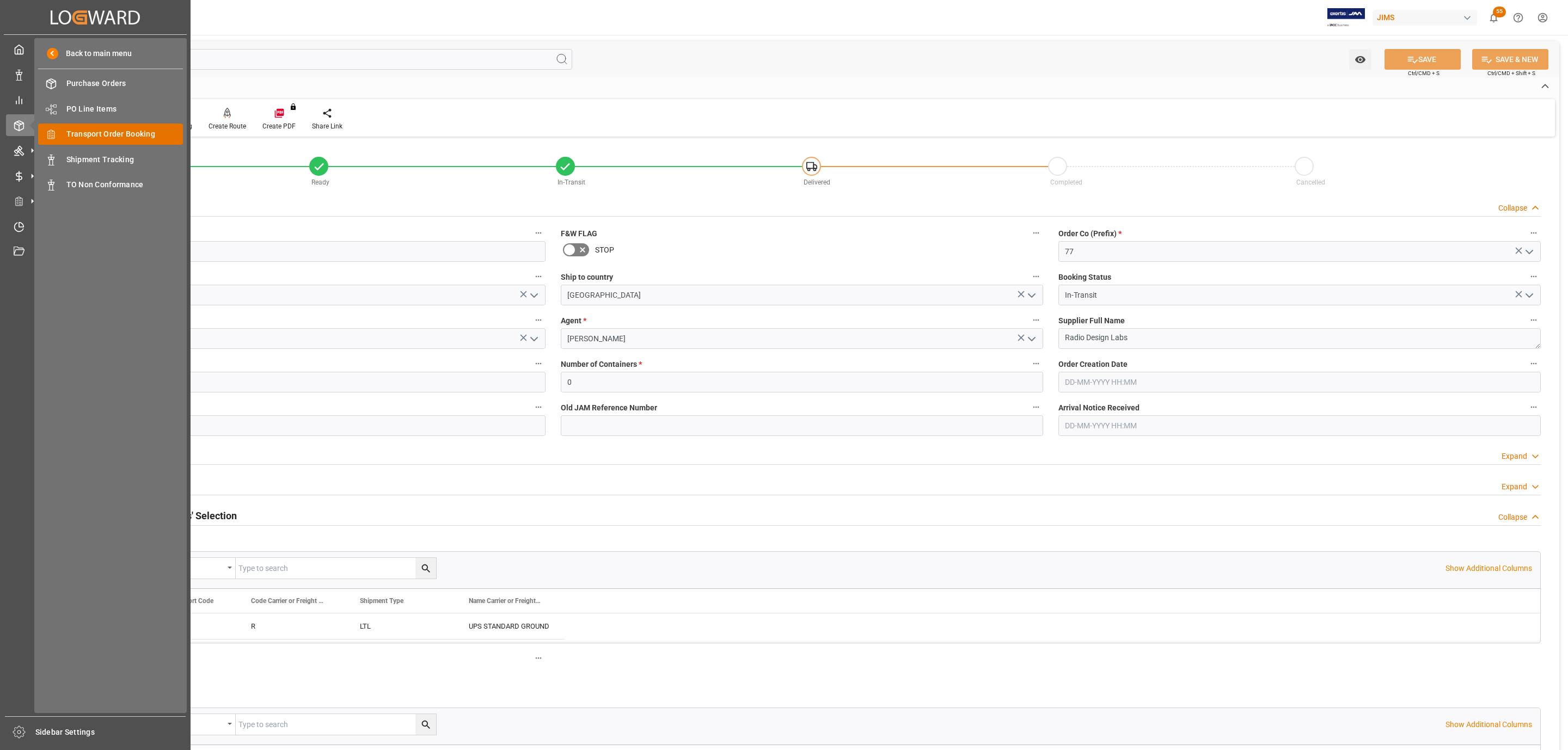
click at [144, 137] on span "Transport Order Booking" at bounding box center [125, 134] width 117 height 11
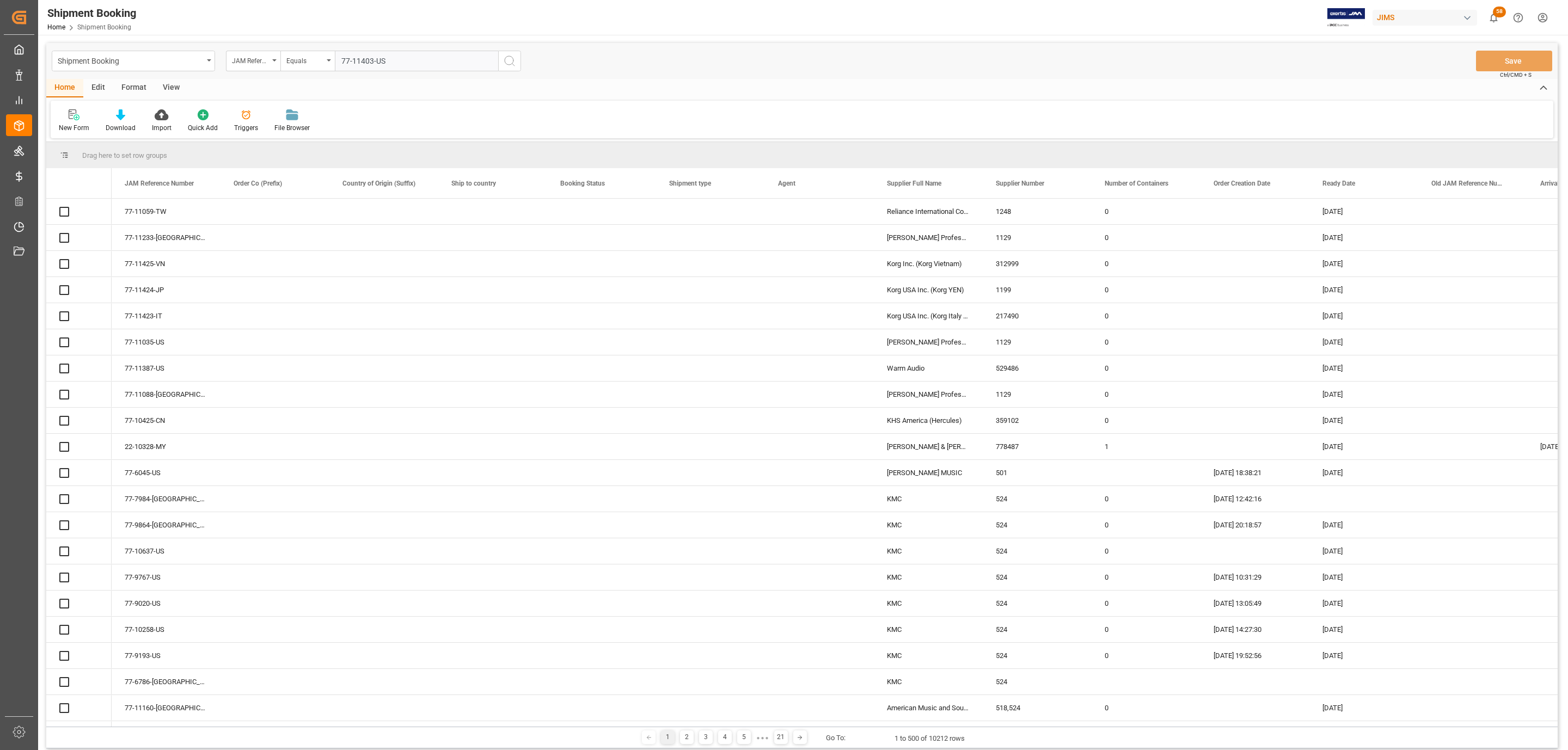
type input "77-11403-US"
click at [510, 60] on icon "search button" at bounding box center [509, 61] width 13 height 13
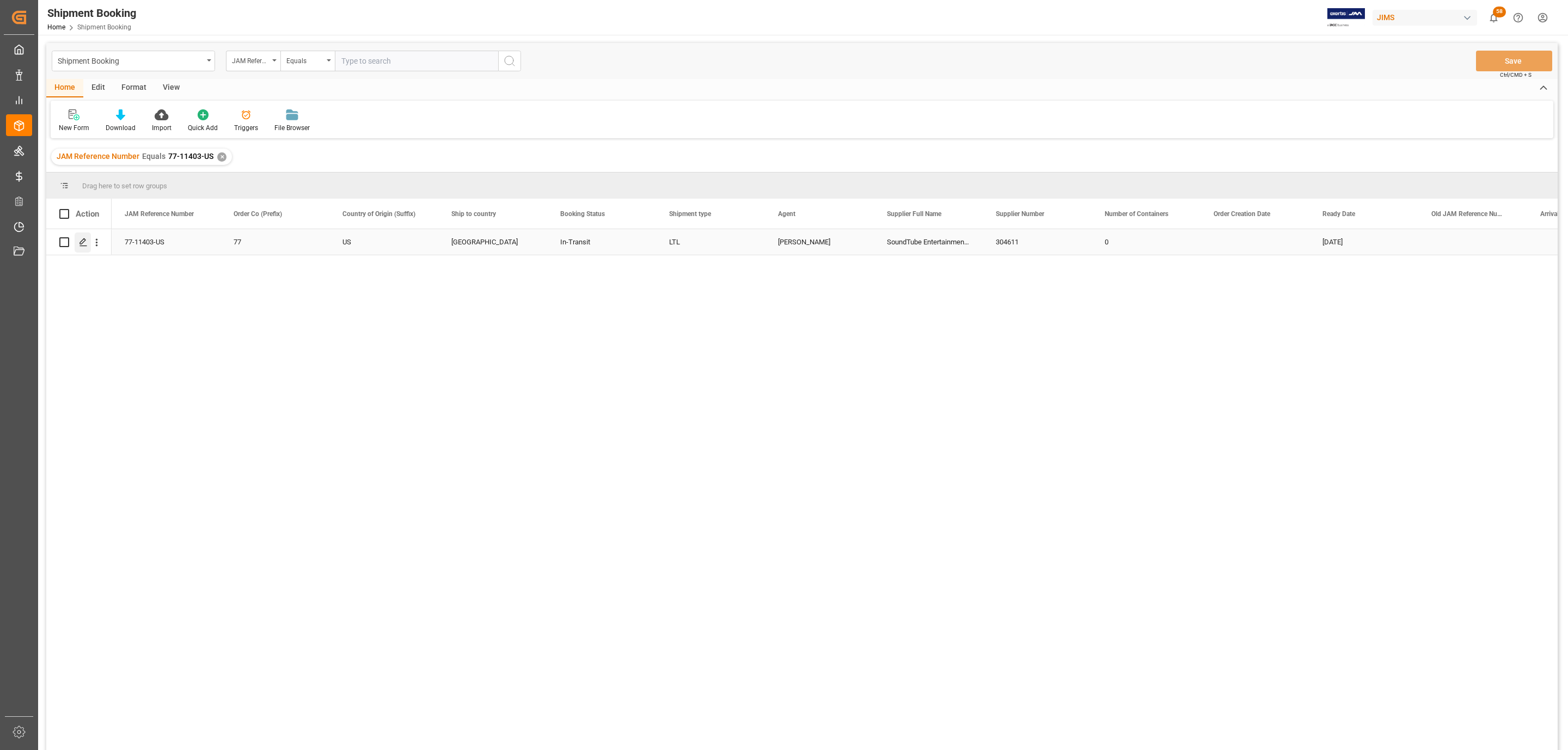
click at [79, 238] on icon "Press SPACE to select this row." at bounding box center [83, 242] width 9 height 9
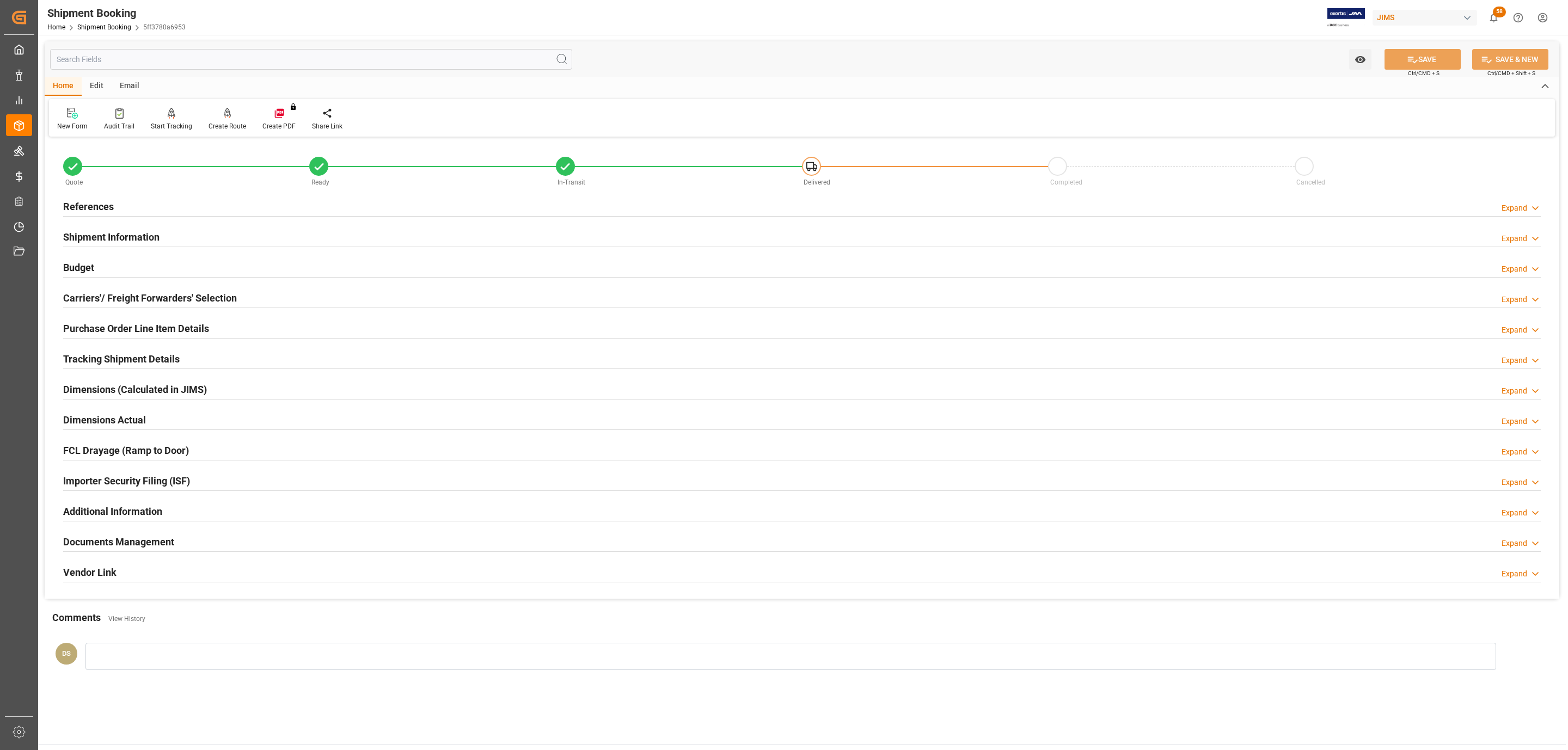
click at [124, 537] on h2 "Documents Management" at bounding box center [119, 541] width 111 height 15
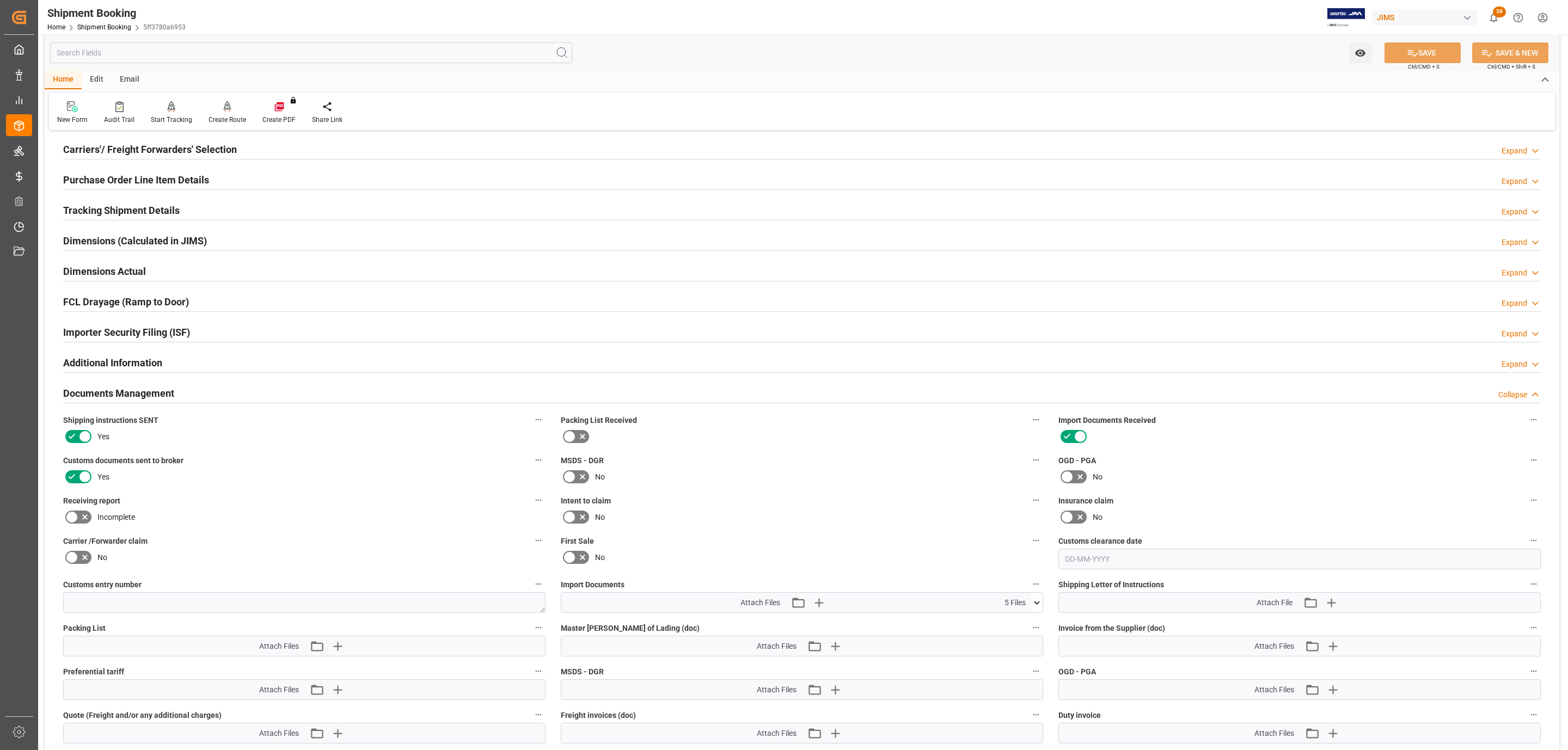
scroll to position [498, 0]
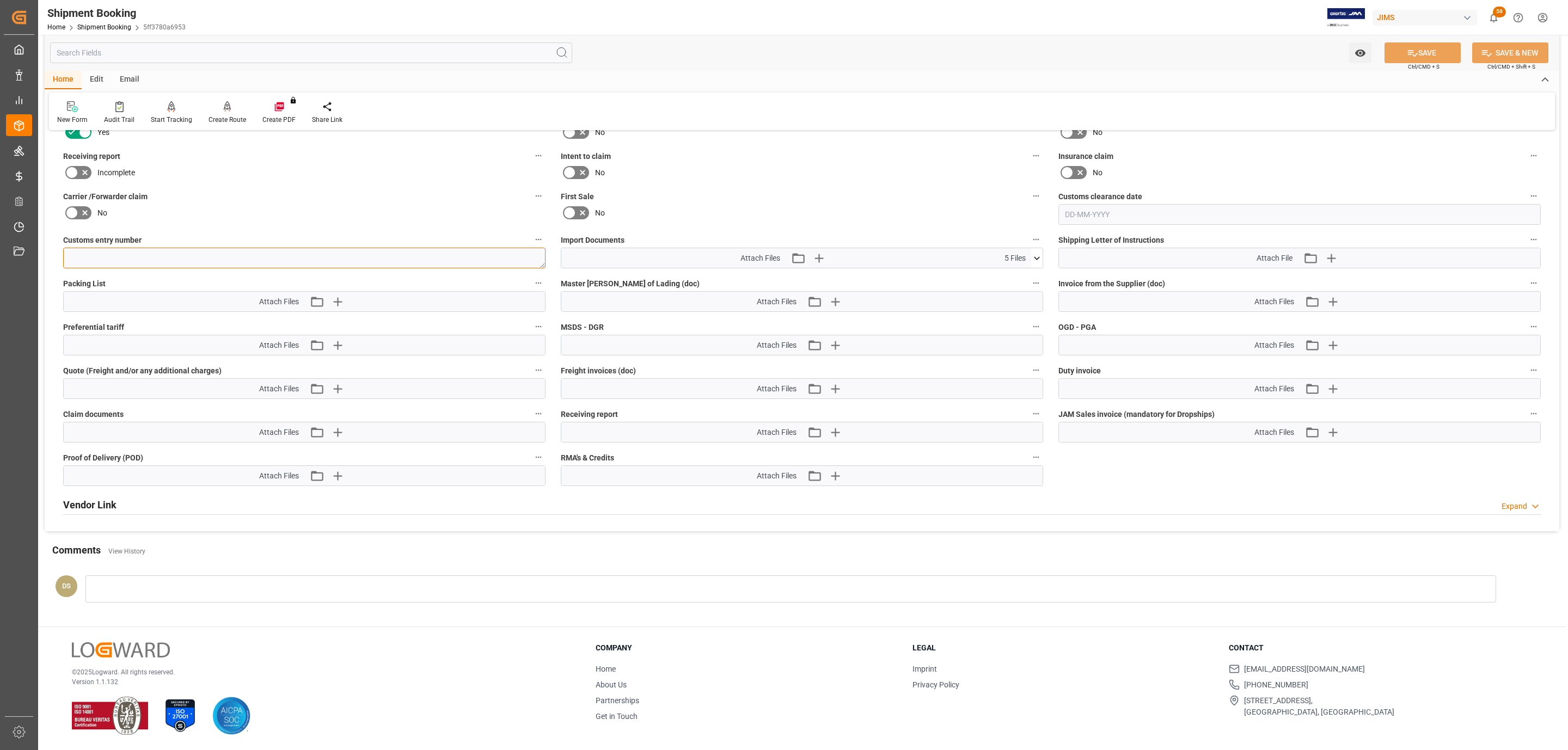
click at [148, 248] on textarea at bounding box center [304, 258] width 482 height 21
paste textarea "13391-69302436-8"
type textarea "13391-69302436-8"
click at [1400, 56] on button "SAVE" at bounding box center [1422, 52] width 76 height 21
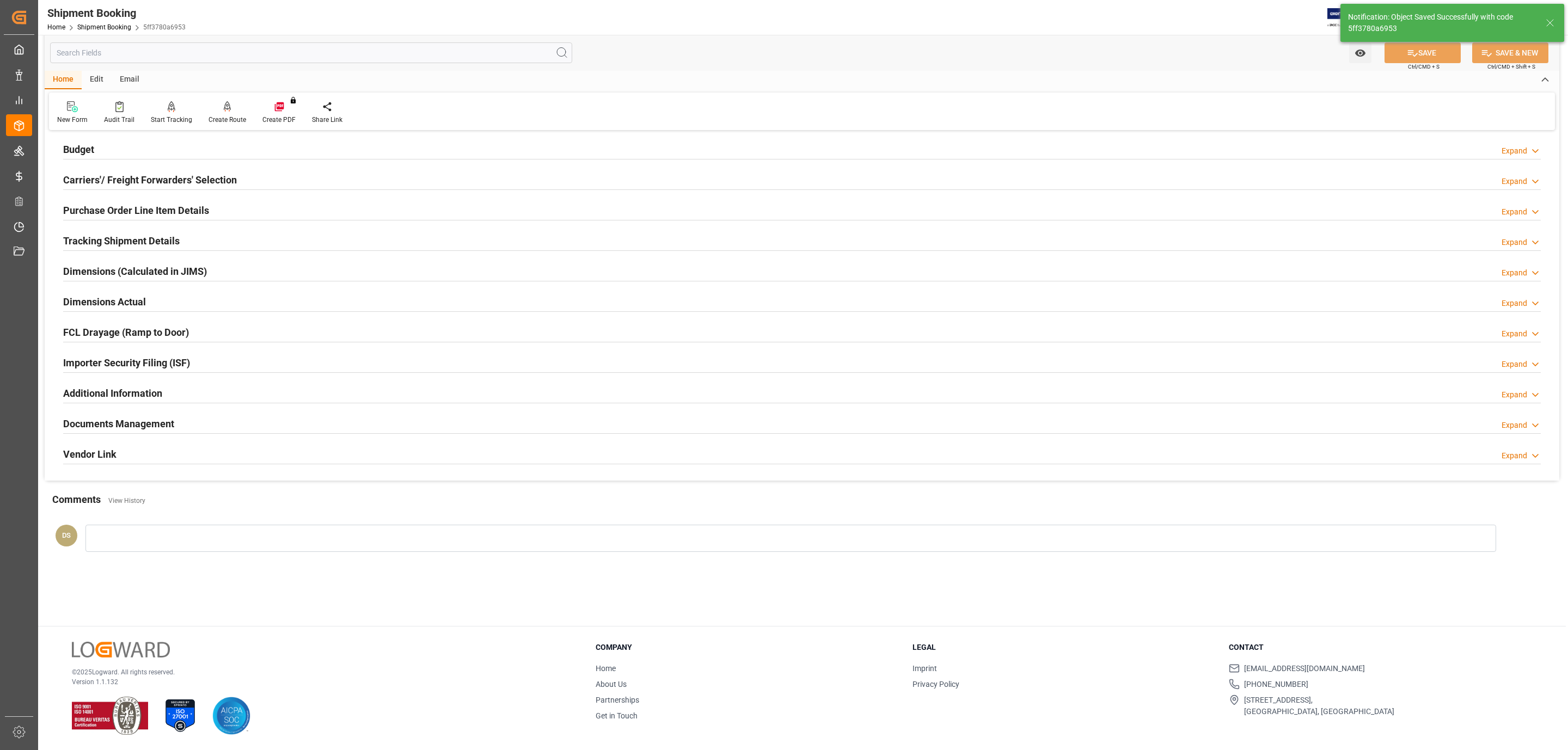
scroll to position [118, 0]
